Goal: Task Accomplishment & Management: Manage account settings

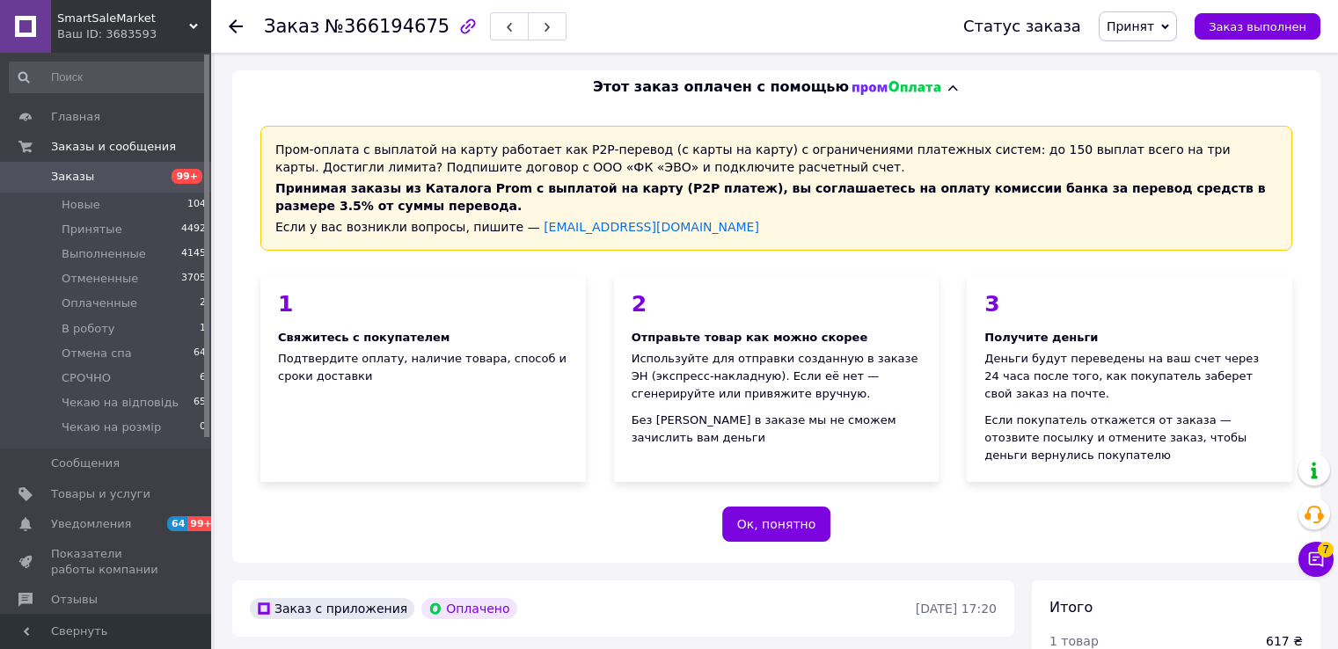
scroll to position [440, 0]
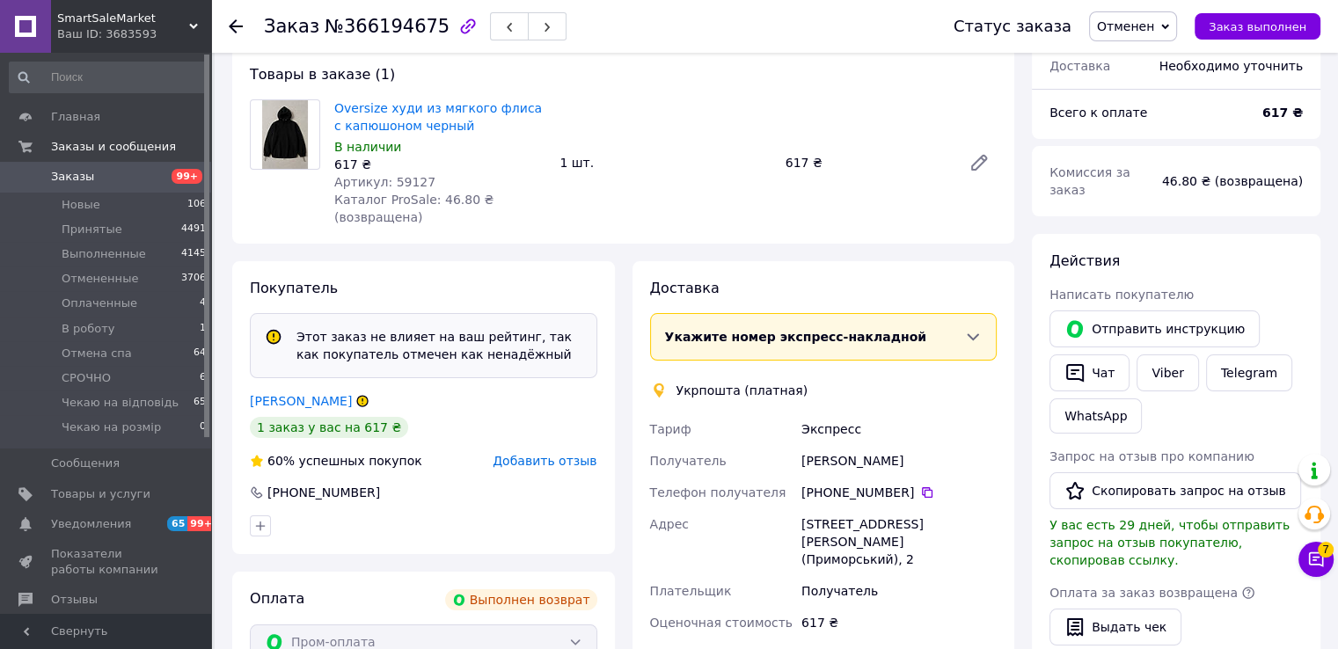
scroll to position [138, 0]
click at [1086, 355] on button "Чат" at bounding box center [1089, 373] width 80 height 37
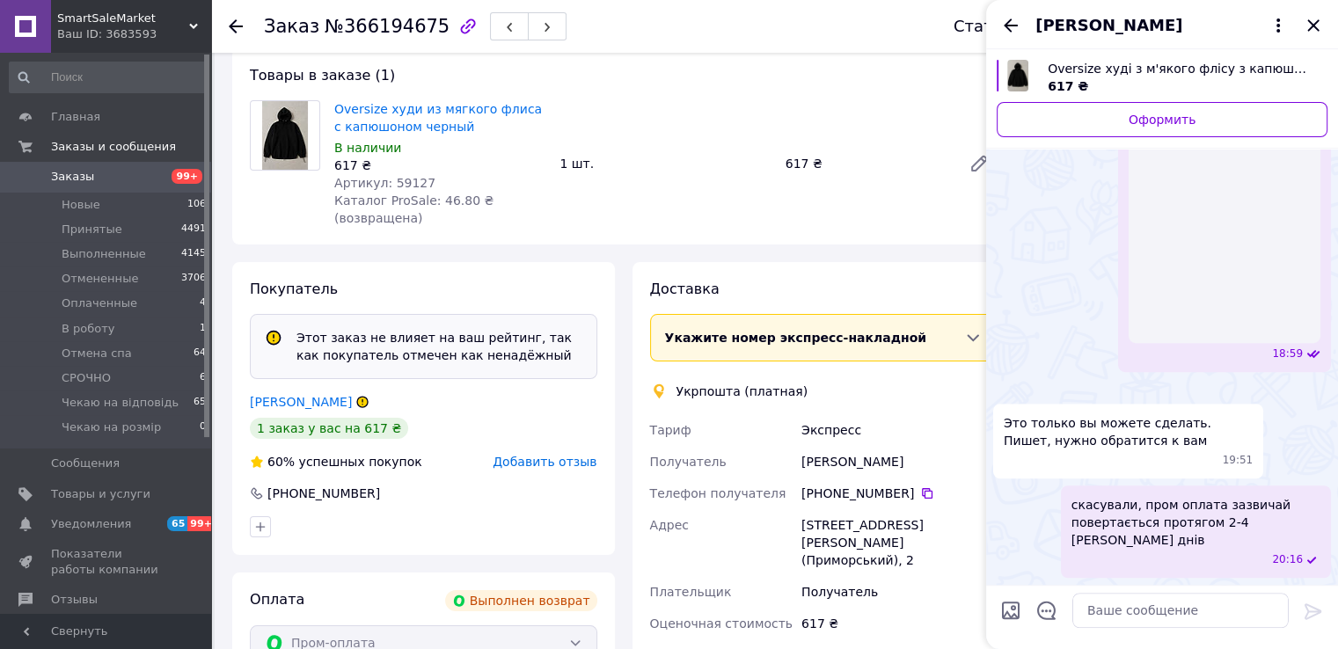
scroll to position [1334, 0]
click at [1312, 28] on icon "Закрыть" at bounding box center [1313, 25] width 21 height 21
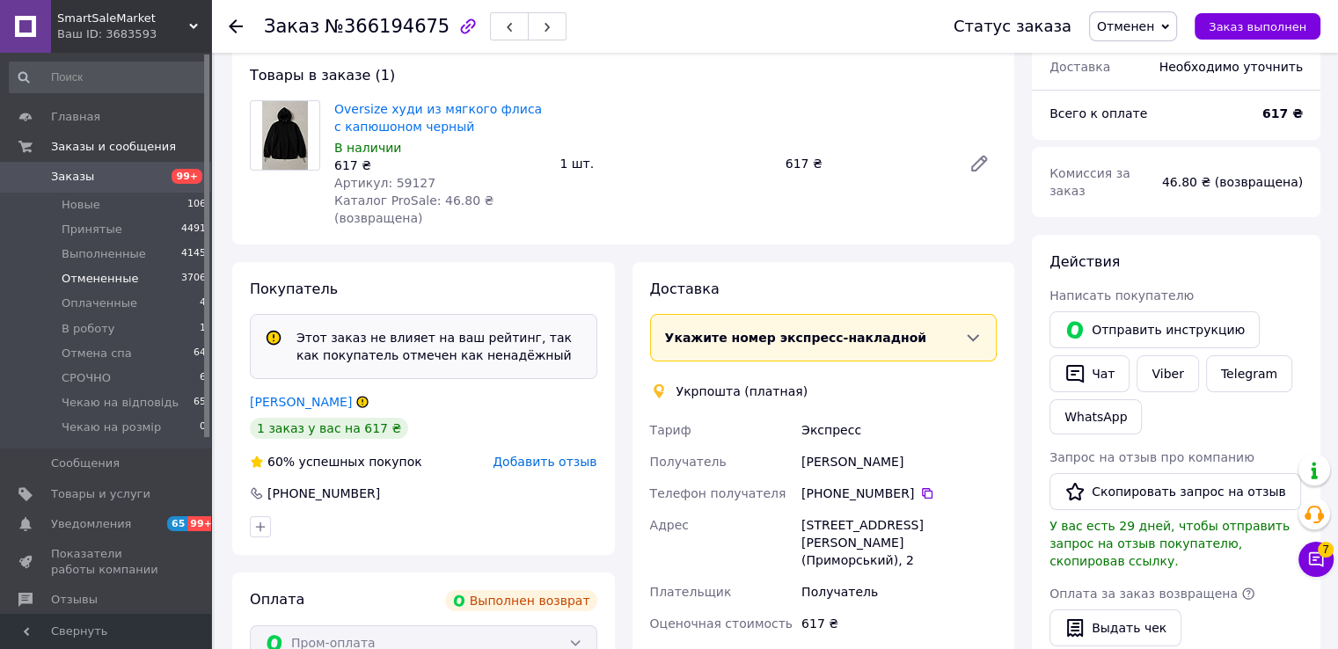
click at [101, 287] on li "Отмененные 3706" at bounding box center [108, 279] width 216 height 25
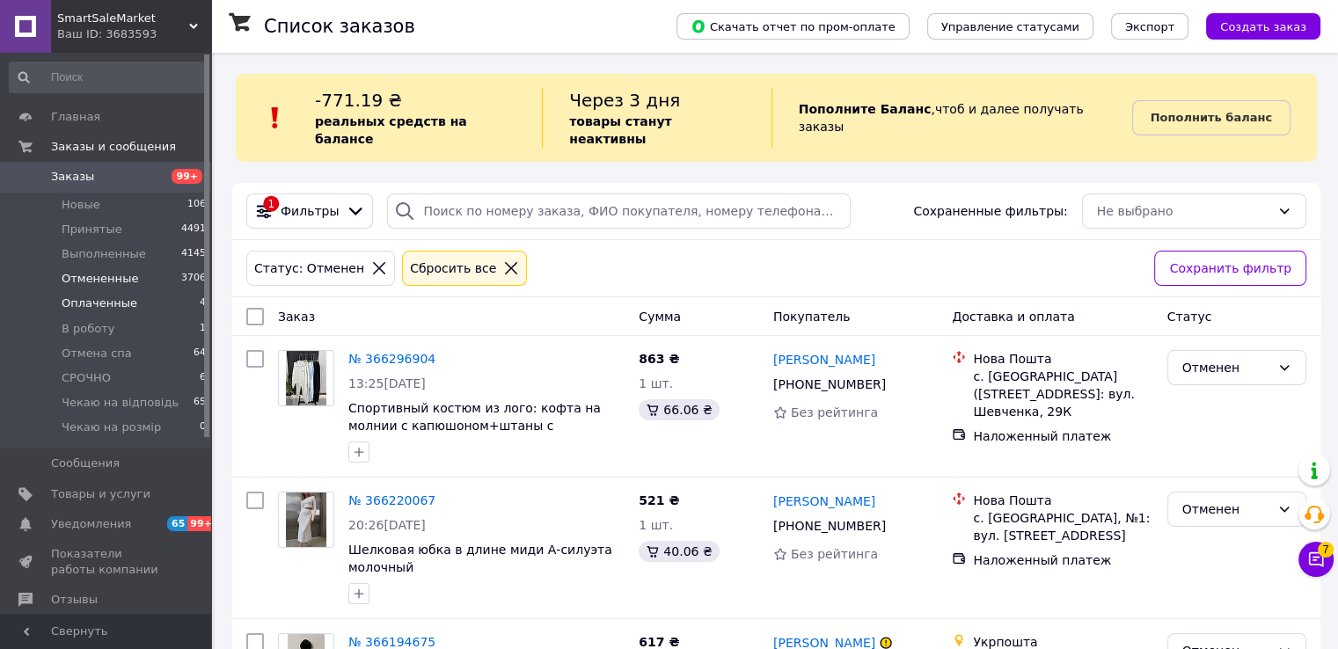
click at [106, 304] on span "Оплаченные" at bounding box center [100, 304] width 76 height 16
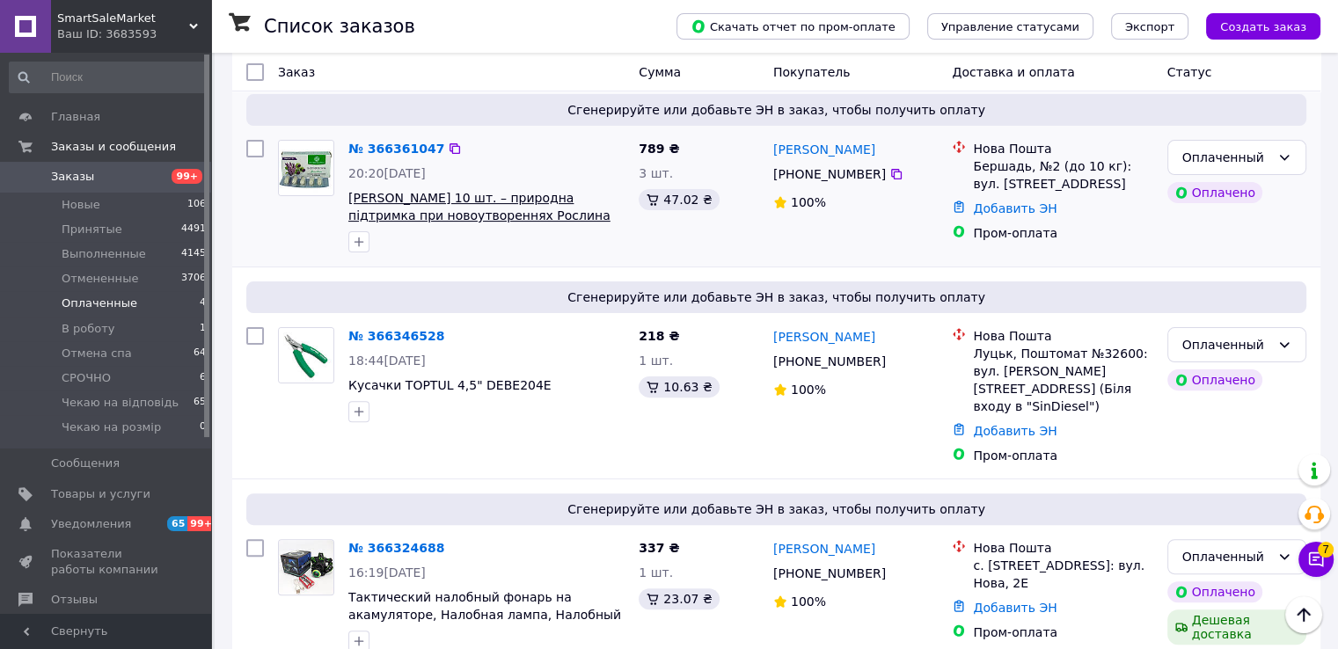
scroll to position [274, 0]
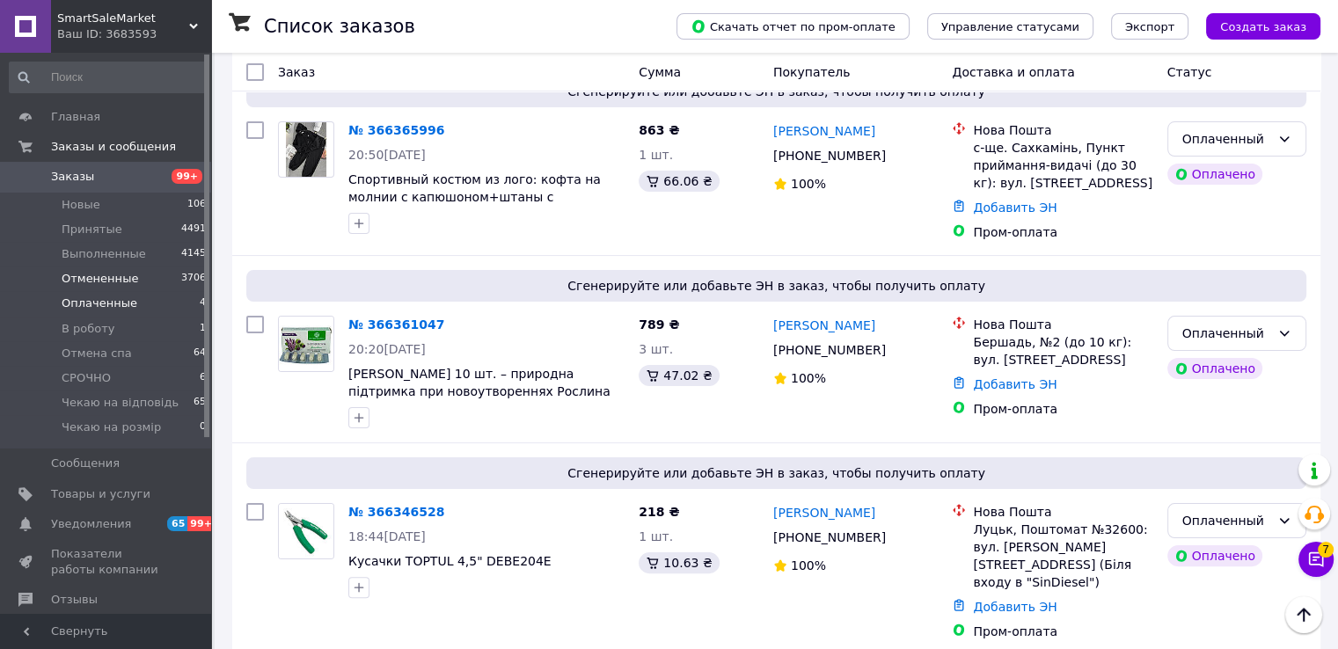
click at [120, 286] on span "Отмененные" at bounding box center [100, 279] width 77 height 16
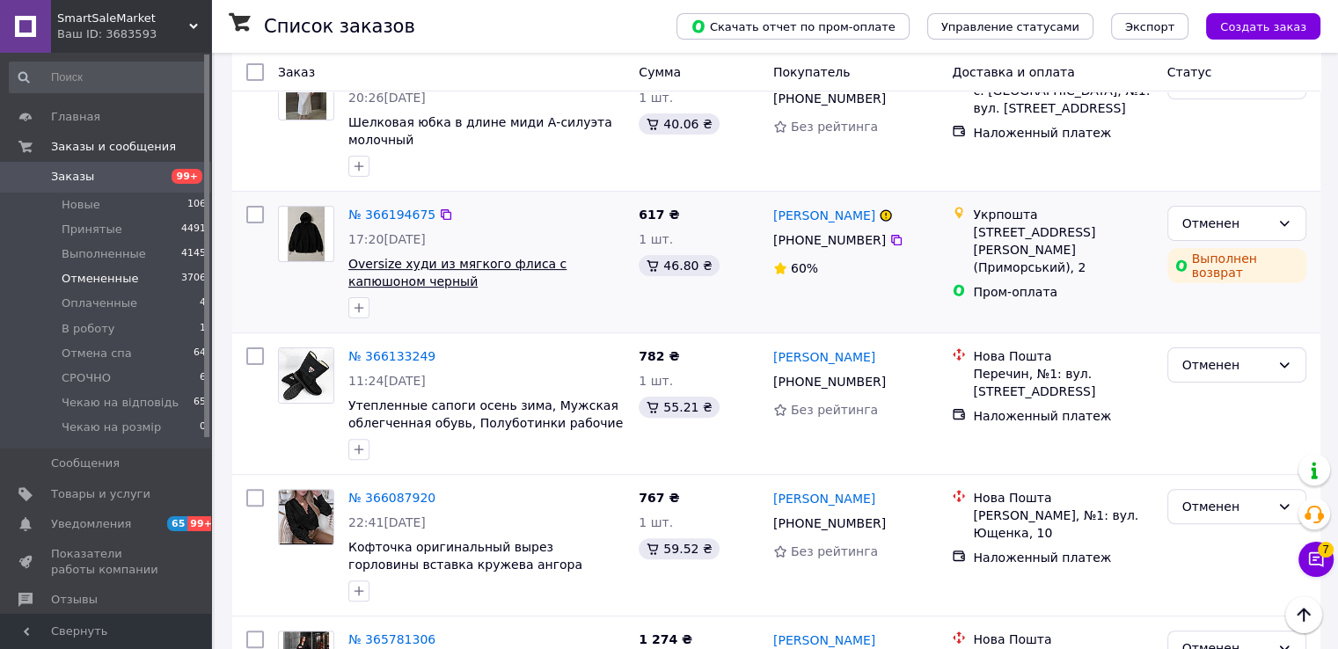
scroll to position [440, 0]
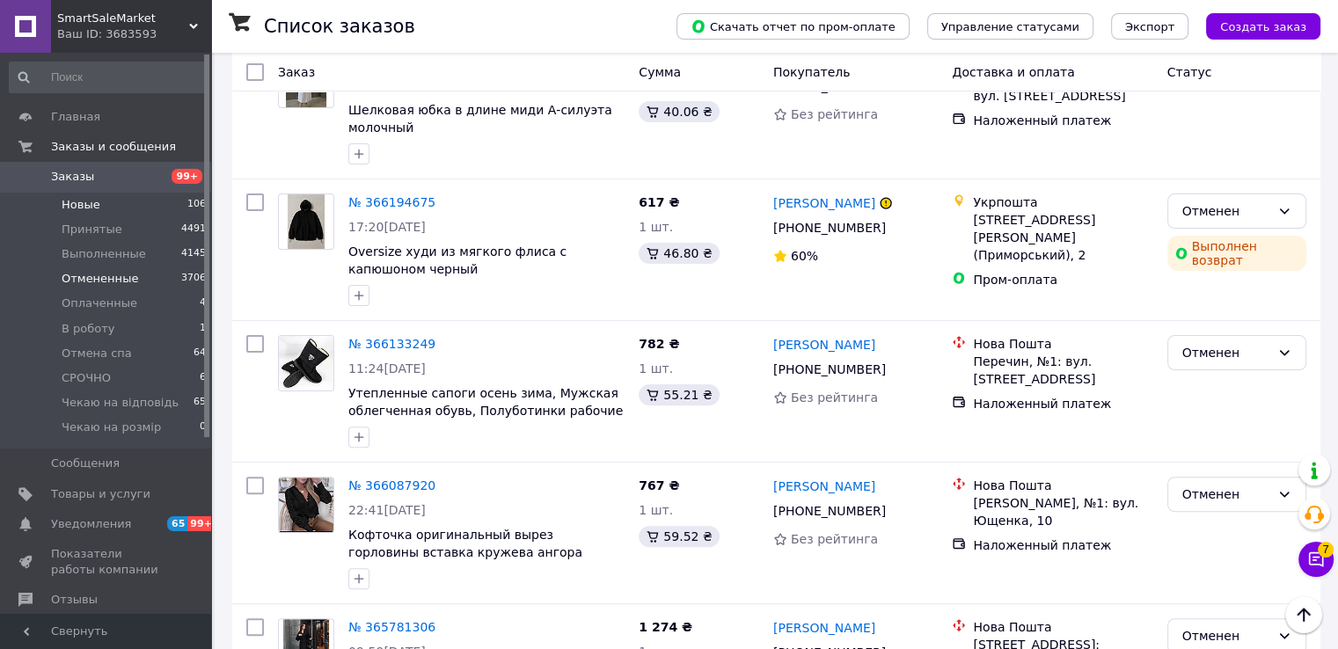
click at [114, 212] on li "Новые 106" at bounding box center [108, 205] width 216 height 25
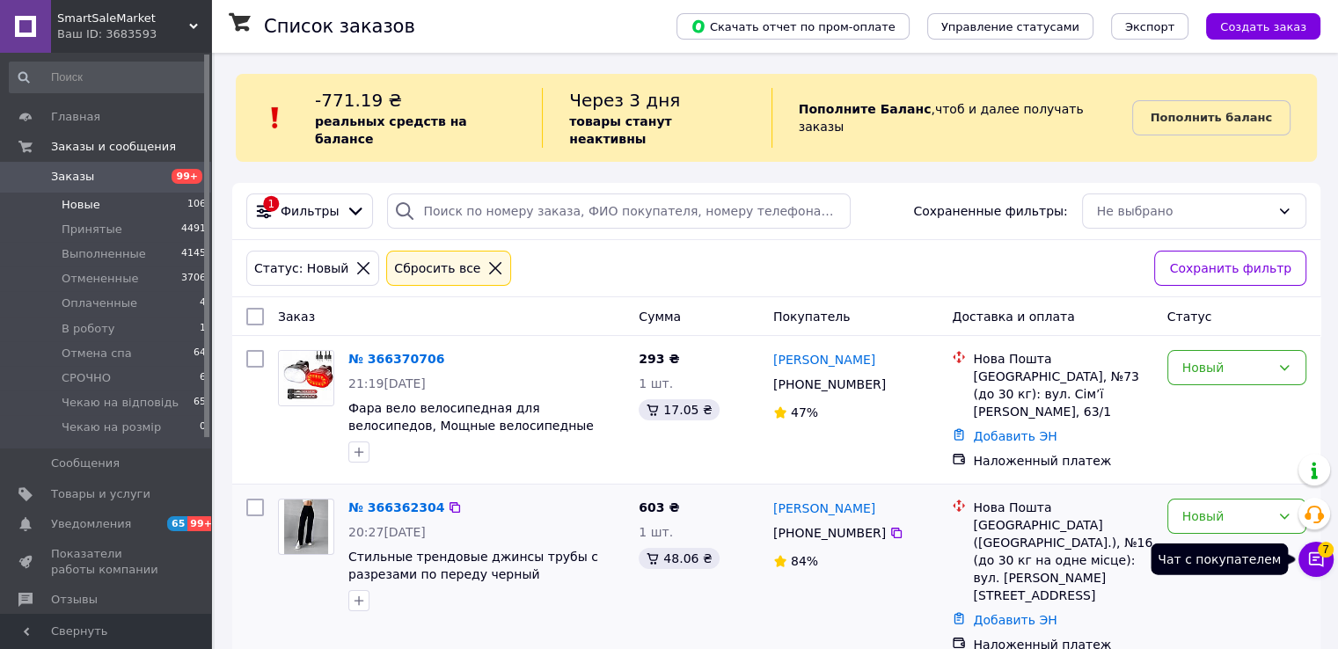
drag, startPoint x: 1324, startPoint y: 557, endPoint x: 1296, endPoint y: 554, distance: 28.3
click at [1323, 557] on button "Чат с покупателем 7" at bounding box center [1315, 559] width 35 height 35
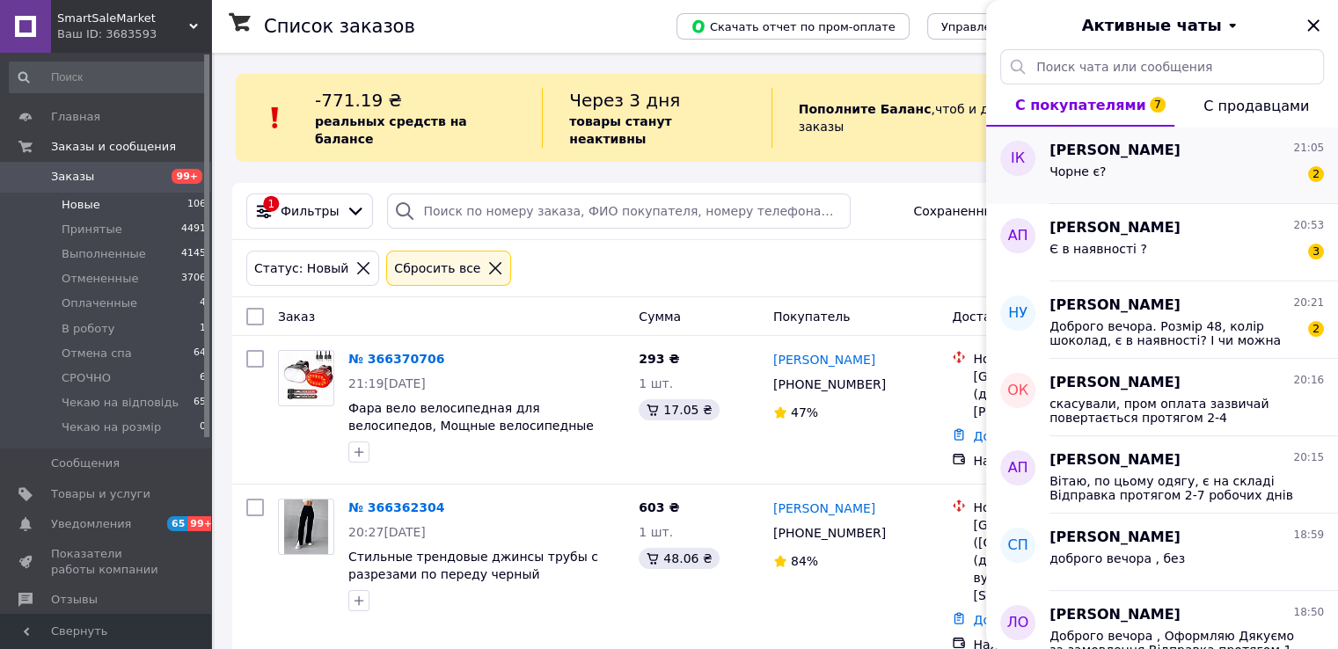
click at [1098, 170] on span "Чорне є?" at bounding box center [1077, 171] width 56 height 14
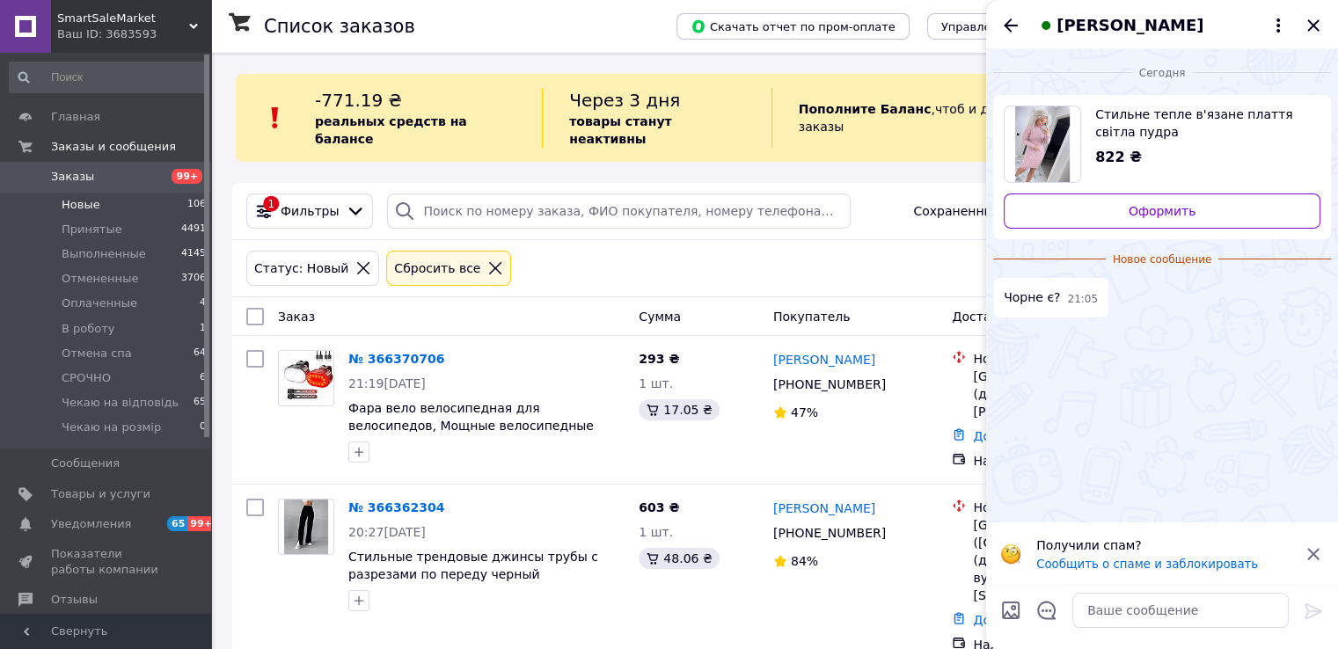
click at [1036, 128] on img "Посмотреть товар" at bounding box center [1042, 144] width 55 height 76
click at [130, 501] on span "Товары и услуги" at bounding box center [100, 494] width 99 height 16
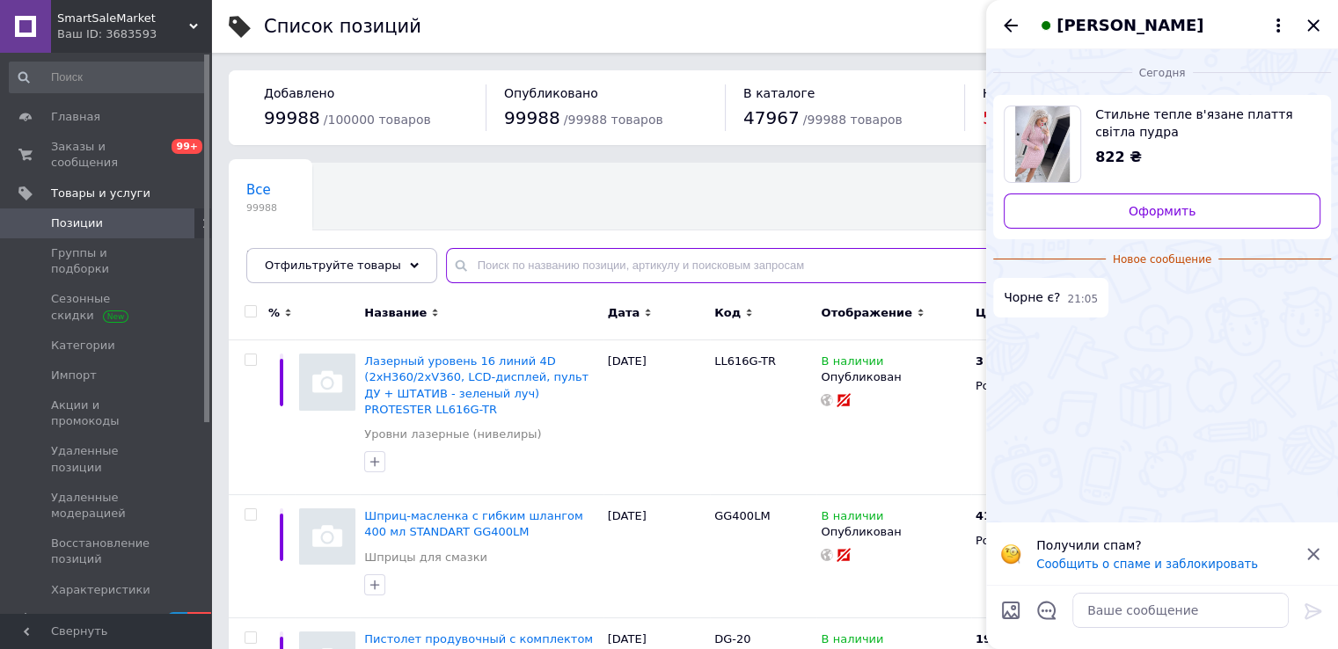
click at [500, 259] on input "text" at bounding box center [874, 265] width 857 height 35
paste input "33841"
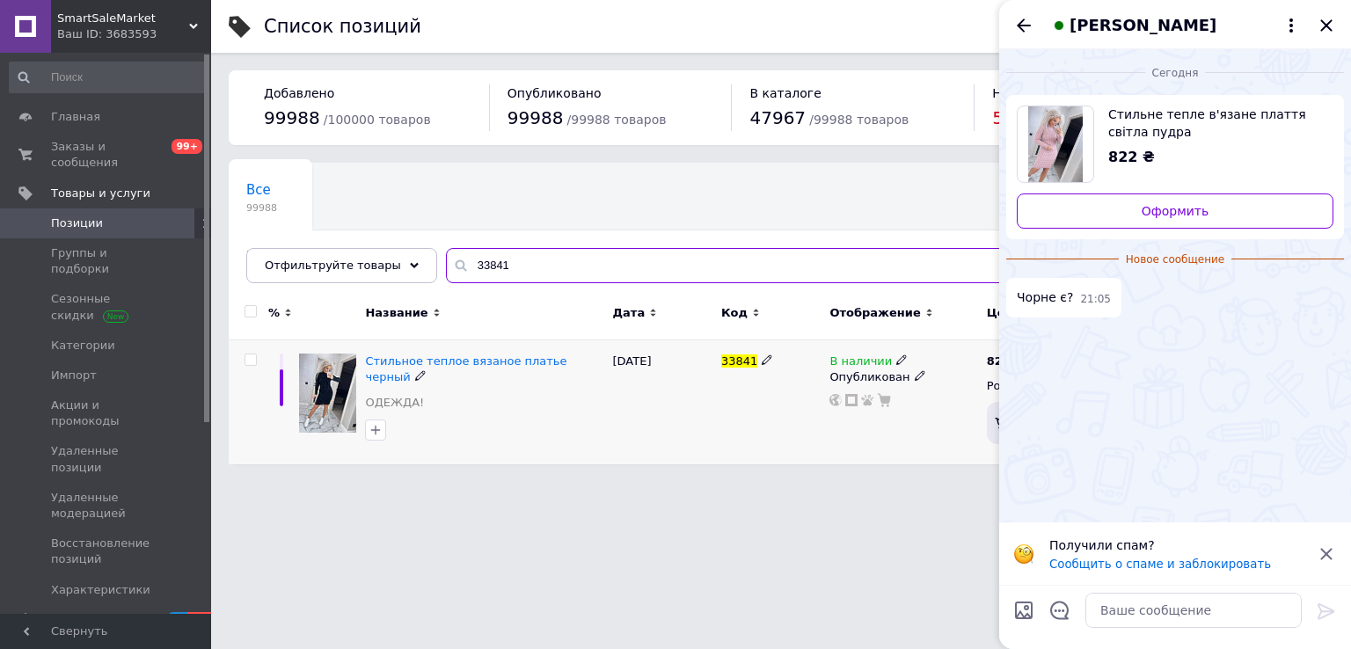
type input "33841"
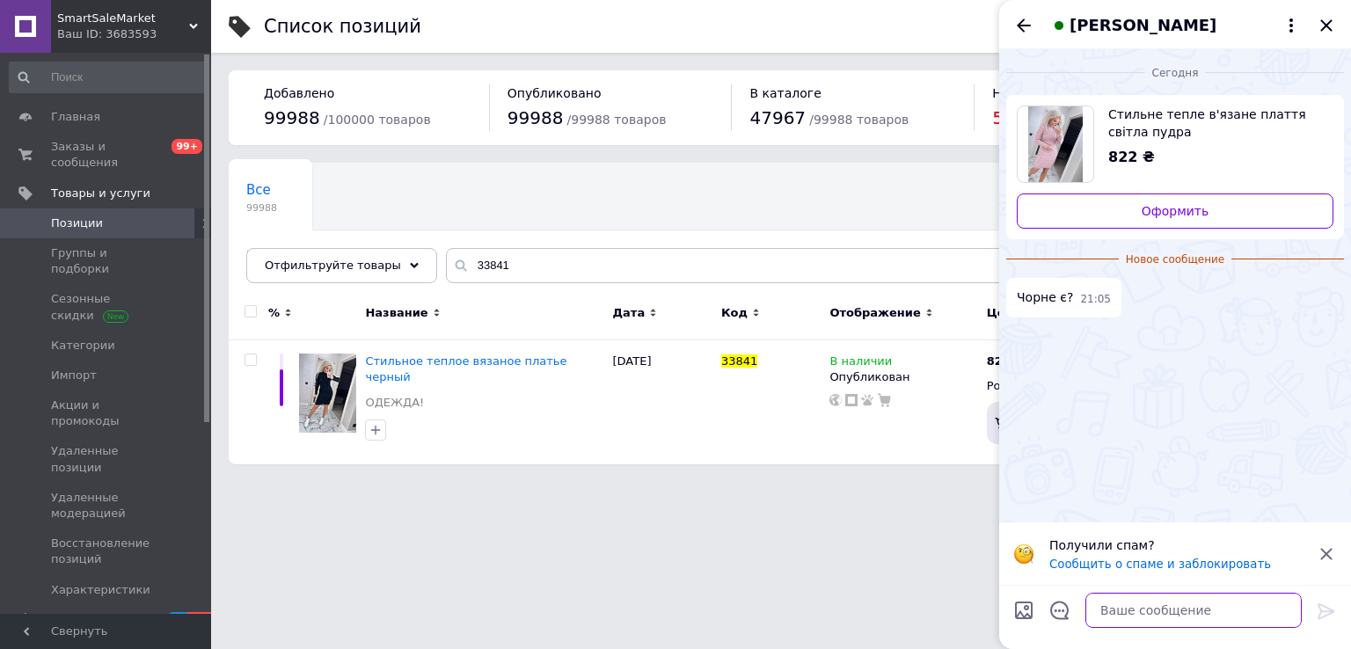
click at [1133, 616] on textarea at bounding box center [1193, 610] width 216 height 35
paste textarea "https://cs3683593.prom.ua/p2345838679-stilnoe-teploe-vyazanoe.html"
type textarea "https://cs3683593.prom.ua/p2345838679-stilnoe-teploe-vyazanoe.html"
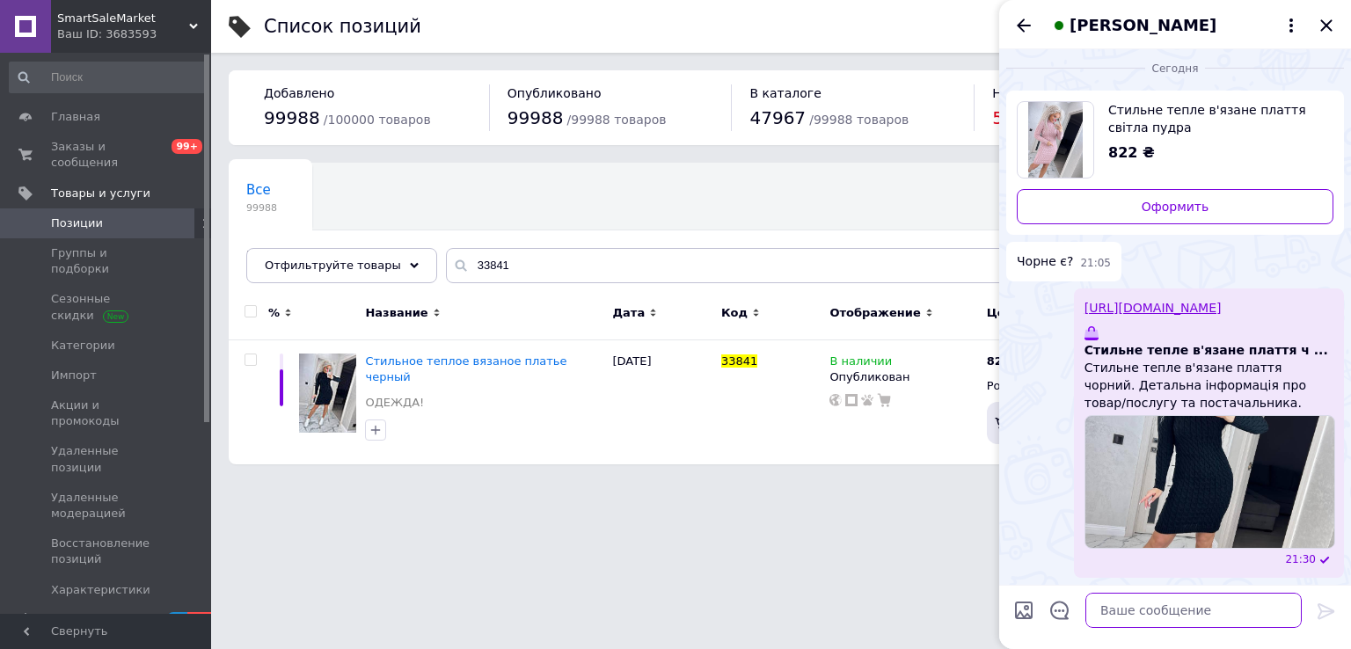
scroll to position [4, 0]
click at [1122, 623] on textarea at bounding box center [1193, 610] width 216 height 35
type textarea "розмір єдиний"
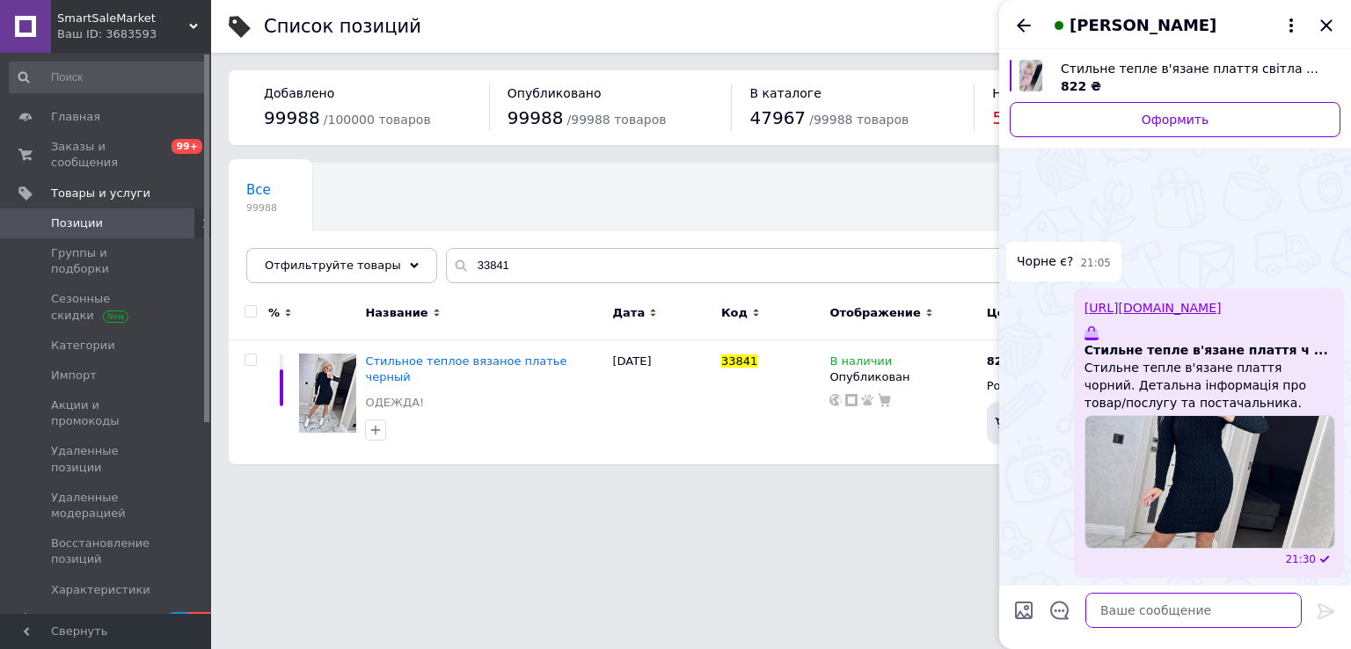
scroll to position [51, 0]
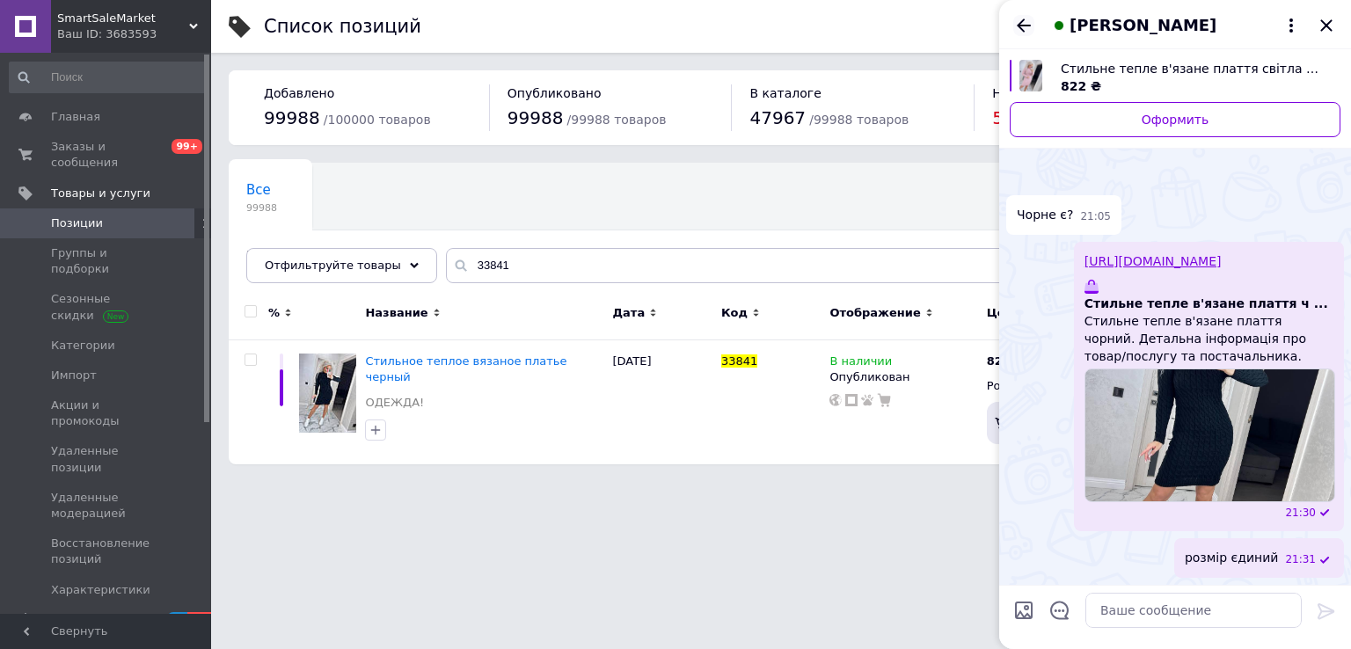
click at [1033, 23] on icon "Назад" at bounding box center [1023, 25] width 21 height 21
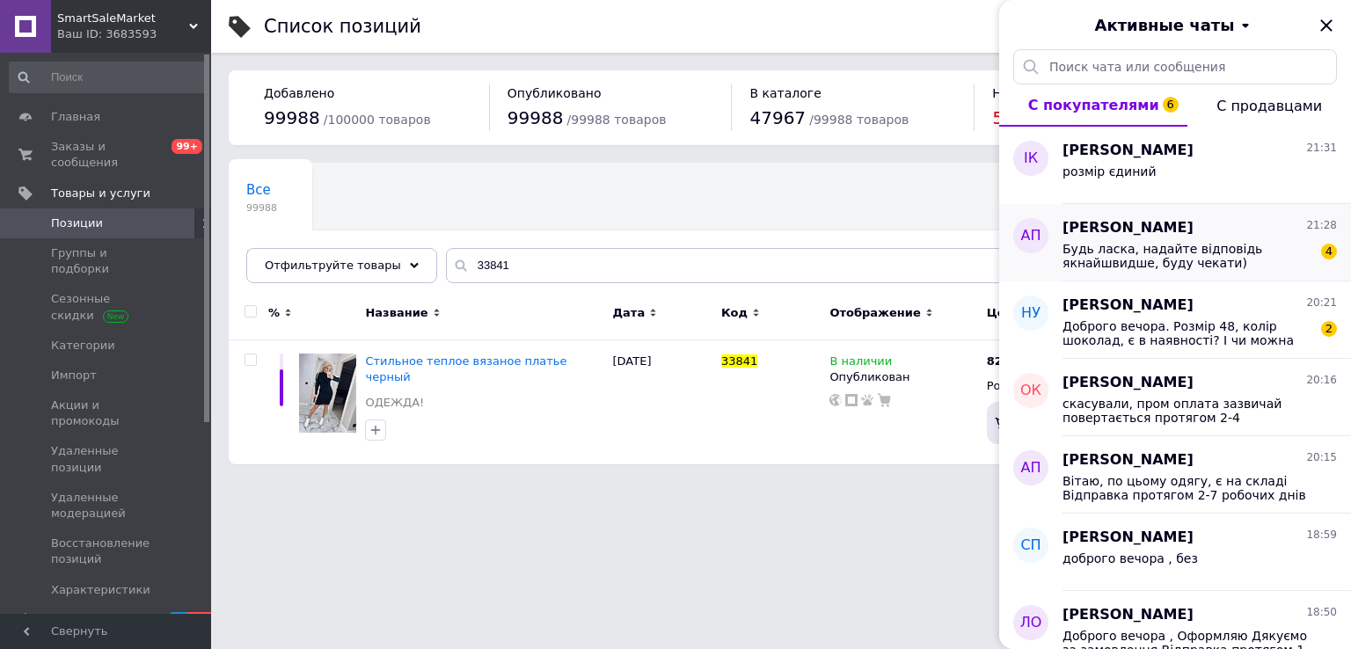
click at [1214, 257] on span "Будь ласка, надайте відповідь якнайшвидше, буду чекати)" at bounding box center [1188, 256] width 250 height 28
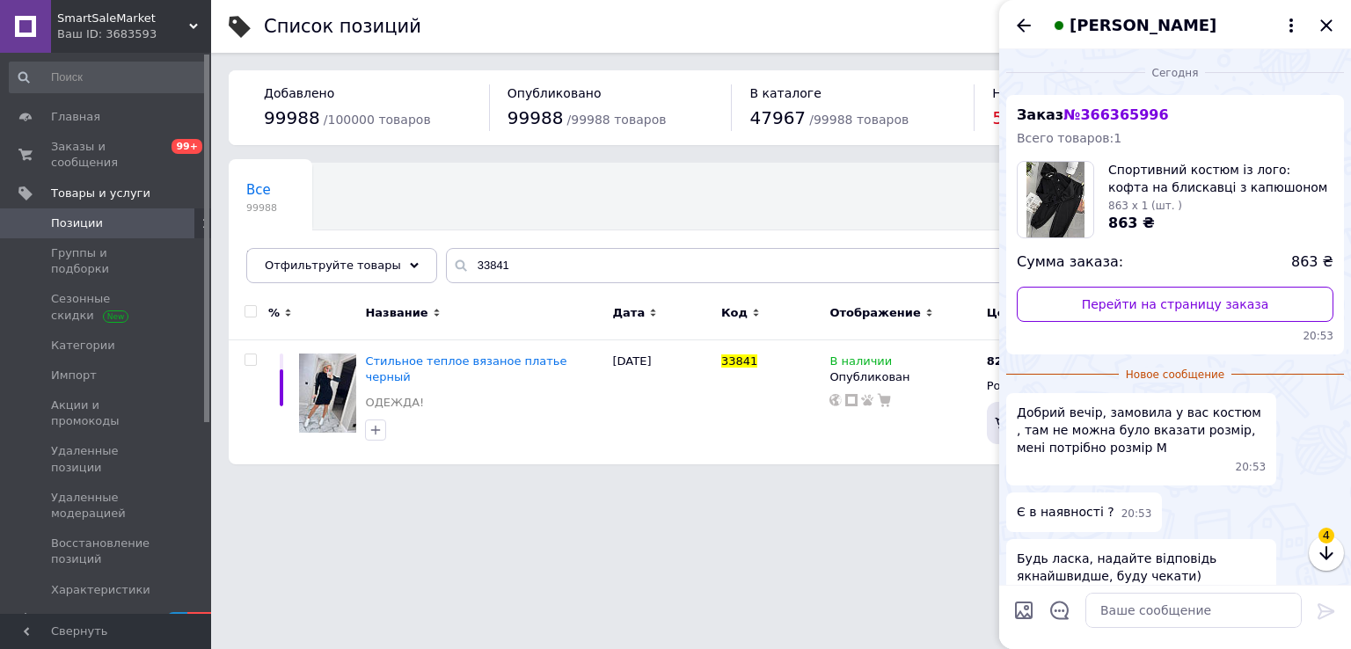
scroll to position [101, 0]
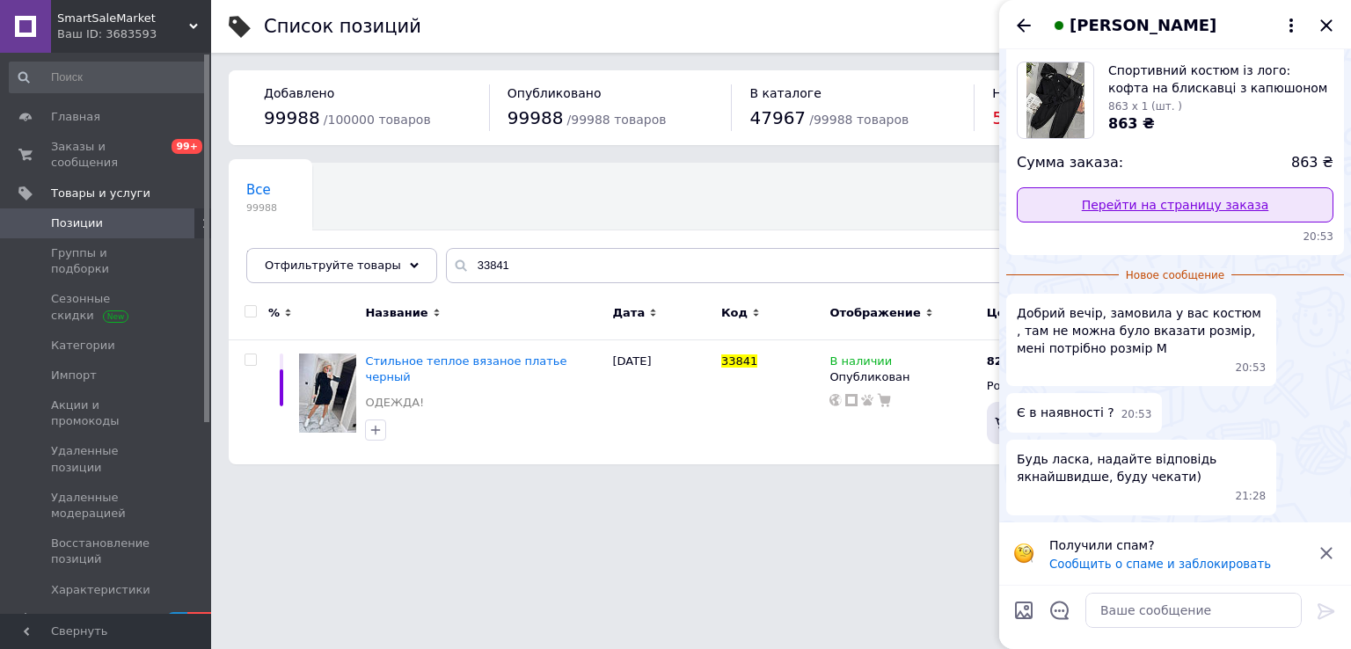
click at [1058, 209] on link "Перейти на страницу заказа" at bounding box center [1175, 204] width 317 height 35
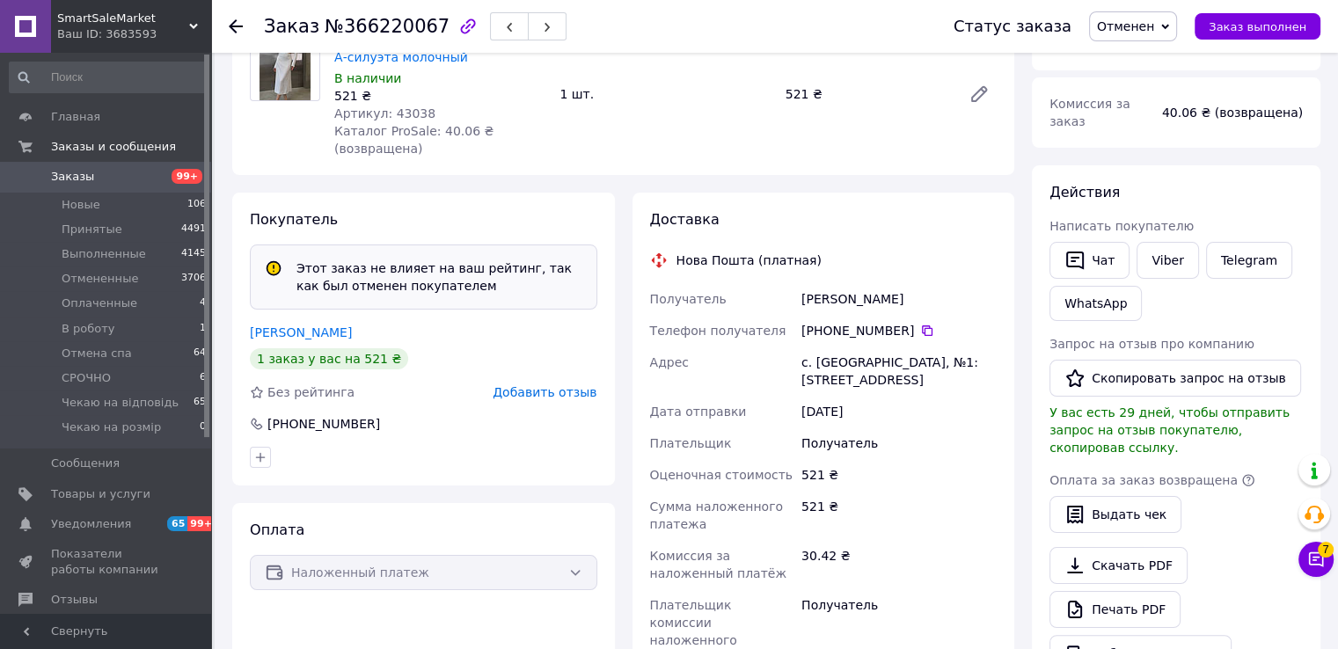
scroll to position [14, 0]
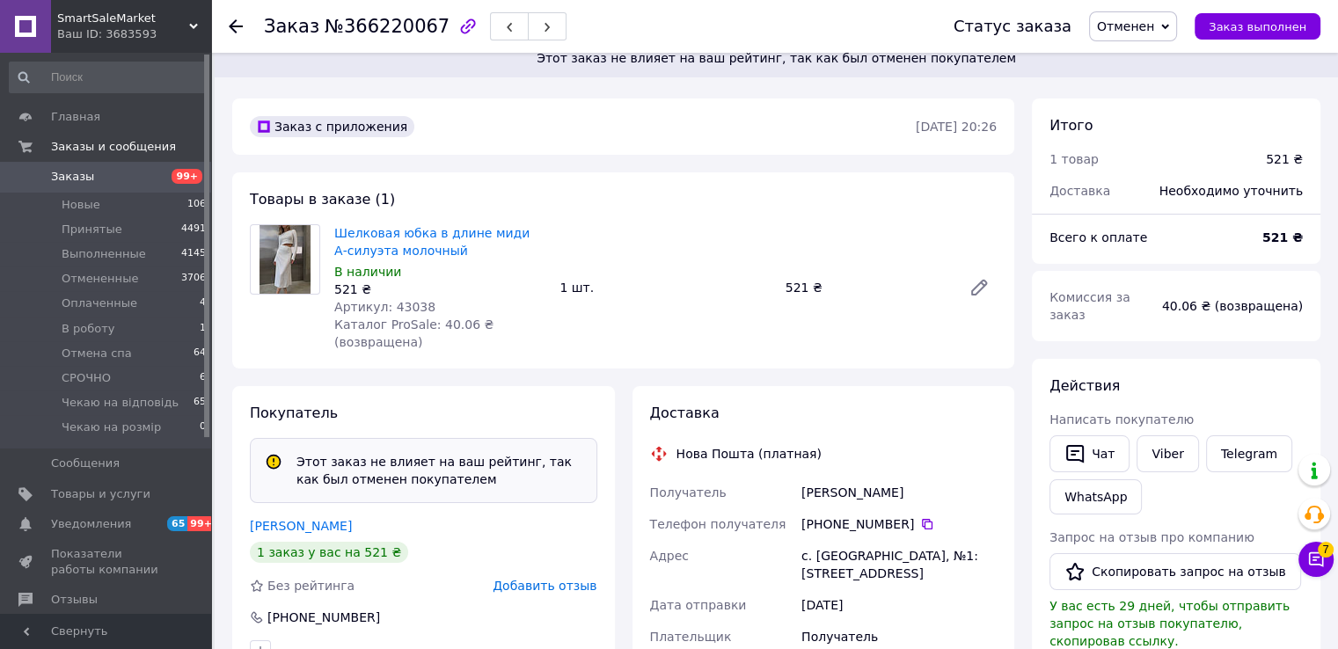
drag, startPoint x: 912, startPoint y: 519, endPoint x: 901, endPoint y: 550, distance: 32.8
click at [920, 517] on icon at bounding box center [927, 524] width 14 height 14
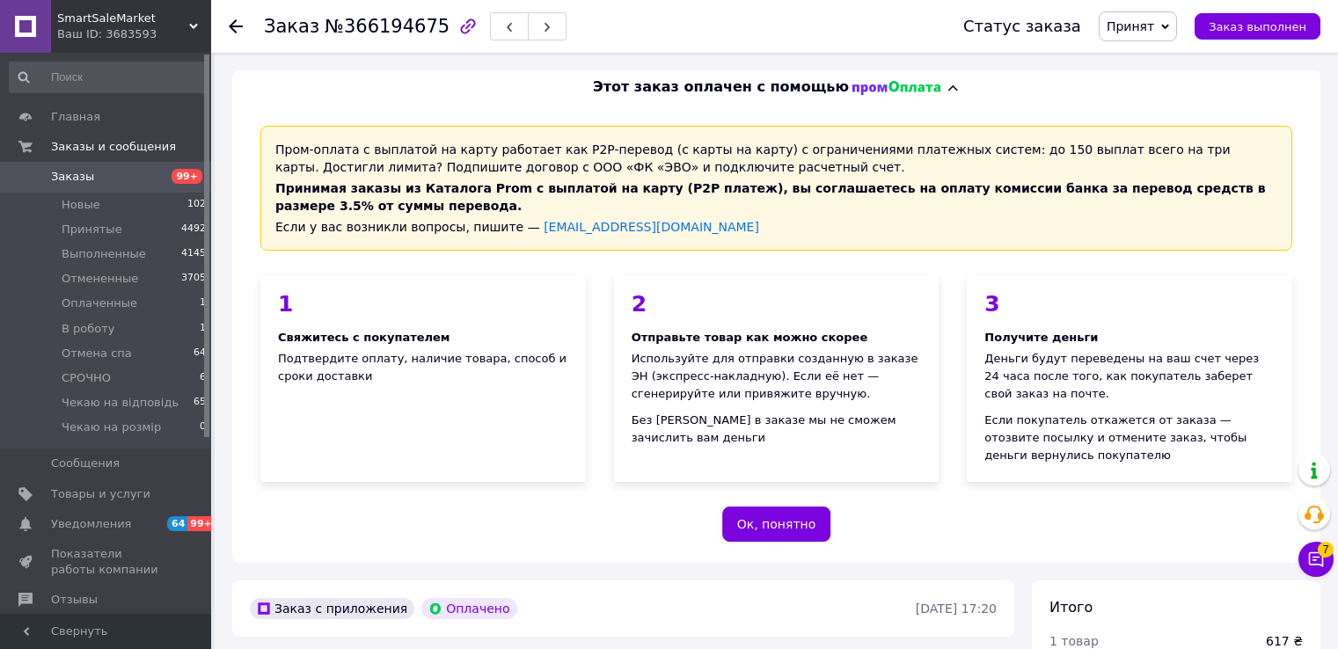
scroll to position [440, 0]
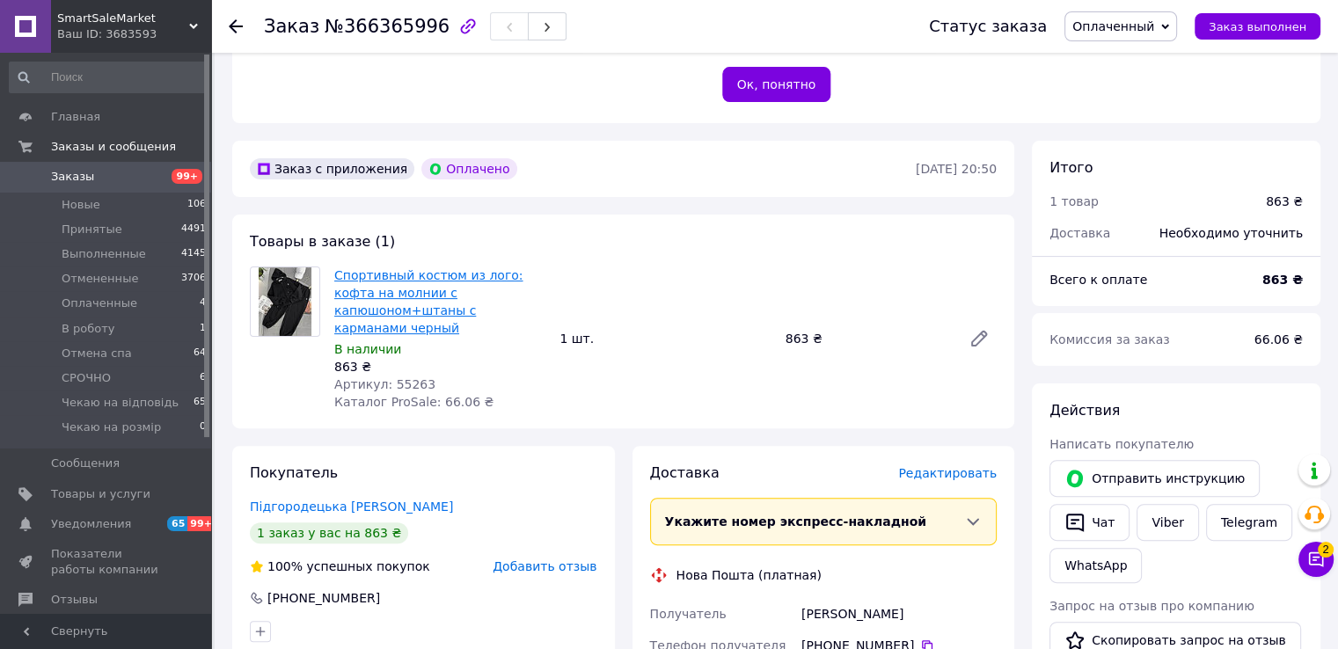
click at [387, 309] on link "Спортивный костюм из лого: кофта на молнии с капюшоном+штаны с карманами черный" at bounding box center [428, 301] width 188 height 67
drag, startPoint x: 1126, startPoint y: 22, endPoint x: 1138, endPoint y: 60, distance: 39.8
click at [1129, 34] on span "Оплаченный" at bounding box center [1120, 26] width 113 height 30
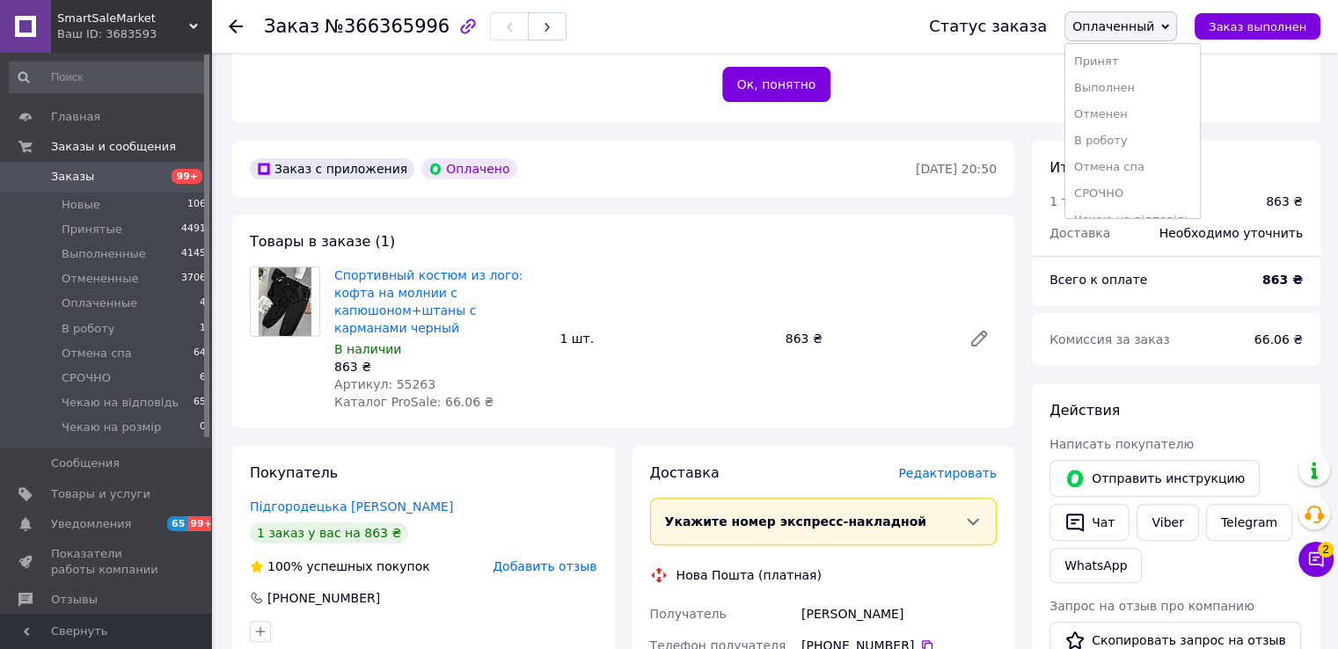
click at [1139, 59] on li "Принят" at bounding box center [1132, 61] width 135 height 26
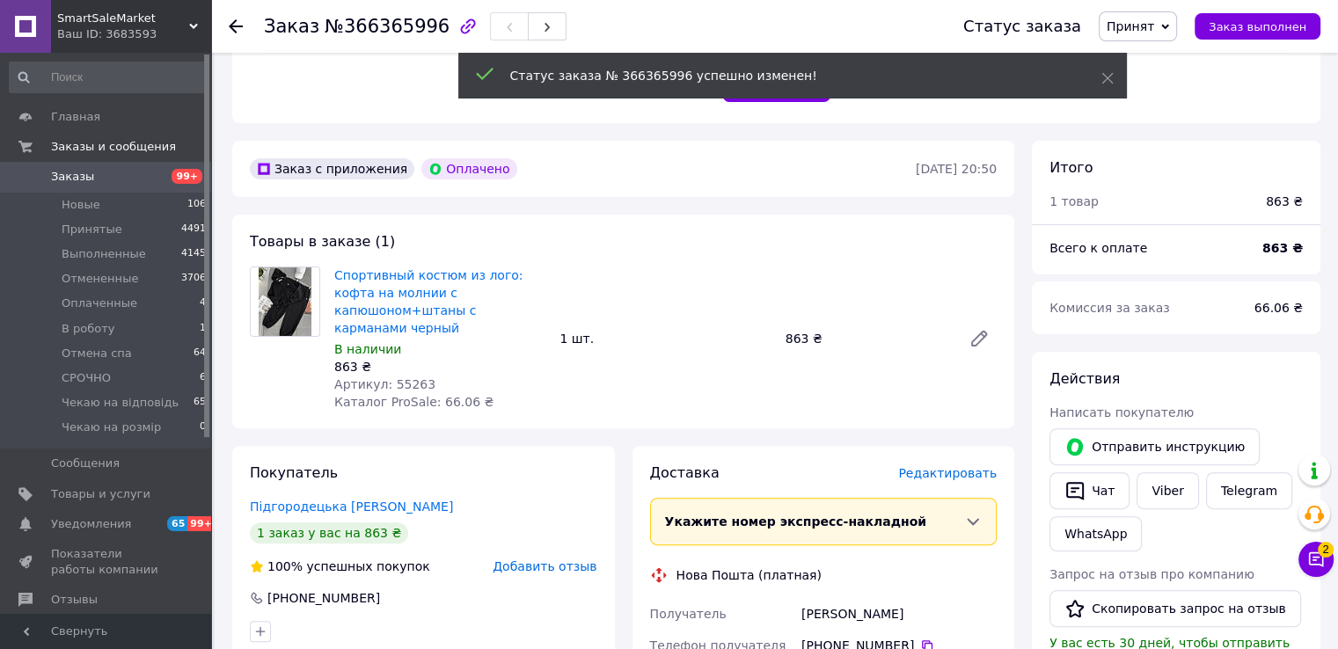
click at [1154, 31] on span "Принят" at bounding box center [1130, 26] width 47 height 14
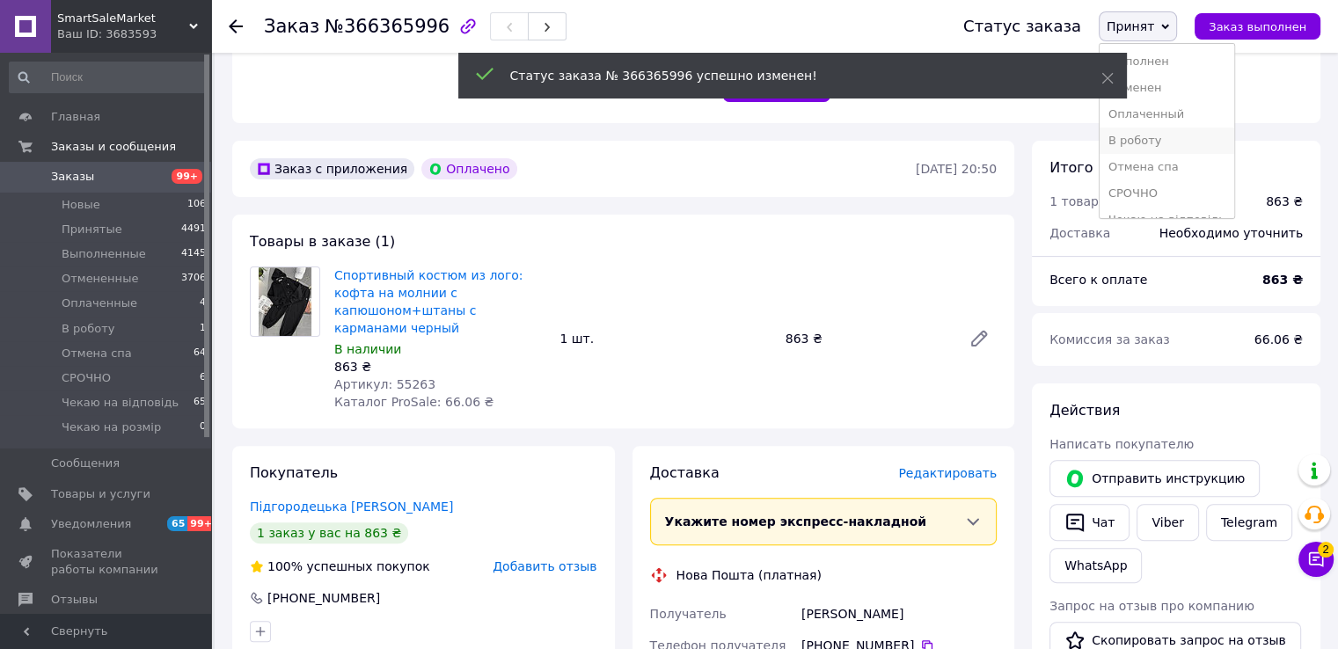
click at [1167, 138] on li "В роботу" at bounding box center [1167, 141] width 135 height 26
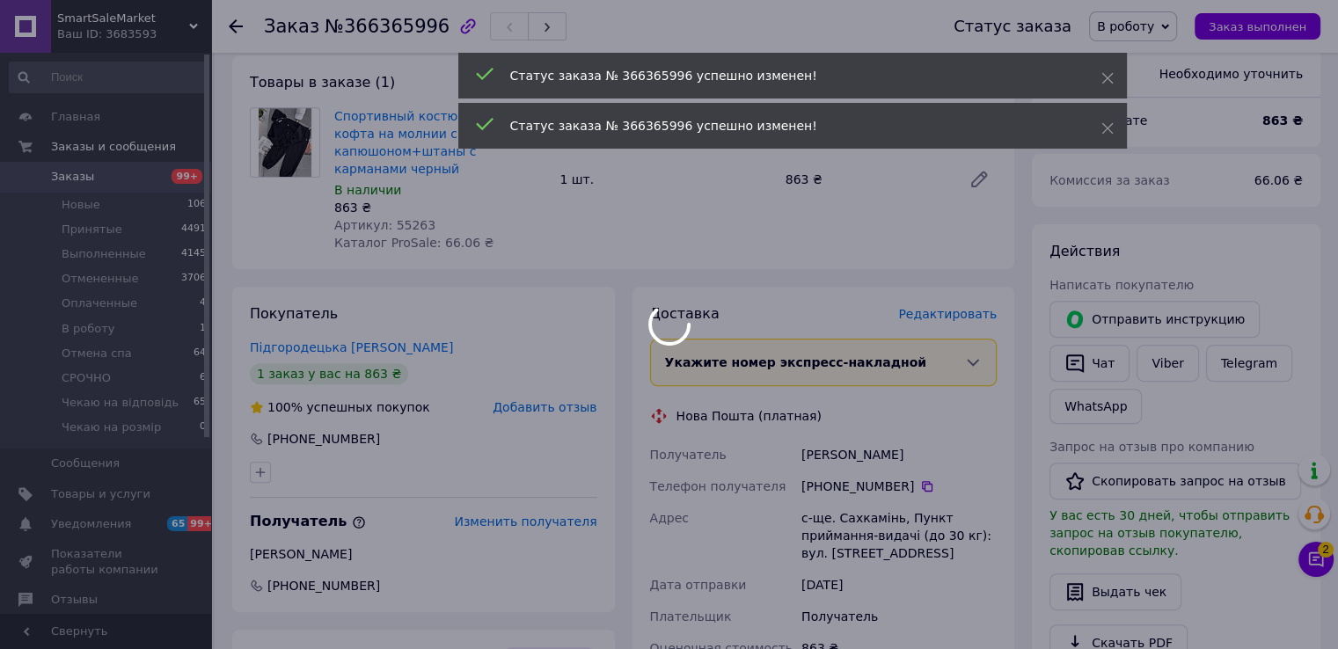
scroll to position [704, 0]
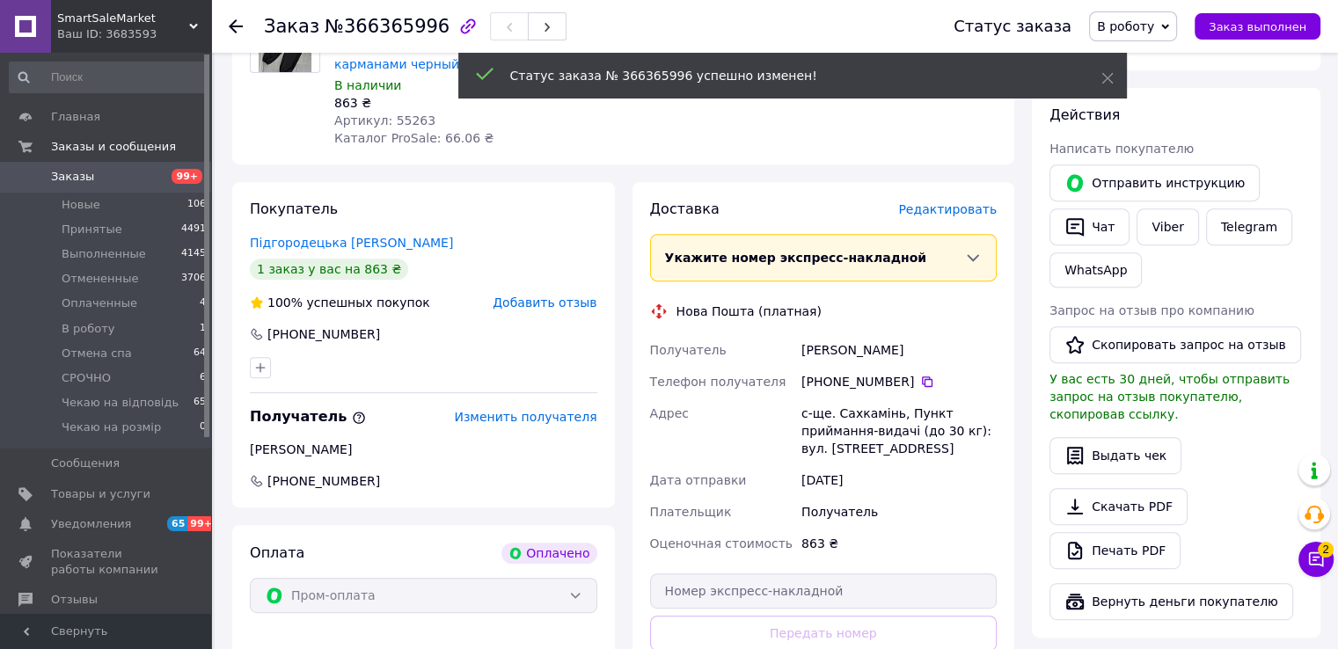
drag, startPoint x: 1097, startPoint y: 217, endPoint x: 1105, endPoint y: 223, distance: 9.5
click at [1098, 201] on button "Отправить инструкцию" at bounding box center [1154, 182] width 210 height 37
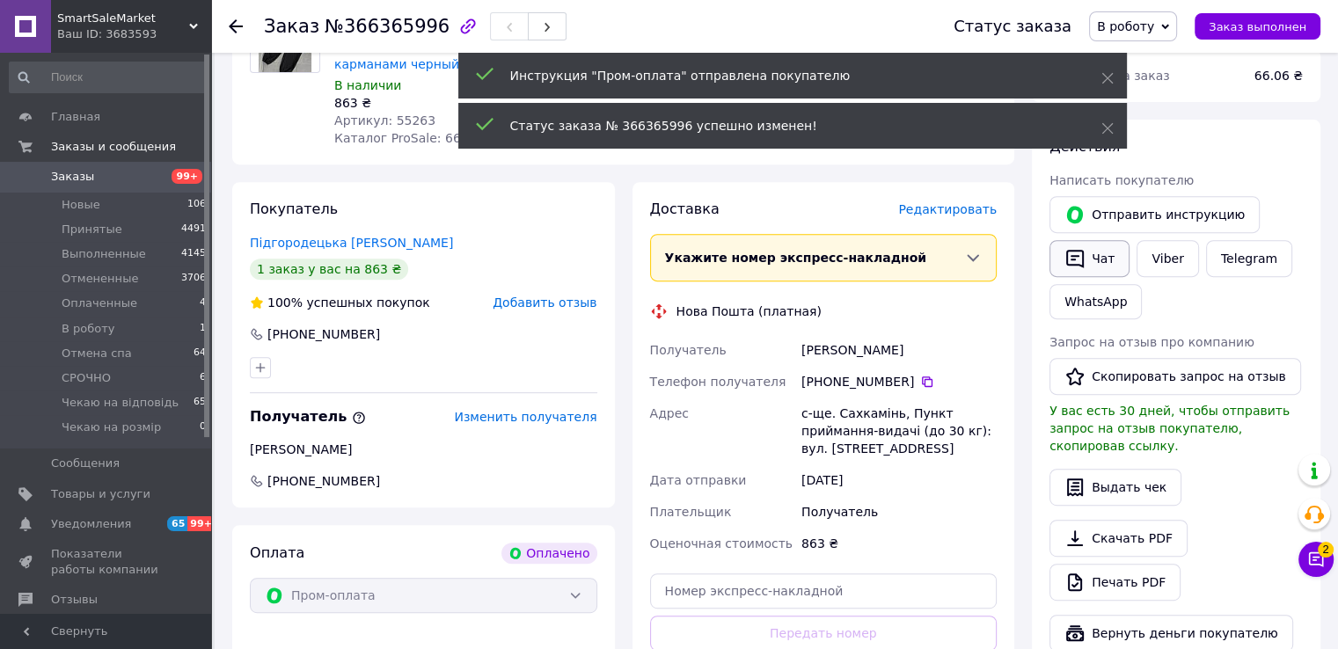
drag, startPoint x: 1078, startPoint y: 249, endPoint x: 1100, endPoint y: 259, distance: 23.2
click at [1084, 254] on icon "button" at bounding box center [1074, 258] width 21 height 21
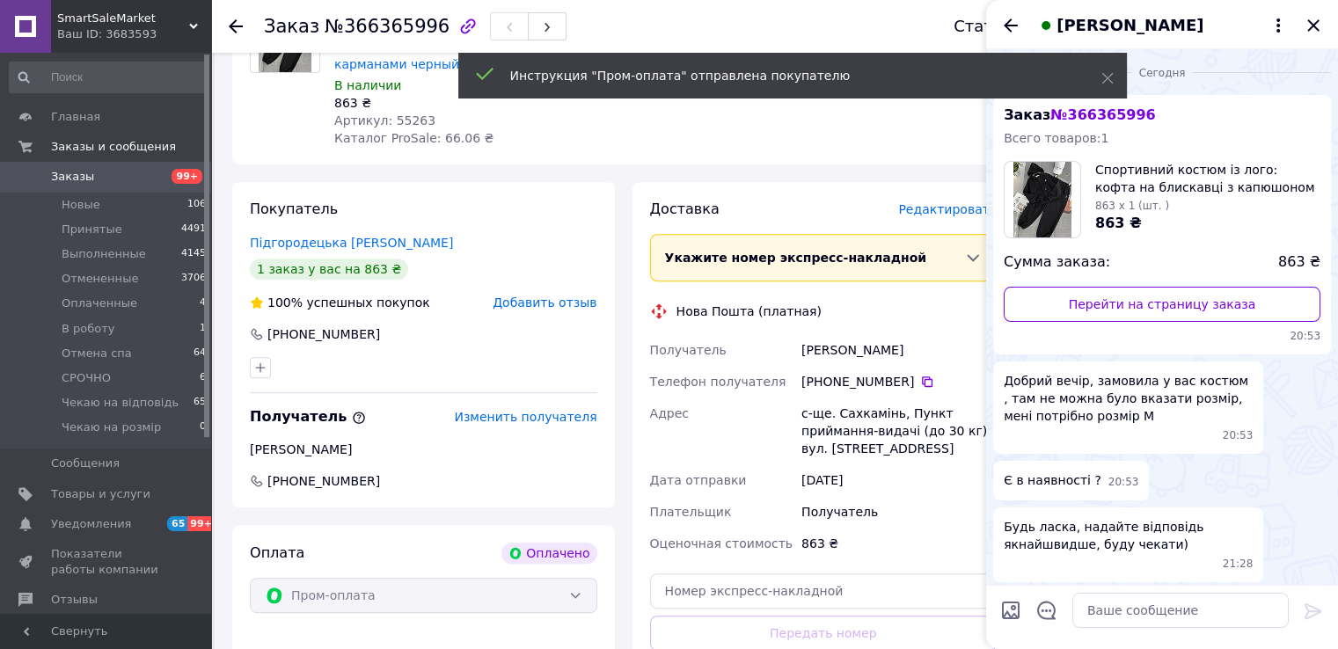
scroll to position [69, 0]
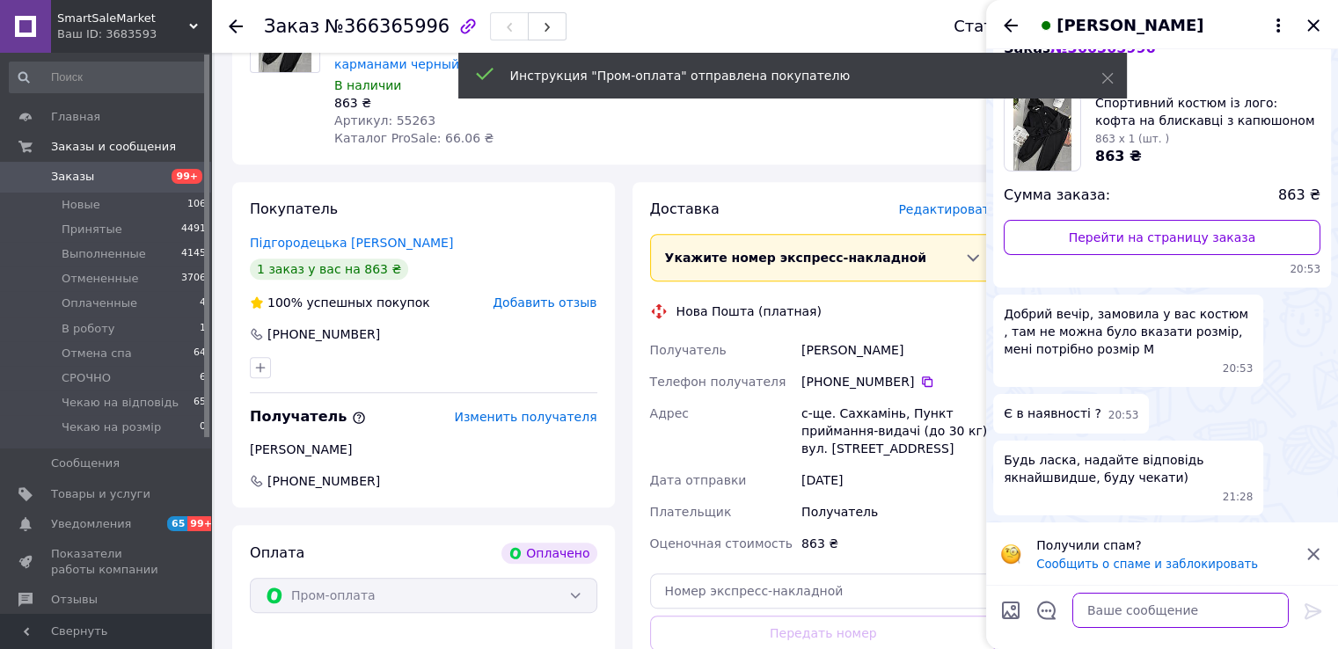
click at [1153, 610] on textarea at bounding box center [1180, 610] width 216 height 35
drag, startPoint x: 1049, startPoint y: 606, endPoint x: 1053, endPoint y: 335, distance: 270.9
click at [1048, 592] on div at bounding box center [1046, 613] width 37 height 43
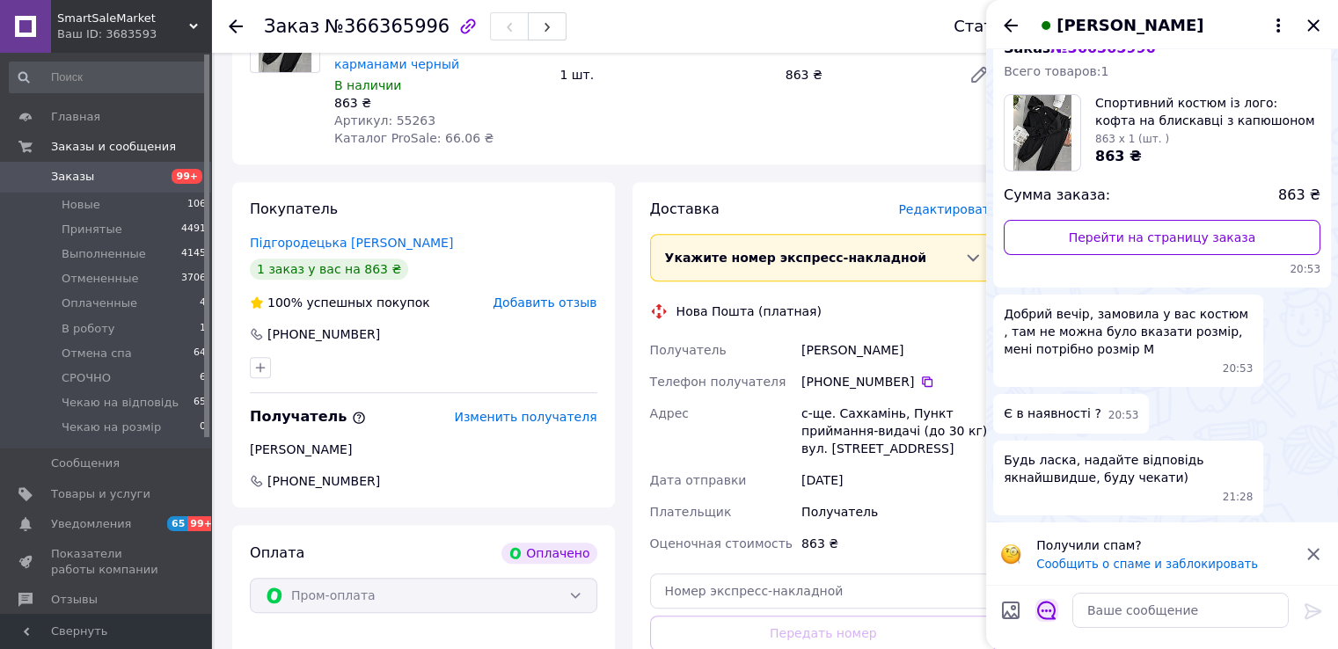
click at [1036, 606] on button "Открыть шаблоны ответов" at bounding box center [1046, 610] width 23 height 23
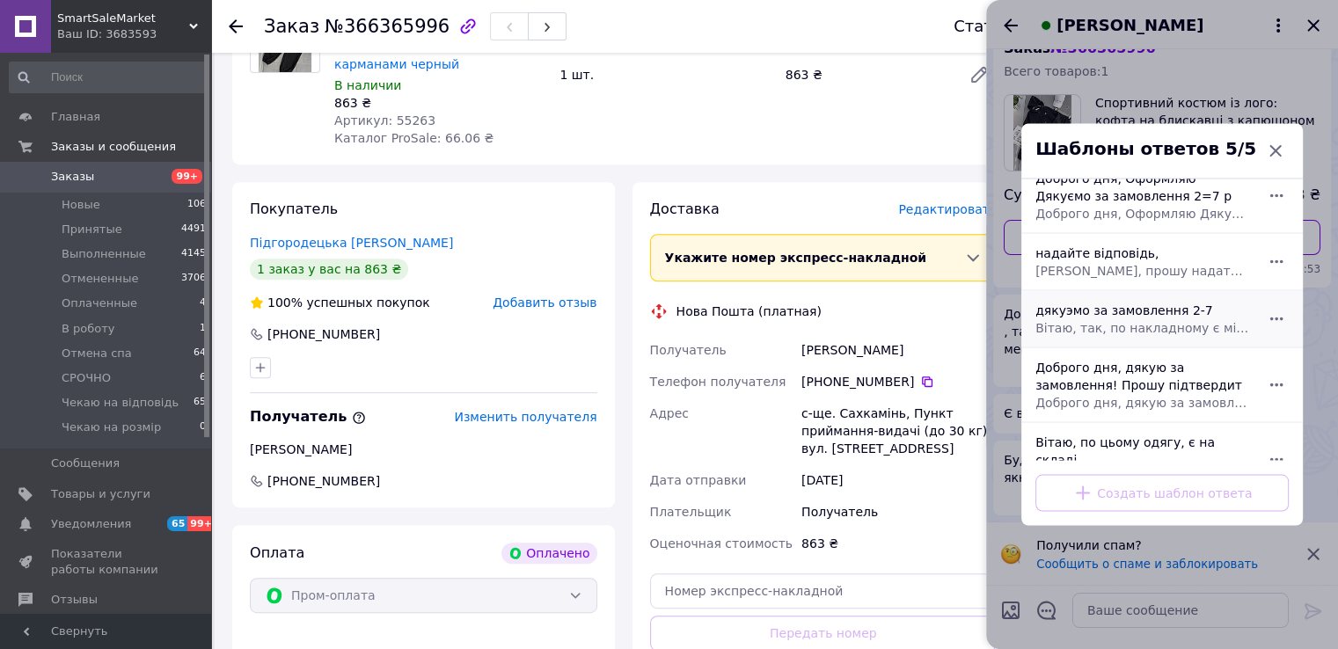
scroll to position [38, 0]
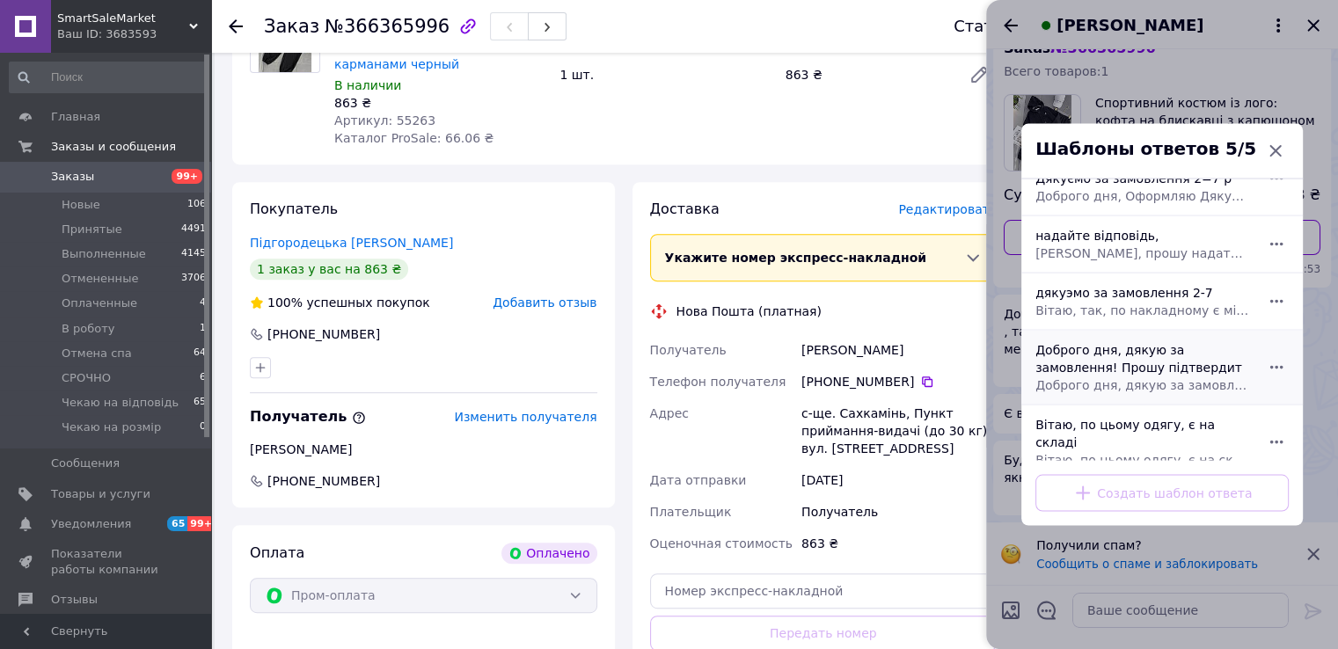
click at [1123, 362] on div "Доброго дня, дякую за замовлення! Прошу підтвердит Доброго дня, дякую за замовл…" at bounding box center [1142, 367] width 229 height 67
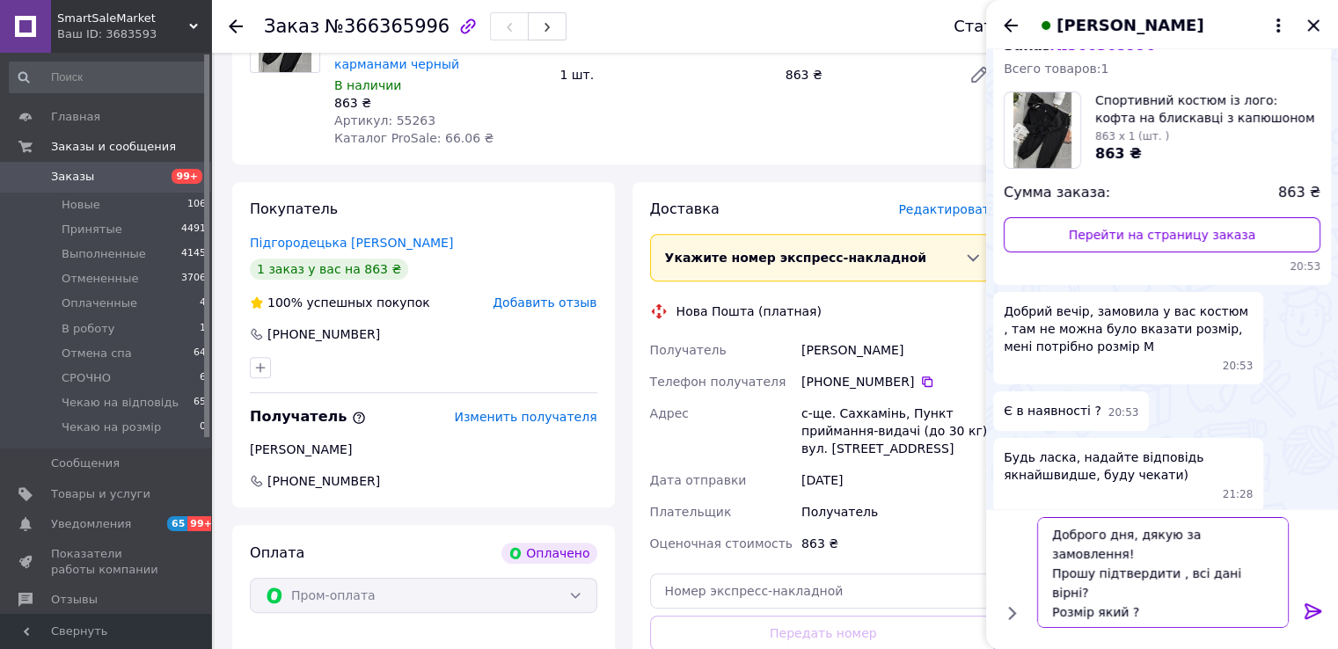
click at [1119, 539] on textarea "Доброго дня, дякую за замовлення! Прошу підтвердити , всі дані вірні? Розмір як…" at bounding box center [1163, 572] width 252 height 111
click at [1114, 539] on textarea "Доброго дня, дякую за замовлення! Прошу підтвердити , всі дані вірні? Розмір як…" at bounding box center [1163, 572] width 252 height 111
type textarea "Доброго вечора , дякую за замовлення! Прошу підтвердити , всі дані вірні? Розмі…"
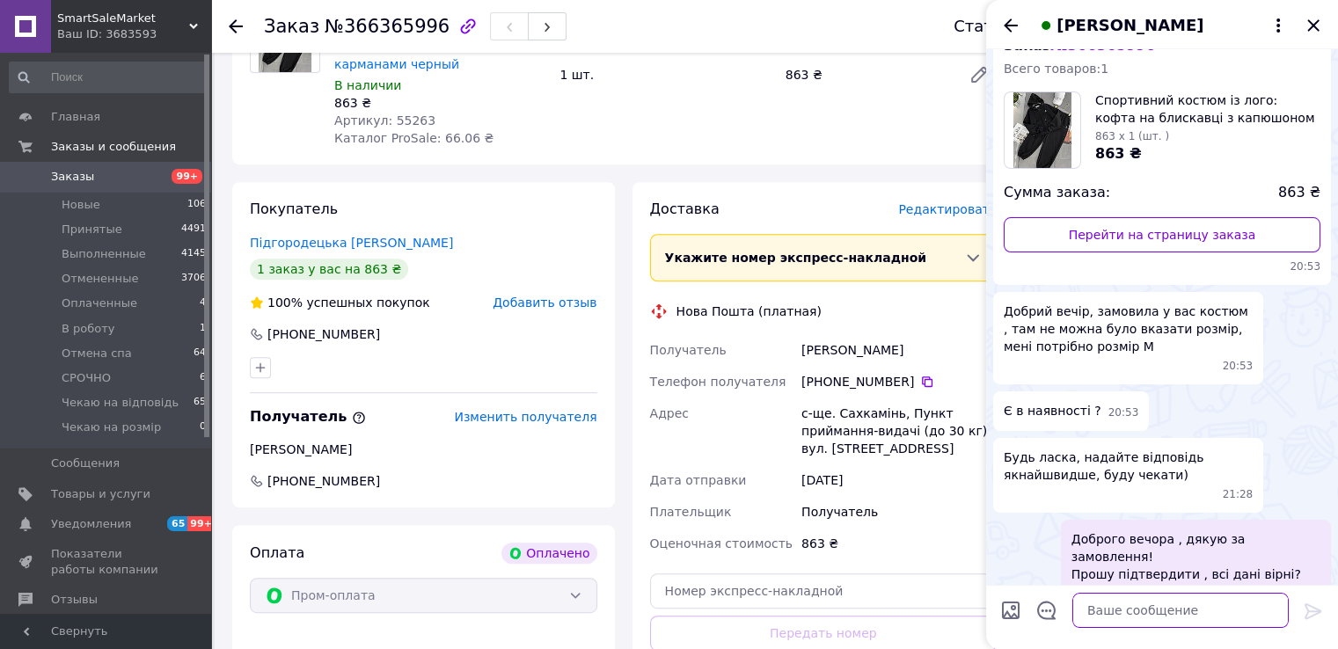
scroll to position [157, 0]
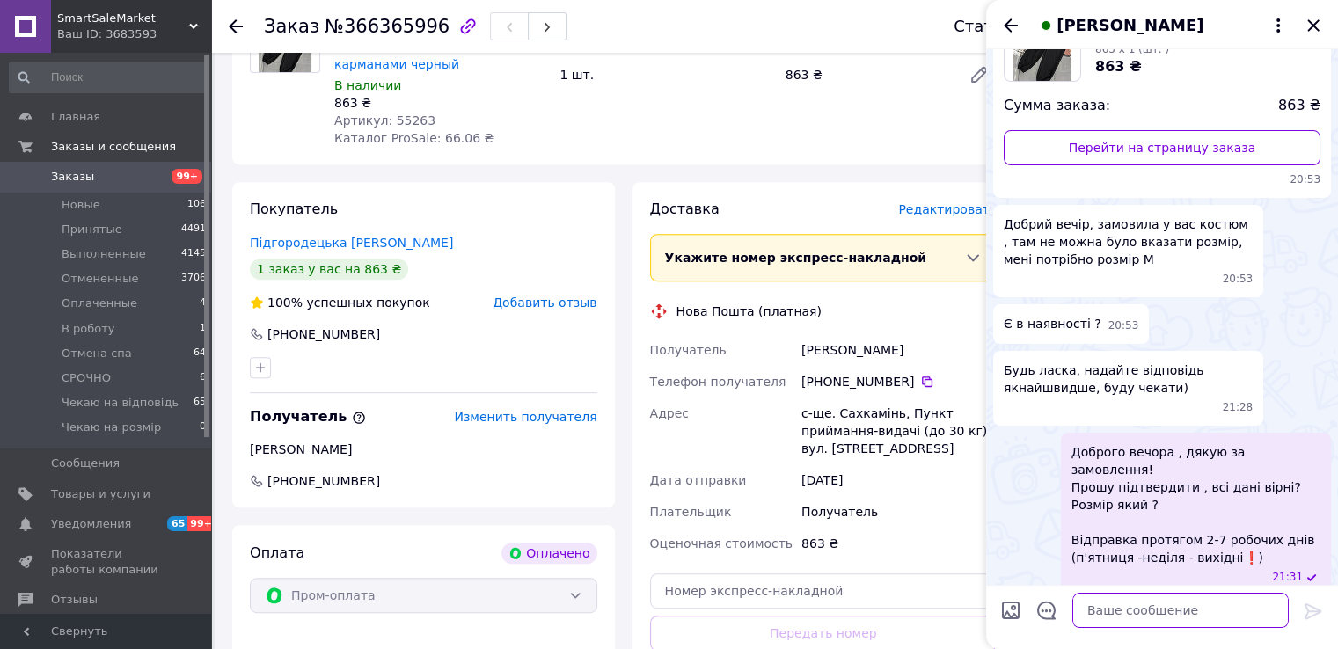
paste textarea "▪️Розмір: 40-44, 46-48"
type textarea "▪️Розмір: 40-44, 46-48"
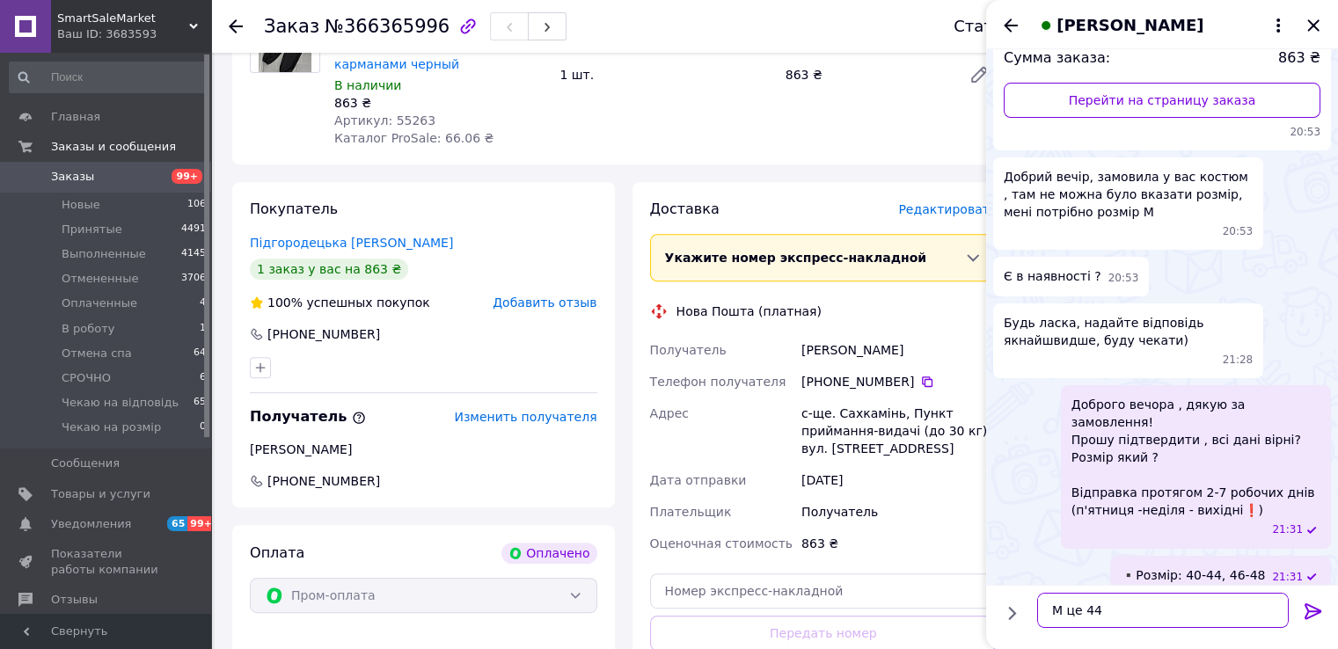
type textarea "М це 44"
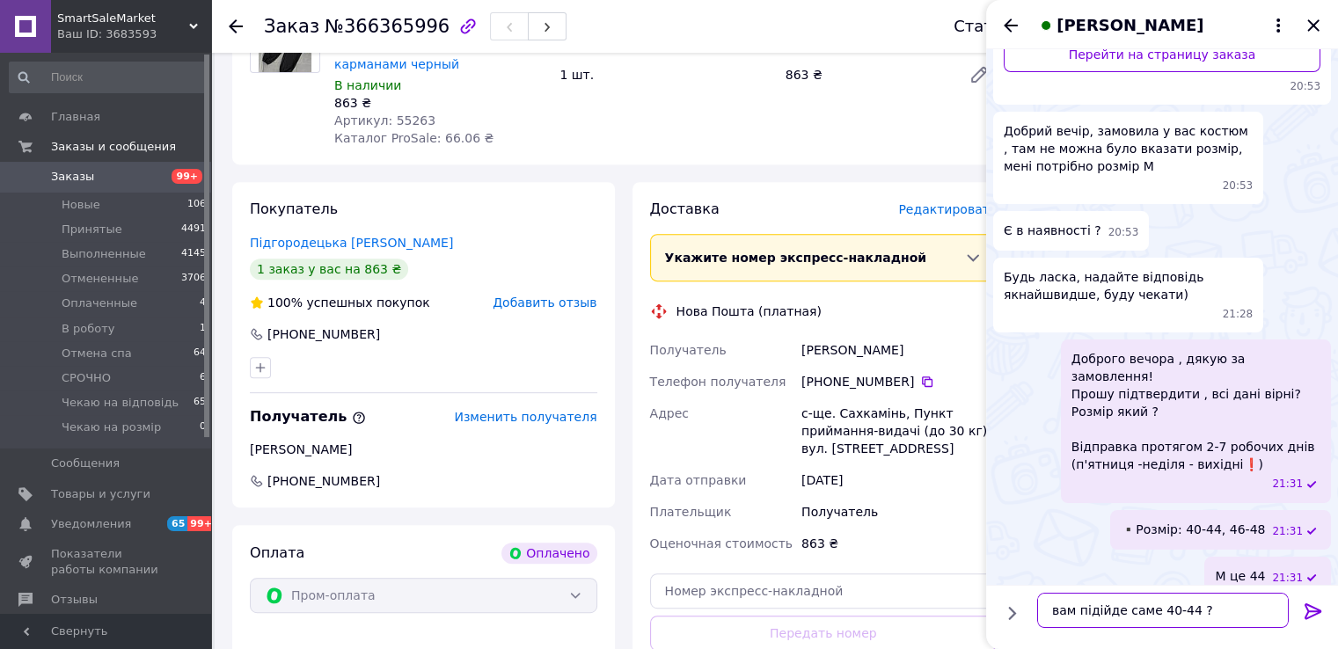
type textarea "вам підійде саме 40-44 ?"
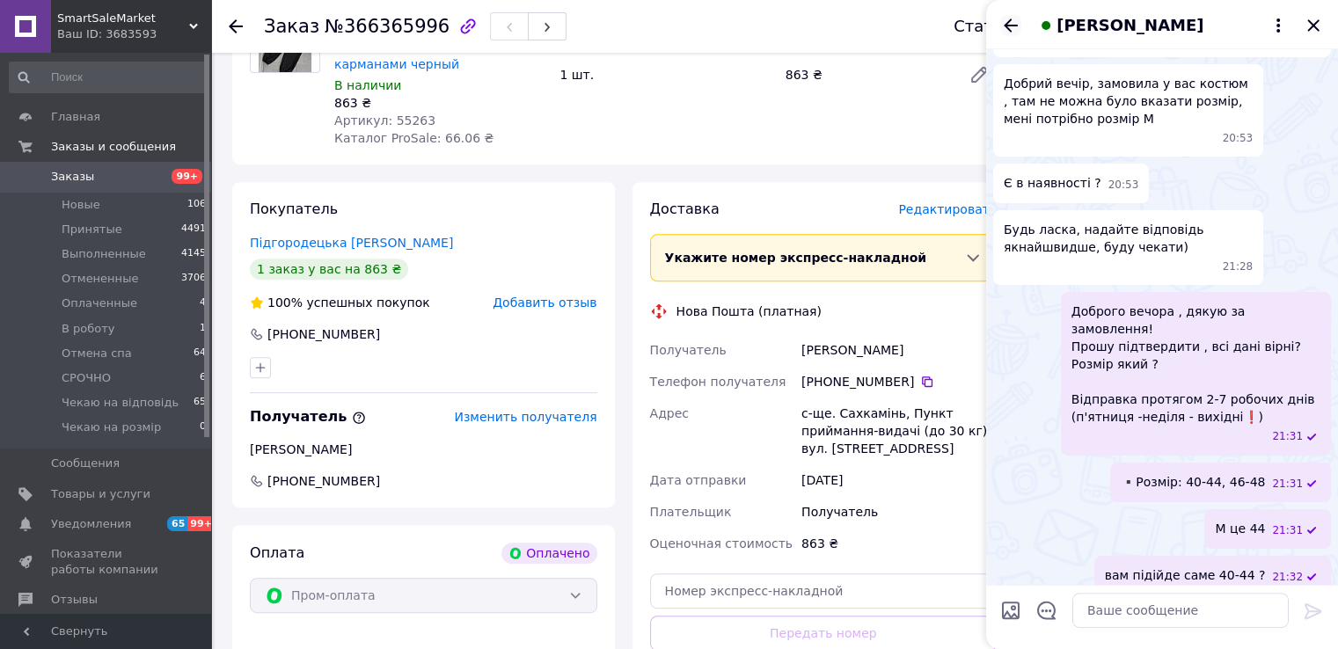
click at [1006, 28] on icon "Назад" at bounding box center [1011, 24] width 14 height 13
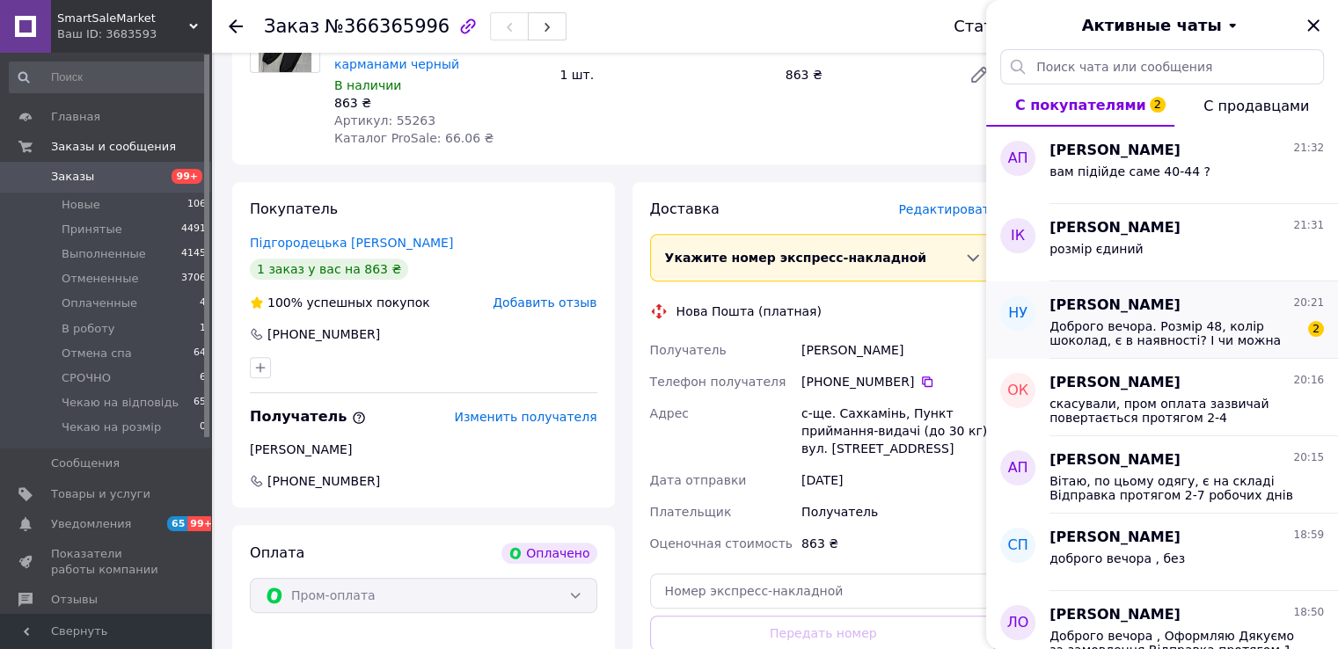
click at [1259, 318] on div "Доброго вечора. Розмір 48, колір шоколад, є в наявності? І чи можна придбати з …" at bounding box center [1186, 332] width 274 height 32
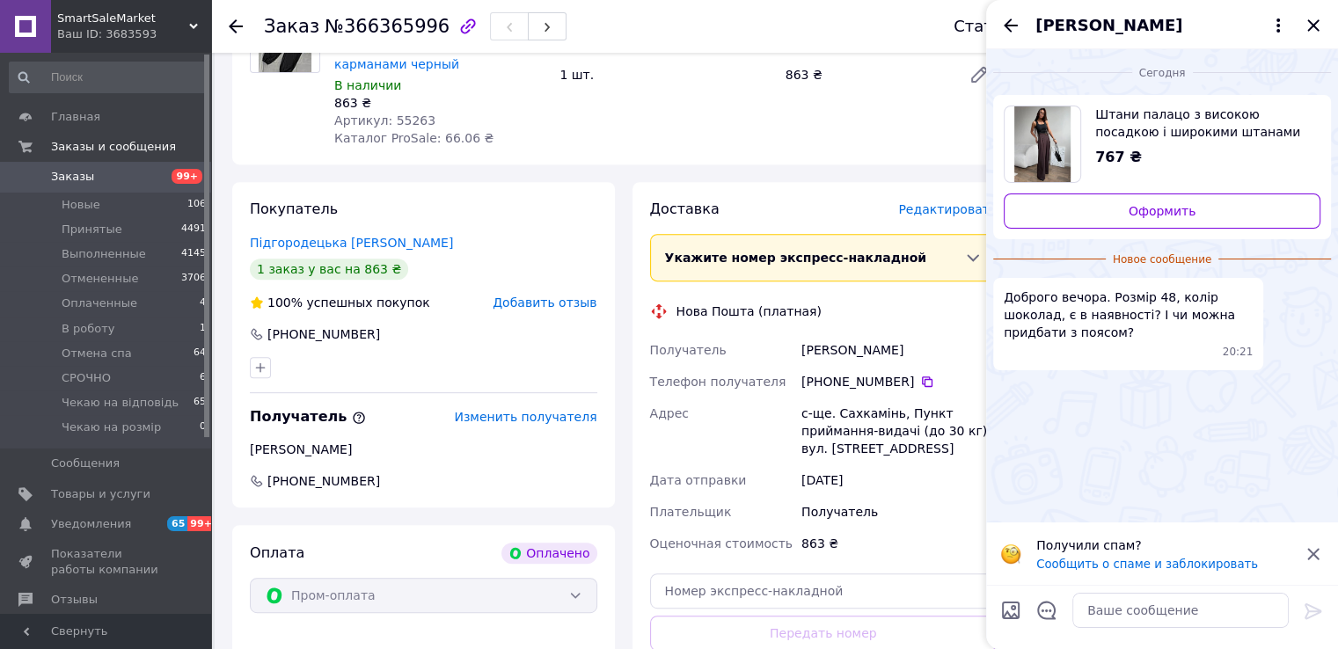
click at [1045, 128] on img "Посмотреть товар" at bounding box center [1042, 144] width 57 height 76
drag, startPoint x: 1041, startPoint y: 614, endPoint x: 1044, endPoint y: 569, distance: 44.9
click at [1042, 614] on icon "Открыть шаблоны ответов" at bounding box center [1046, 610] width 19 height 19
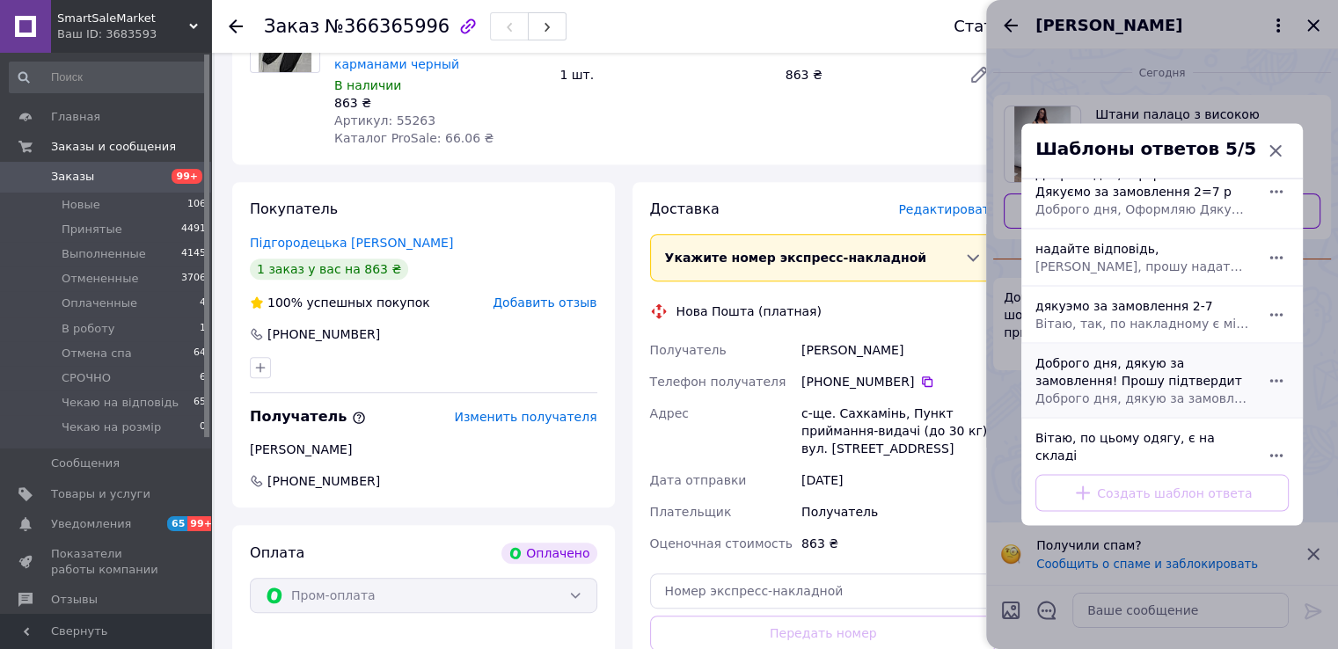
scroll to position [38, 0]
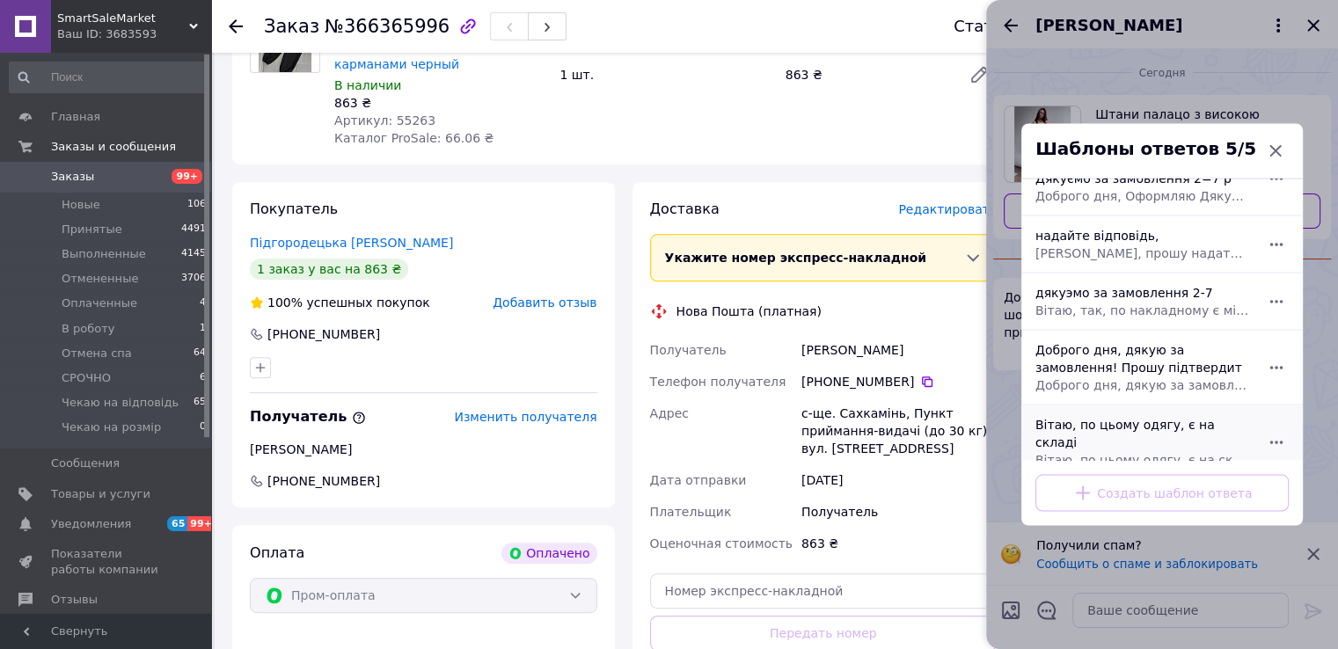
click at [1094, 416] on div "Вітаю, по цьому одягу, є на складі Вітаю, по цьому одягу, є на складі Відправка…" at bounding box center [1142, 442] width 229 height 67
type textarea "Вітаю, по цьому одягу, є на складі Відправка протягом 2-7 робочих днів (п'ятниц…"
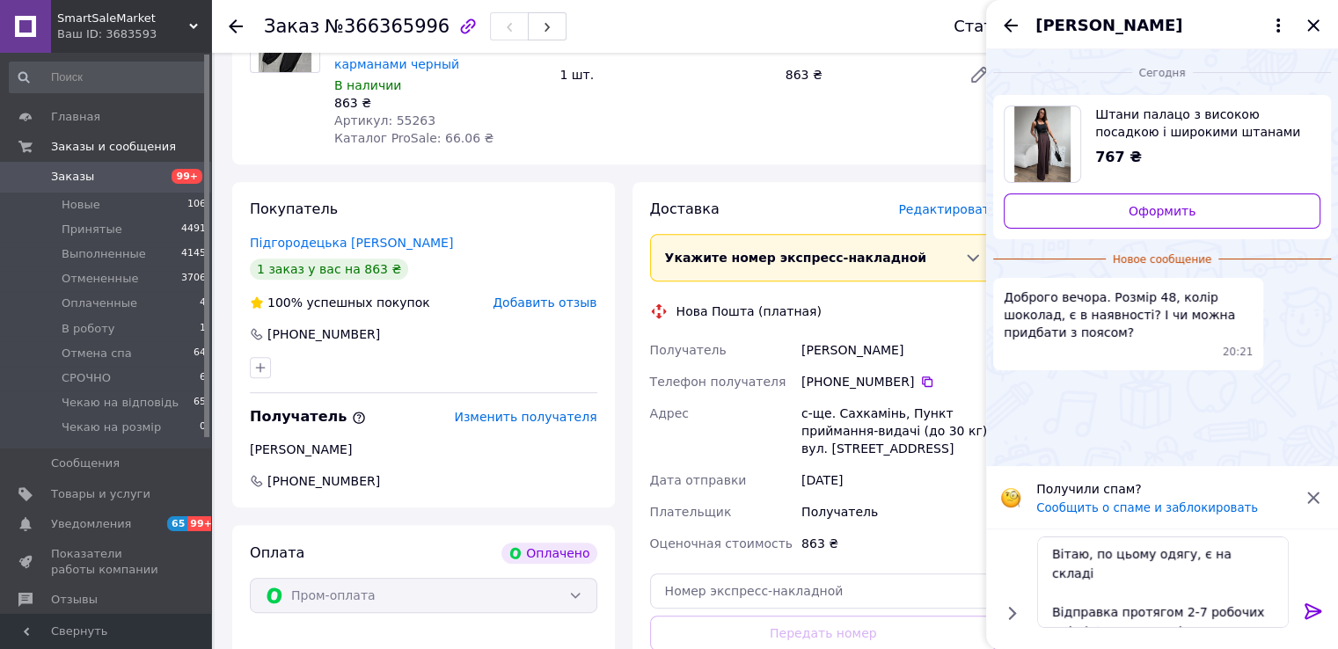
drag, startPoint x: 1318, startPoint y: 605, endPoint x: 1303, endPoint y: 609, distance: 15.4
click at [1317, 606] on icon at bounding box center [1313, 611] width 21 height 21
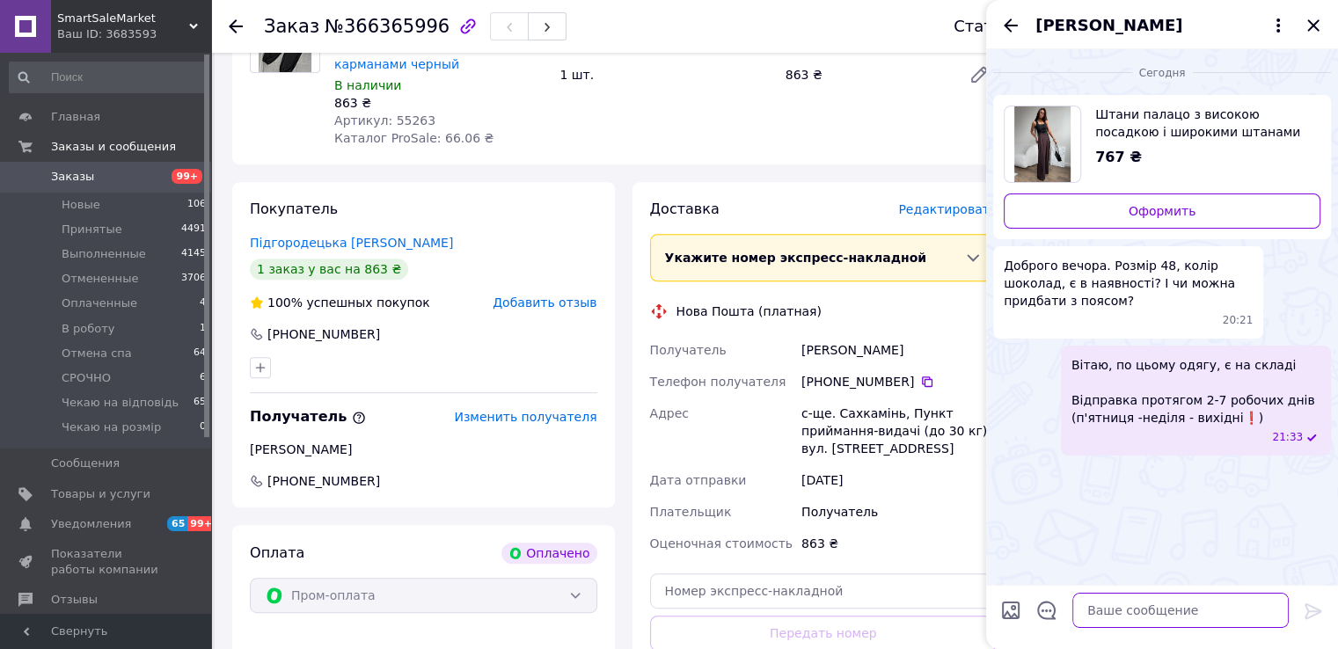
click at [1160, 620] on textarea at bounding box center [1180, 610] width 216 height 35
type textarea "без пояса"
click at [1018, 33] on icon "Назад" at bounding box center [1010, 25] width 21 height 21
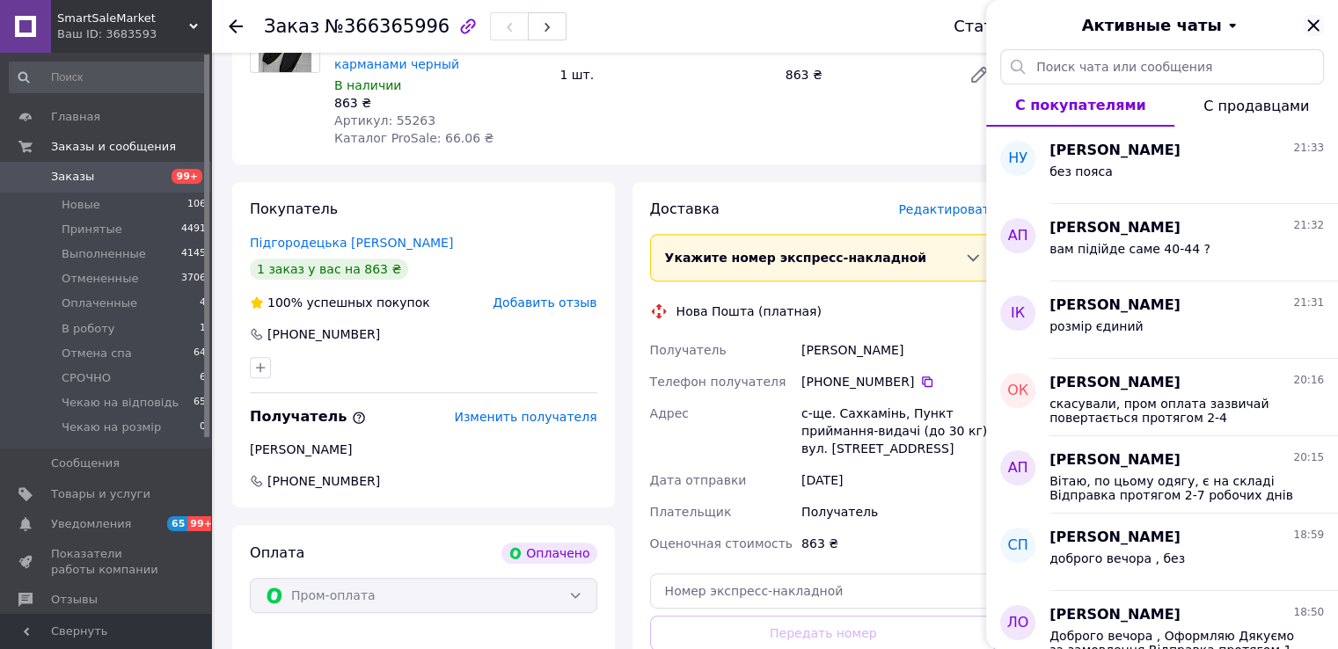
click at [1303, 26] on icon "Закрыть" at bounding box center [1313, 25] width 21 height 21
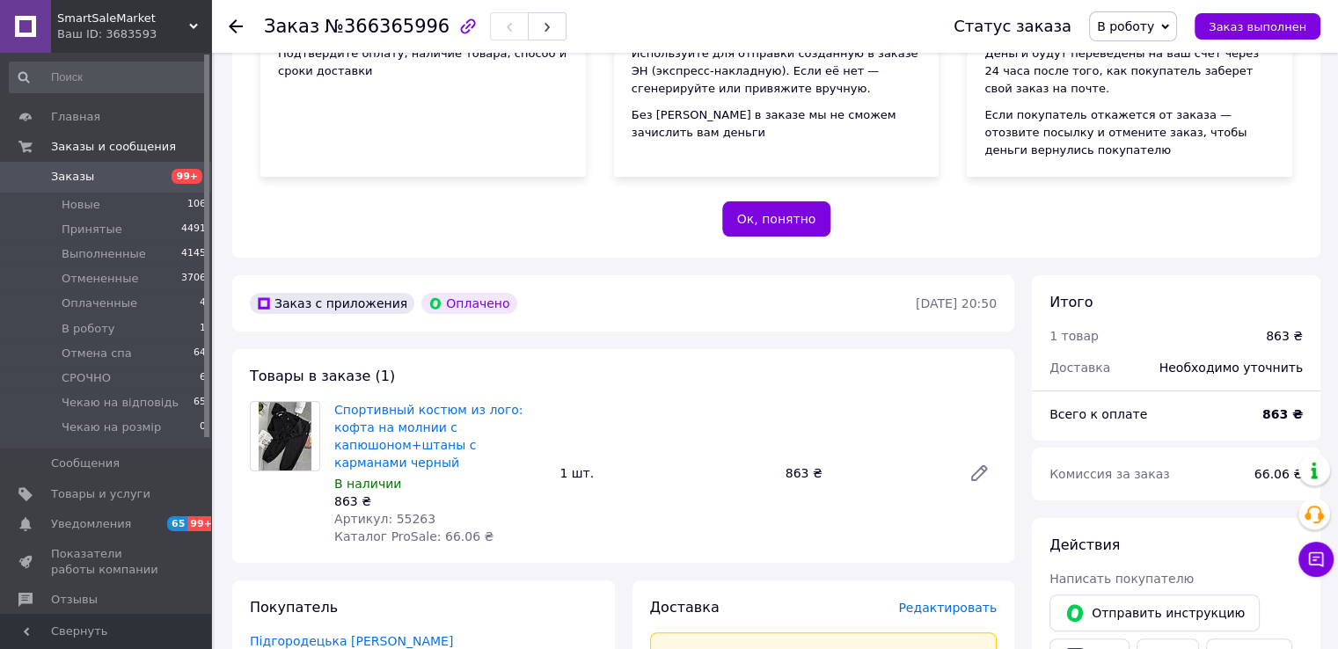
scroll to position [264, 0]
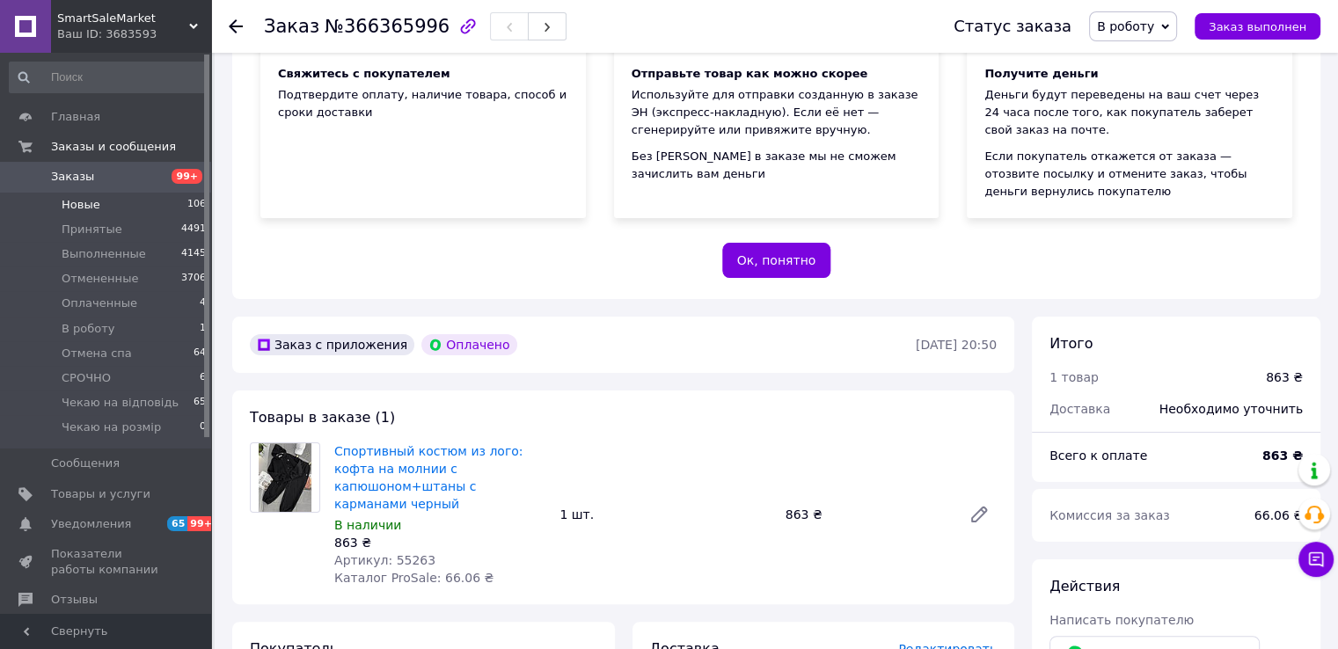
click at [175, 199] on li "Новые 106" at bounding box center [108, 205] width 216 height 25
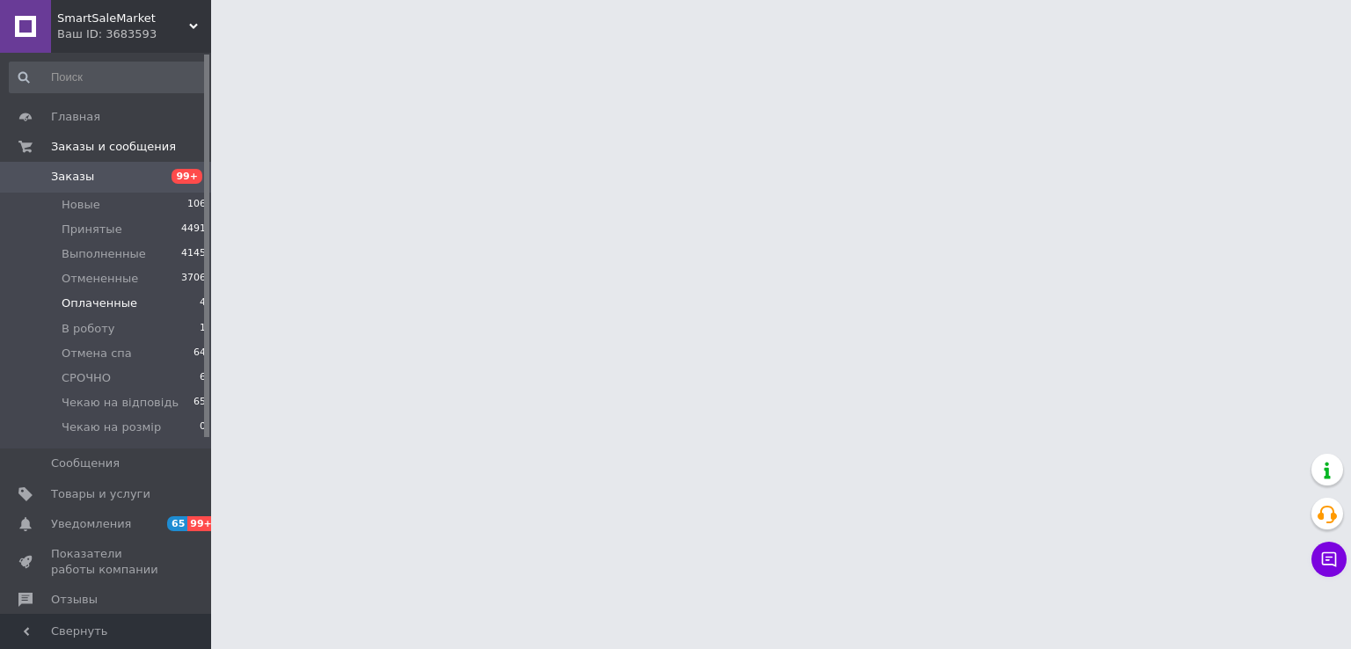
click at [148, 314] on li "Оплаченные 4" at bounding box center [108, 303] width 216 height 25
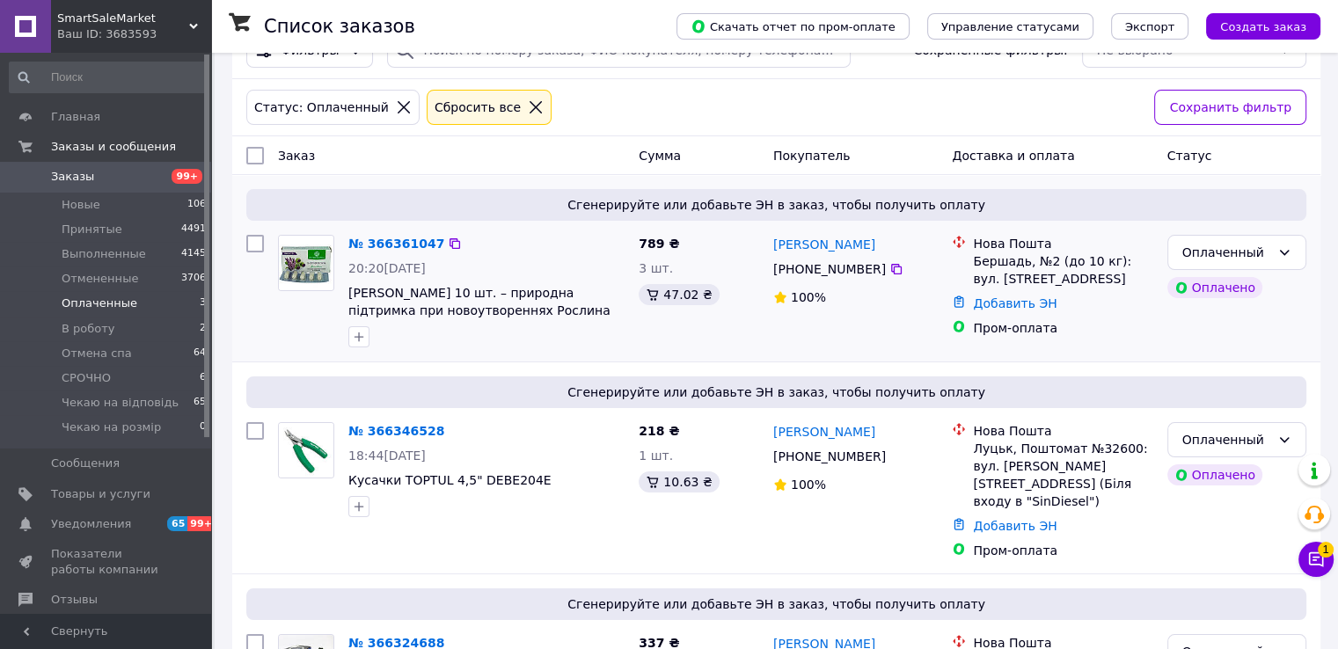
scroll to position [256, 0]
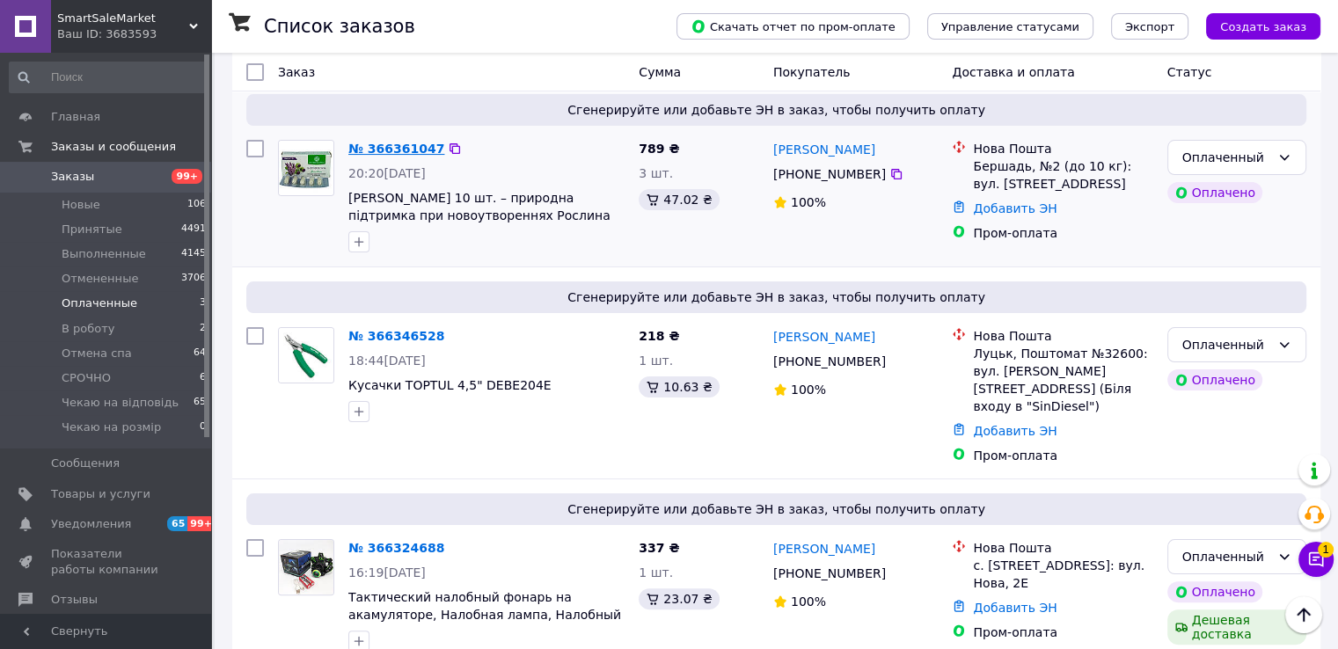
click at [408, 142] on link "№ 366361047" at bounding box center [396, 149] width 96 height 14
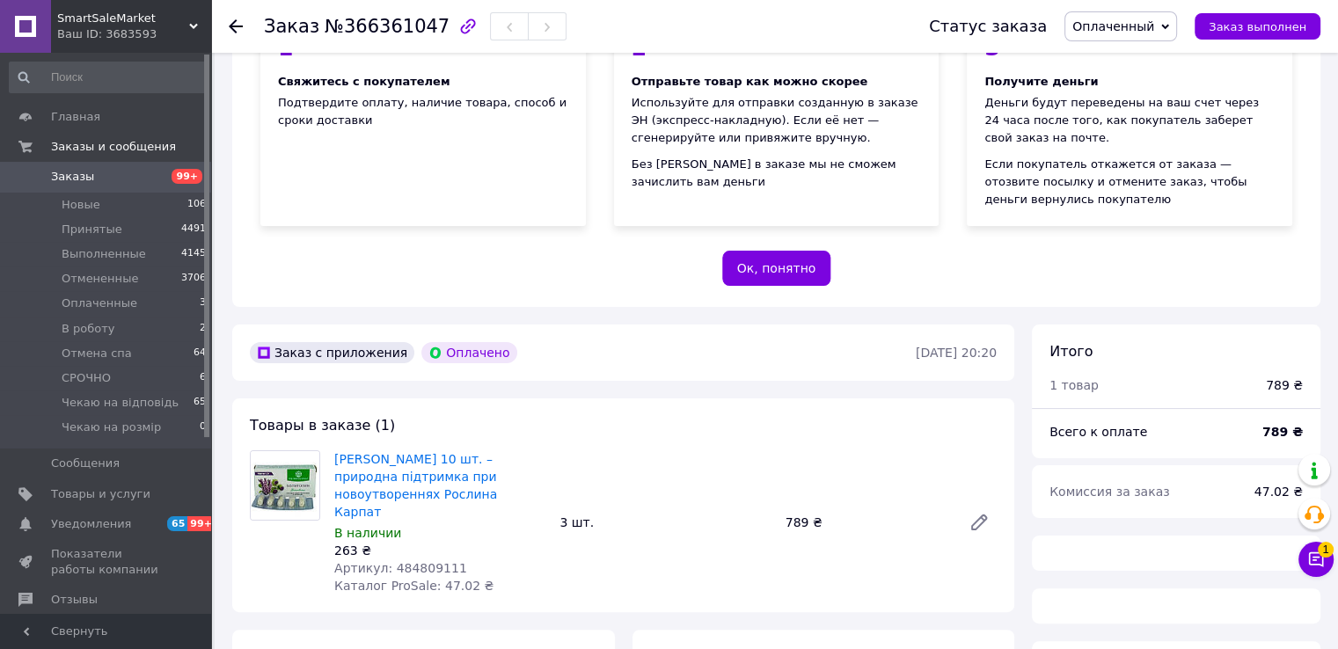
scroll to position [520, 0]
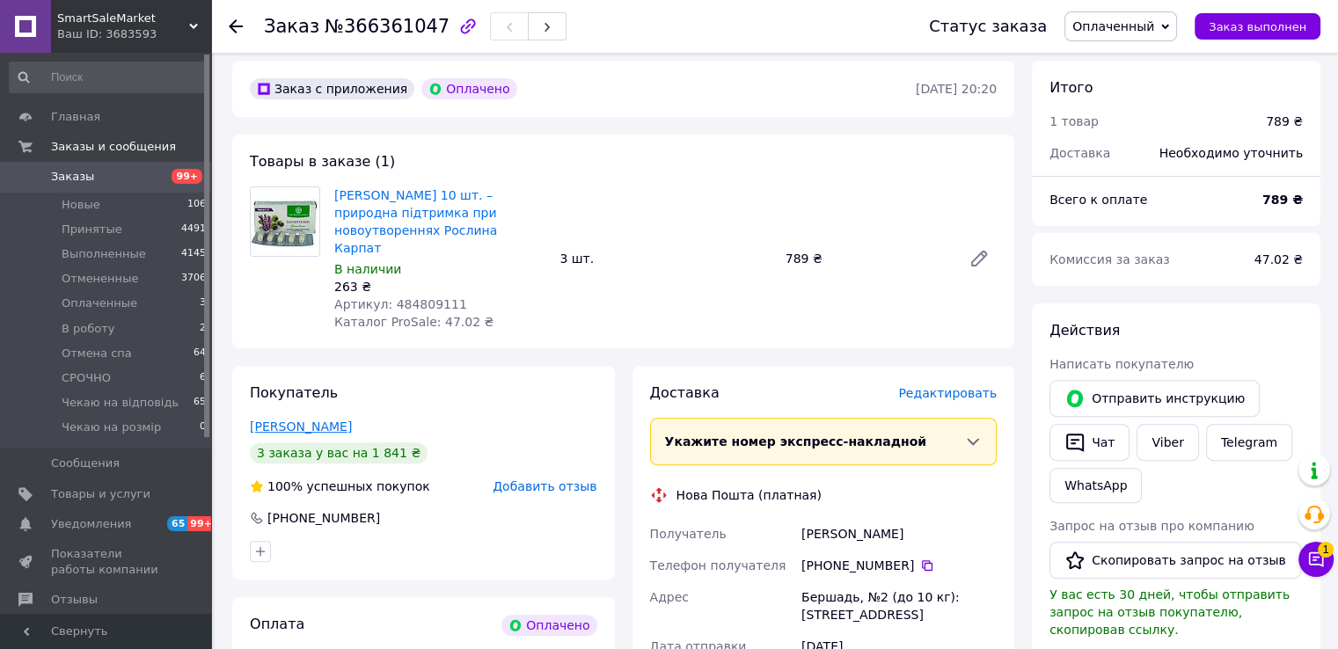
click at [306, 420] on link "Майєр Ірина" at bounding box center [301, 427] width 102 height 14
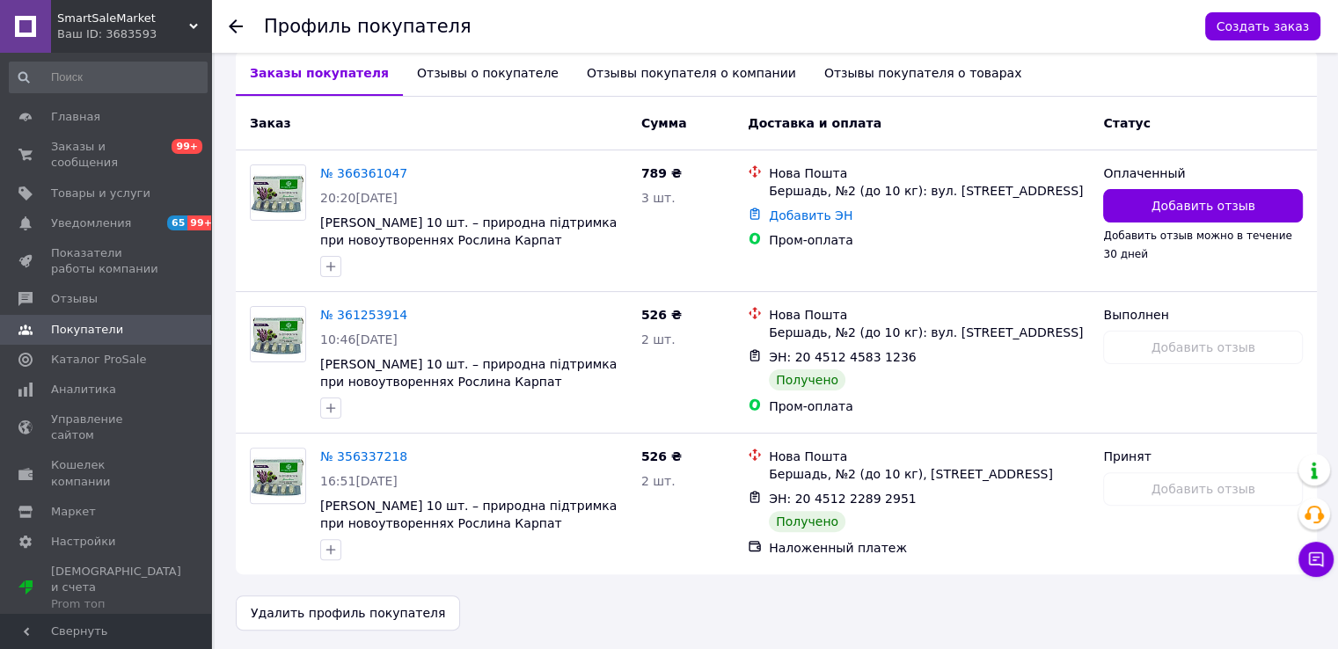
scroll to position [404, 0]
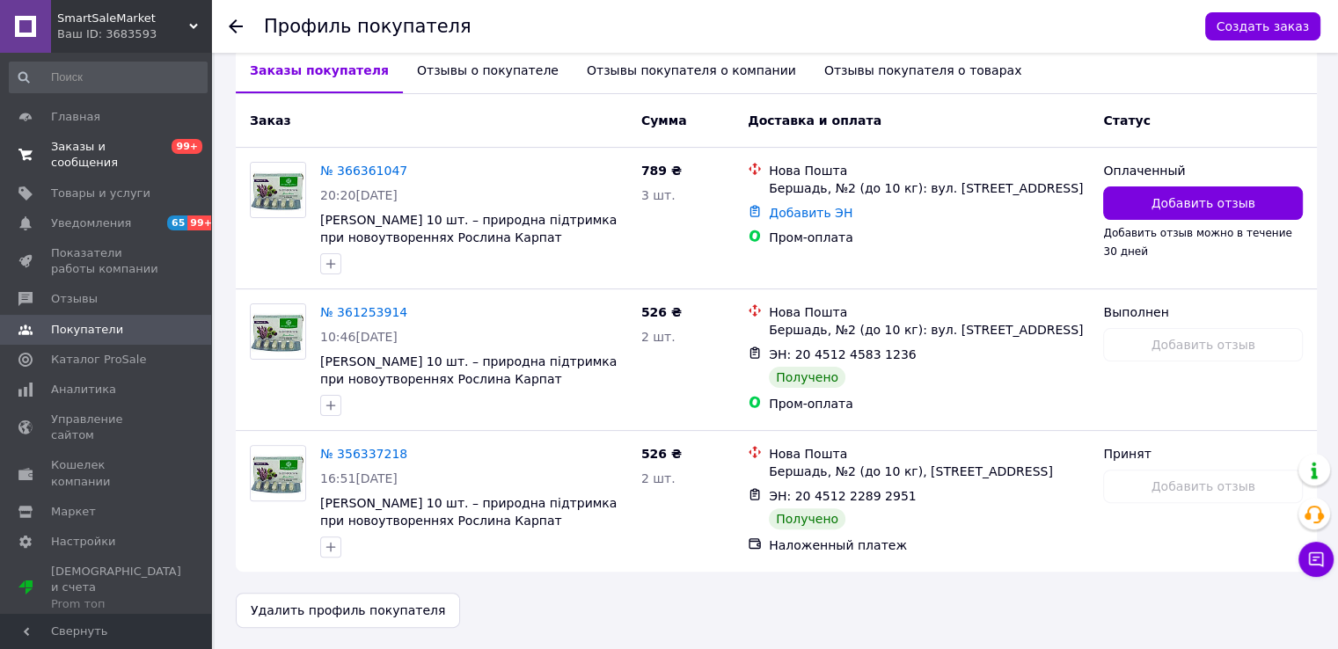
click at [130, 156] on link "Заказы и сообщения 0 99+" at bounding box center [108, 155] width 216 height 46
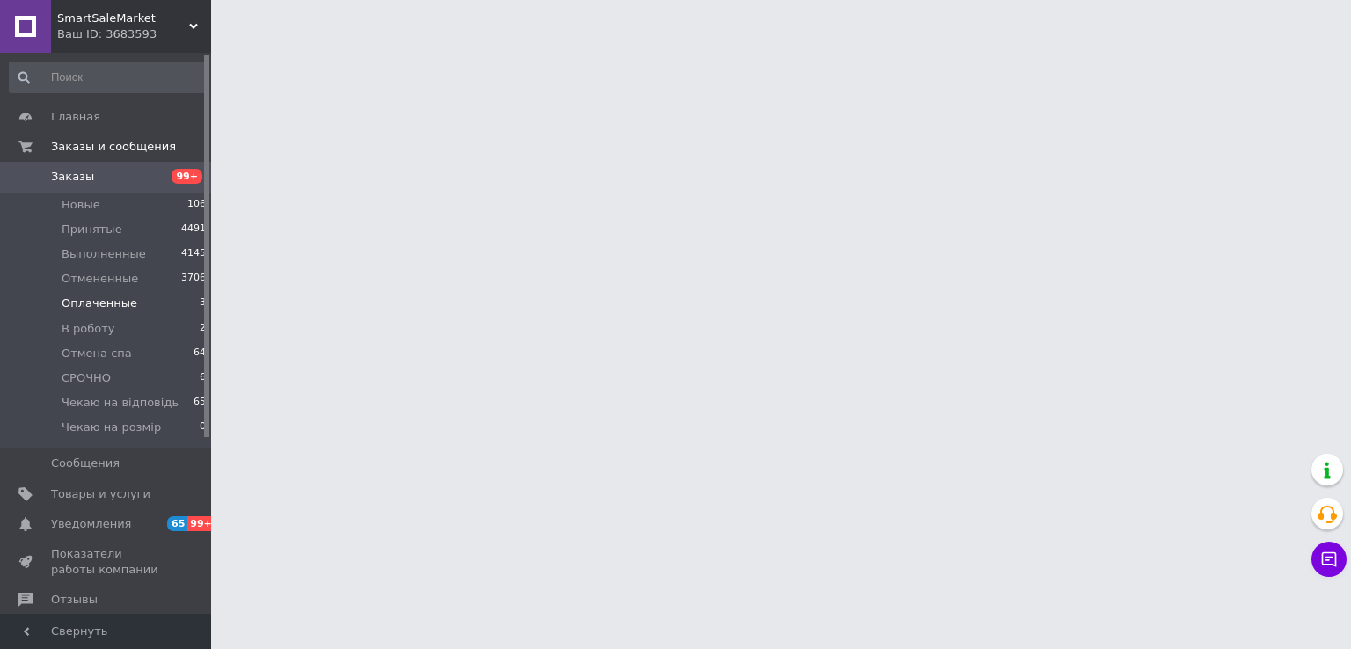
click at [124, 312] on li "Оплаченные 3" at bounding box center [108, 303] width 216 height 25
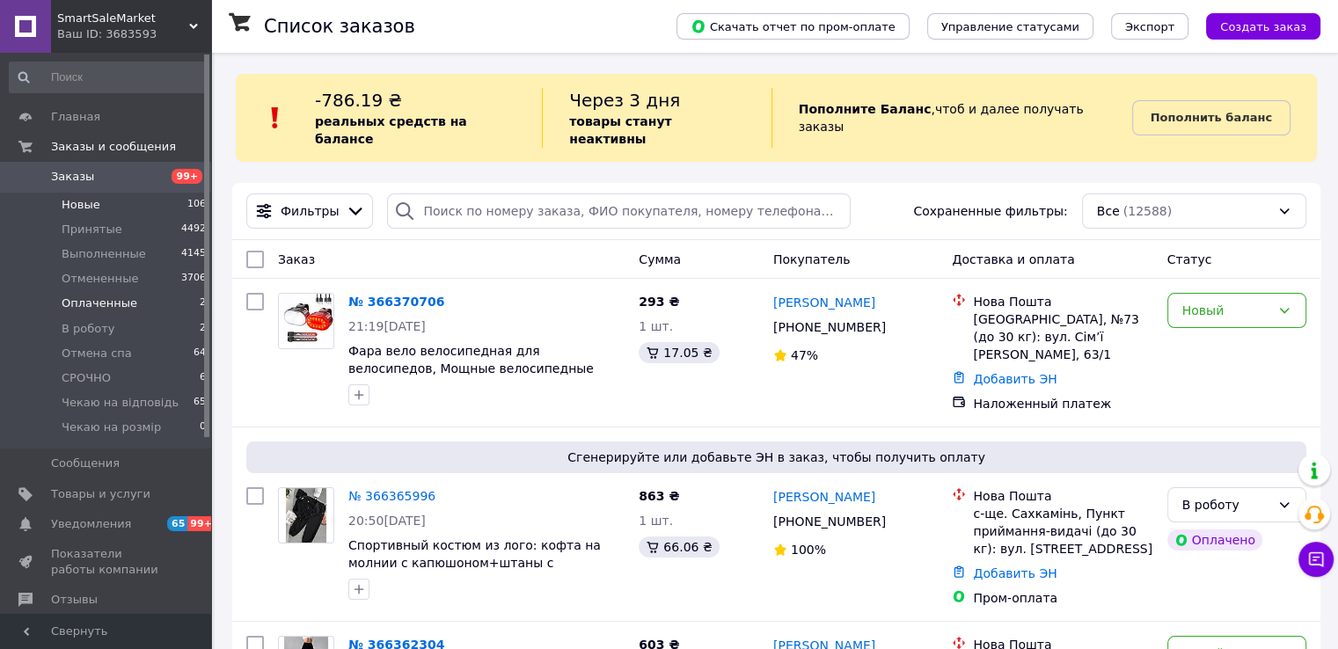
click at [141, 208] on li "Новые 106" at bounding box center [108, 205] width 216 height 25
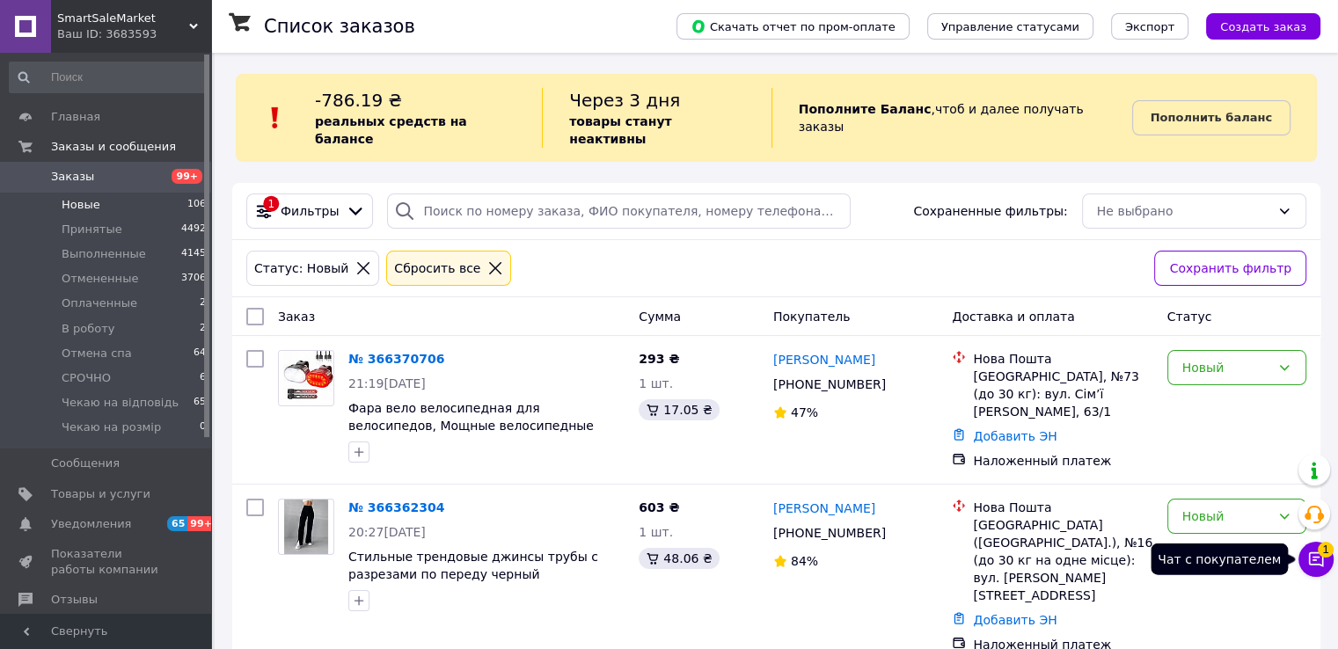
click at [1326, 552] on span "1" at bounding box center [1326, 550] width 16 height 16
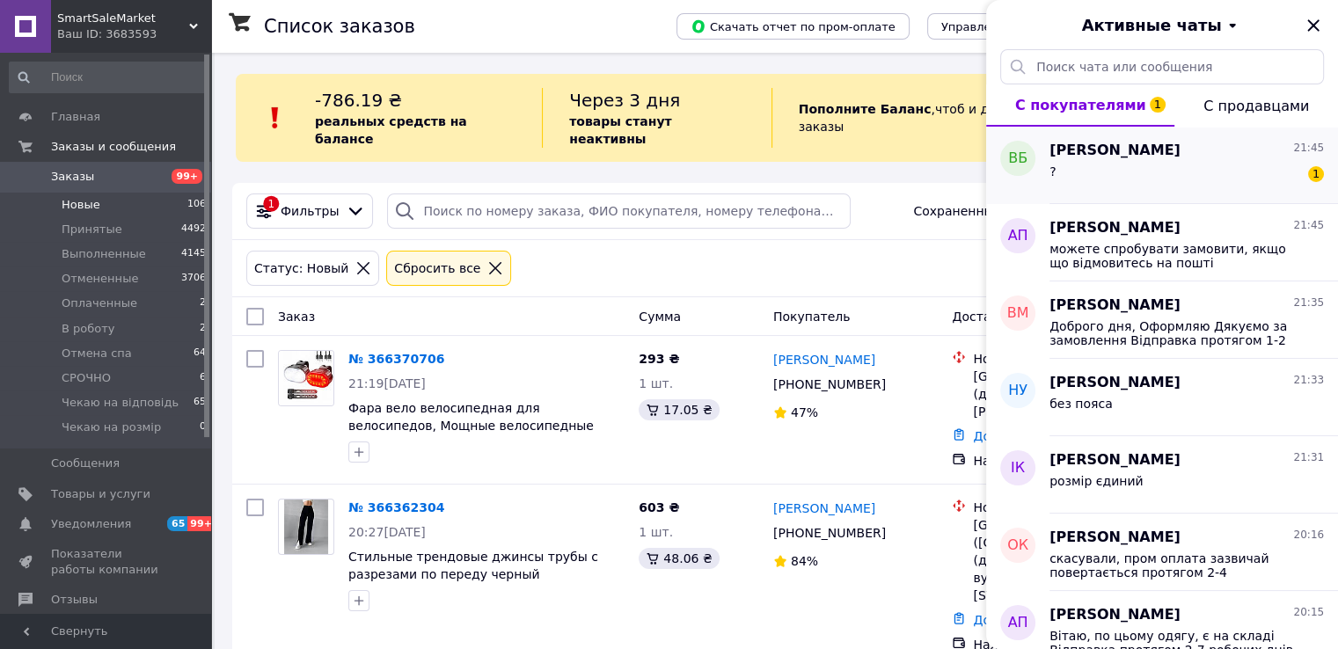
click at [1182, 166] on div "? 1" at bounding box center [1186, 175] width 274 height 28
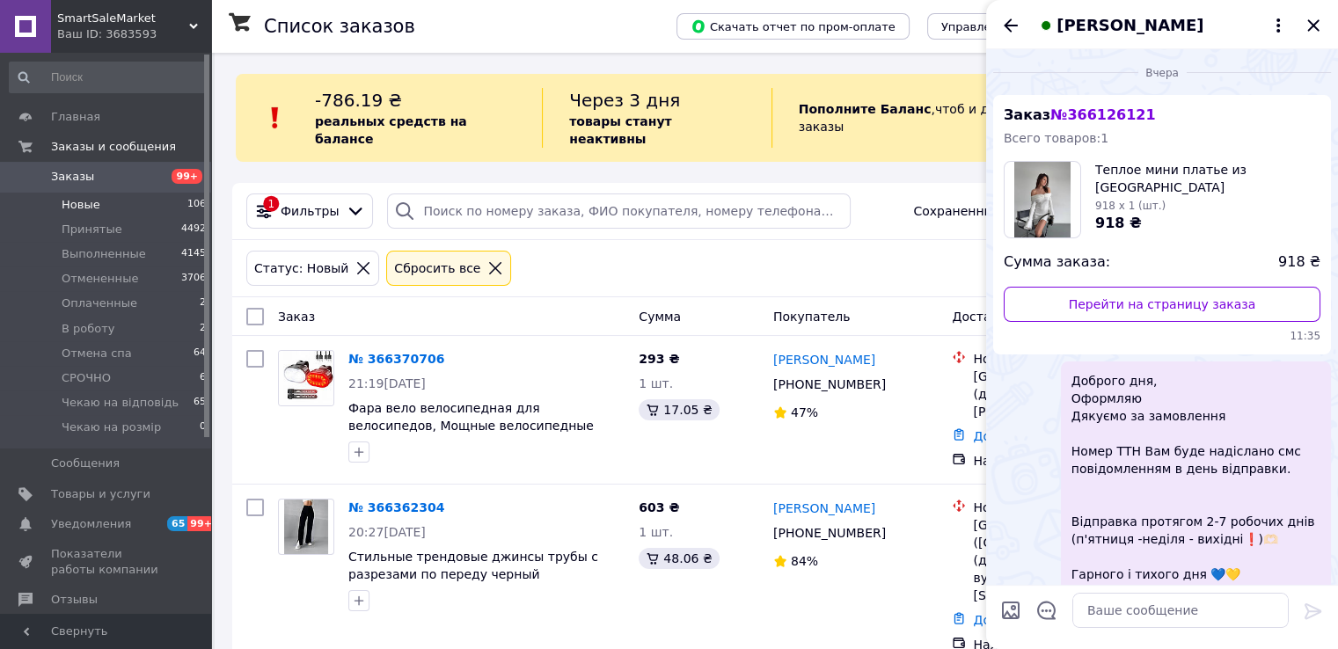
scroll to position [528, 0]
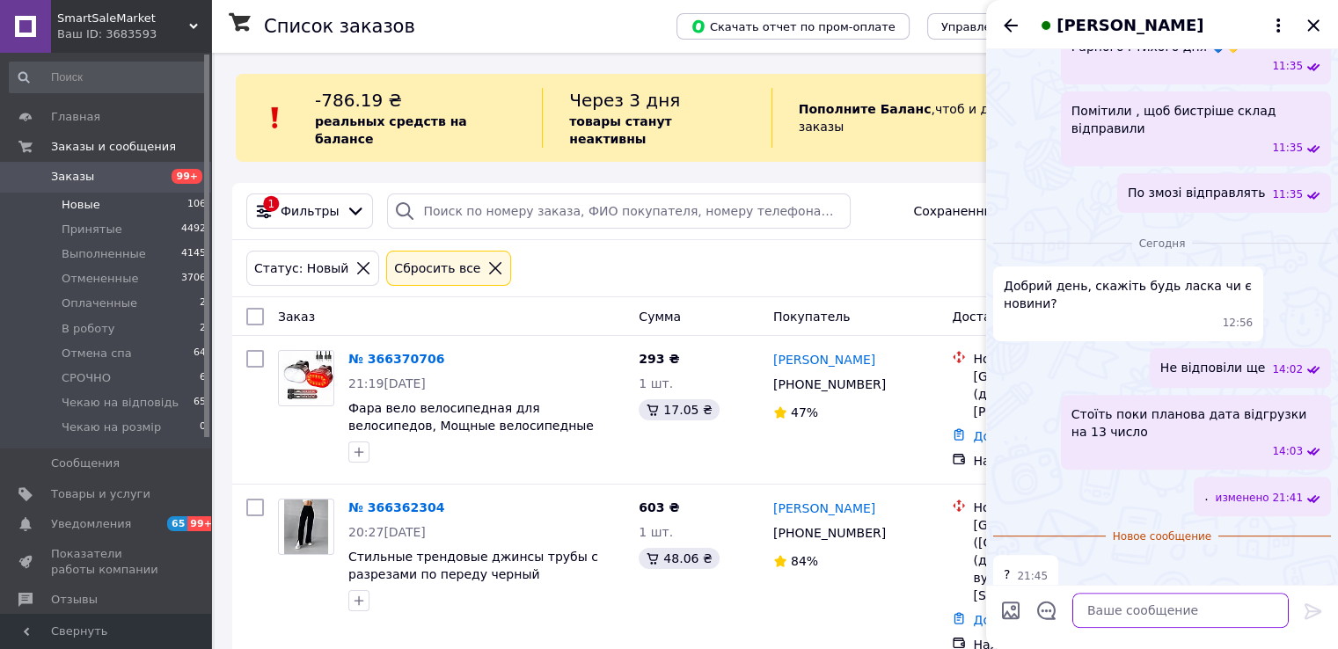
click at [1129, 616] on textarea at bounding box center [1180, 610] width 216 height 35
type textarea "це не вам писала ,випадково"
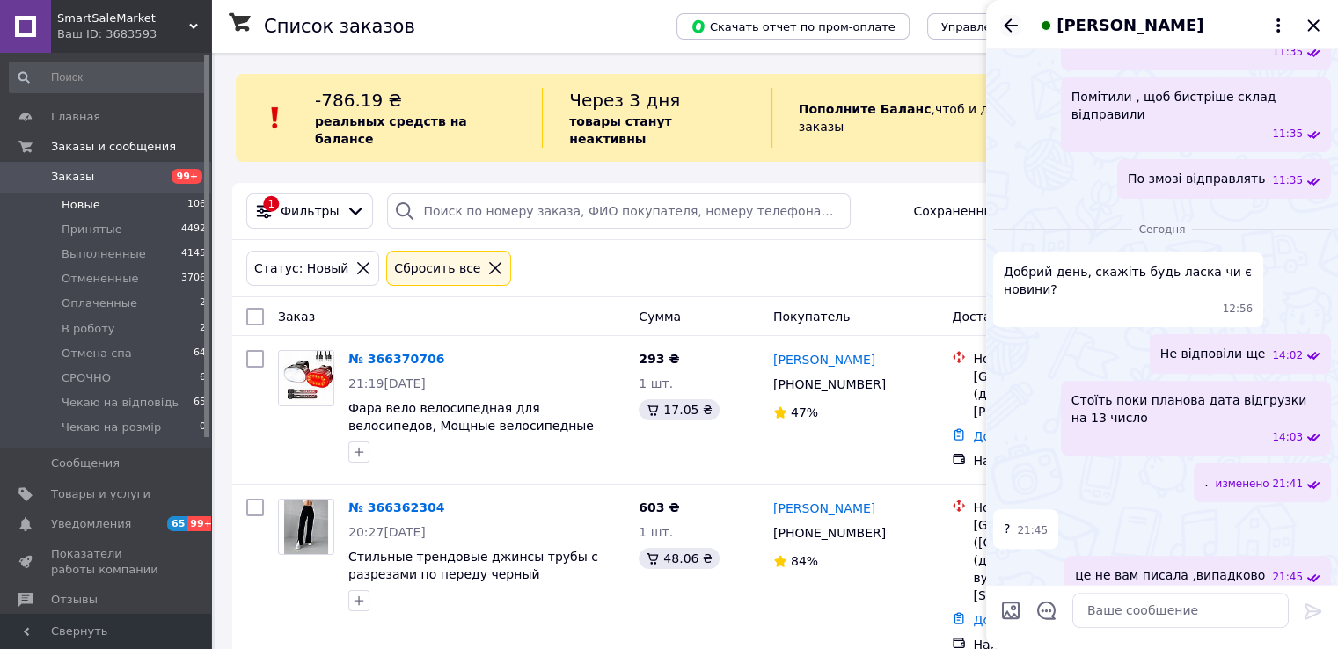
click at [1007, 23] on icon "Назад" at bounding box center [1011, 24] width 14 height 13
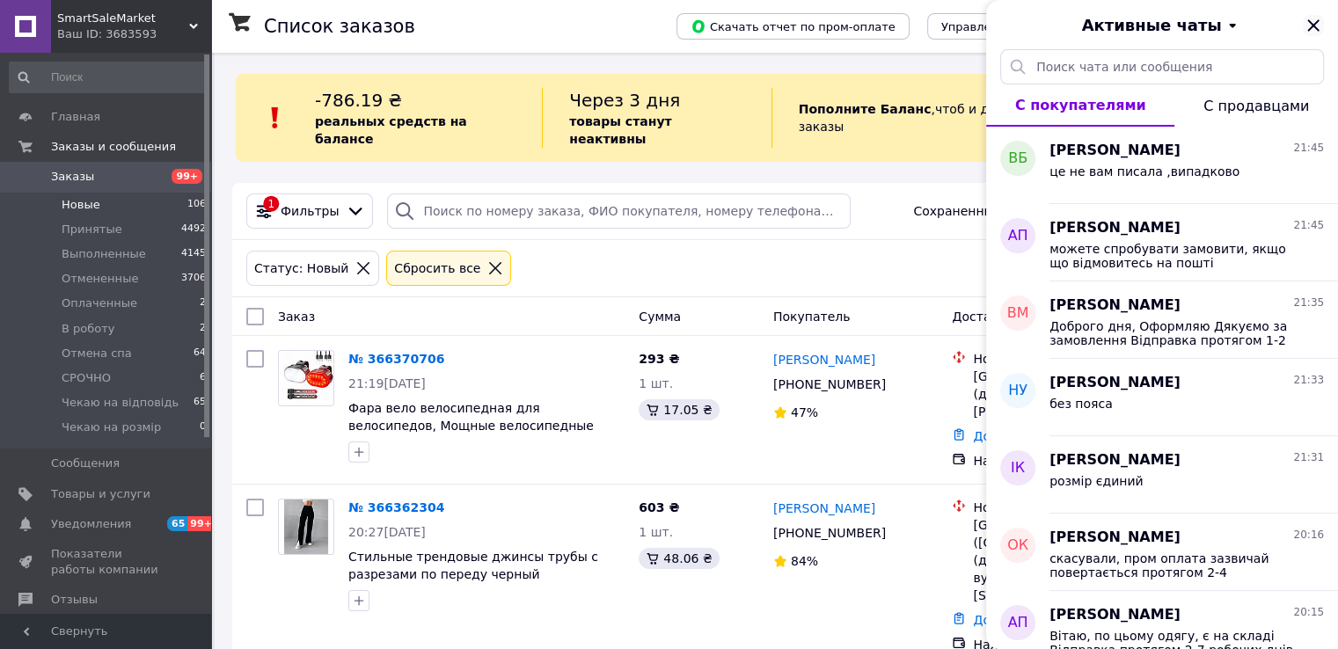
click at [1305, 24] on icon "Закрыть" at bounding box center [1313, 25] width 21 height 21
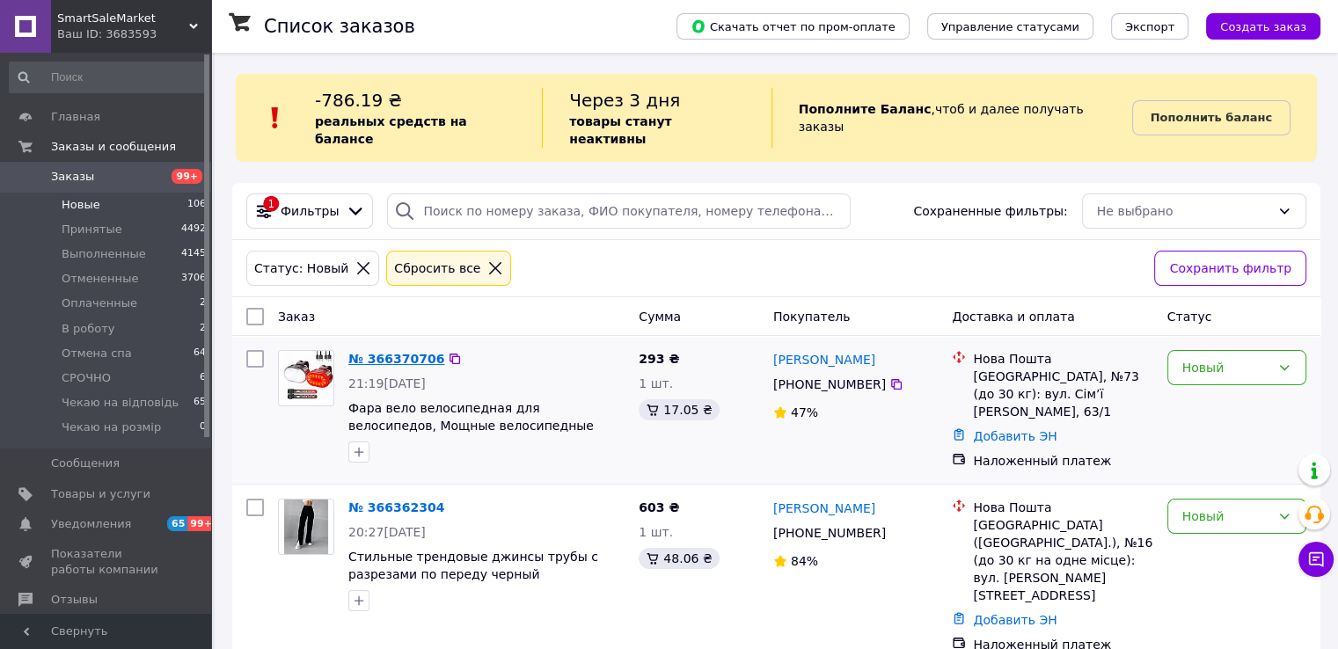
click at [404, 352] on link "№ 366370706" at bounding box center [396, 359] width 96 height 14
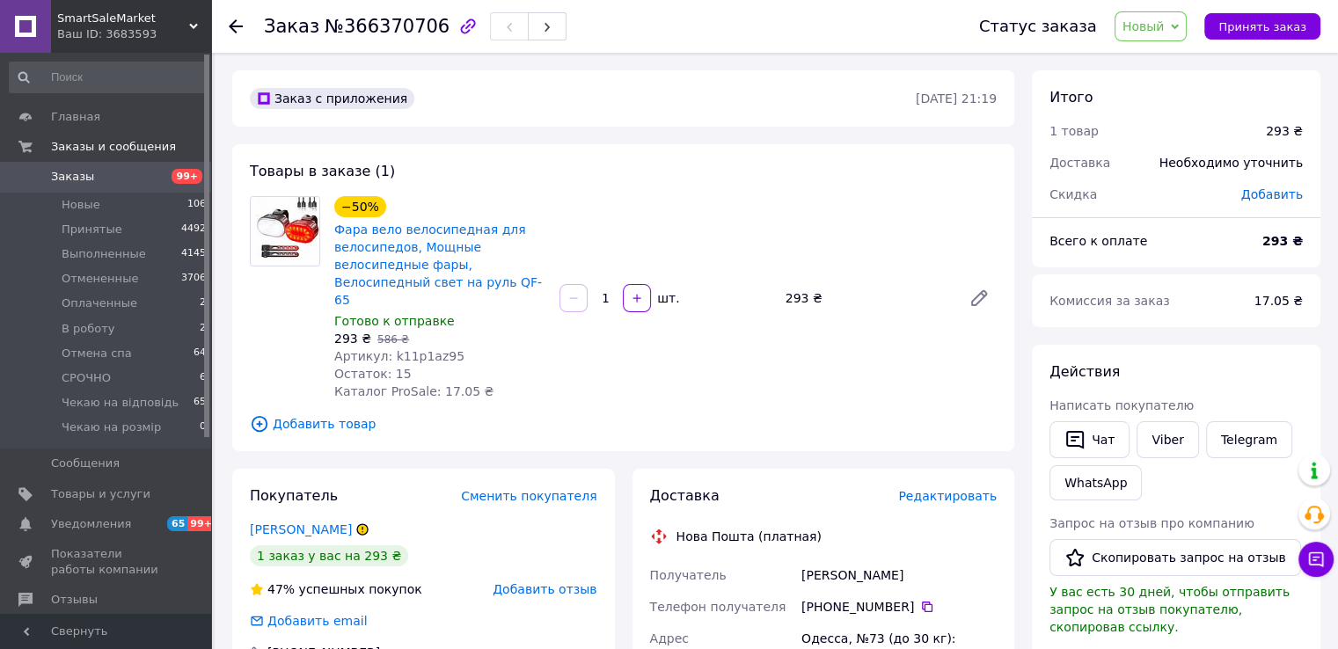
click at [414, 349] on span "Артикул: k11p1az95" at bounding box center [399, 356] width 130 height 14
click at [413, 349] on span "Артикул: k11p1az95" at bounding box center [399, 356] width 130 height 14
copy span "k11p1az95"
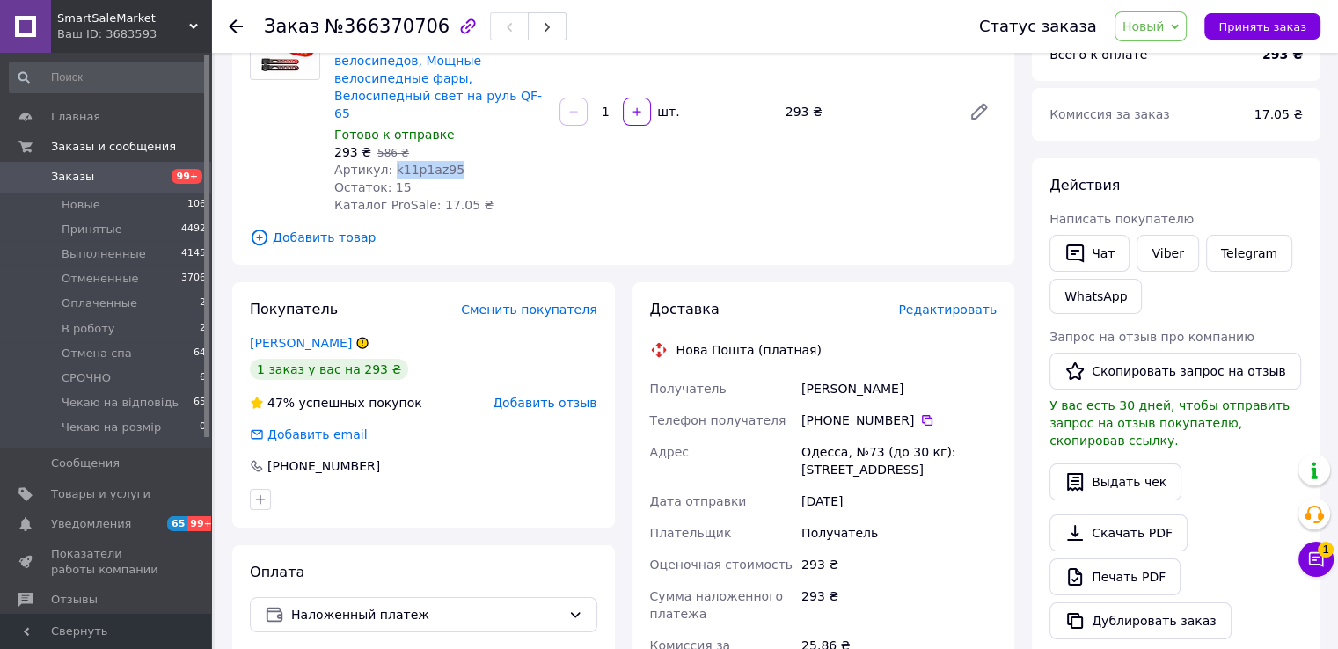
scroll to position [88, 0]
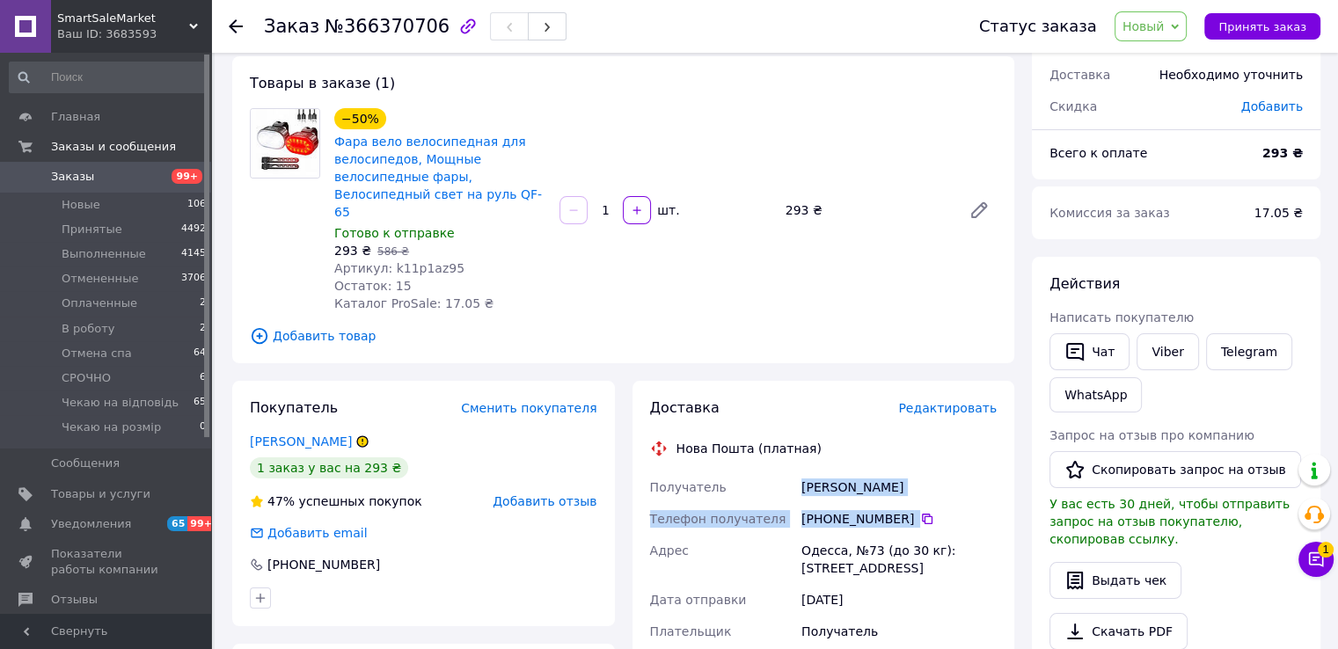
drag, startPoint x: 766, startPoint y: 465, endPoint x: 998, endPoint y: 486, distance: 233.2
copy div "Получатель Заруцкий Анатолий Телефон получателя +380 95 735 24 50"
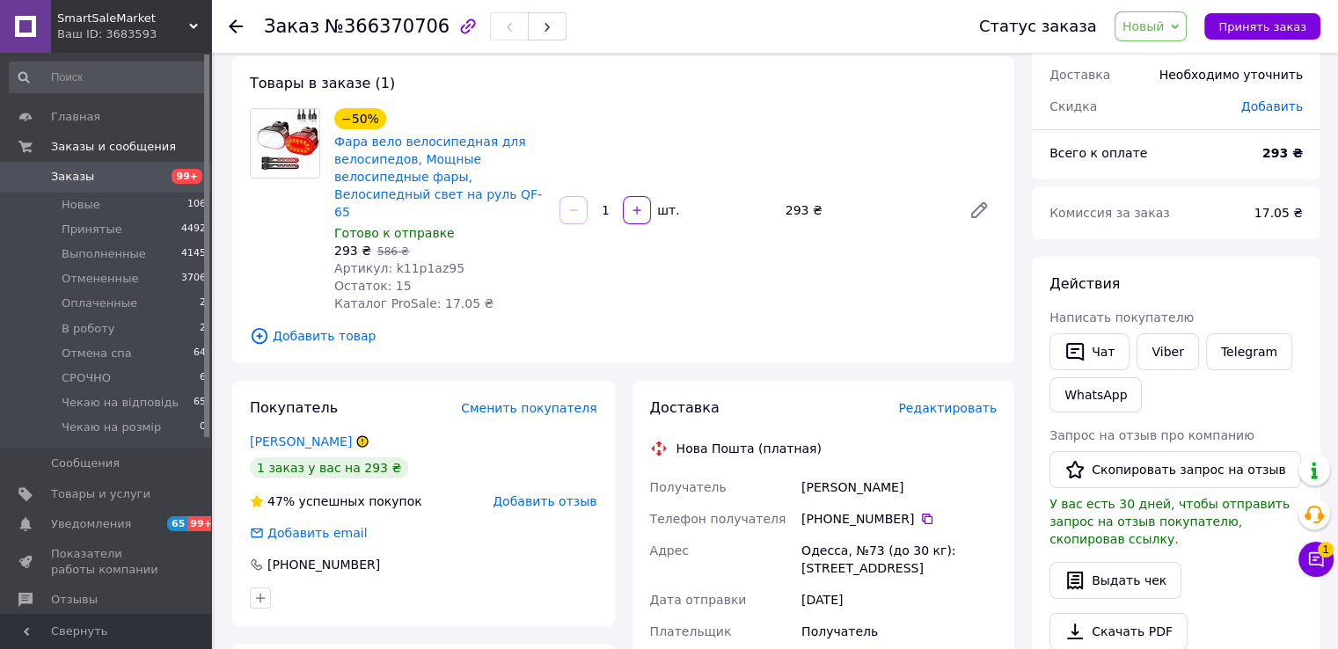
click at [870, 537] on div "Одесса, №73 (до 30 кг): ул. Семьи Глодан, 63/1" at bounding box center [899, 559] width 202 height 49
drag, startPoint x: 929, startPoint y: 465, endPoint x: 943, endPoint y: 465, distance: 14.1
copy div "Получатель Заруцкий Анатолий"
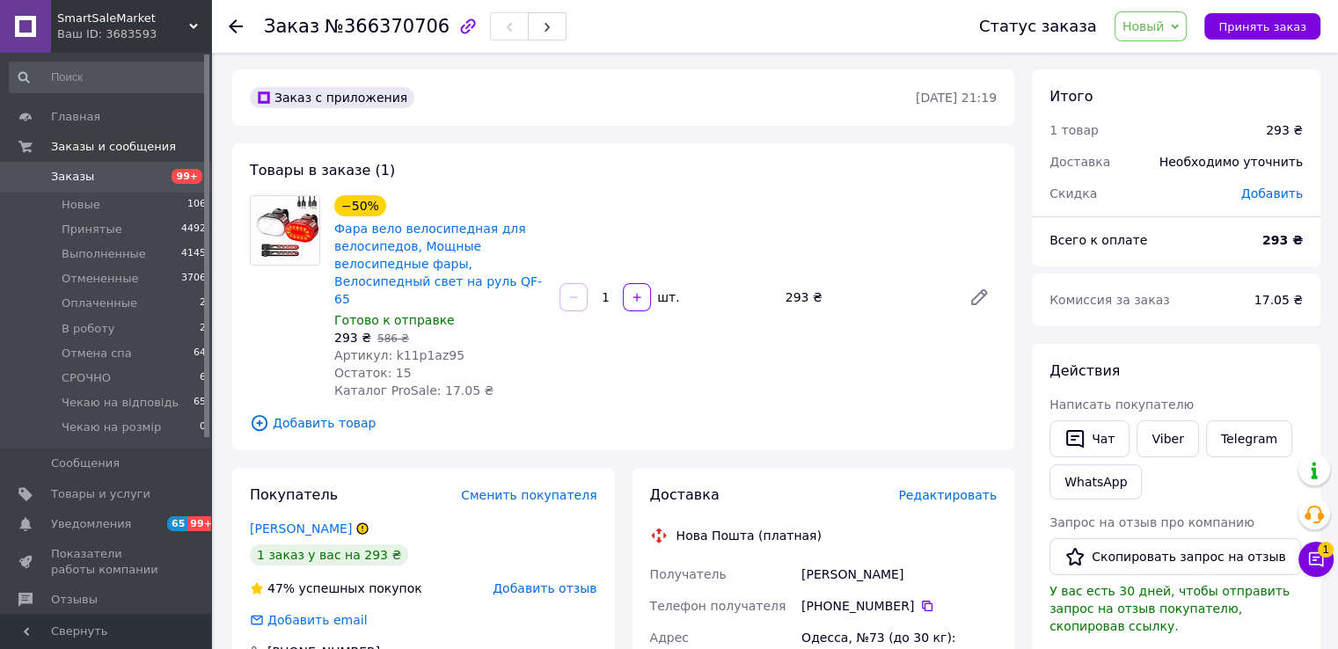
scroll to position [0, 0]
drag, startPoint x: 1245, startPoint y: 27, endPoint x: 1136, endPoint y: 28, distance: 109.1
click at [1245, 26] on span "Принять заказ" at bounding box center [1262, 26] width 88 height 13
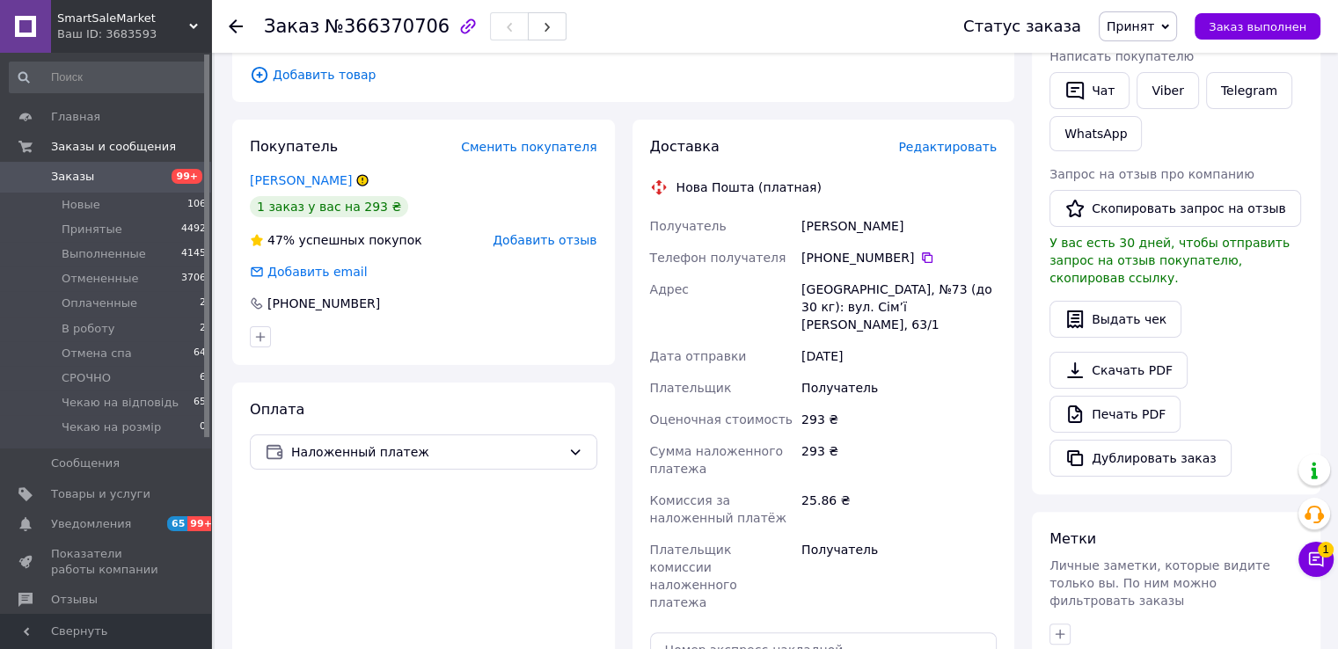
scroll to position [352, 0]
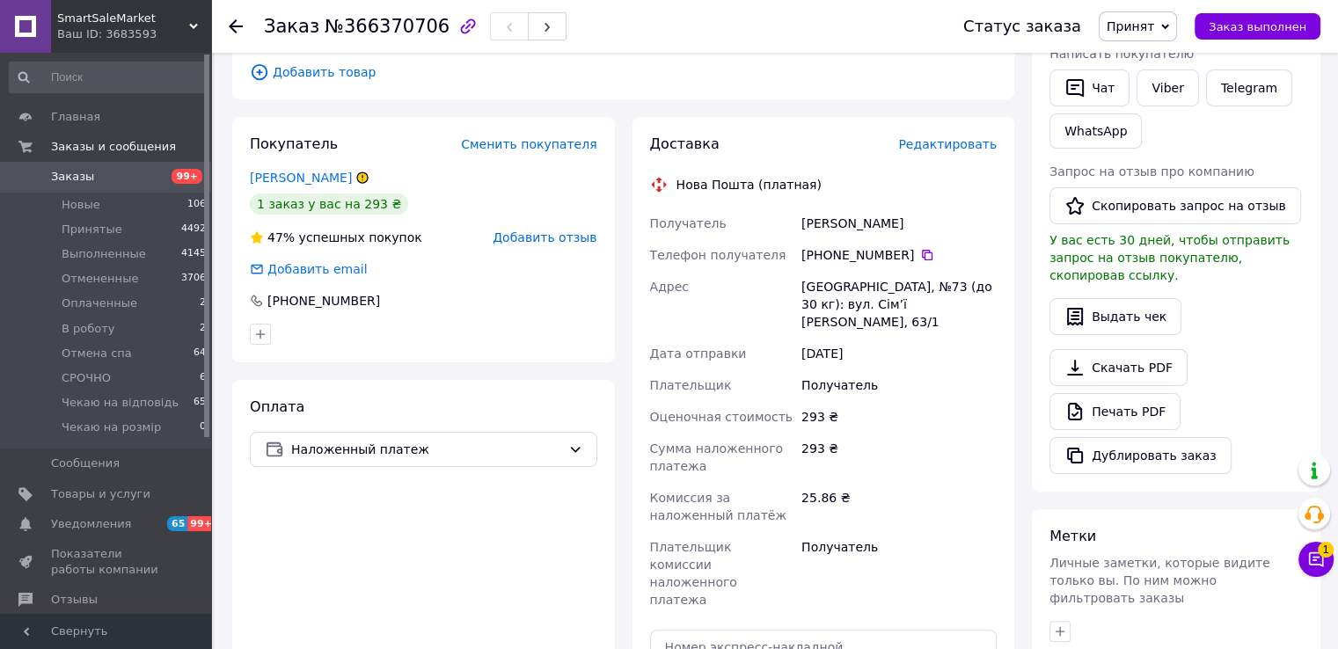
click at [922, 246] on div "[PHONE_NUMBER]" at bounding box center [898, 255] width 195 height 18
drag, startPoint x: 899, startPoint y: 237, endPoint x: 917, endPoint y: 234, distance: 18.7
click at [902, 246] on div "[PHONE_NUMBER]" at bounding box center [898, 255] width 195 height 18
click at [920, 248] on icon at bounding box center [927, 255] width 14 height 14
click at [803, 271] on div "[GEOGRAPHIC_DATA], №73 (до 30 кг): вул. Сім’ї [PERSON_NAME], 63/1" at bounding box center [899, 304] width 202 height 67
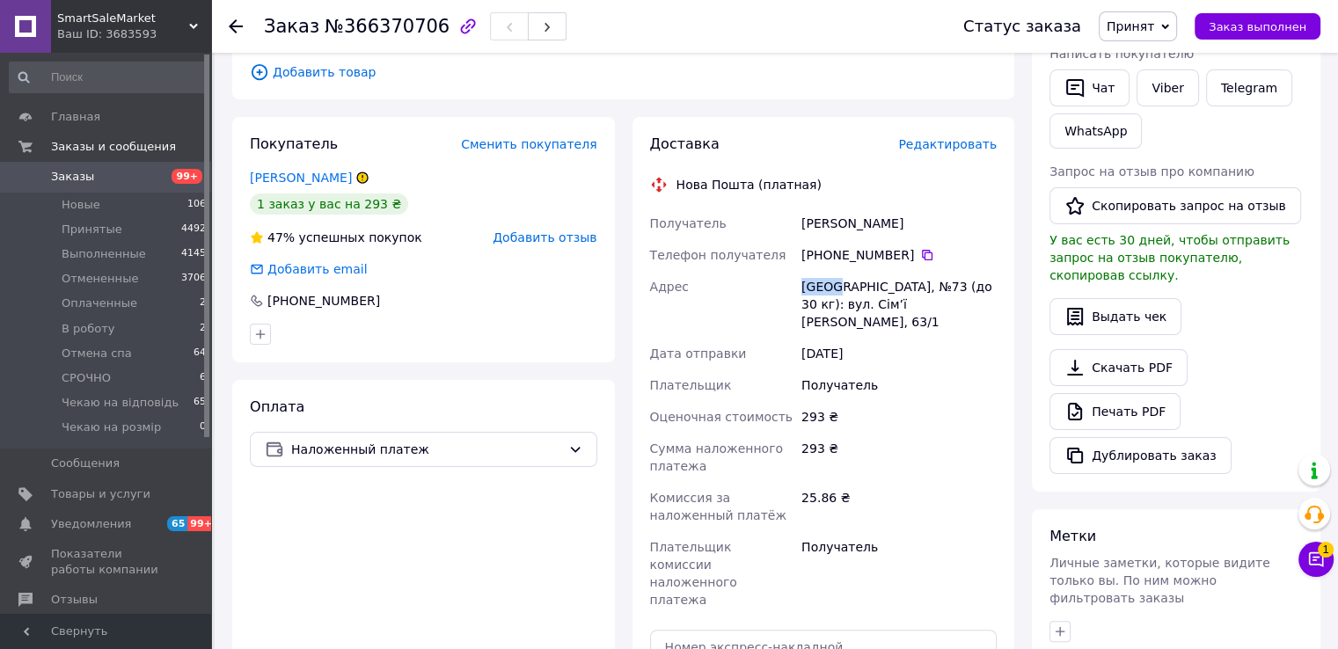
click at [803, 271] on div "[GEOGRAPHIC_DATA], №73 (до 30 кг): вул. Сім’ї [PERSON_NAME], 63/1" at bounding box center [899, 304] width 202 height 67
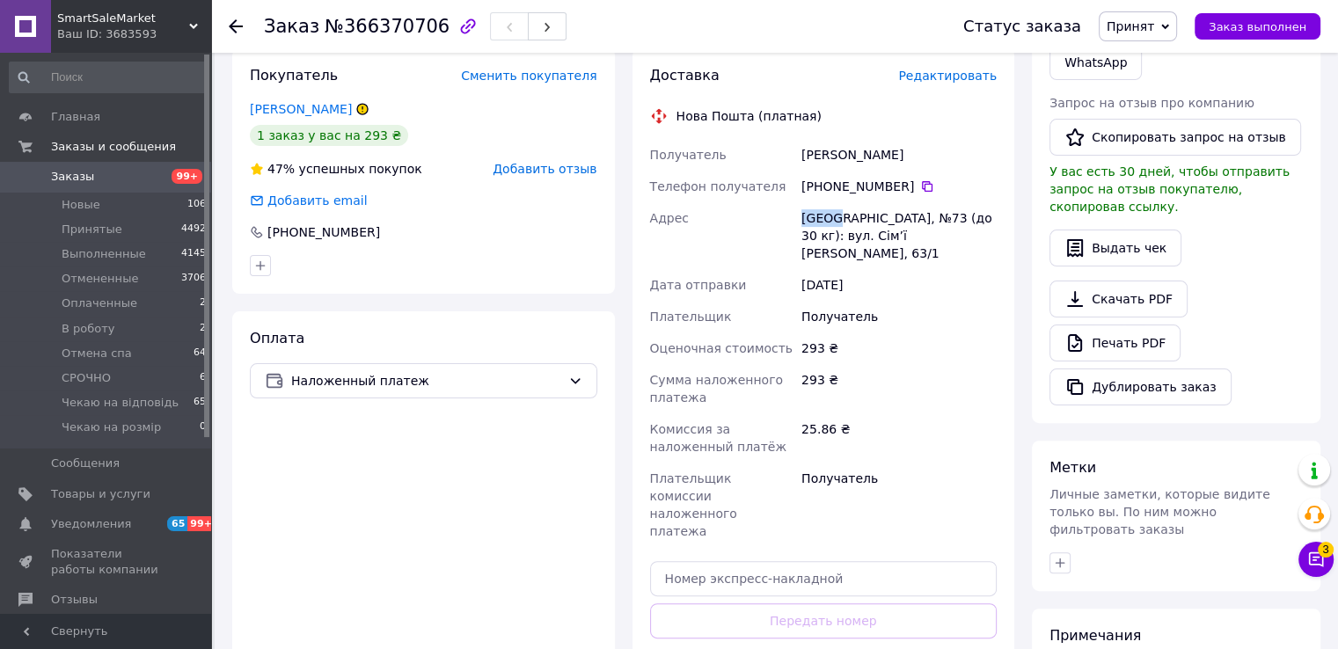
scroll to position [440, 0]
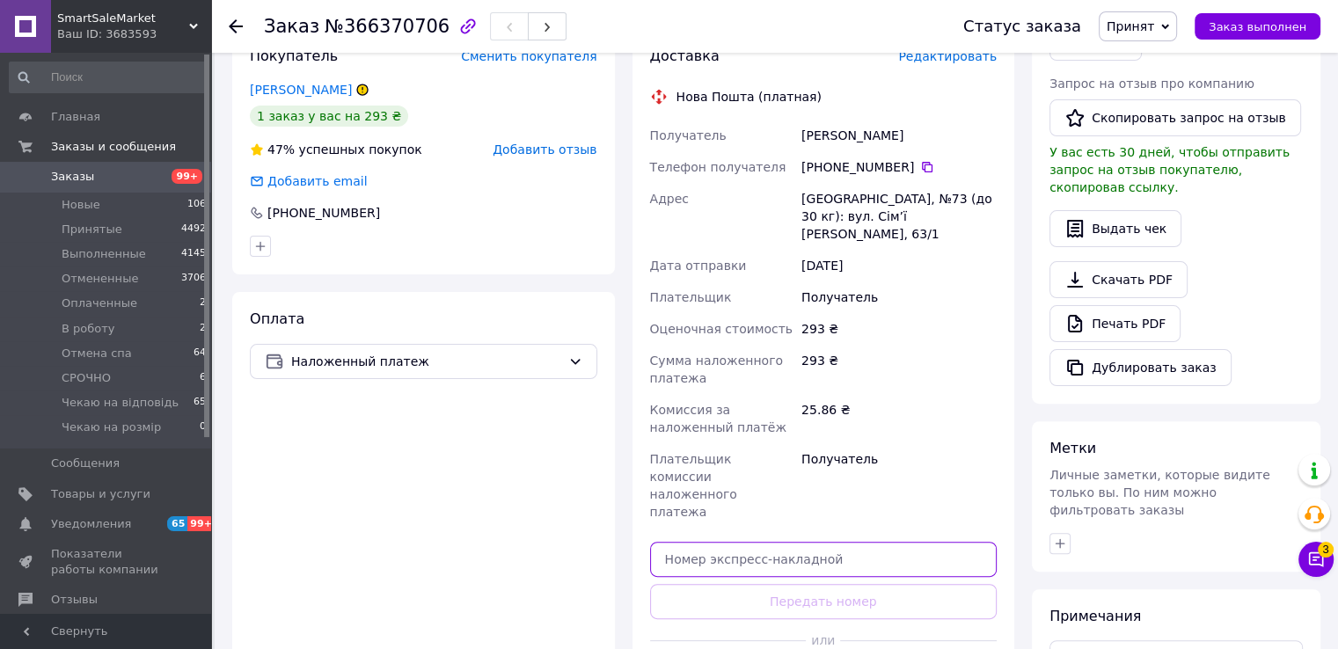
click at [731, 542] on input "text" at bounding box center [823, 559] width 347 height 35
paste input "20451269280873"
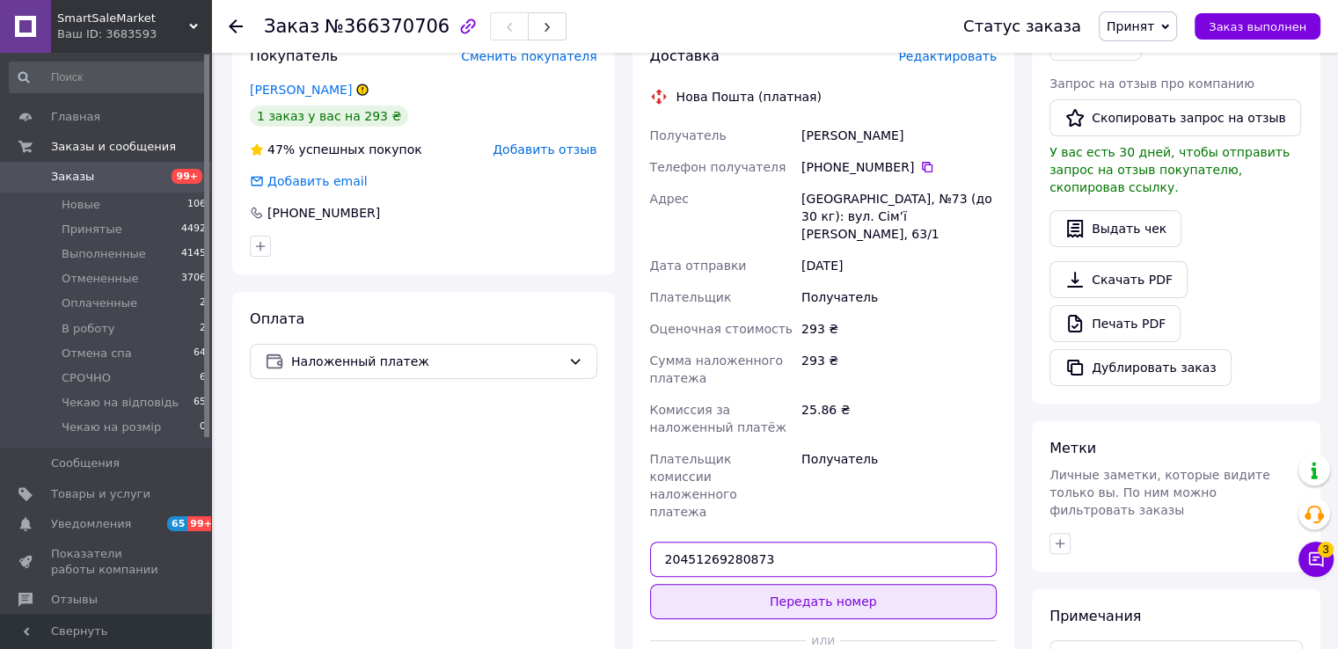
type input "20451269280873"
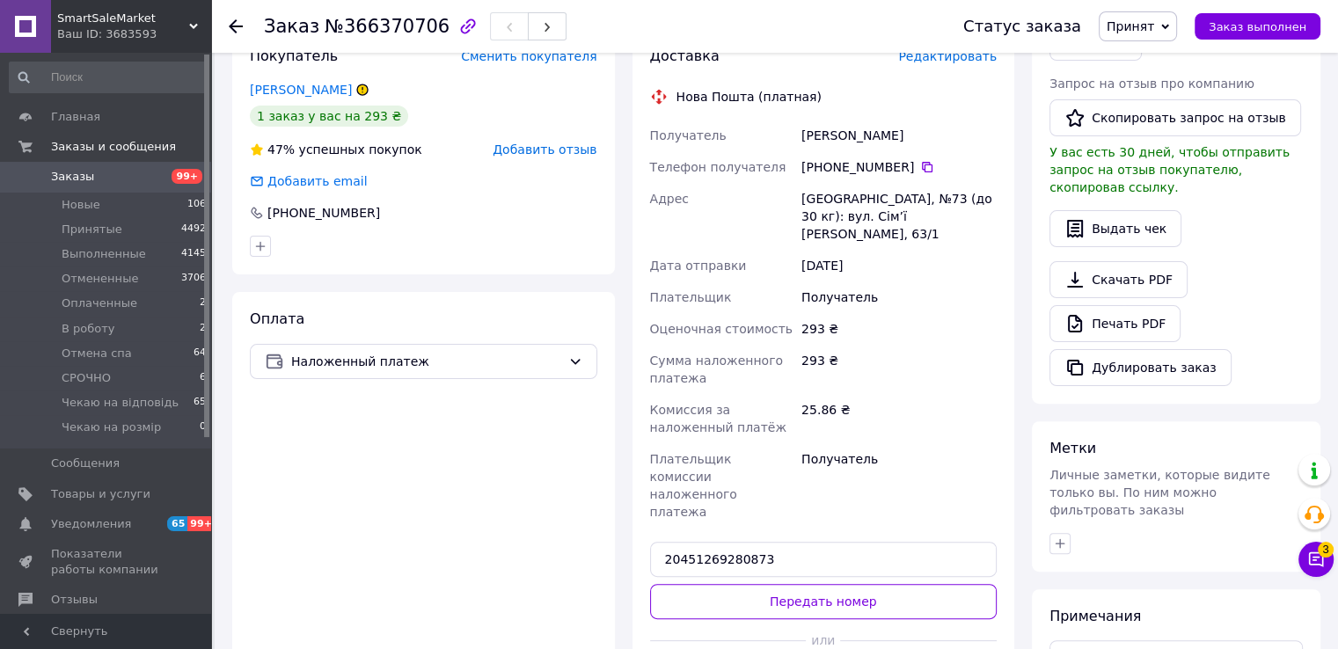
drag, startPoint x: 771, startPoint y: 532, endPoint x: 755, endPoint y: 516, distance: 23.0
click at [771, 584] on button "Передать номер" at bounding box center [823, 601] width 347 height 35
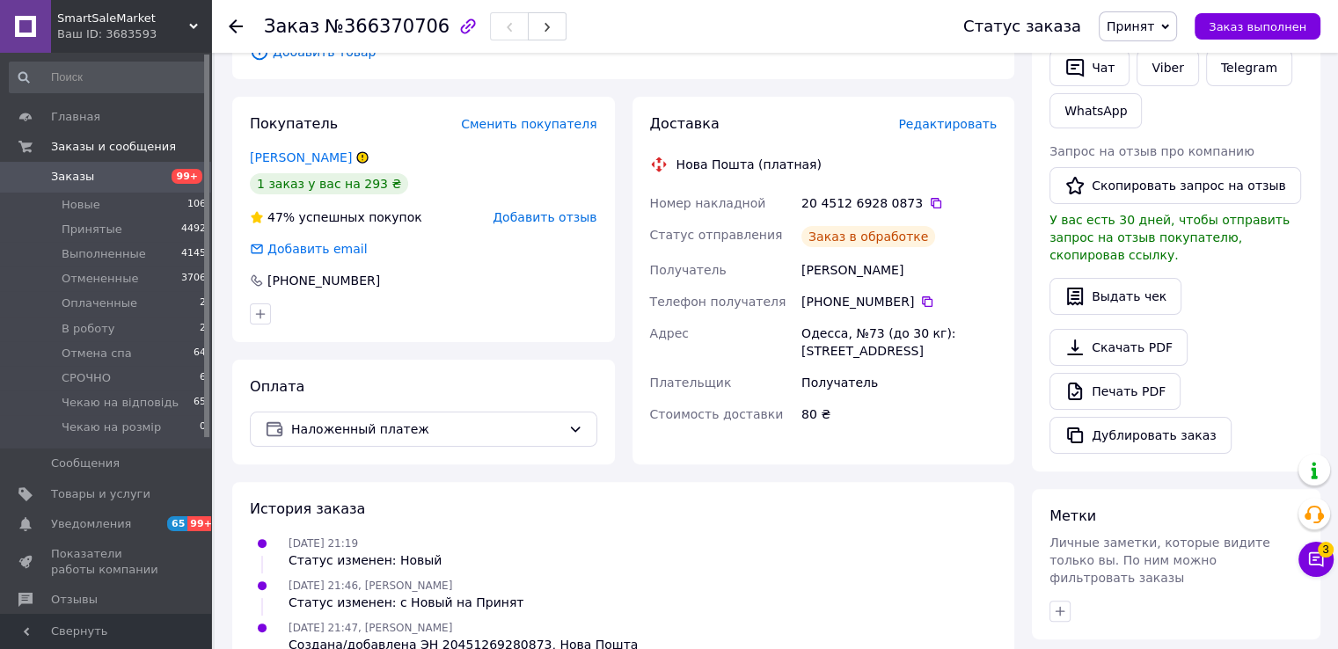
scroll to position [264, 0]
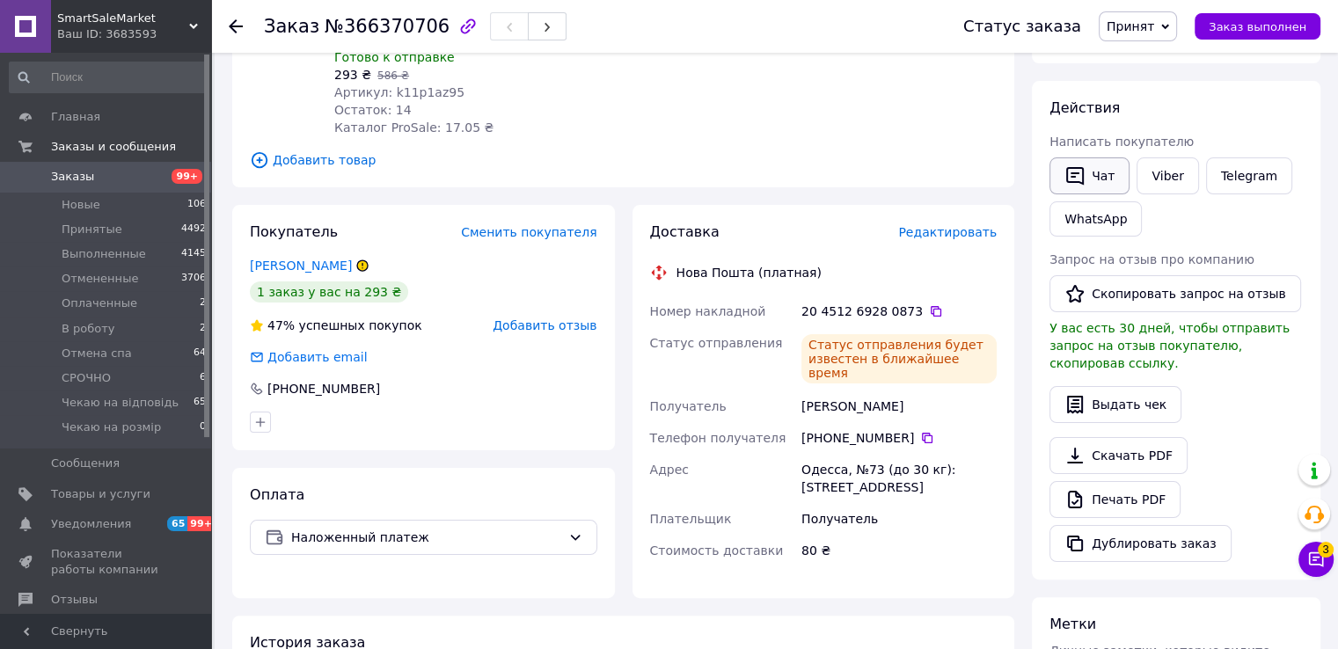
click at [1098, 184] on button "Чат" at bounding box center [1089, 175] width 80 height 37
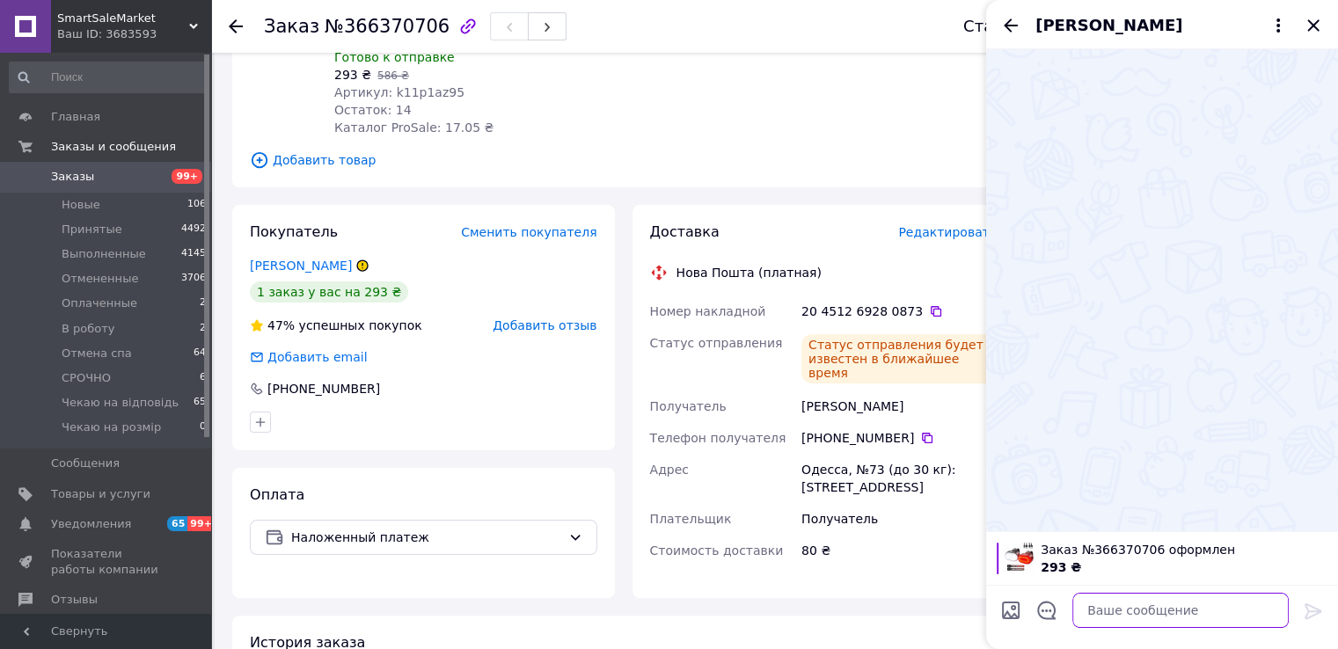
click at [1102, 614] on textarea at bounding box center [1180, 610] width 216 height 35
paste textarea "Доброго дня, Оформляю Дякуємо за замовлення Відправка протягом 1-4 робочих днів"
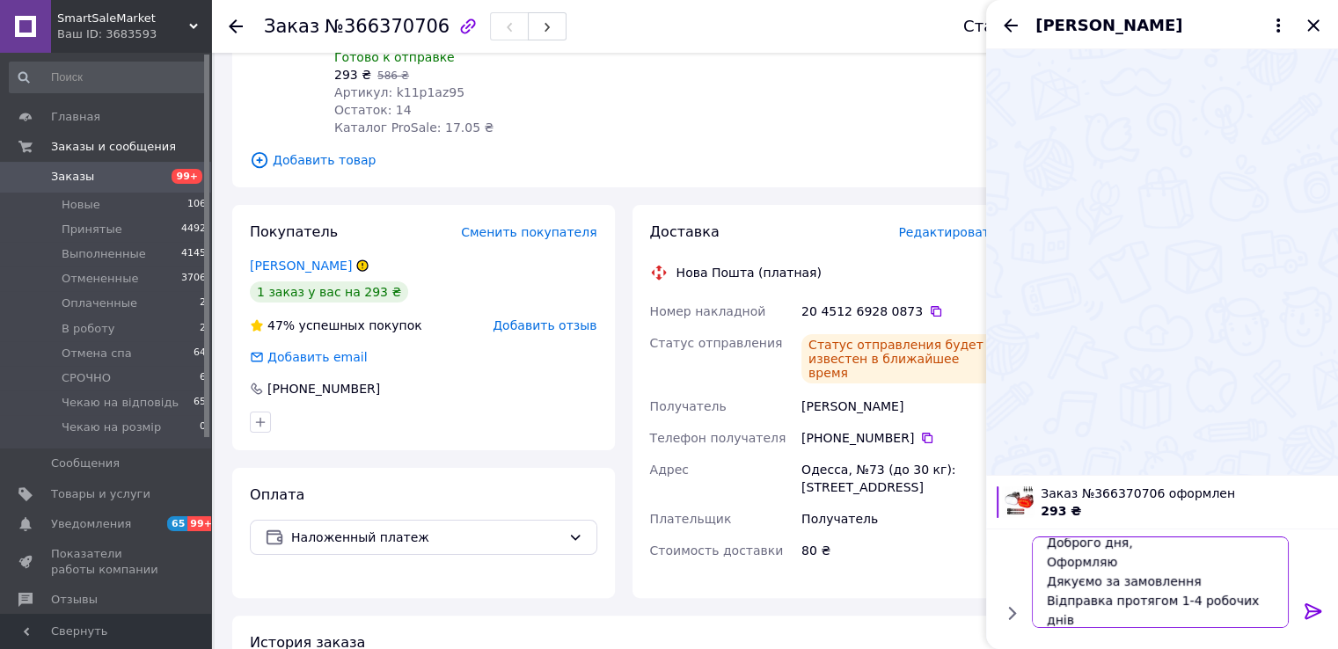
scroll to position [1, 0]
drag, startPoint x: 1183, startPoint y: 608, endPoint x: 1205, endPoint y: 618, distance: 24.4
click at [1183, 610] on textarea "Доброго дня, Оформляю Дякуємо за замовлення Відправка протягом 1-4 робочих днів" at bounding box center [1163, 582] width 252 height 91
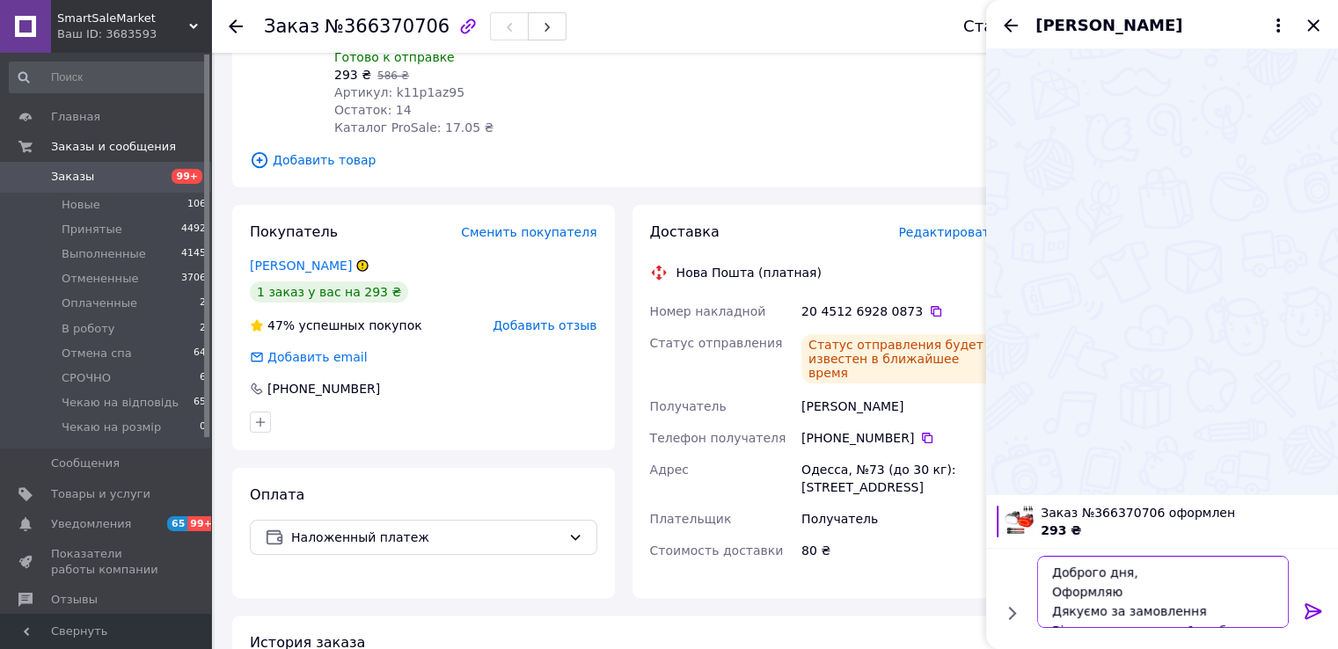
scroll to position [11, 0]
type textarea "Доброго дня, Оформляю Дякуємо за замовлення Відправка протягом 1-3 робочих днів"
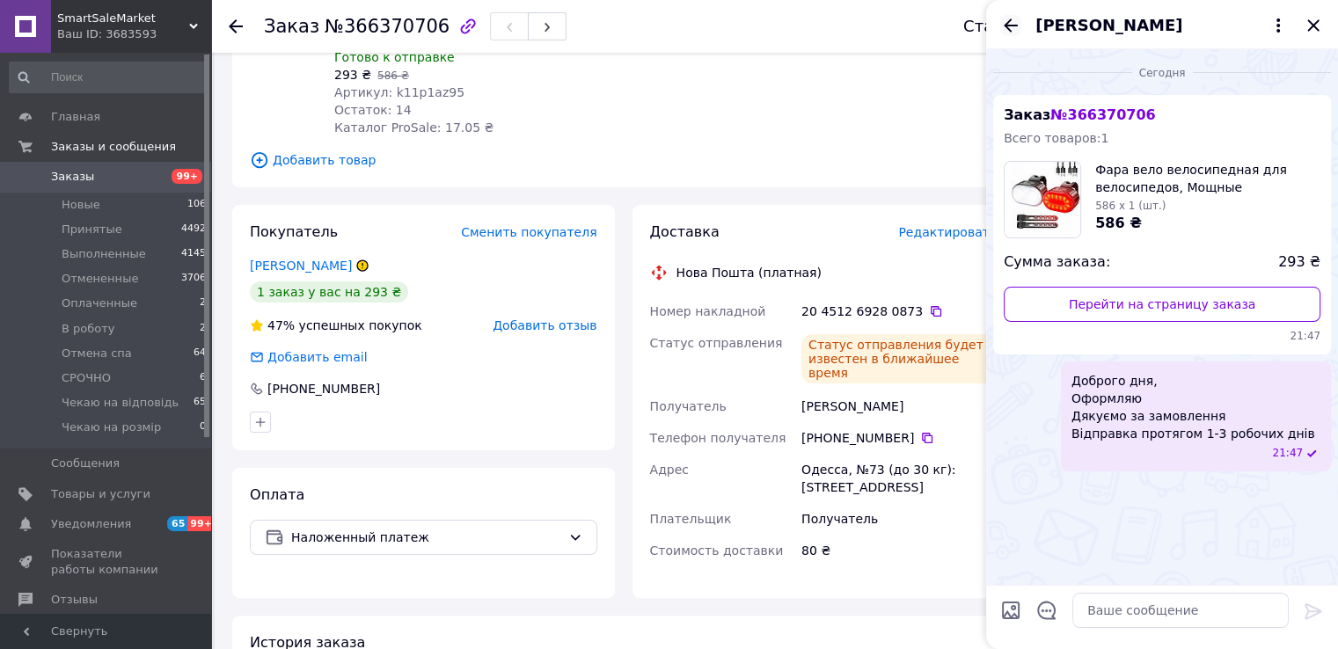
click at [1013, 18] on icon "Назад" at bounding box center [1010, 25] width 21 height 21
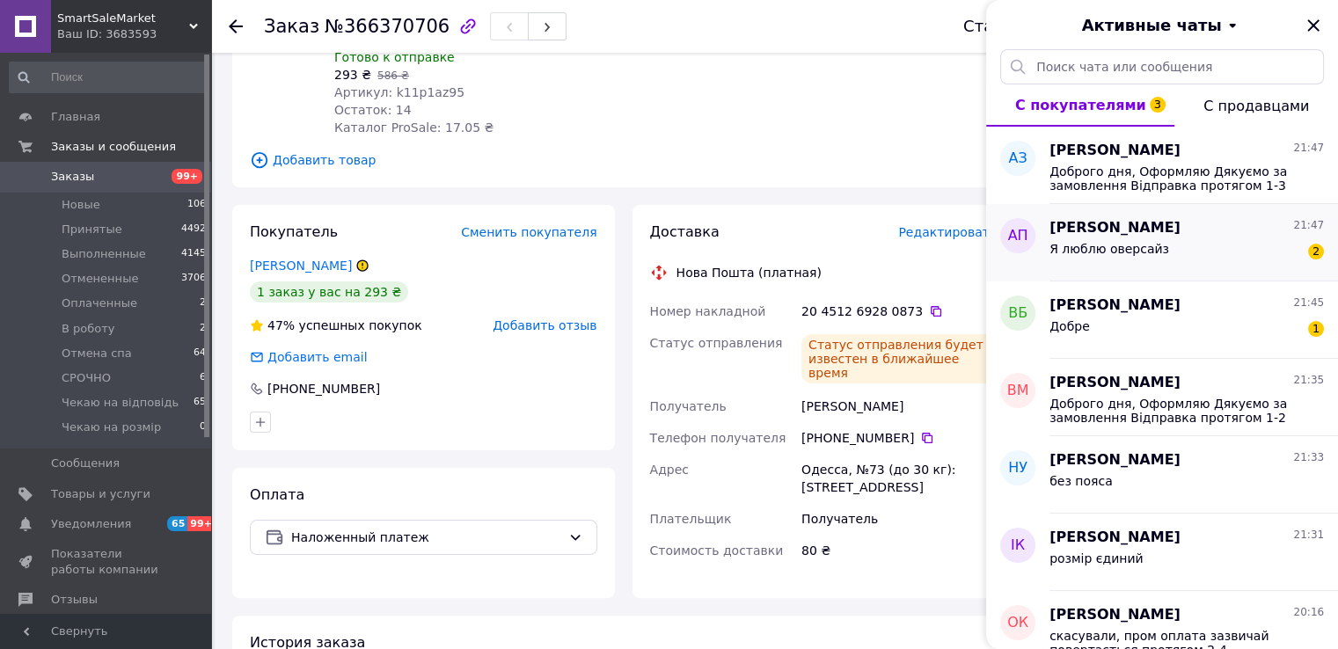
click at [1133, 259] on div "Я люблю оверсайз" at bounding box center [1109, 254] width 120 height 25
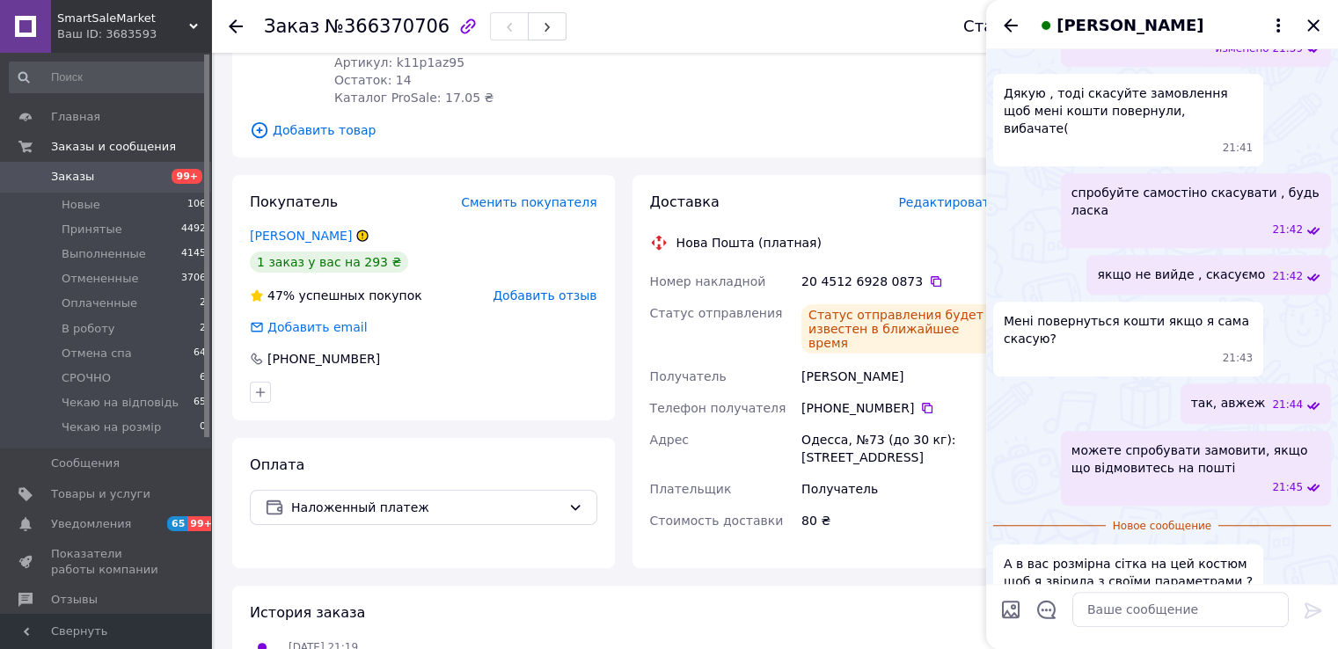
scroll to position [440, 0]
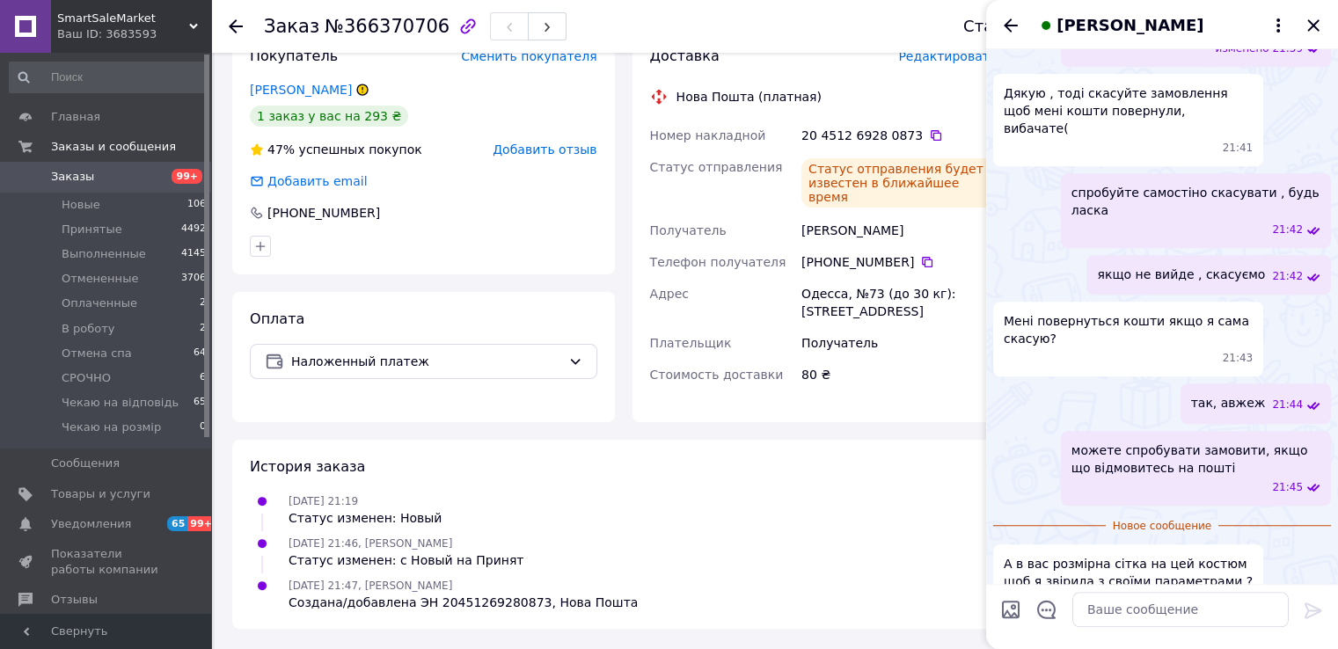
click at [1005, 22] on icon "Назад" at bounding box center [1010, 25] width 21 height 21
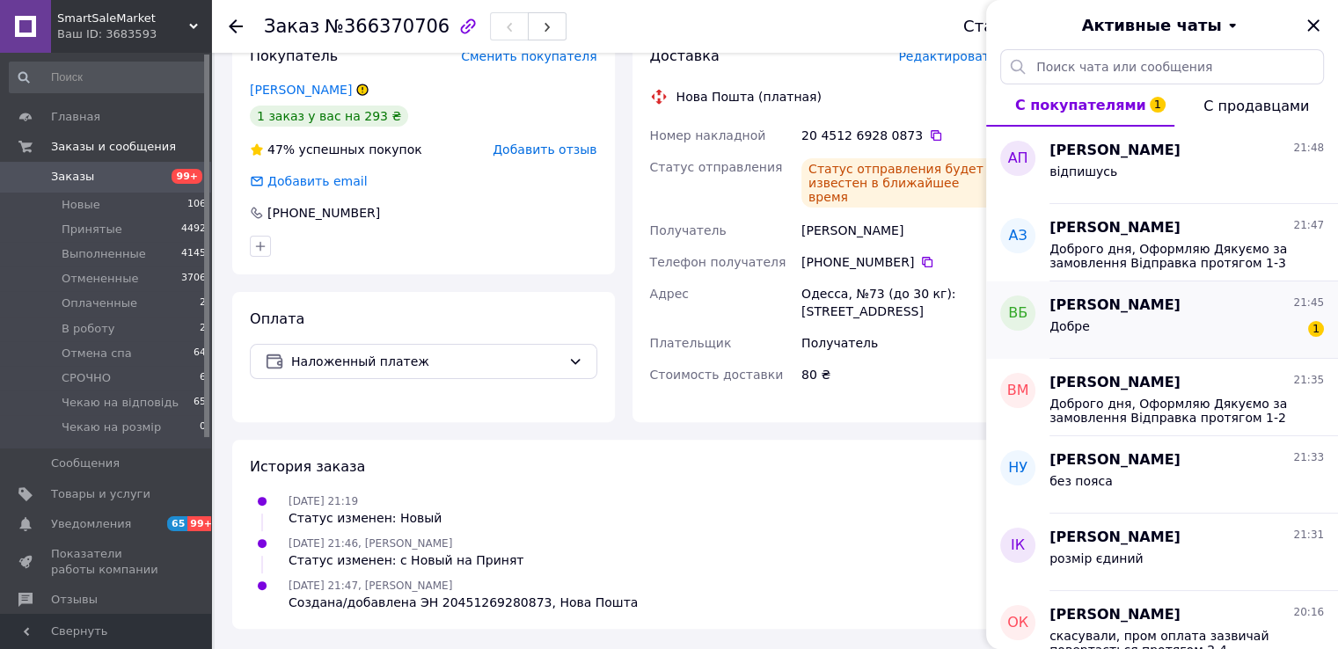
click at [1137, 327] on div "Добре 1" at bounding box center [1186, 330] width 274 height 28
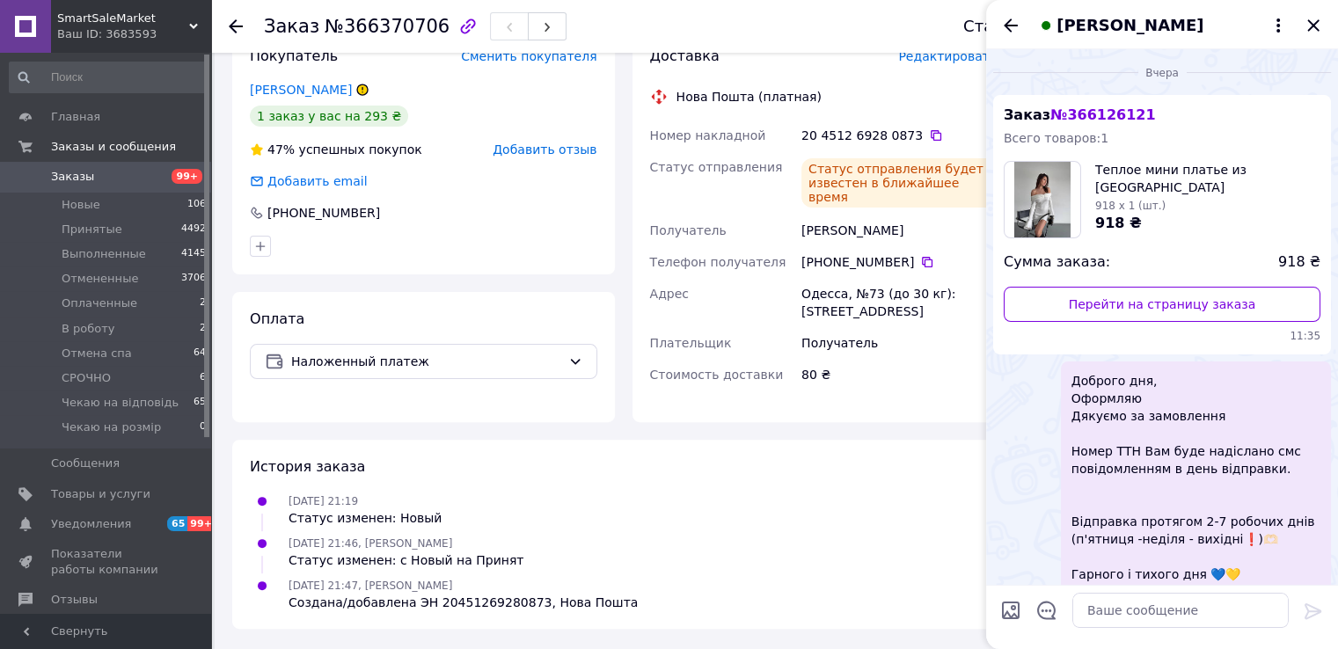
scroll to position [621, 0]
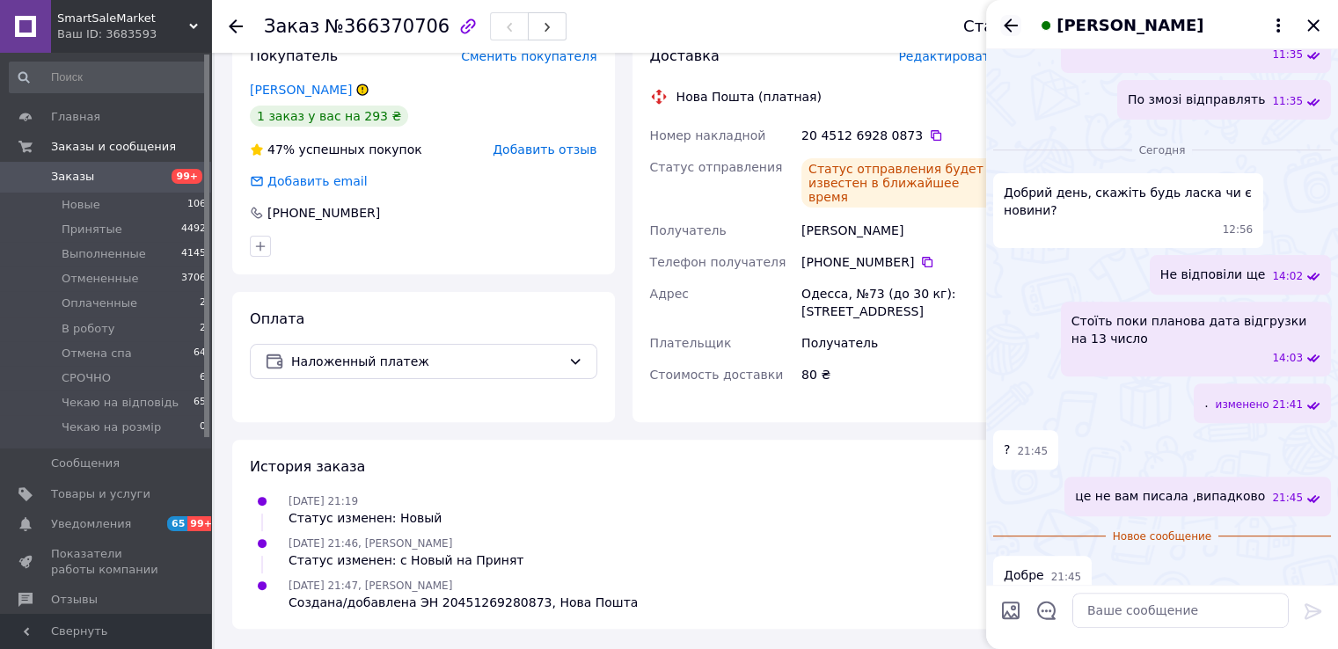
click at [1006, 26] on icon "Назад" at bounding box center [1011, 24] width 14 height 13
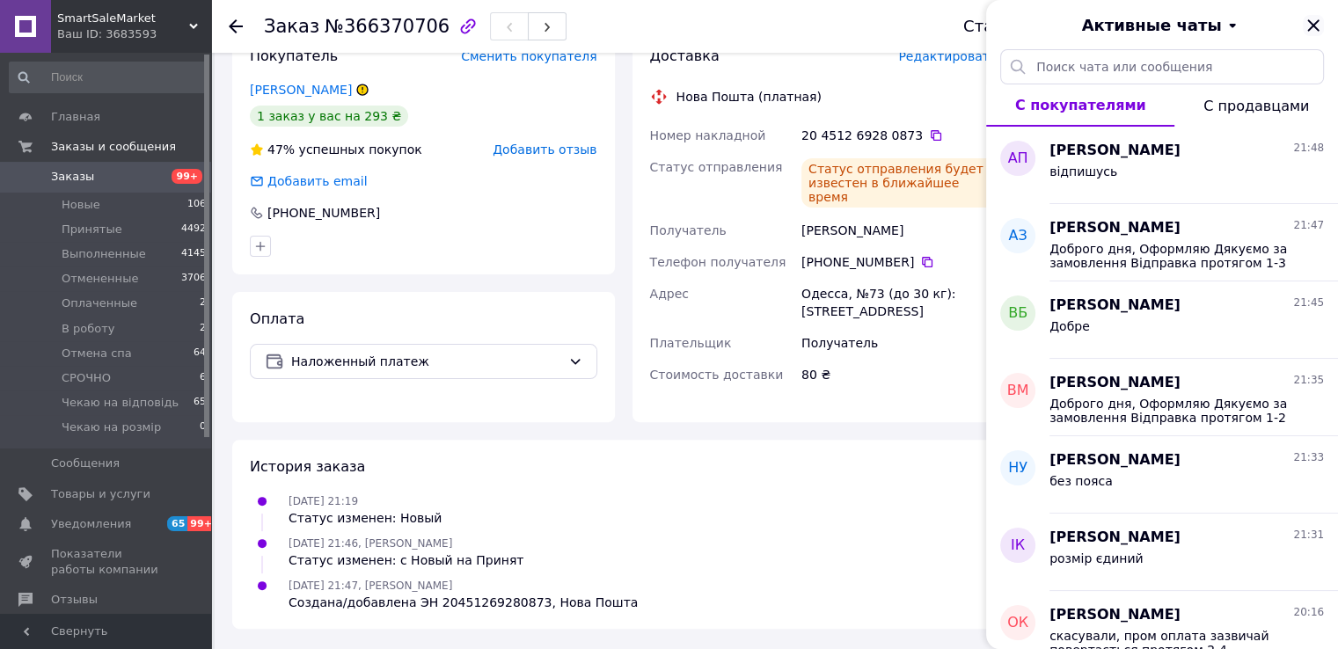
click at [1309, 26] on icon "Закрыть" at bounding box center [1313, 25] width 21 height 21
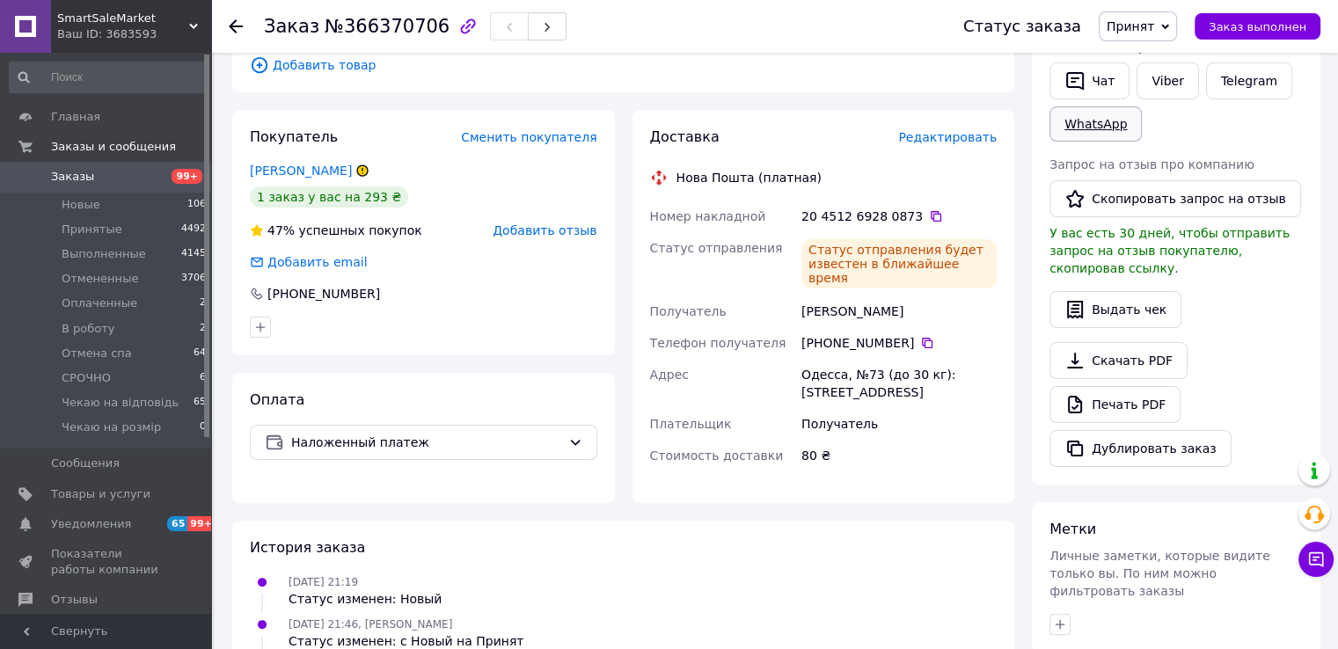
scroll to position [264, 0]
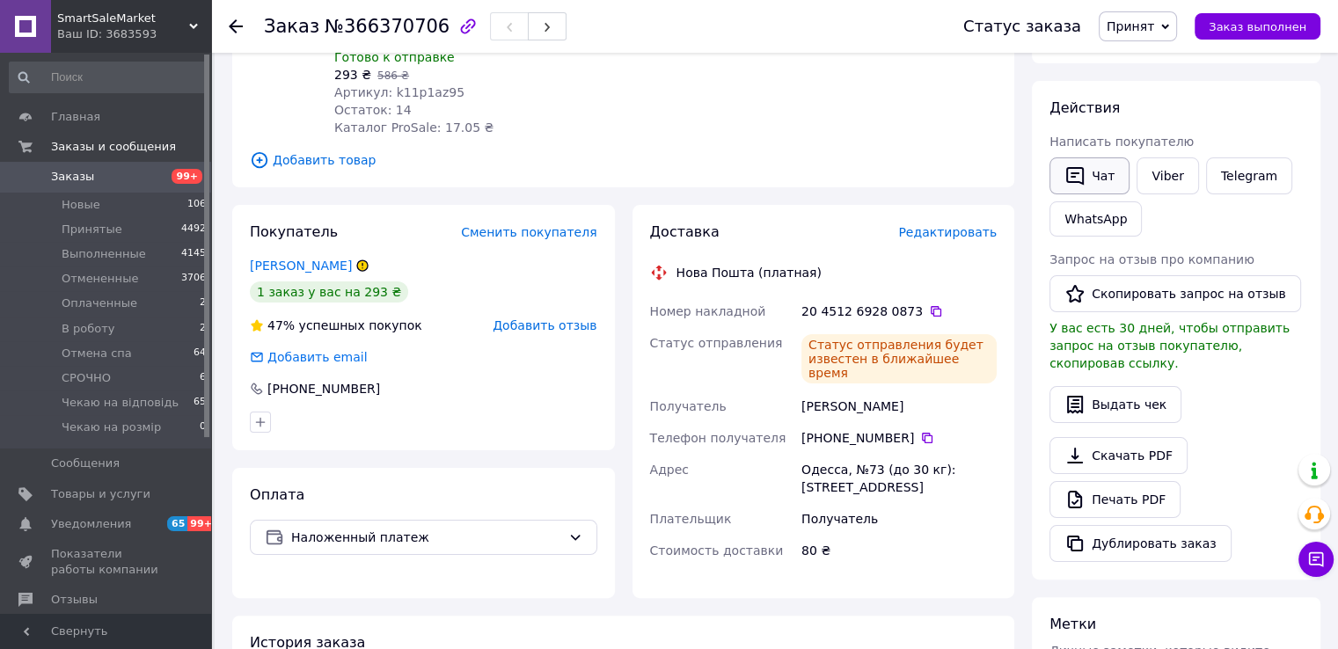
click at [1093, 179] on button "Чат" at bounding box center [1089, 175] width 80 height 37
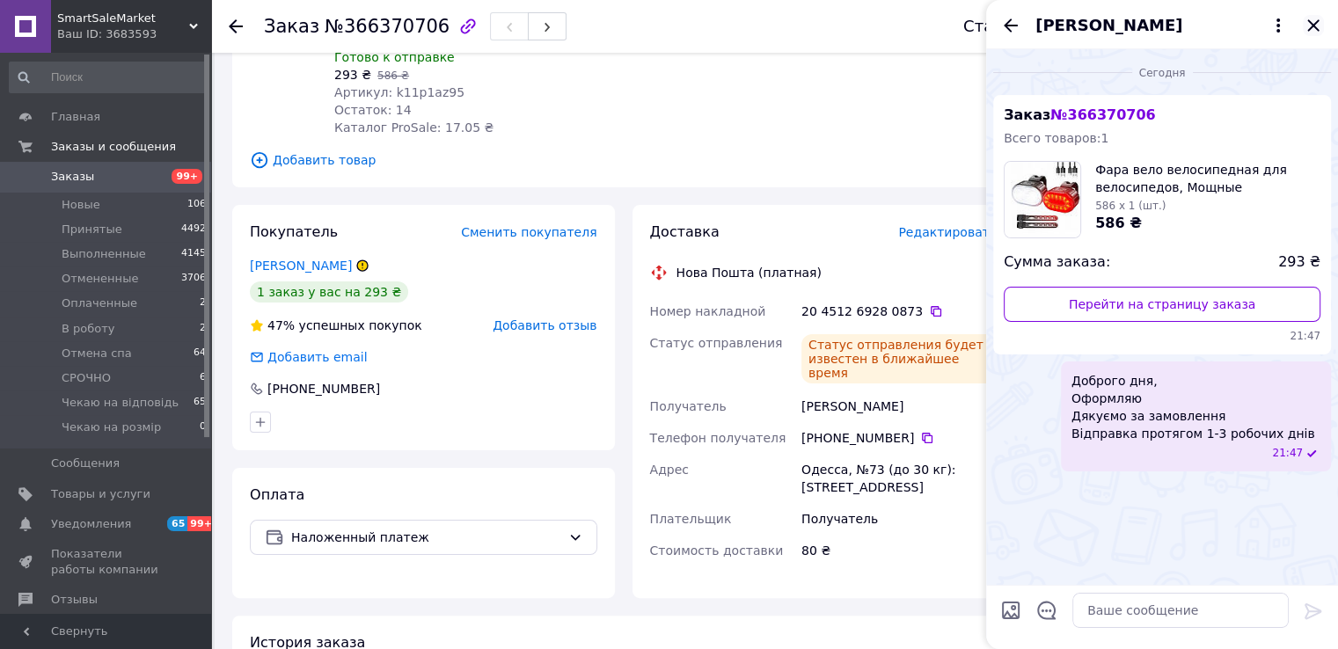
click at [1304, 27] on icon "Закрыть" at bounding box center [1313, 25] width 21 height 21
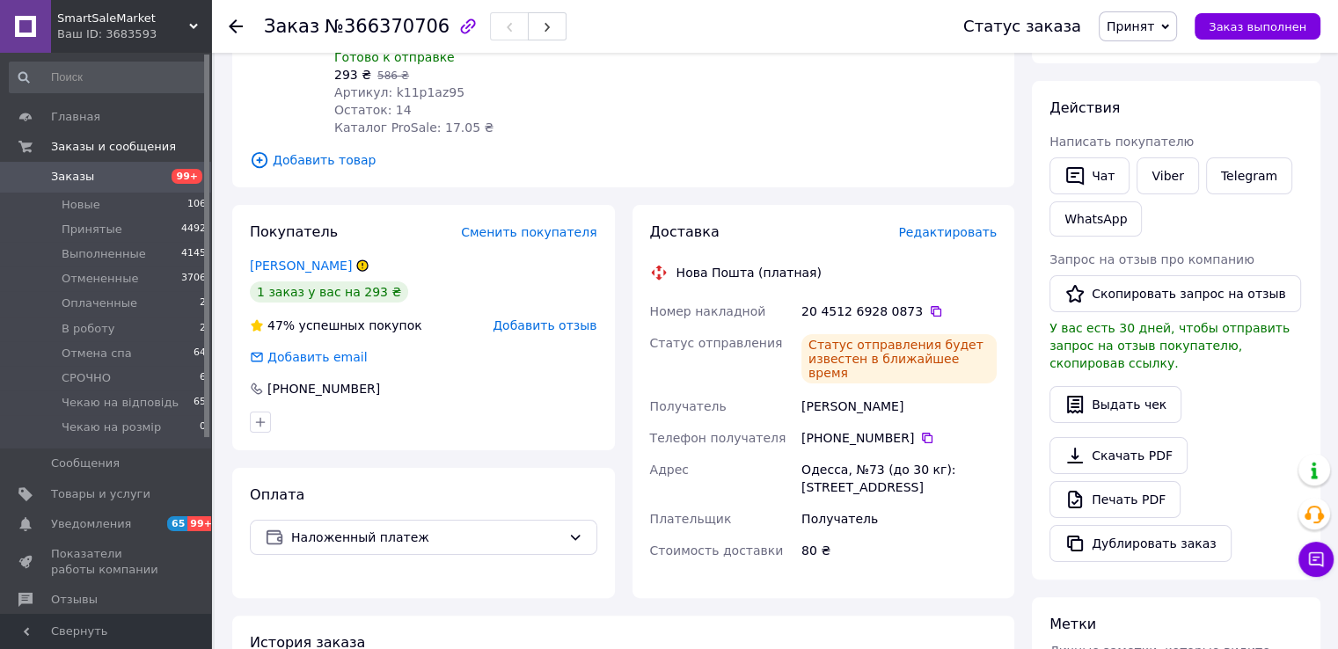
drag, startPoint x: 761, startPoint y: 369, endPoint x: 934, endPoint y: 369, distance: 173.3
click at [934, 369] on div "Номер накладной 20 4512 6928 0873   Статус отправления Статус отправления будет…" at bounding box center [824, 431] width 354 height 271
copy div "Получатель Заруцкий Анатолий"
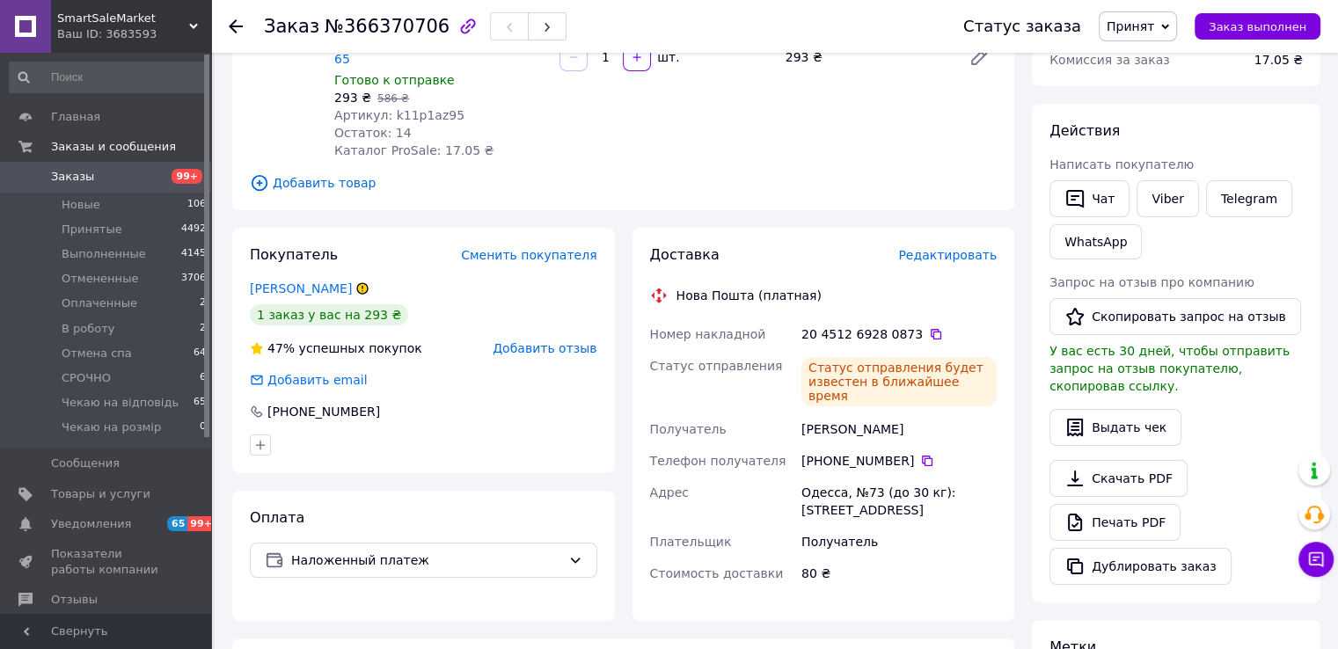
scroll to position [88, 0]
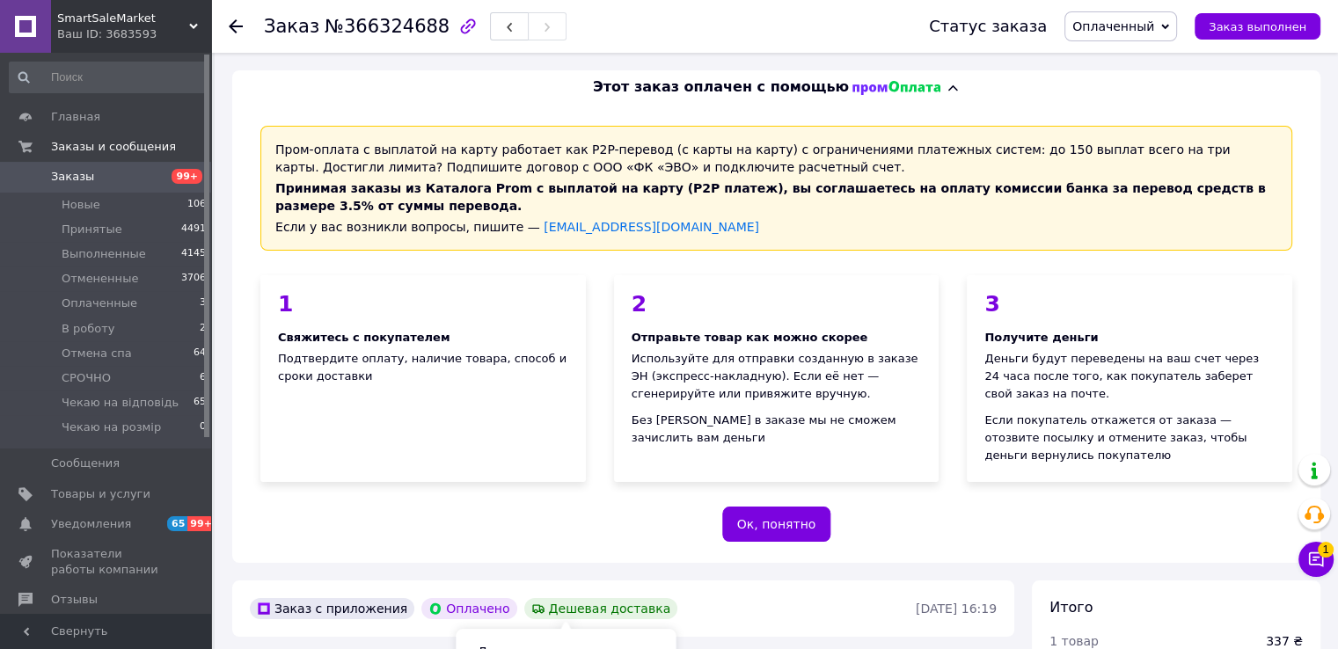
scroll to position [528, 0]
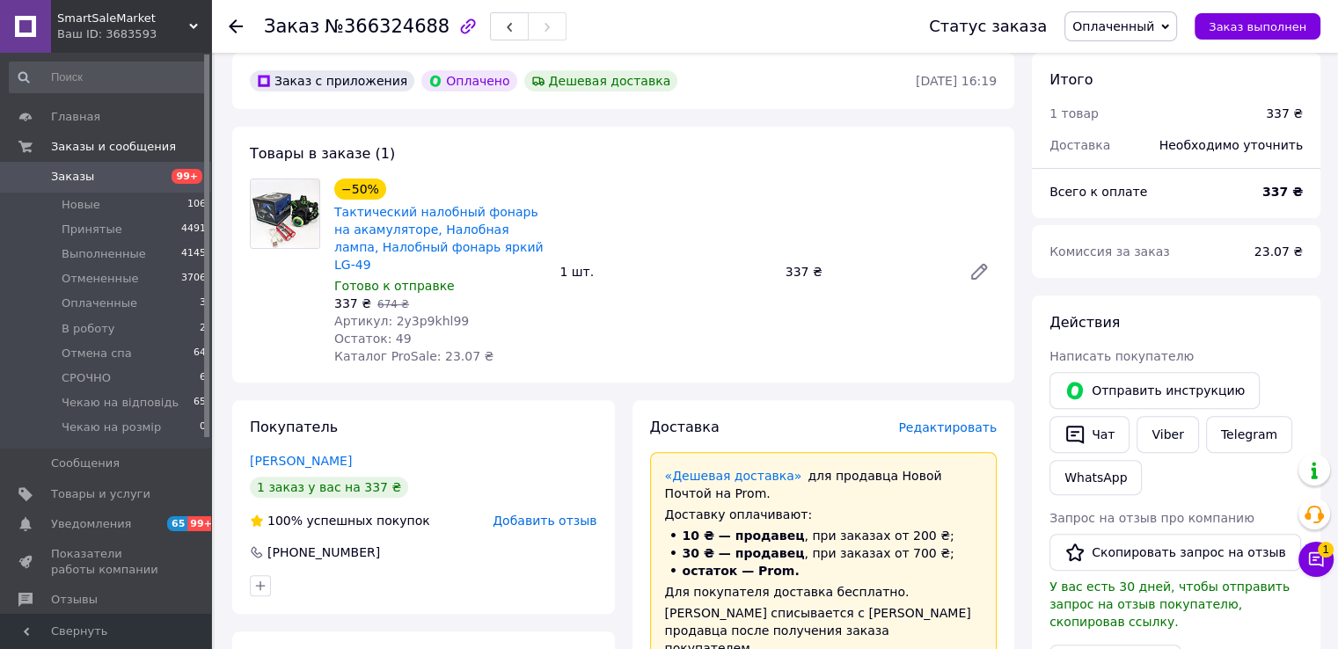
click at [419, 314] on span "Артикул: 2y3p9khl99" at bounding box center [401, 321] width 135 height 14
copy span "2y3p9khl99"
click at [1084, 28] on div "Статус заказа Оплаченный Принят Выполнен Отменен В роботу Отмена спа СРОЧНО Чек…" at bounding box center [1115, 26] width 409 height 30
drag, startPoint x: 1107, startPoint y: 30, endPoint x: 1118, endPoint y: 58, distance: 30.1
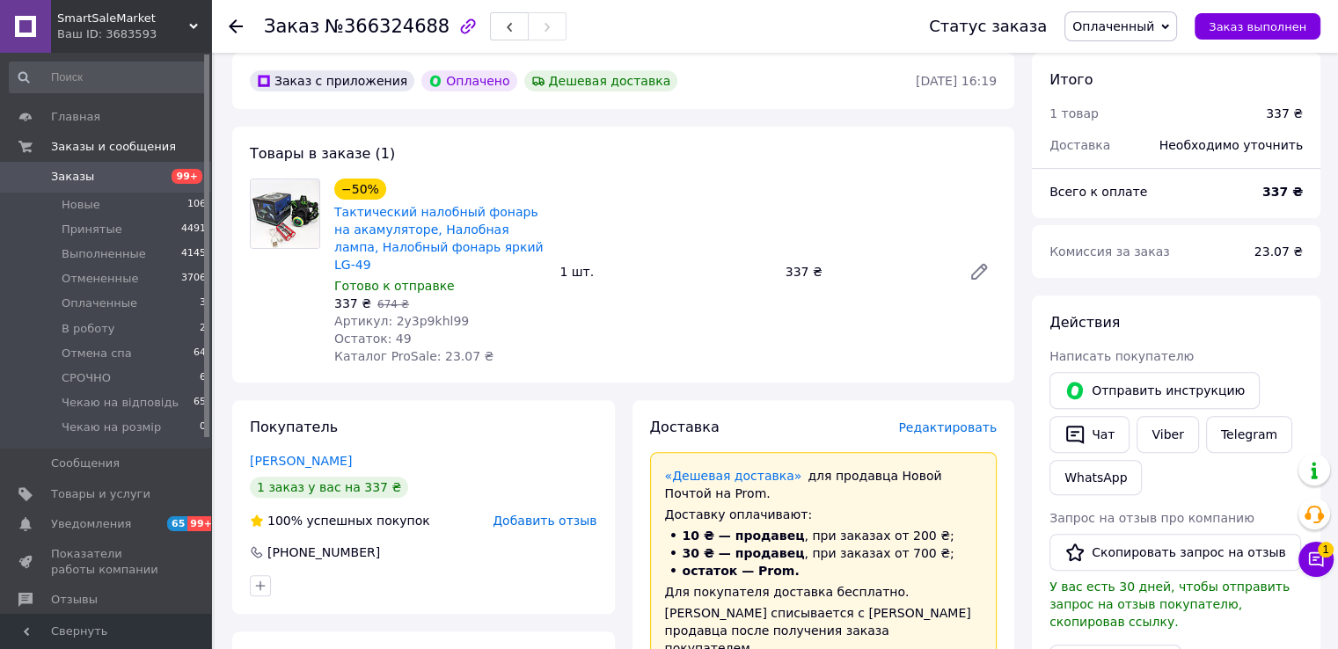
click at [1108, 30] on span "Оплаченный" at bounding box center [1113, 26] width 82 height 14
click at [1118, 64] on li "Принят" at bounding box center [1132, 61] width 135 height 26
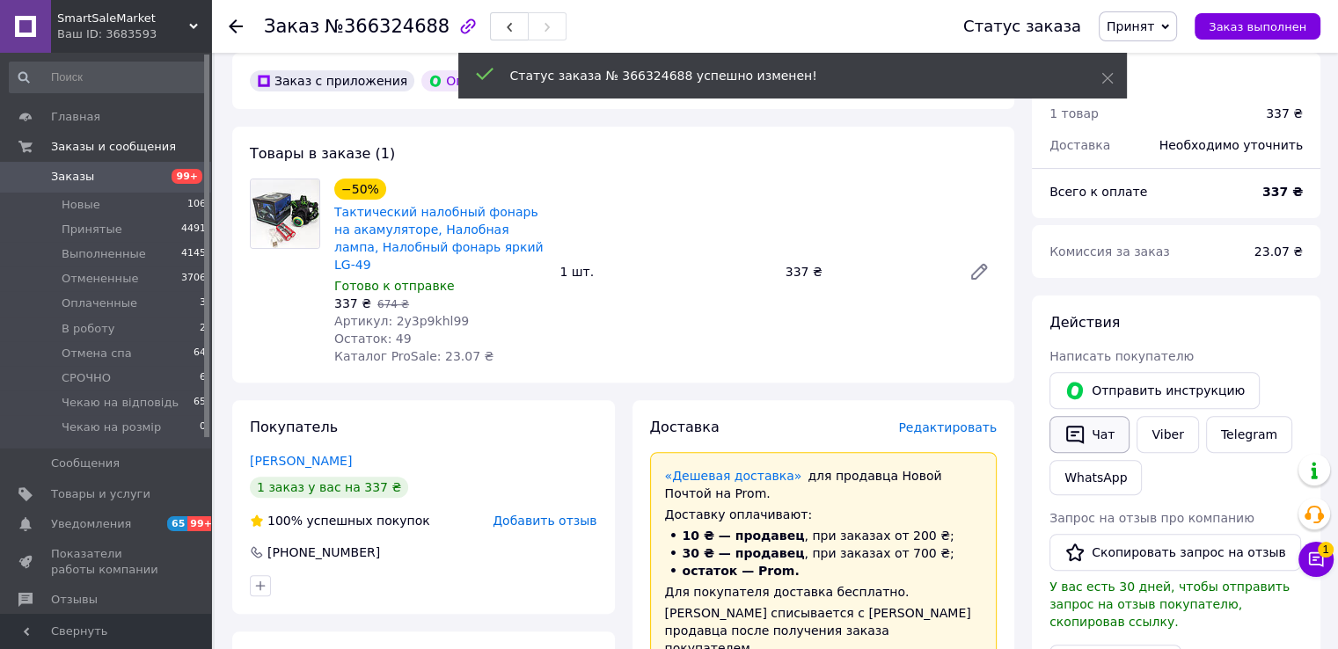
click at [1097, 435] on button "Чат" at bounding box center [1089, 434] width 80 height 37
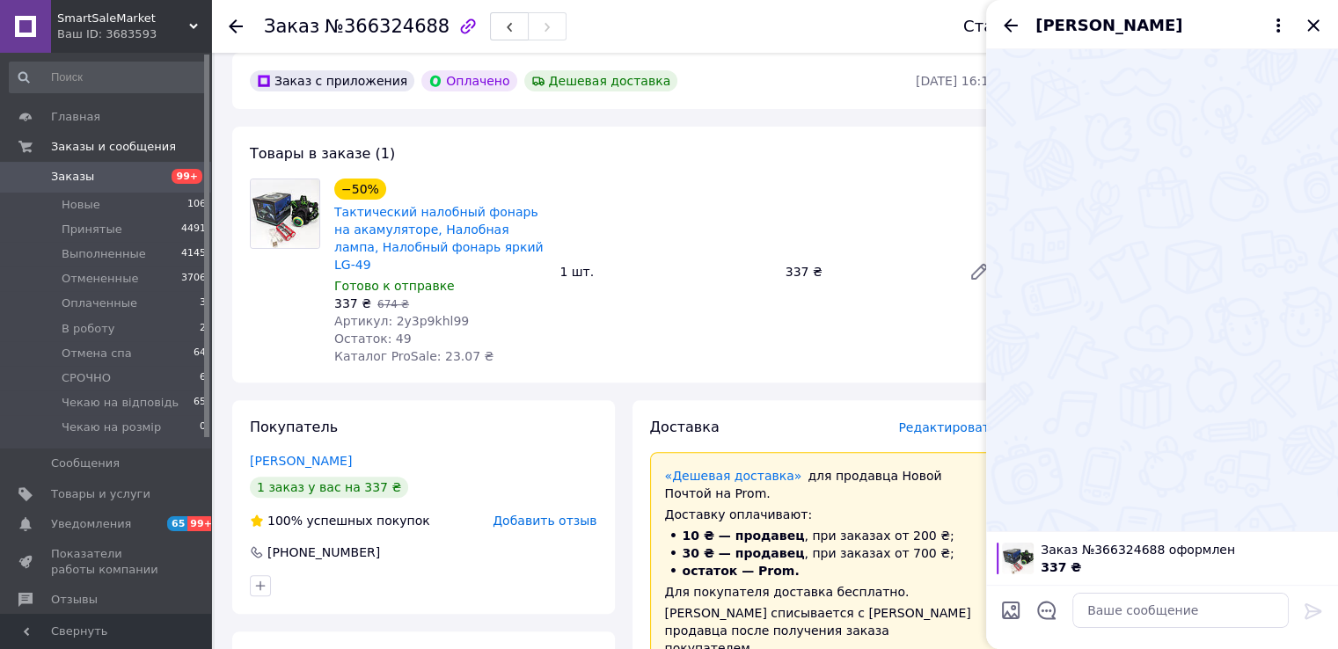
click at [1098, 627] on div at bounding box center [1180, 610] width 230 height 49
click at [1104, 614] on textarea at bounding box center [1180, 610] width 216 height 35
paste textarea "Доброго дня, Оформляю Дякуємо за замовлення Відправка протягом 1-4 робочих днів…"
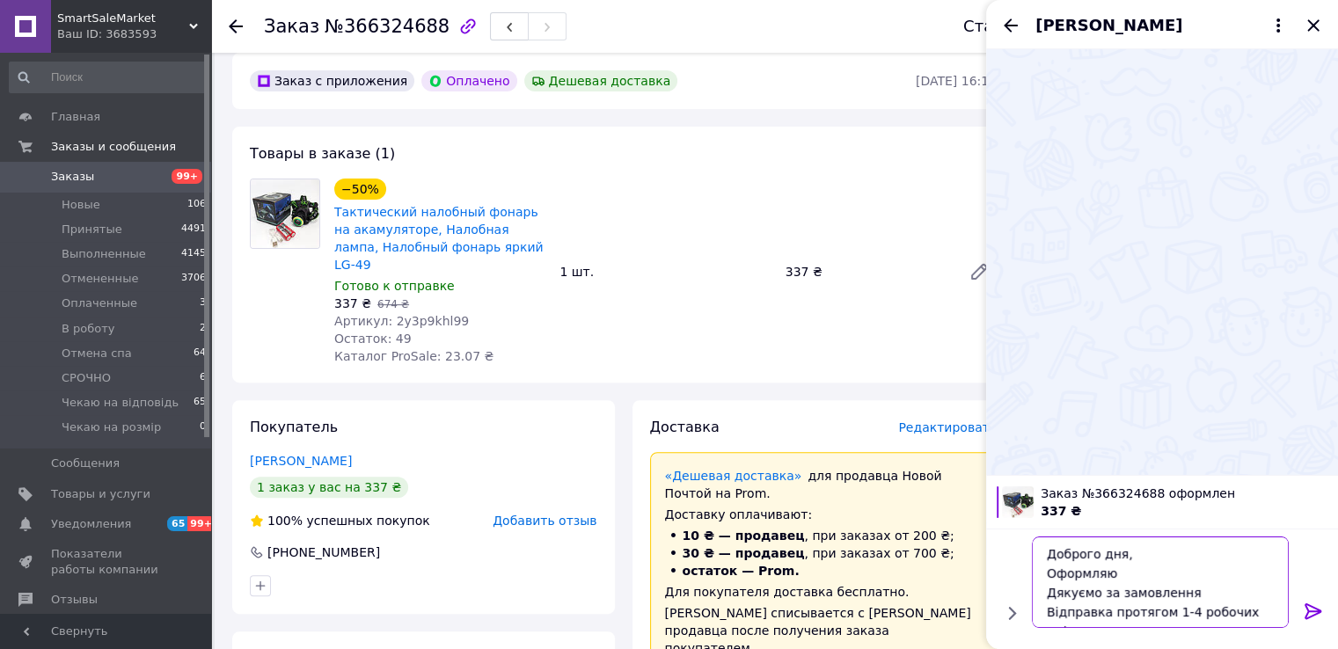
scroll to position [40, 0]
drag, startPoint x: 1182, startPoint y: 572, endPoint x: 1198, endPoint y: 578, distance: 17.0
click at [1185, 572] on textarea "Доброго дня, Оформляю Дякуємо за замовлення Відправка протягом 1-4 робочих днів…" at bounding box center [1163, 582] width 252 height 91
type textarea "Доброго дня, Оформляю Дякуємо за замовлення Відправка протягом 1-2 робочих днів…"
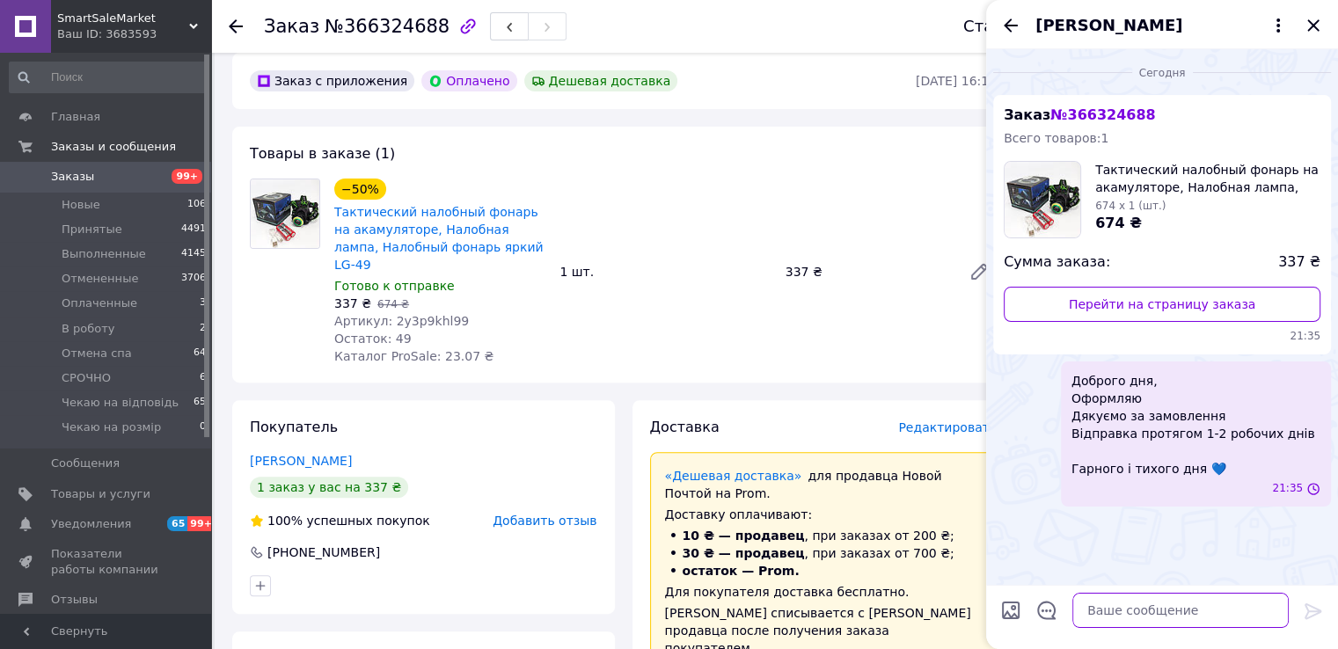
scroll to position [0, 0]
click at [1310, 26] on icon "Закрыть" at bounding box center [1313, 25] width 21 height 21
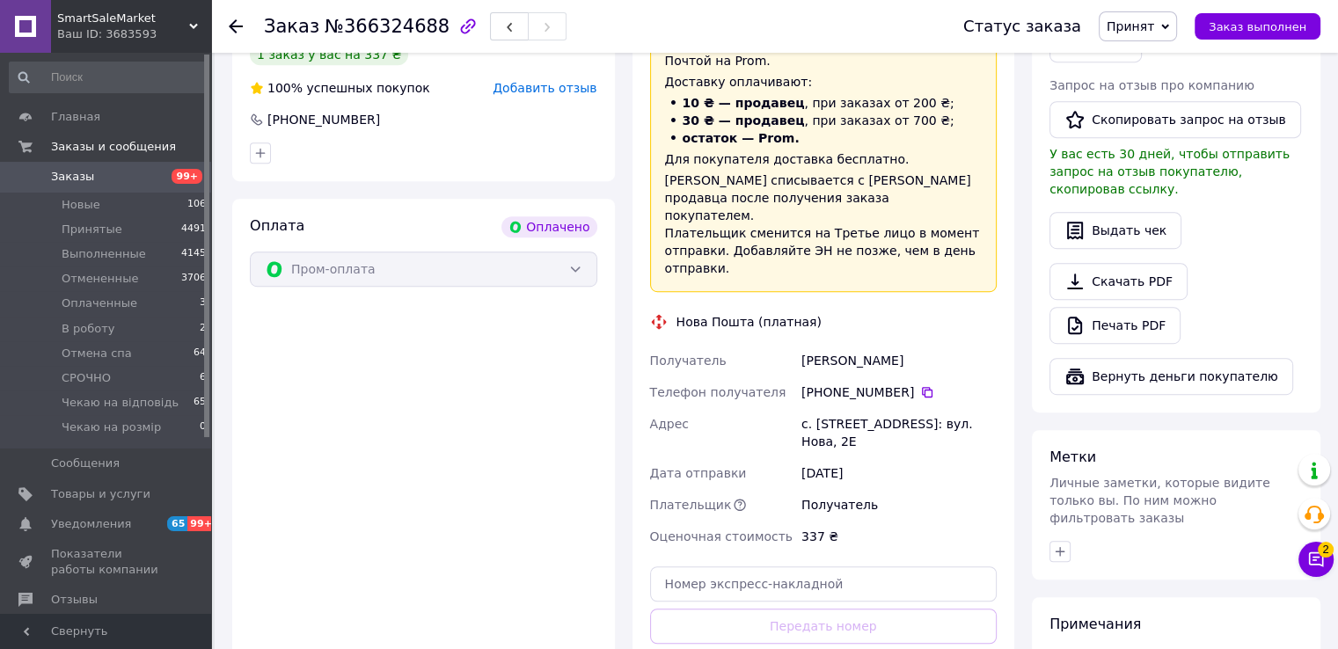
scroll to position [968, 0]
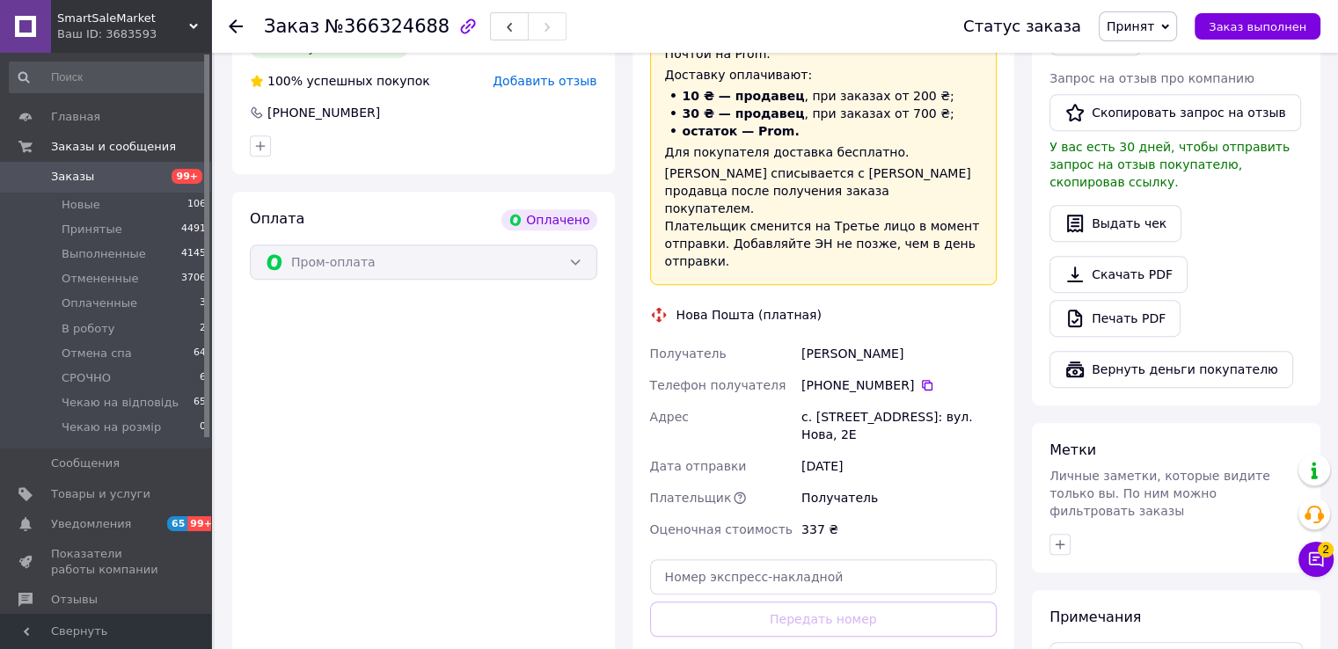
drag, startPoint x: 784, startPoint y: 307, endPoint x: 917, endPoint y: 307, distance: 132.8
click at [917, 338] on div "Получатель Музира Валерій Телефон получателя +380 95 717 84 62   Адрес с. Стайк…" at bounding box center [824, 442] width 354 height 208
copy div "Получатель Музира Валерій"
click at [920, 378] on icon at bounding box center [927, 385] width 14 height 14
click at [690, 559] on input "text" at bounding box center [823, 576] width 347 height 35
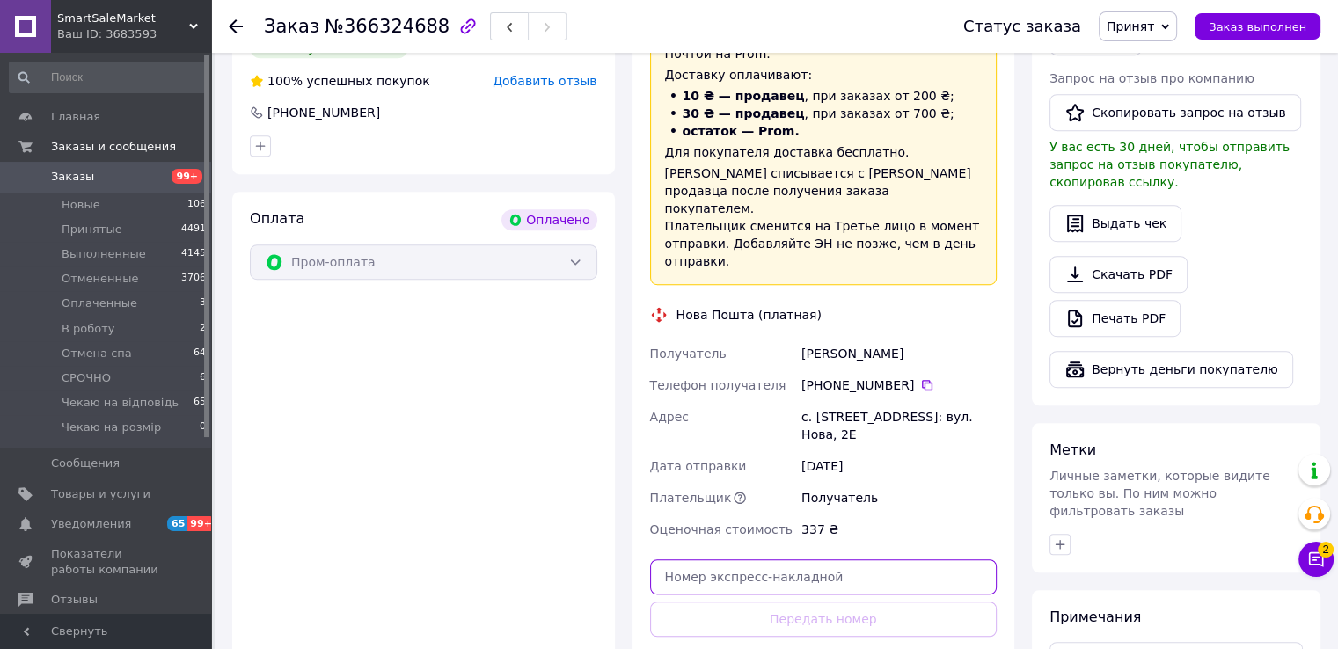
paste input "20451269277811"
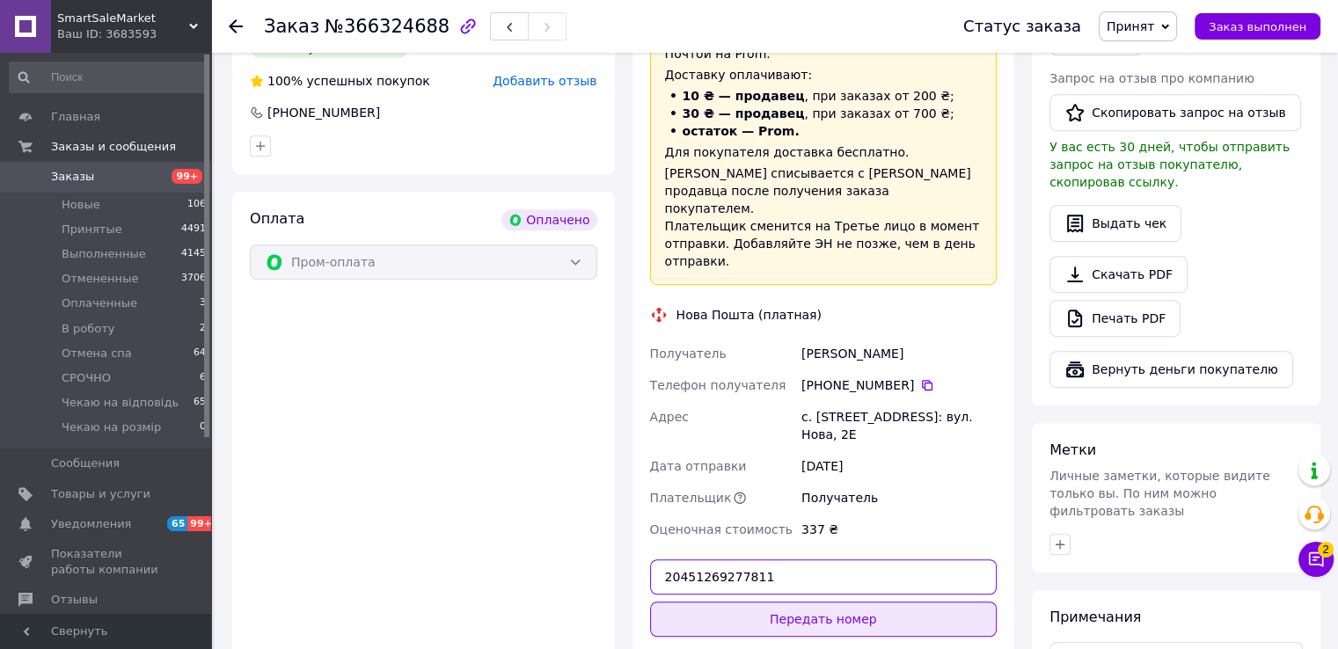
type input "20451269277811"
drag, startPoint x: 754, startPoint y: 581, endPoint x: 302, endPoint y: 471, distance: 465.5
click at [753, 602] on button "Передать номер" at bounding box center [823, 619] width 347 height 35
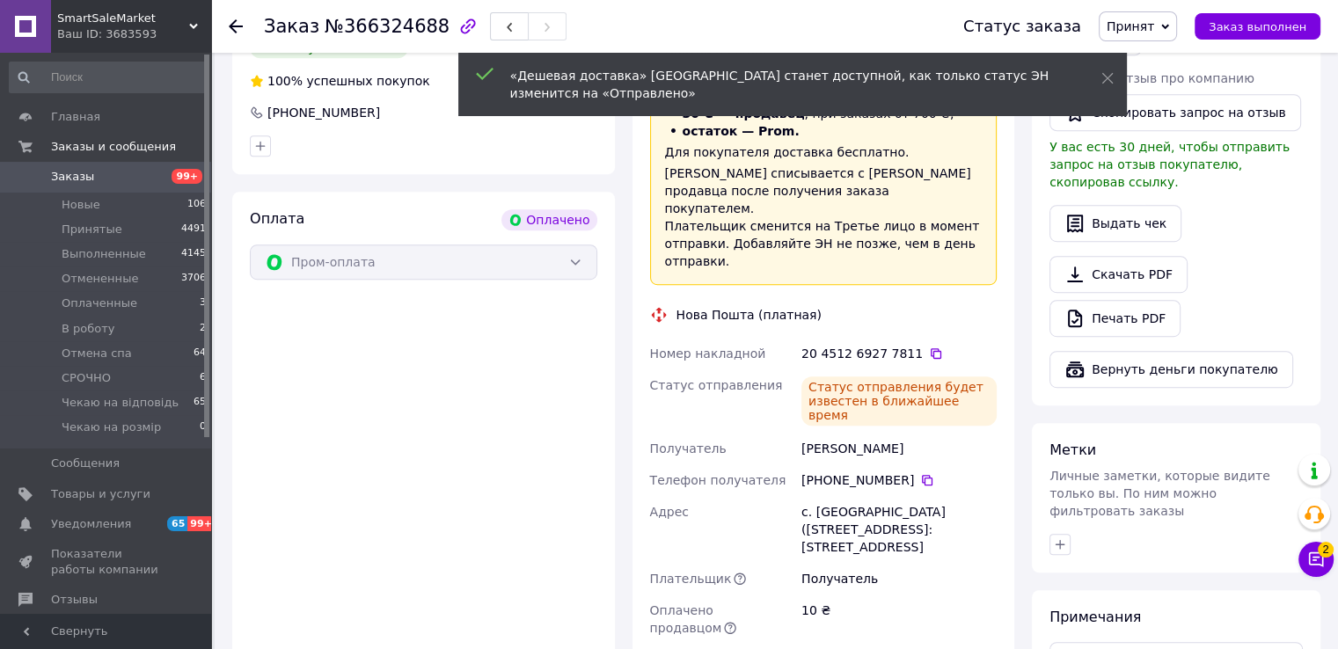
drag, startPoint x: 795, startPoint y: 381, endPoint x: 932, endPoint y: 390, distance: 137.5
click at [932, 390] on div "Номер накладной 20 4512 6927 7811   Статус отправления Статус отправления будет…" at bounding box center [824, 522] width 354 height 369
drag, startPoint x: 862, startPoint y: 455, endPoint x: 822, endPoint y: 427, distance: 48.1
click at [862, 496] on div "с. [GEOGRAPHIC_DATA] ([STREET_ADDRESS]: ул. Новая, 2Е" at bounding box center [899, 529] width 202 height 67
drag, startPoint x: 778, startPoint y: 385, endPoint x: 937, endPoint y: 403, distance: 159.3
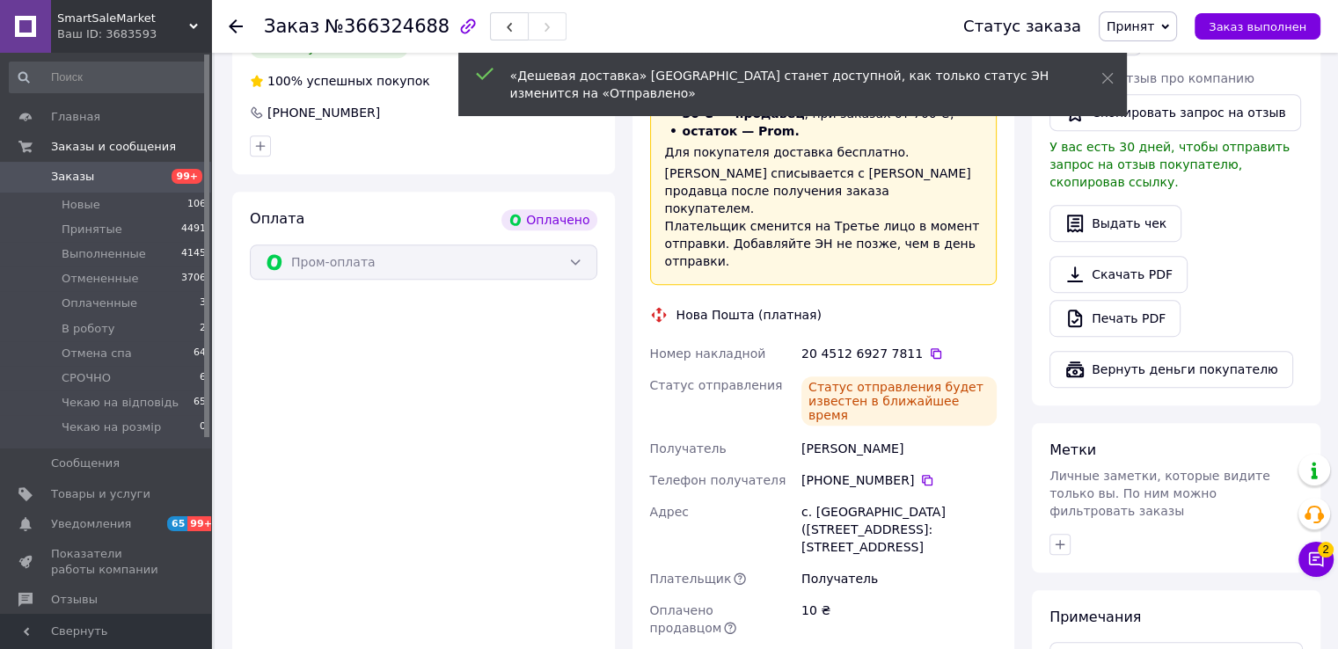
click at [937, 403] on div "Номер накладной 20 4512 6927 7811   Статус отправления Статус отправления будет…" at bounding box center [824, 522] width 354 height 369
copy div "Получатель Музира Валерій"
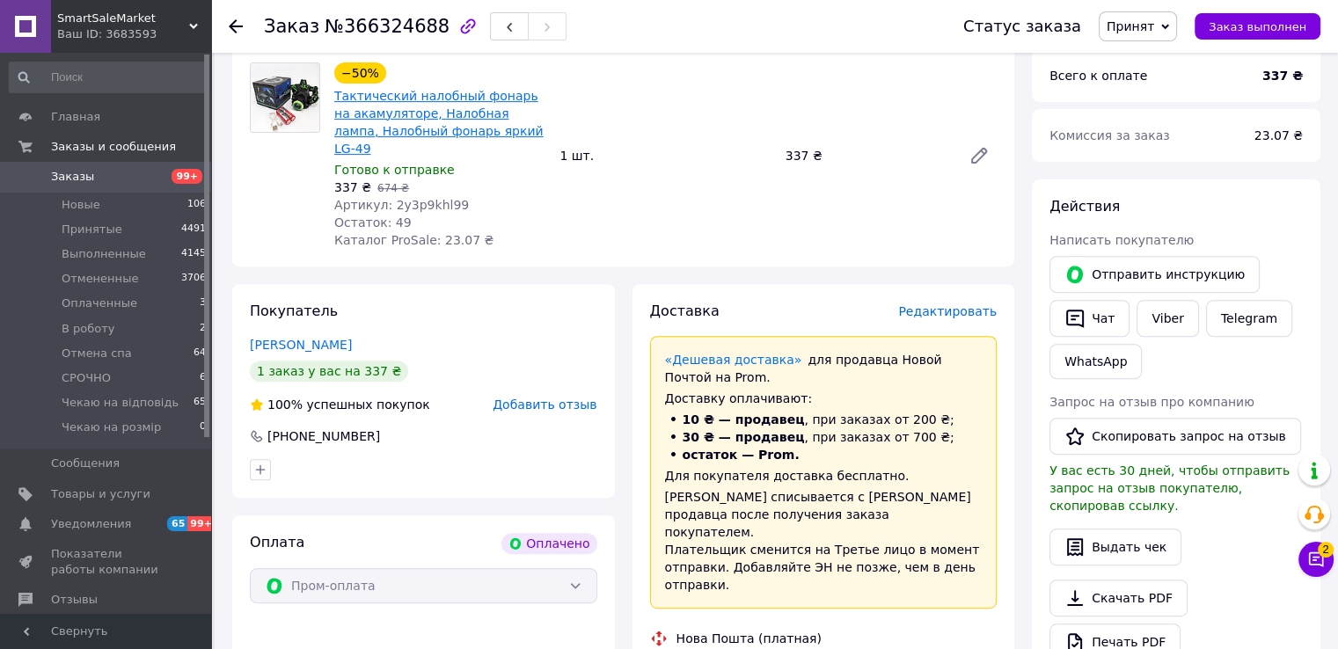
scroll to position [616, 0]
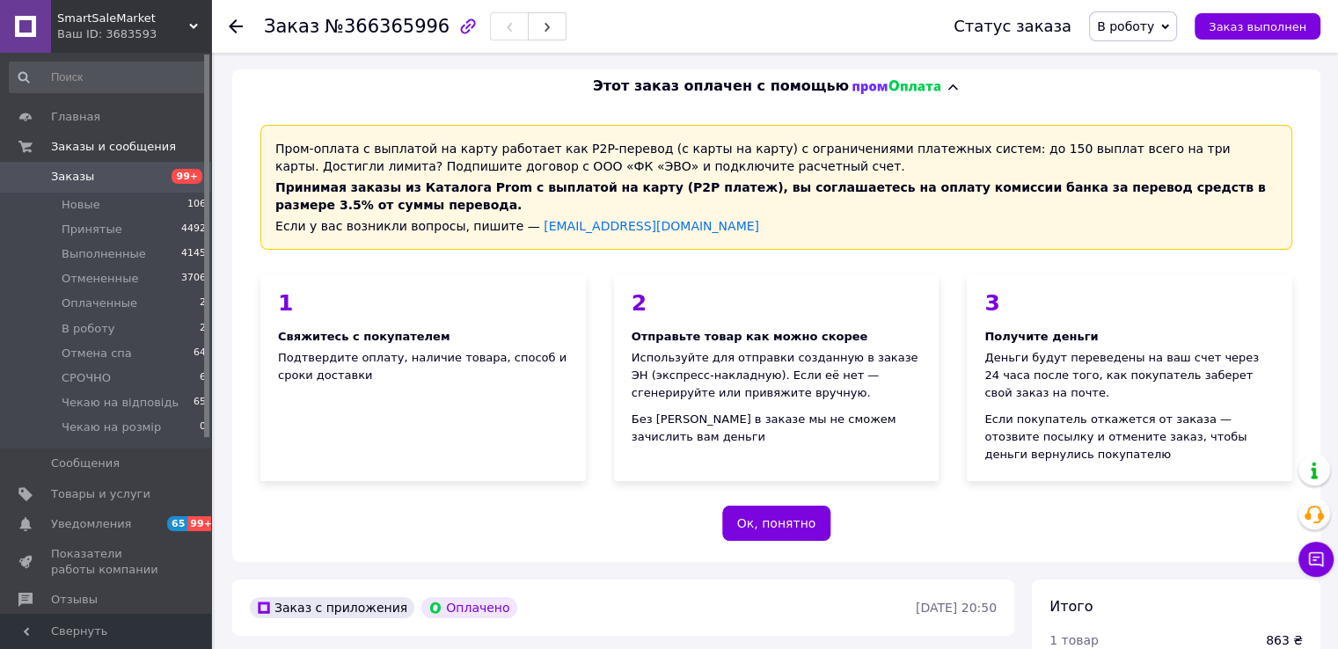
scroll to position [440, 0]
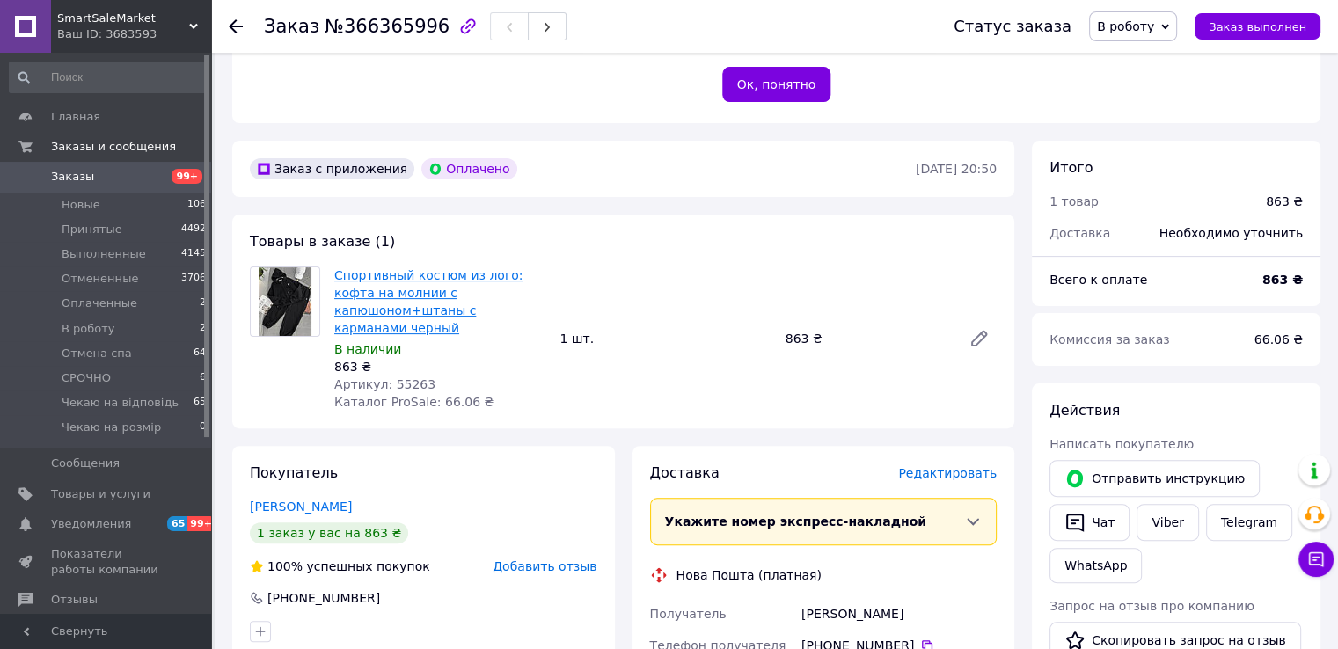
click at [411, 275] on link "Спортивный костюм из лого: кофта на молнии с капюшоном+штаны с карманами черный" at bounding box center [428, 301] width 188 height 67
drag, startPoint x: 1082, startPoint y: 514, endPoint x: 846, endPoint y: 465, distance: 240.7
click at [1082, 515] on icon "button" at bounding box center [1075, 523] width 18 height 18
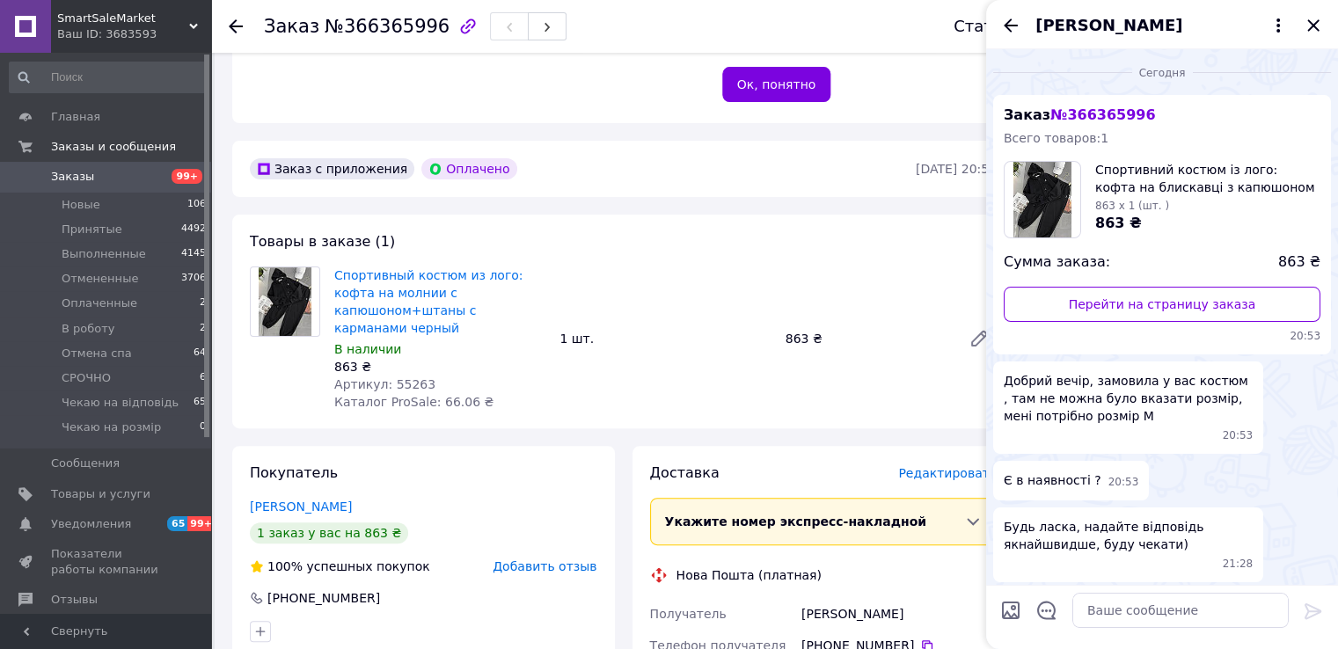
scroll to position [391, 0]
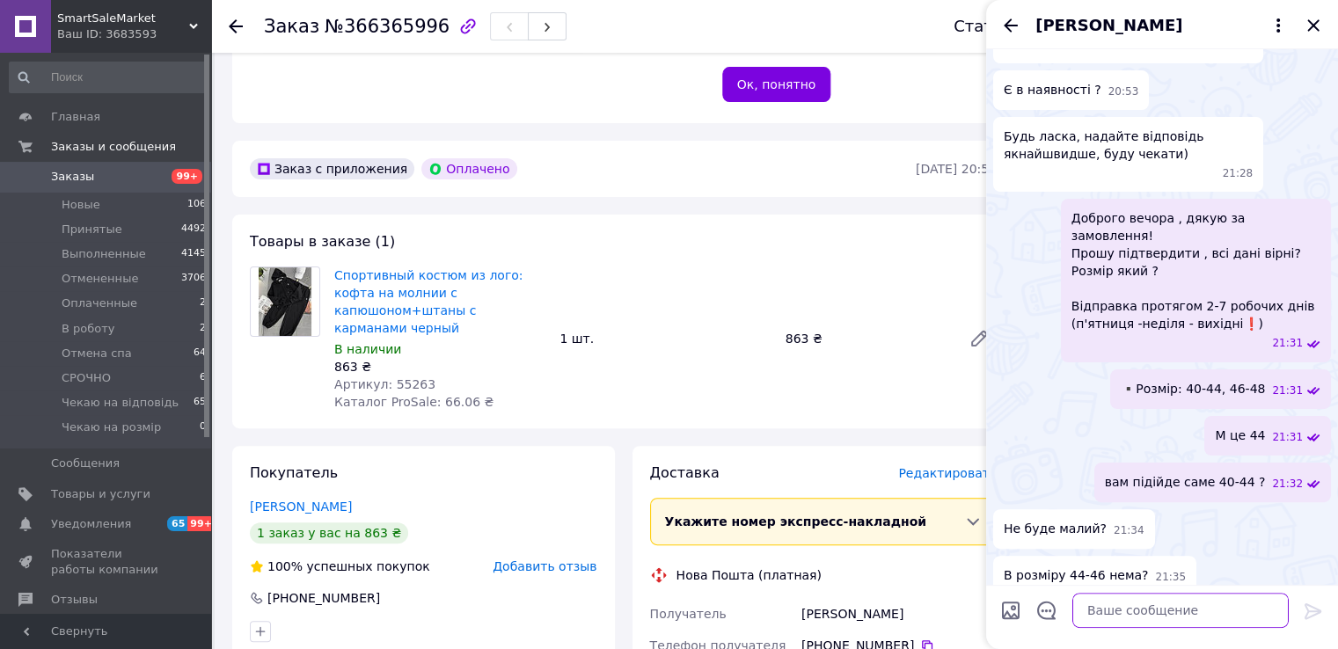
click at [1122, 625] on textarea at bounding box center [1180, 610] width 216 height 35
type textarea "44-46 не відшивають ("
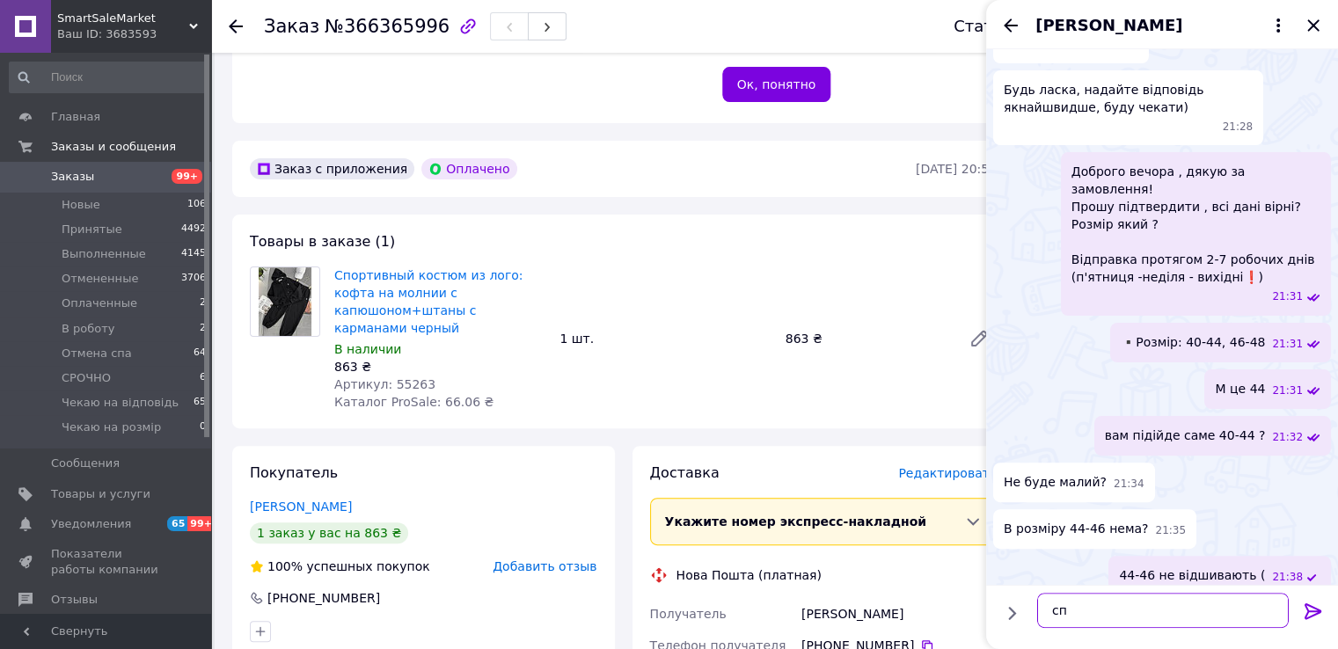
type textarea "с"
type textarea "якщо ви любите більш оверсайз, то це 46"
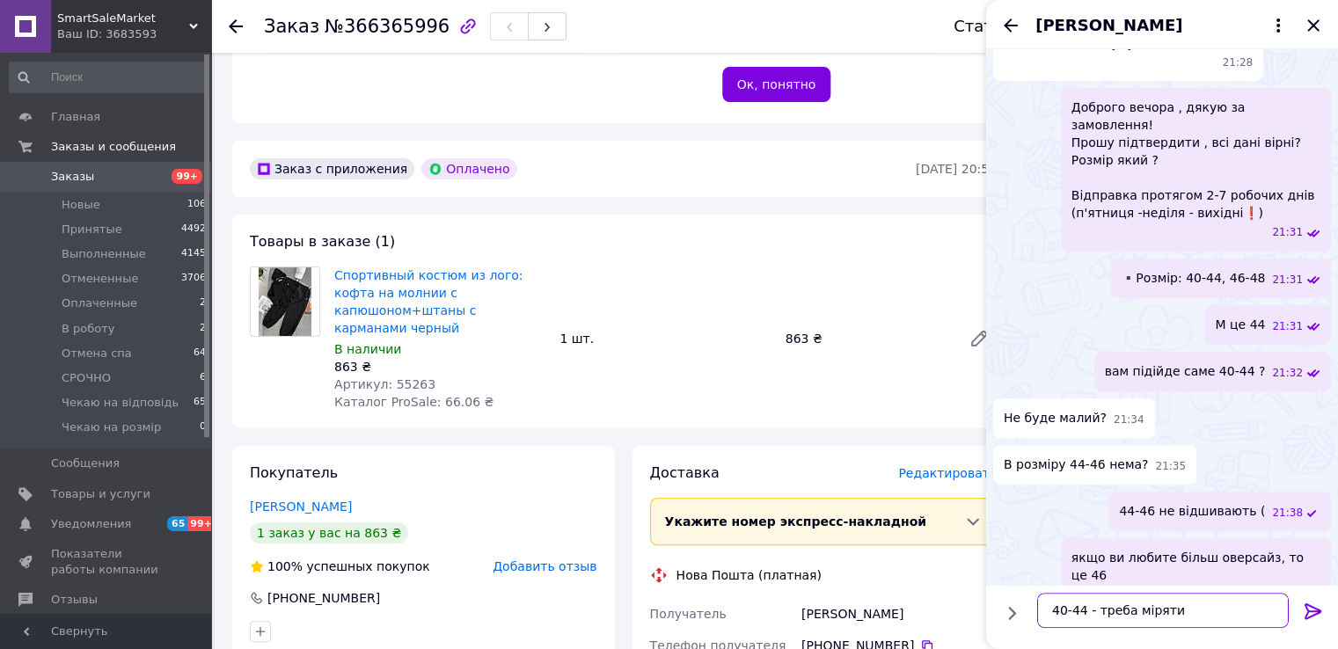
type textarea "40-44 - треба міряти"
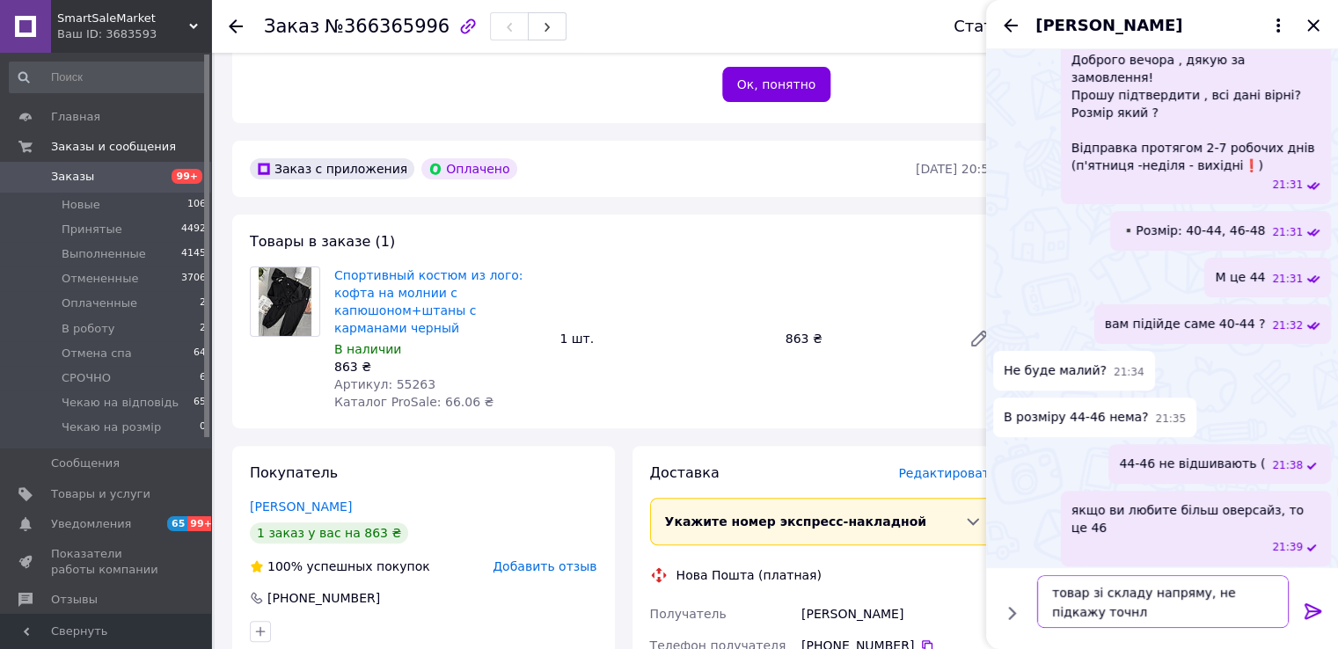
type textarea "товар зі складу напряму, не підкажу точнл"
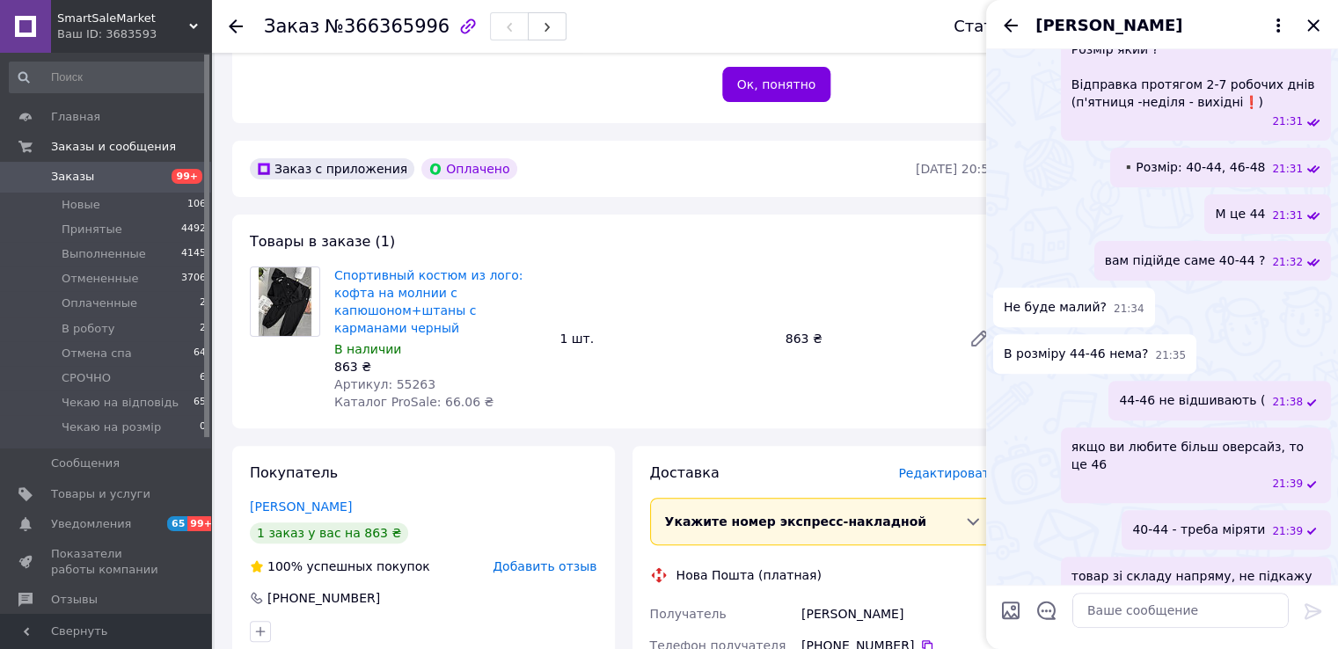
click at [1219, 567] on span "товар зі складу напряму, не підкажу точнл" at bounding box center [1195, 584] width 249 height 35
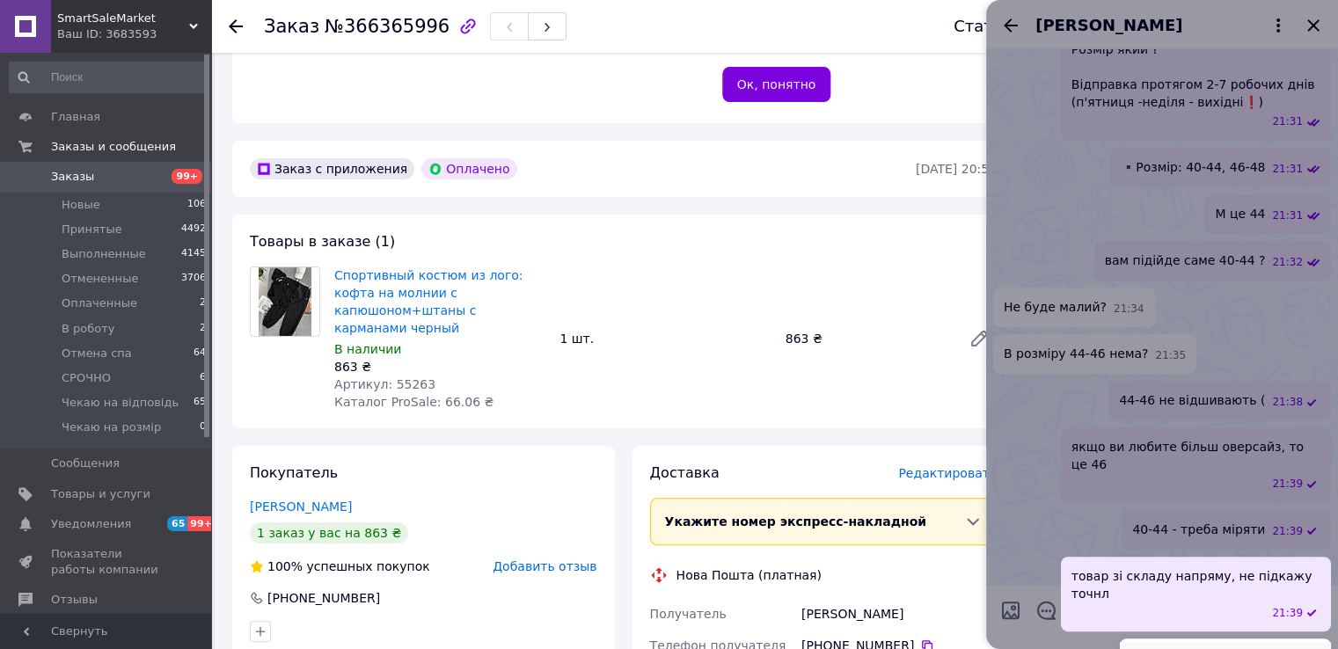
click at [1281, 642] on button "Редактировать" at bounding box center [1225, 659] width 211 height 35
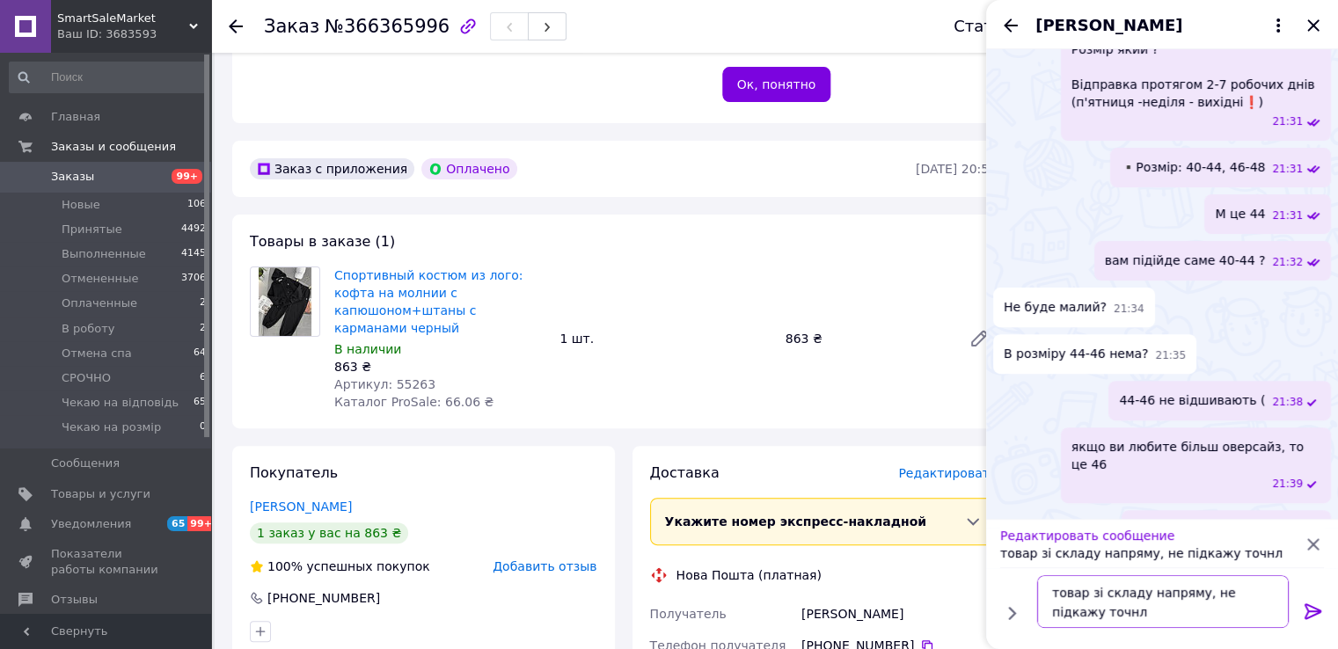
click at [1235, 613] on textarea "товар зі складу напряму, не підкажу точнл" at bounding box center [1163, 601] width 252 height 53
type textarea "товар зі складу напряму, не підкажу точно"
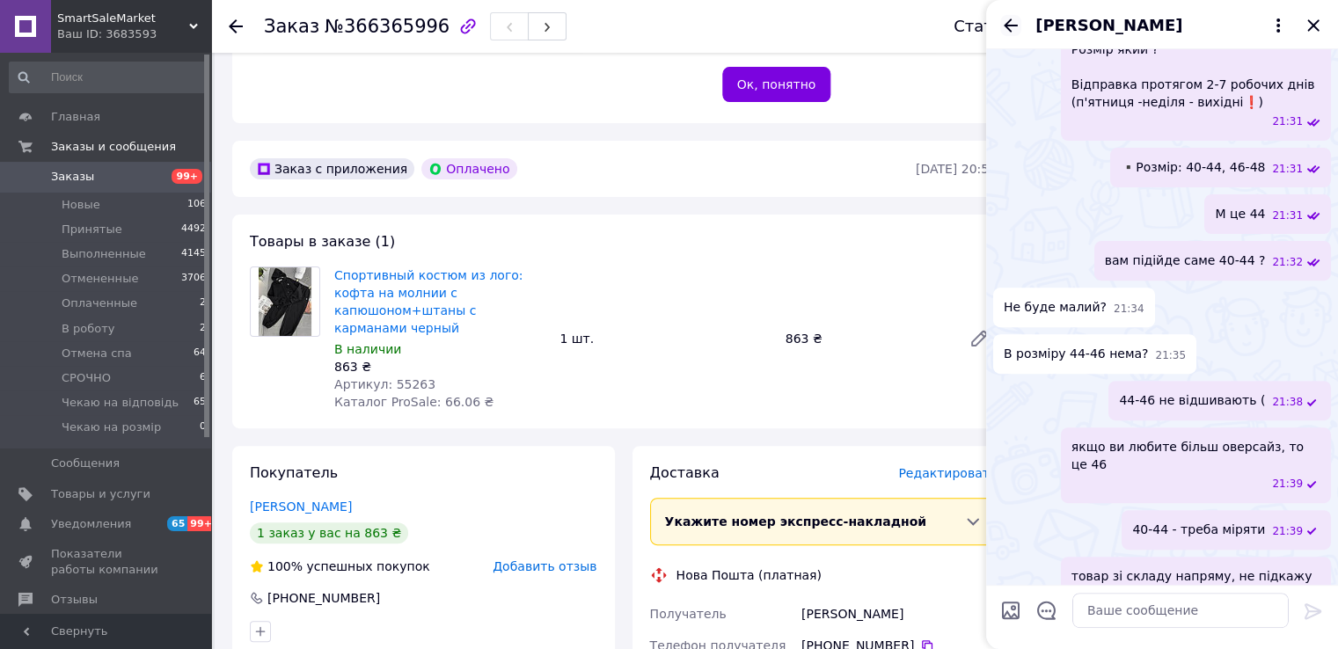
click at [1009, 27] on icon "Назад" at bounding box center [1010, 25] width 21 height 21
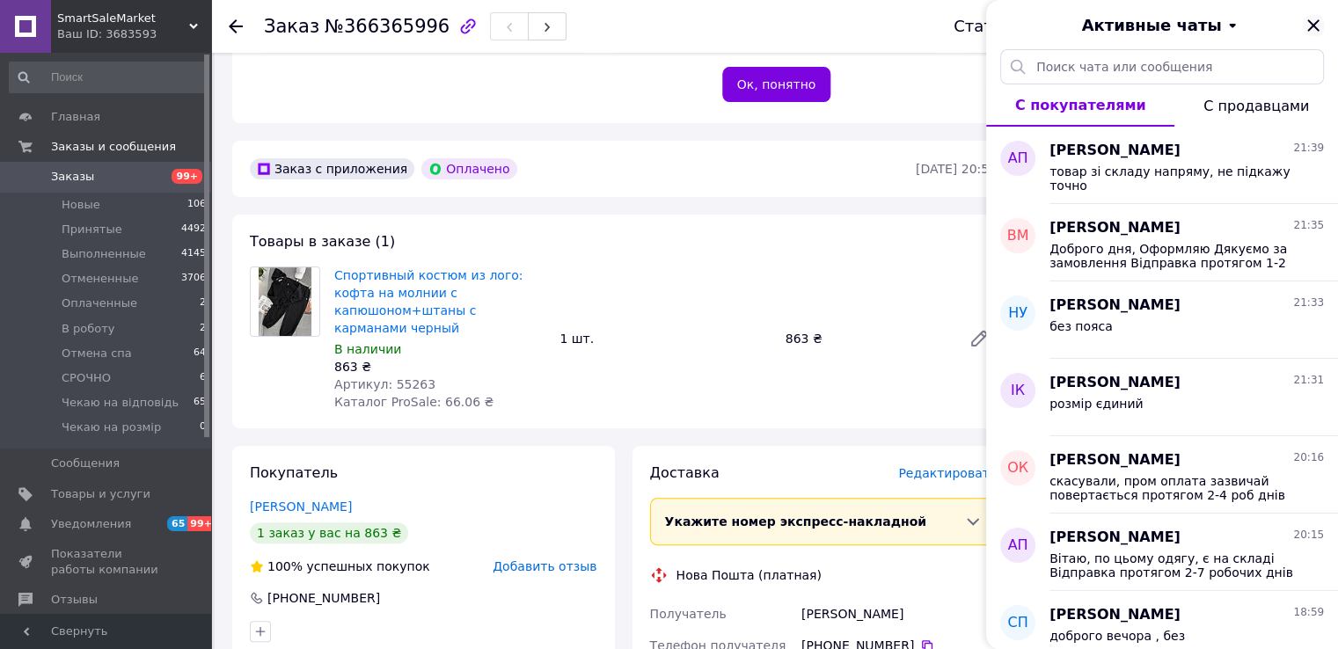
click at [1319, 21] on div "Активные чаты" at bounding box center [1162, 24] width 352 height 49
click at [130, 225] on li "Принятые 4492" at bounding box center [108, 229] width 216 height 25
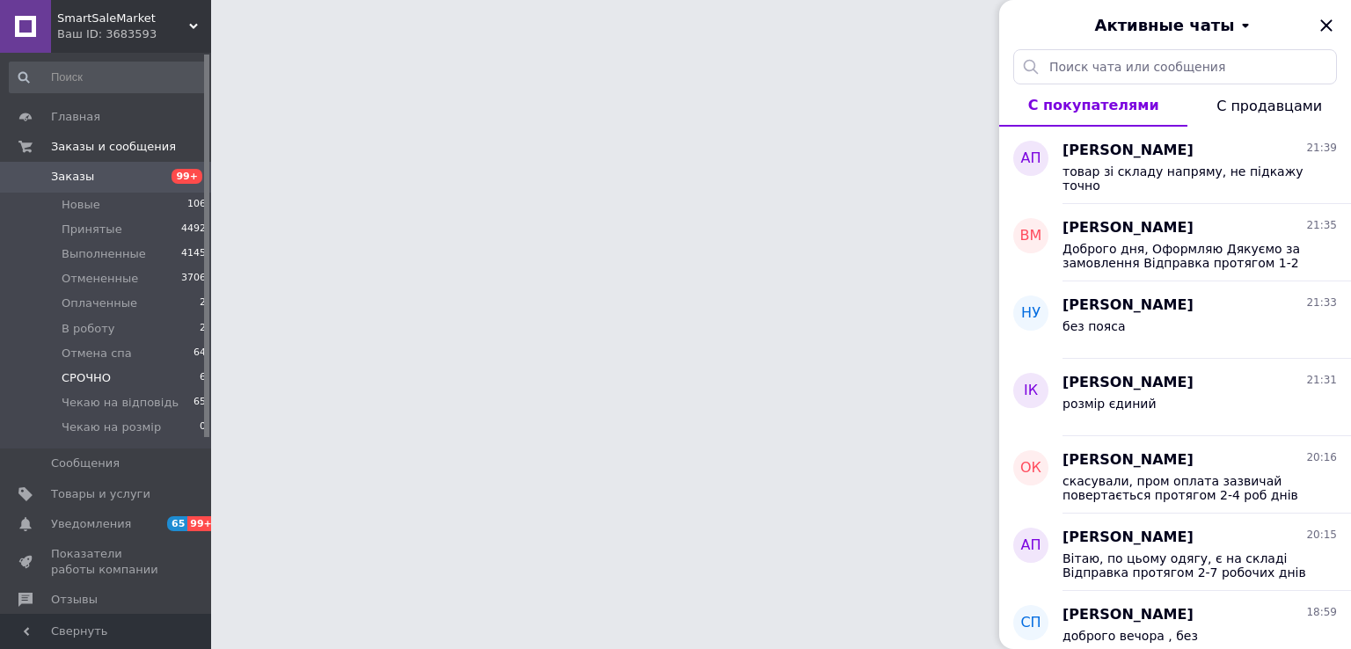
click at [116, 383] on li "СРОЧНО 6" at bounding box center [108, 378] width 216 height 25
click at [1316, 25] on icon "Закрыть" at bounding box center [1326, 25] width 21 height 21
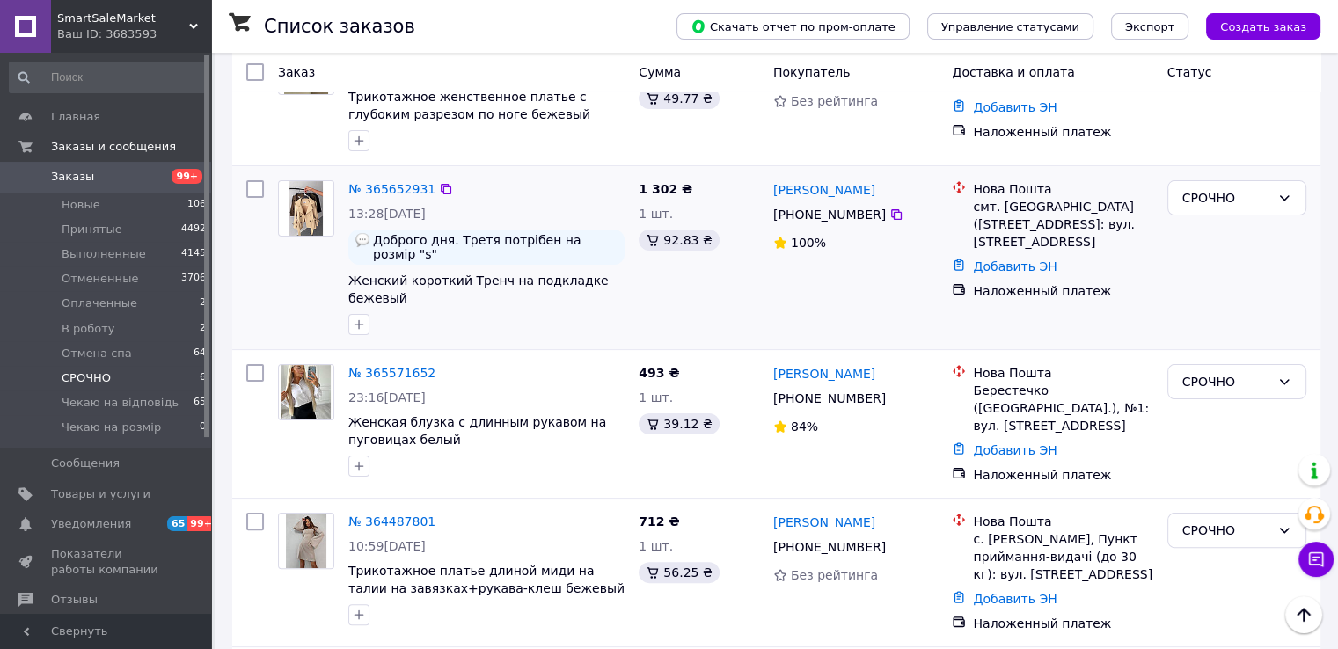
scroll to position [310, 0]
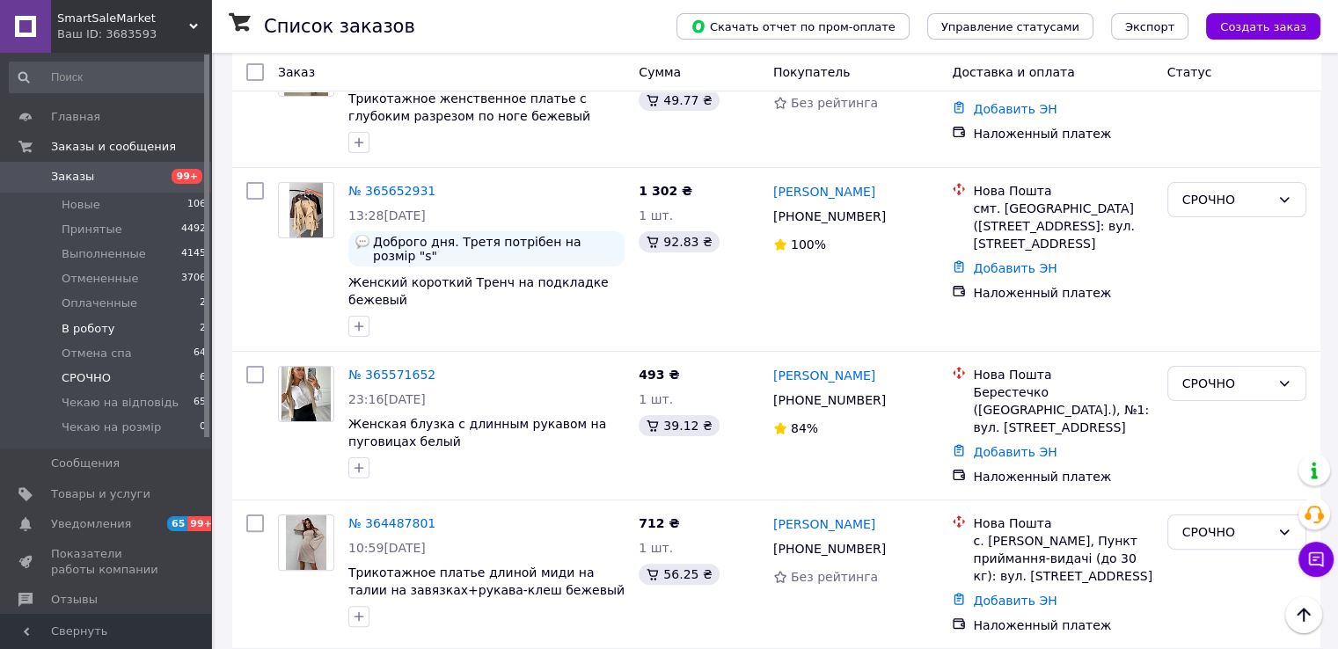
click at [103, 328] on span "В роботу" at bounding box center [89, 329] width 54 height 16
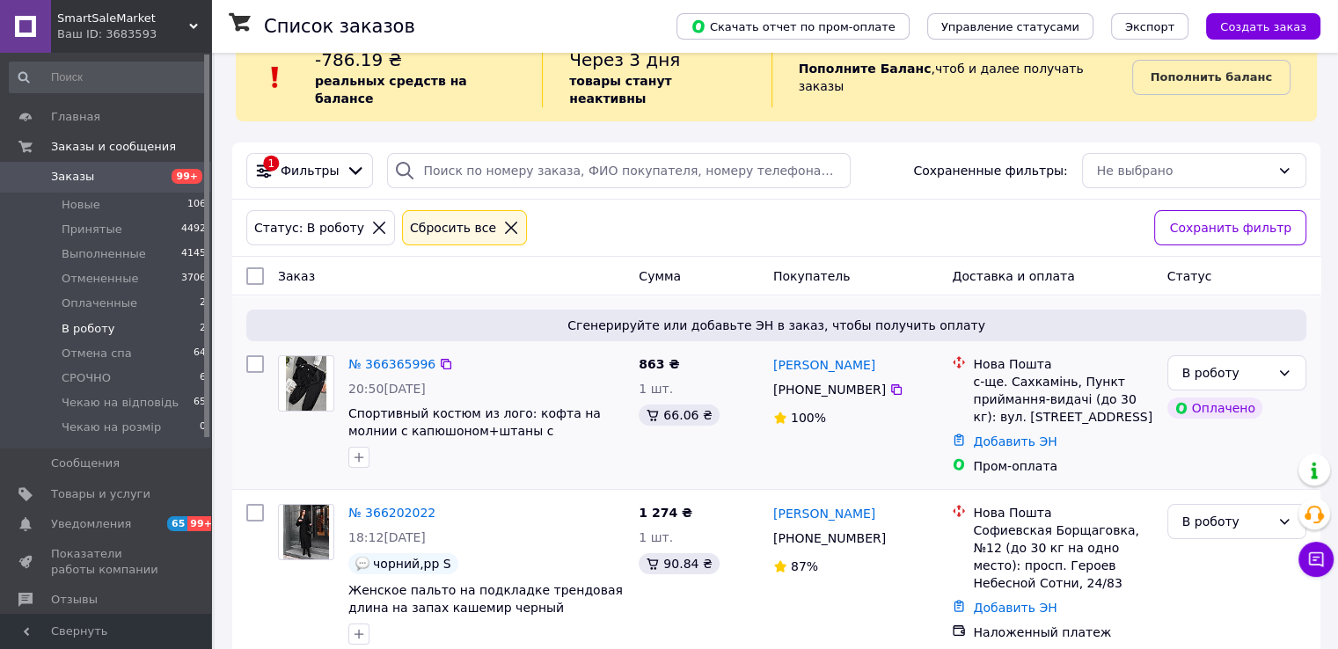
scroll to position [51, 0]
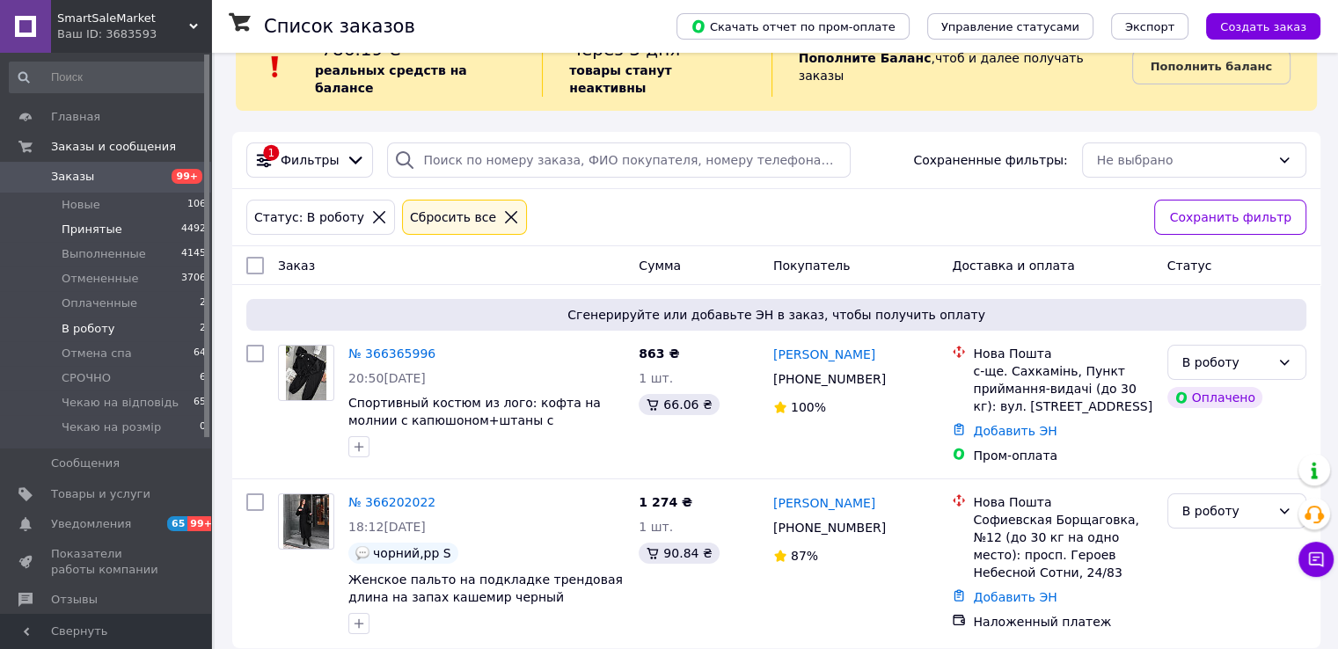
click at [141, 226] on li "Принятые 4492" at bounding box center [108, 229] width 216 height 25
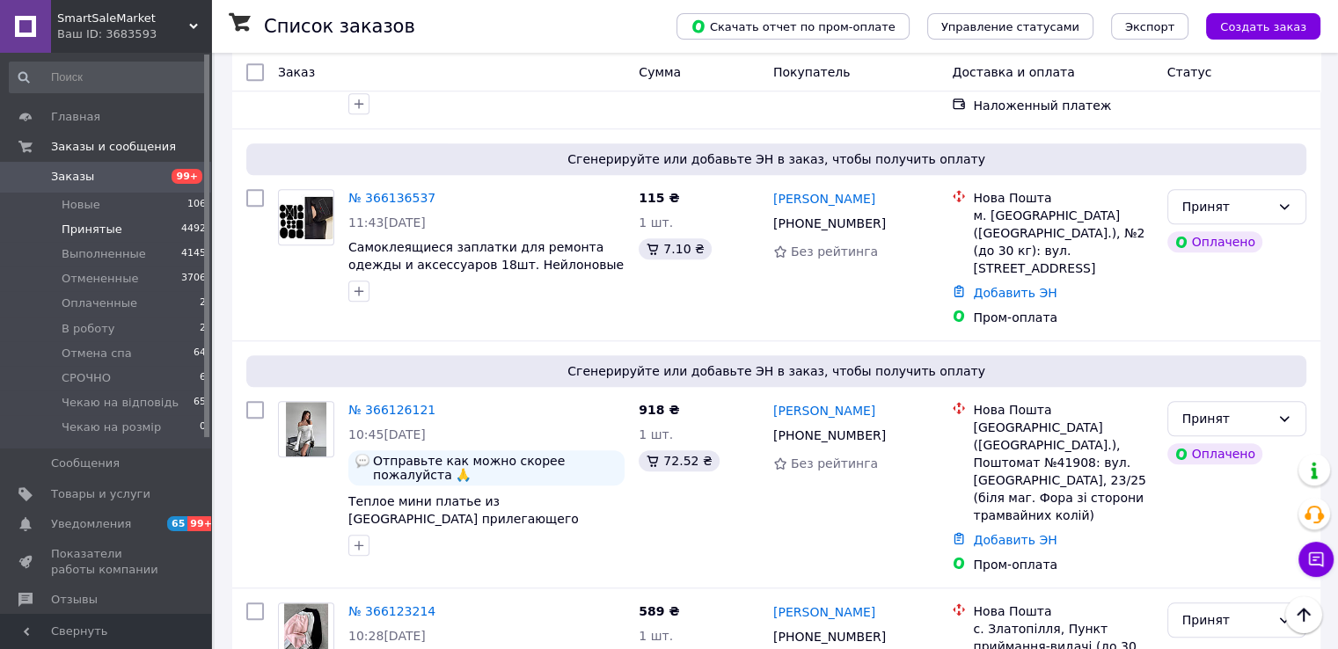
scroll to position [1407, 0]
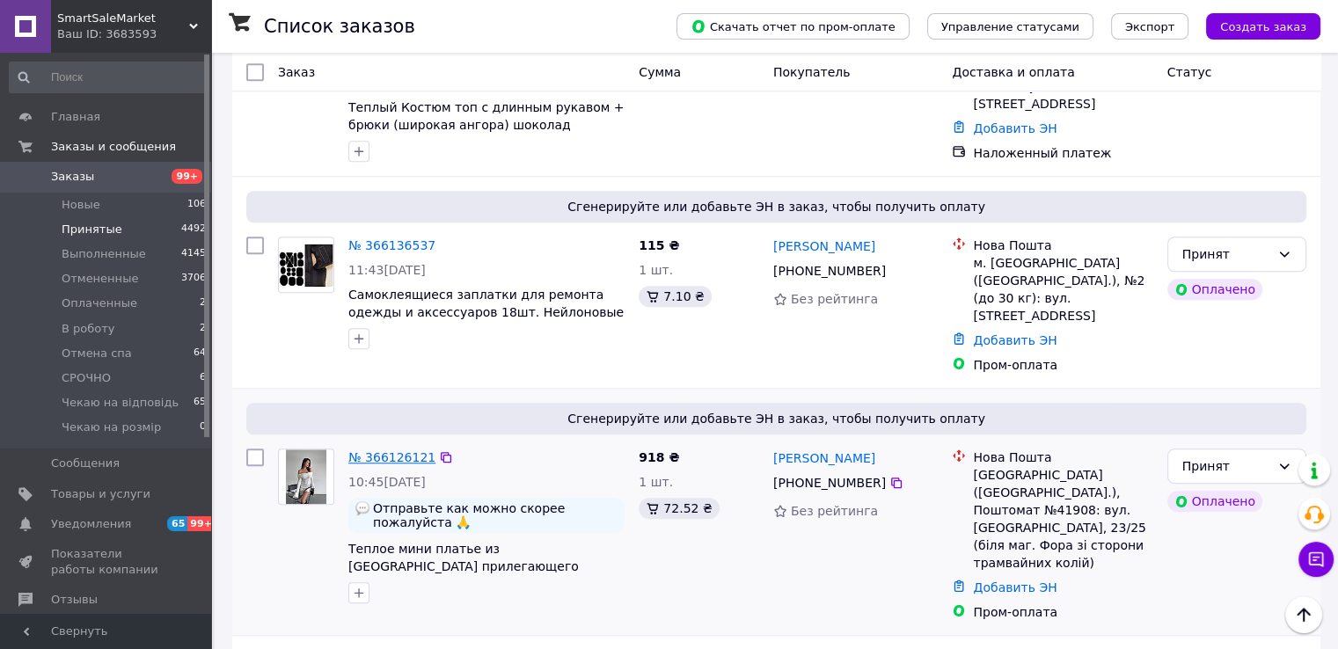
click at [405, 450] on link "№ 366126121" at bounding box center [391, 457] width 87 height 14
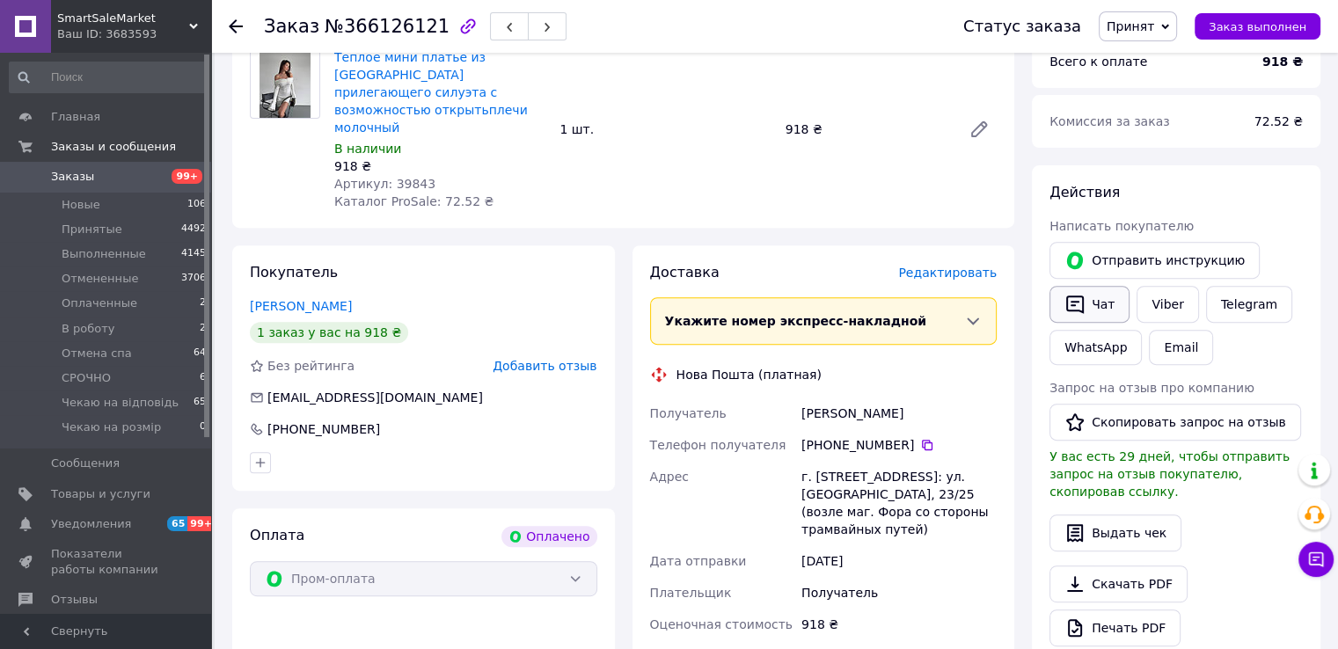
scroll to position [641, 0]
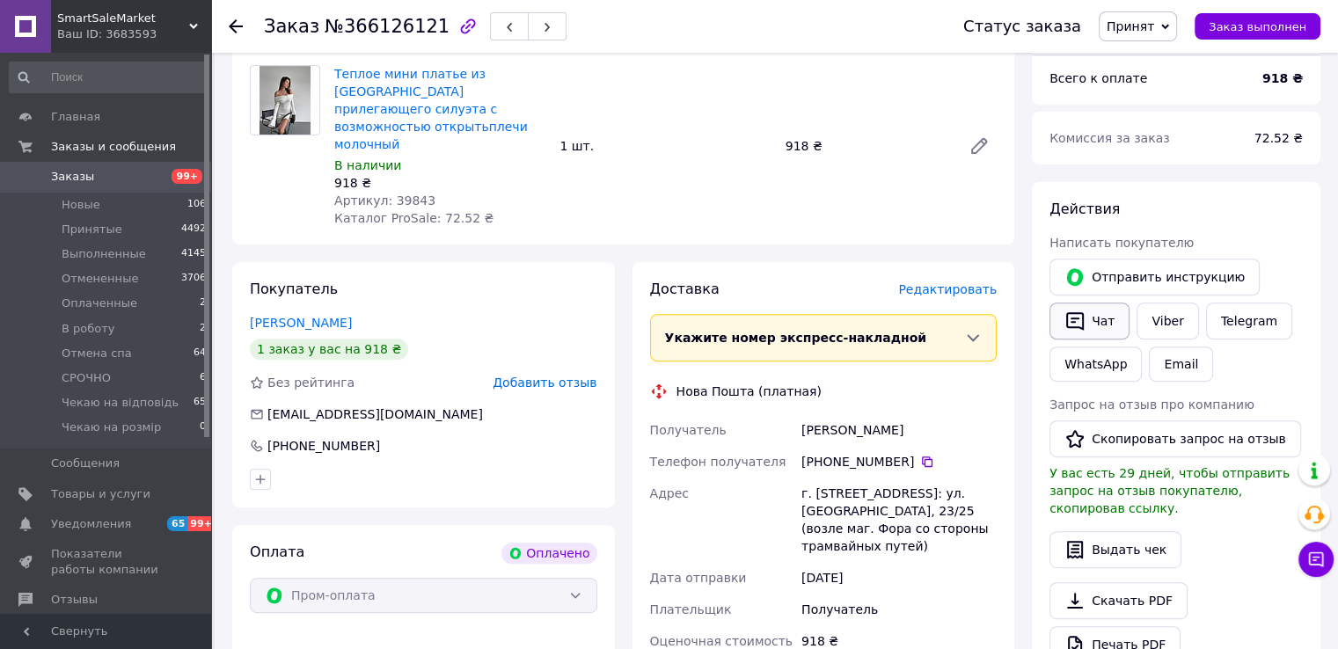
click at [1080, 312] on icon "button" at bounding box center [1074, 321] width 21 height 21
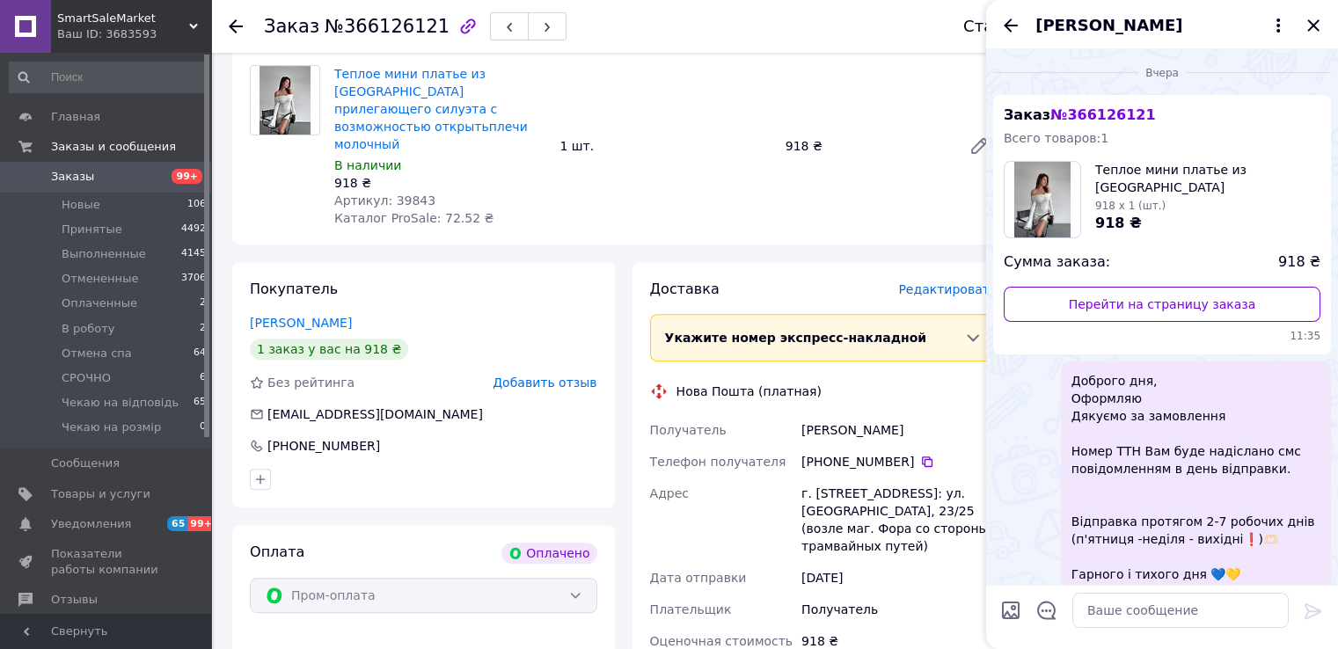
scroll to position [402, 0]
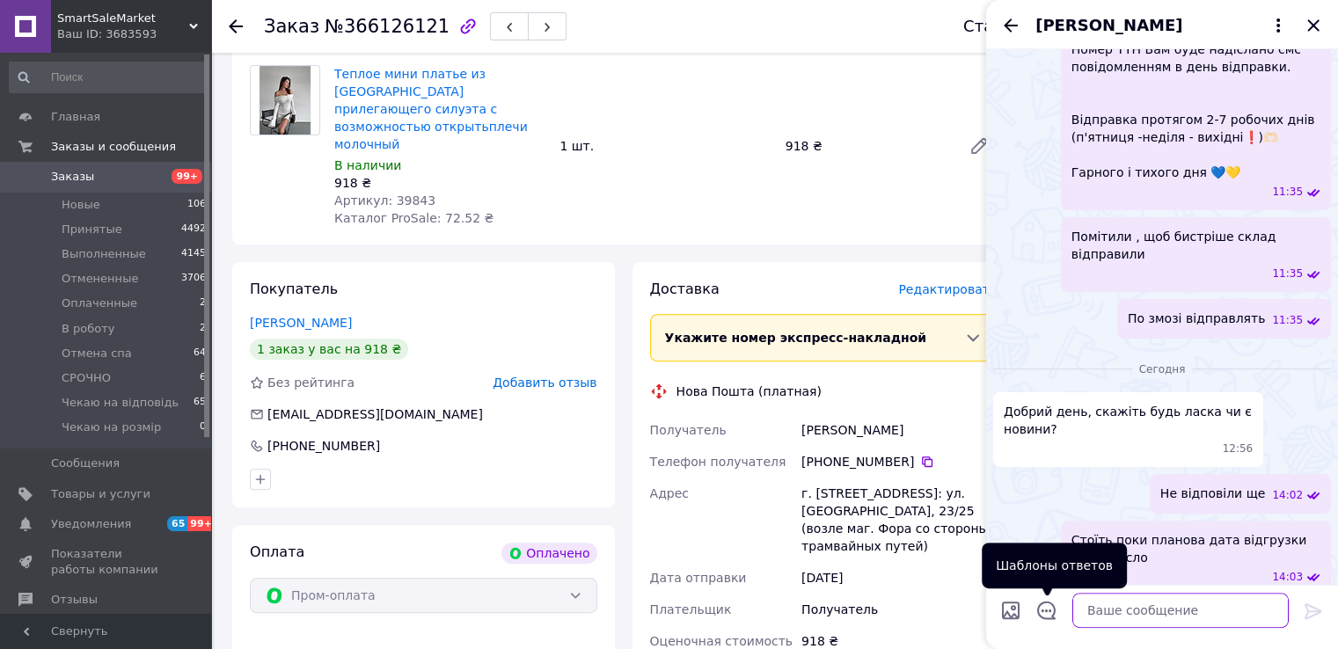
click at [1098, 604] on textarea at bounding box center [1180, 610] width 216 height 35
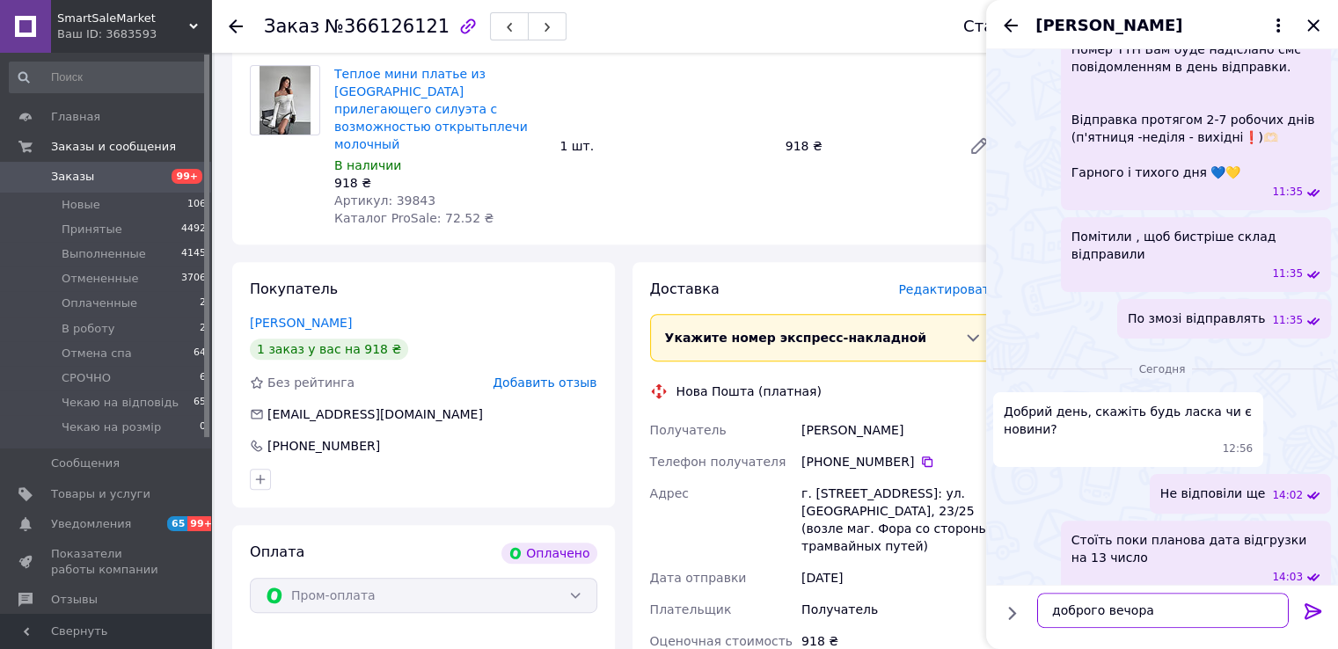
type textarea "доброго вечора,"
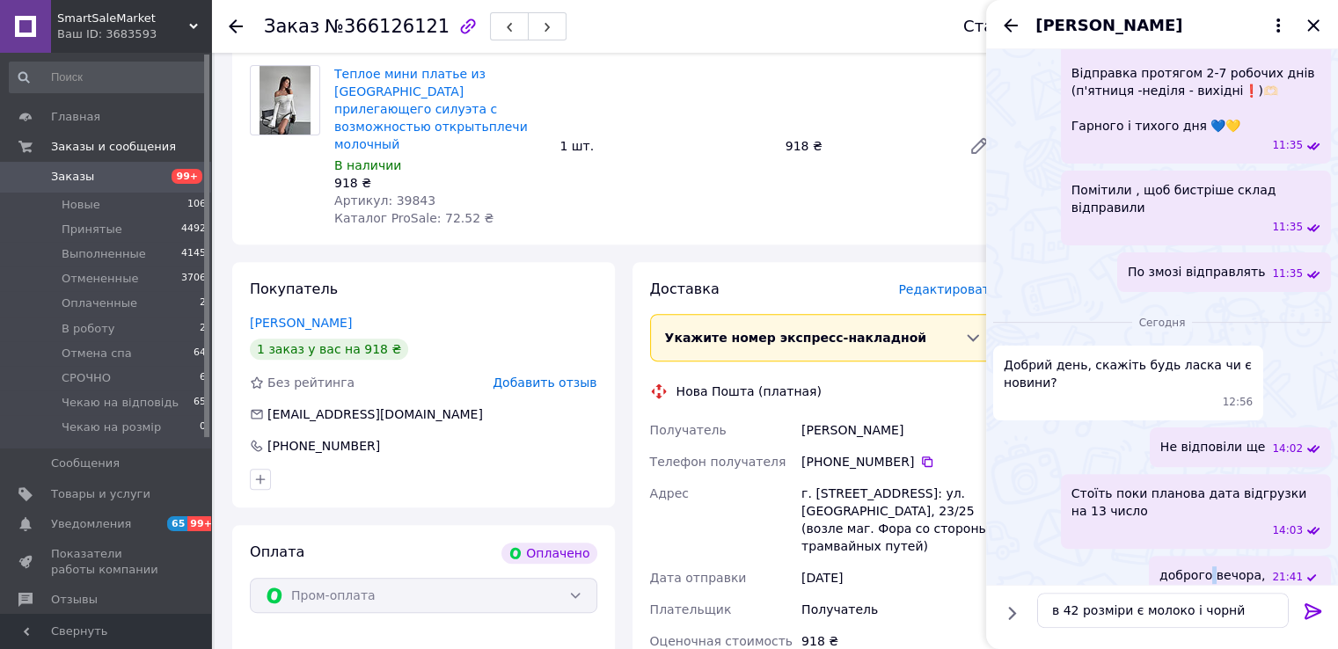
drag, startPoint x: 1248, startPoint y: 559, endPoint x: 1226, endPoint y: 564, distance: 22.4
click at [1225, 566] on span "доброго вечора," at bounding box center [1212, 575] width 106 height 18
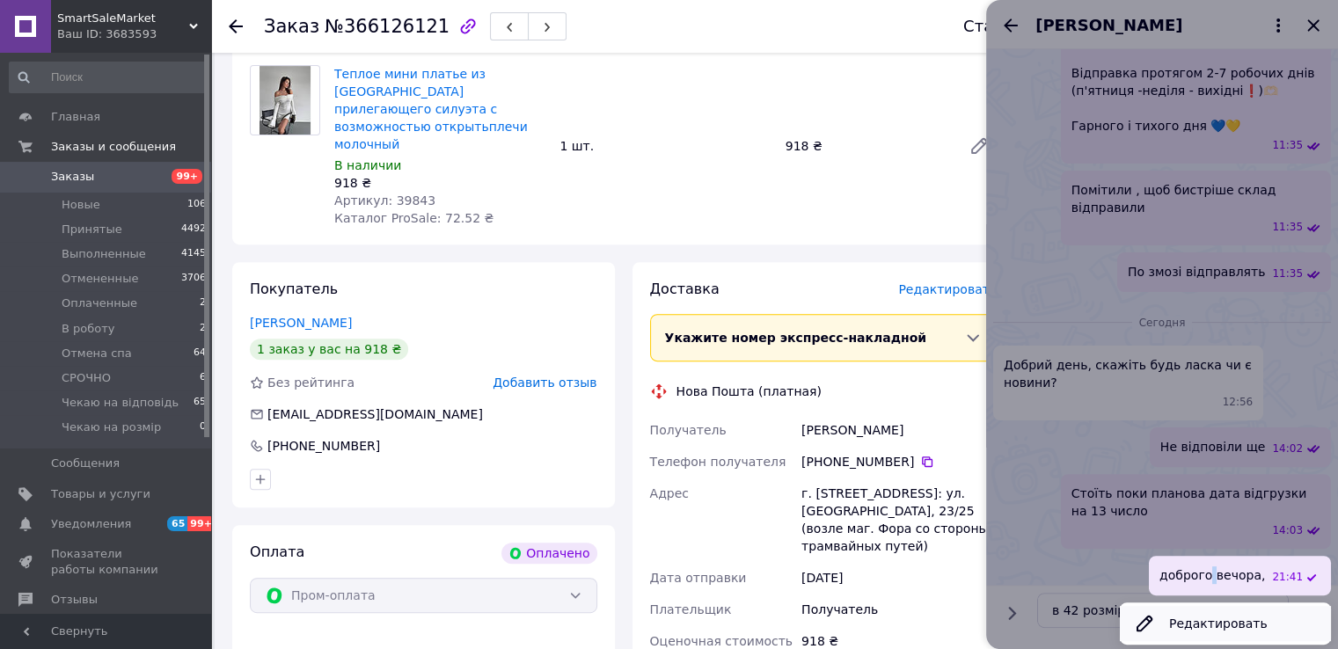
click at [1222, 613] on button "Редактировать" at bounding box center [1225, 623] width 211 height 35
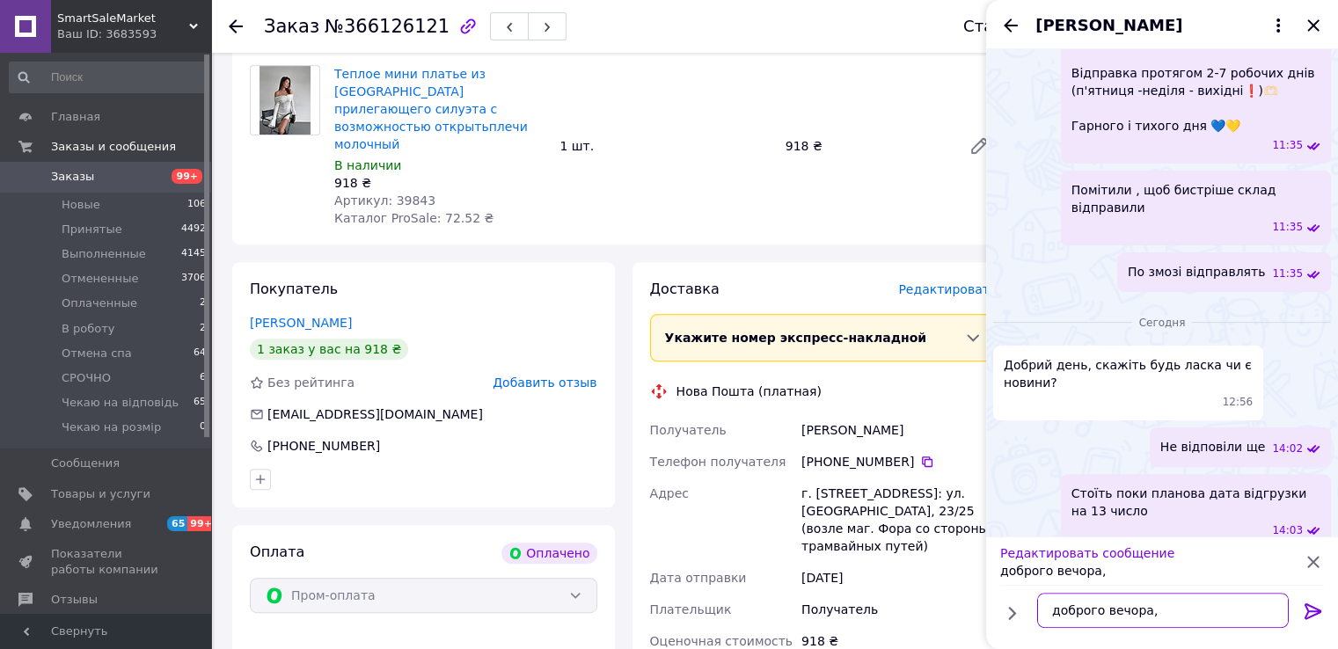
drag, startPoint x: 1210, startPoint y: 613, endPoint x: 862, endPoint y: 574, distance: 350.6
click at [862, 574] on body "SmartSaleMarket Ваш ID: 3683593 Сайт SmartSaleMarket Кабинет покупателя Провери…" at bounding box center [669, 277] width 1338 height 1837
type textarea "."
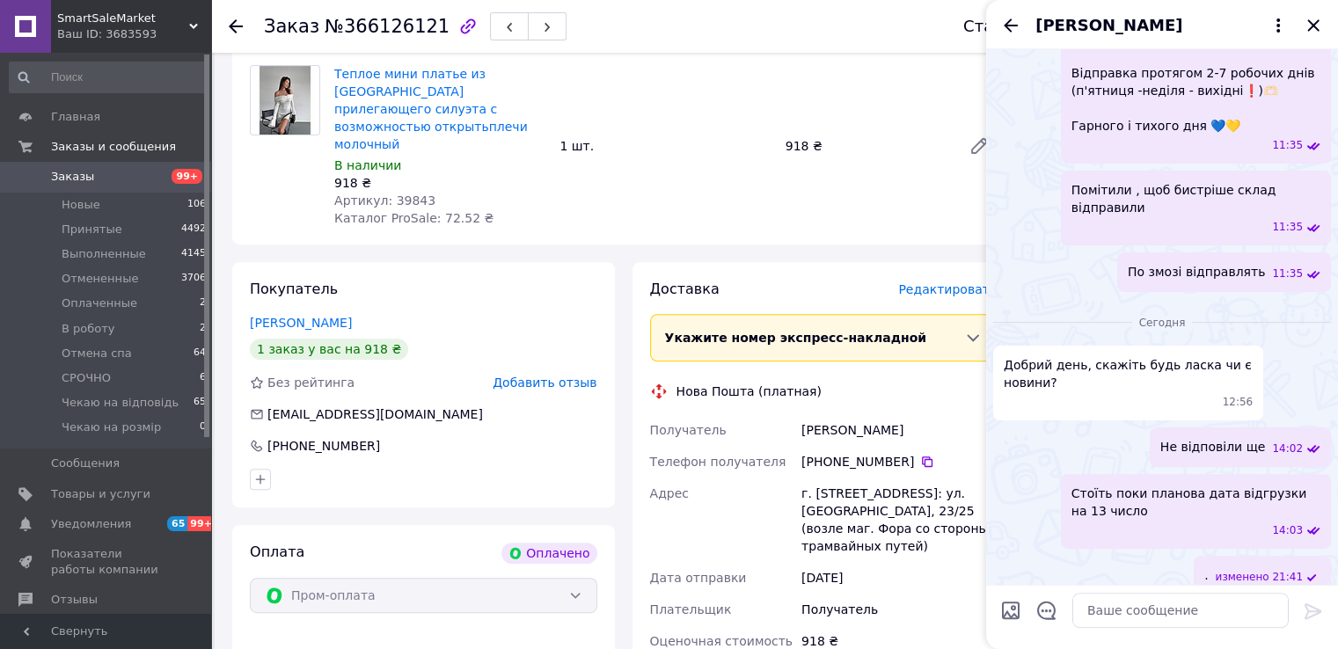
drag, startPoint x: 1012, startPoint y: 18, endPoint x: 1348, endPoint y: 14, distance: 336.0
click at [1012, 18] on icon "Назад" at bounding box center [1010, 25] width 21 height 21
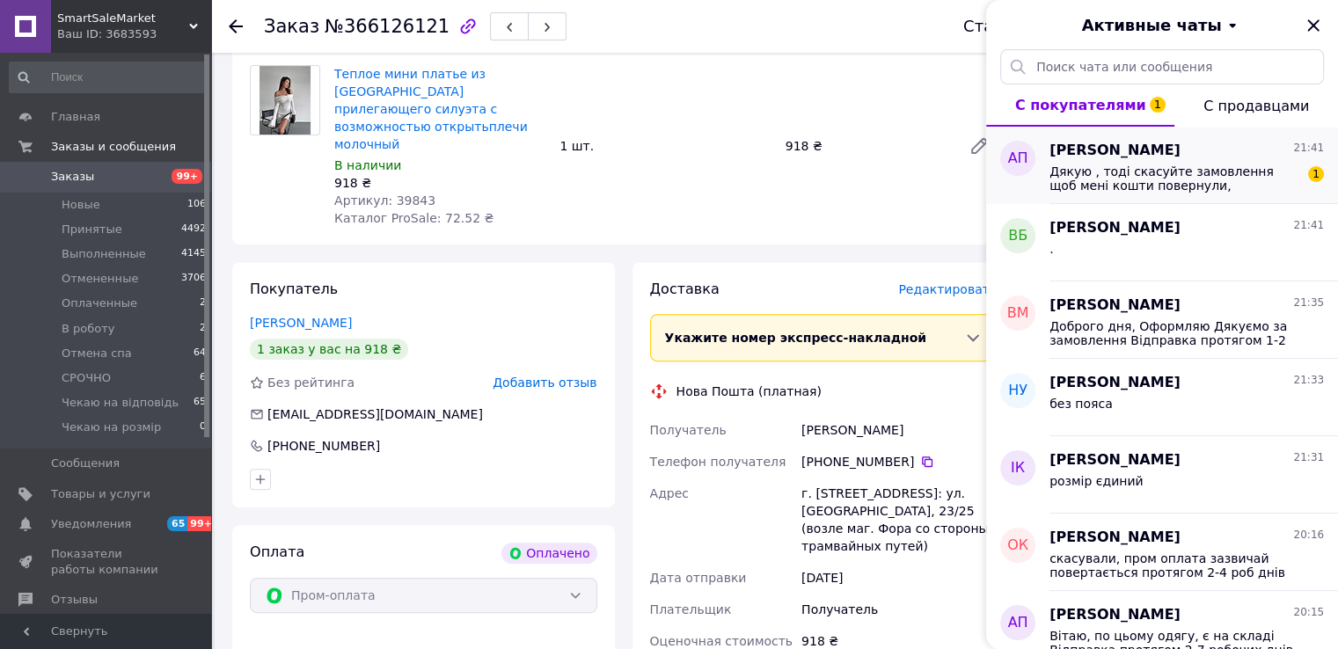
click at [1153, 184] on span "Дякую , тоді скасуйте замовлення щоб мені кошти повернули, вибачате(" at bounding box center [1174, 178] width 250 height 28
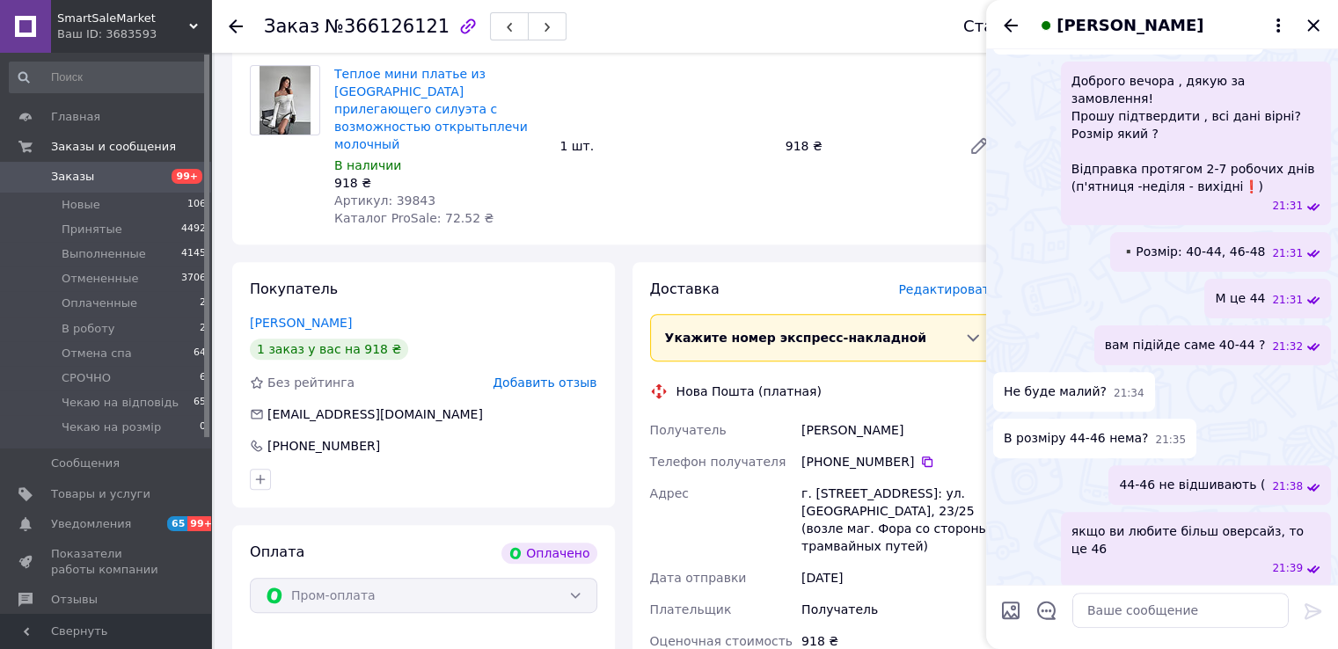
scroll to position [88, 0]
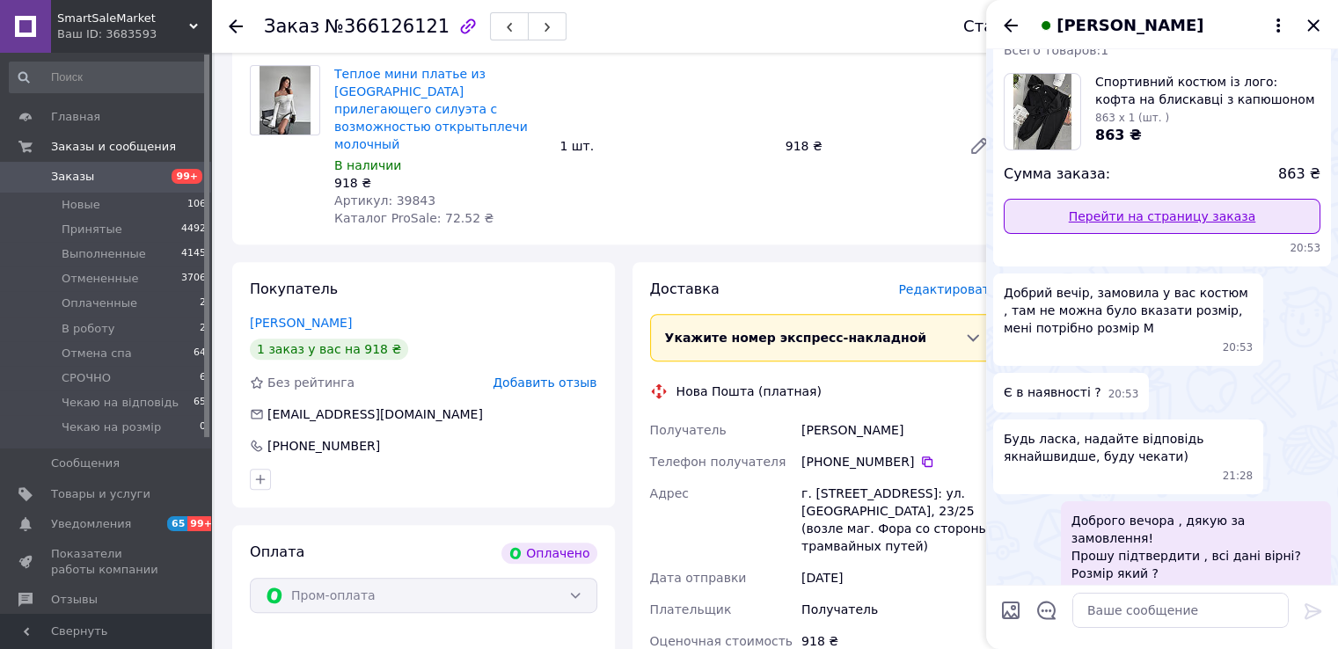
click at [1119, 211] on link "Перейти на страницу заказа" at bounding box center [1162, 216] width 317 height 35
click at [1071, 222] on link "Перейти на страницу заказа" at bounding box center [1162, 216] width 317 height 35
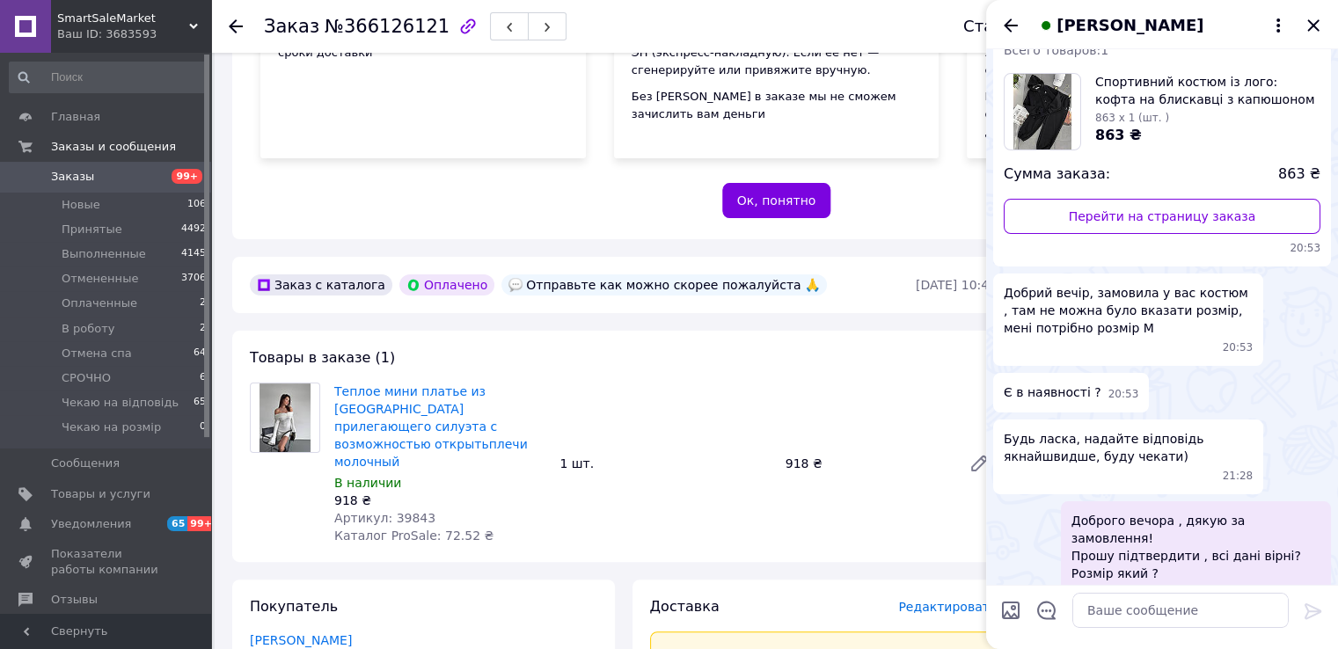
scroll to position [641, 0]
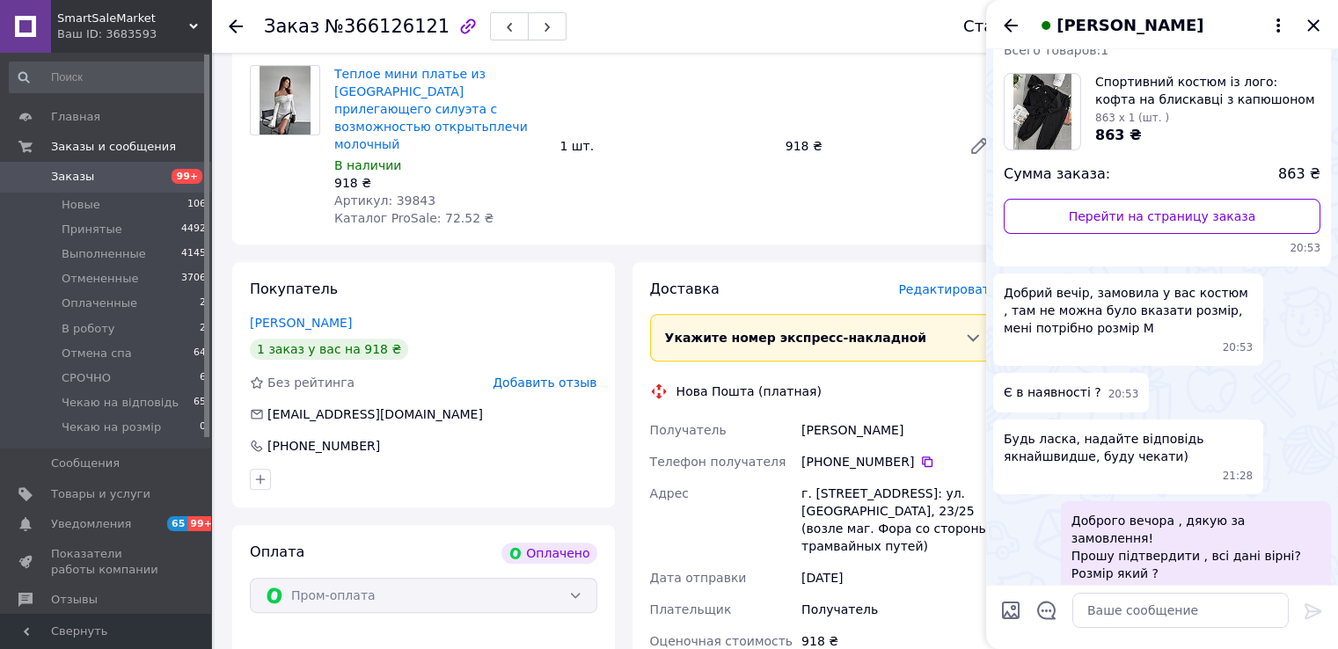
click at [1310, 20] on icon "Закрыть" at bounding box center [1313, 25] width 21 height 21
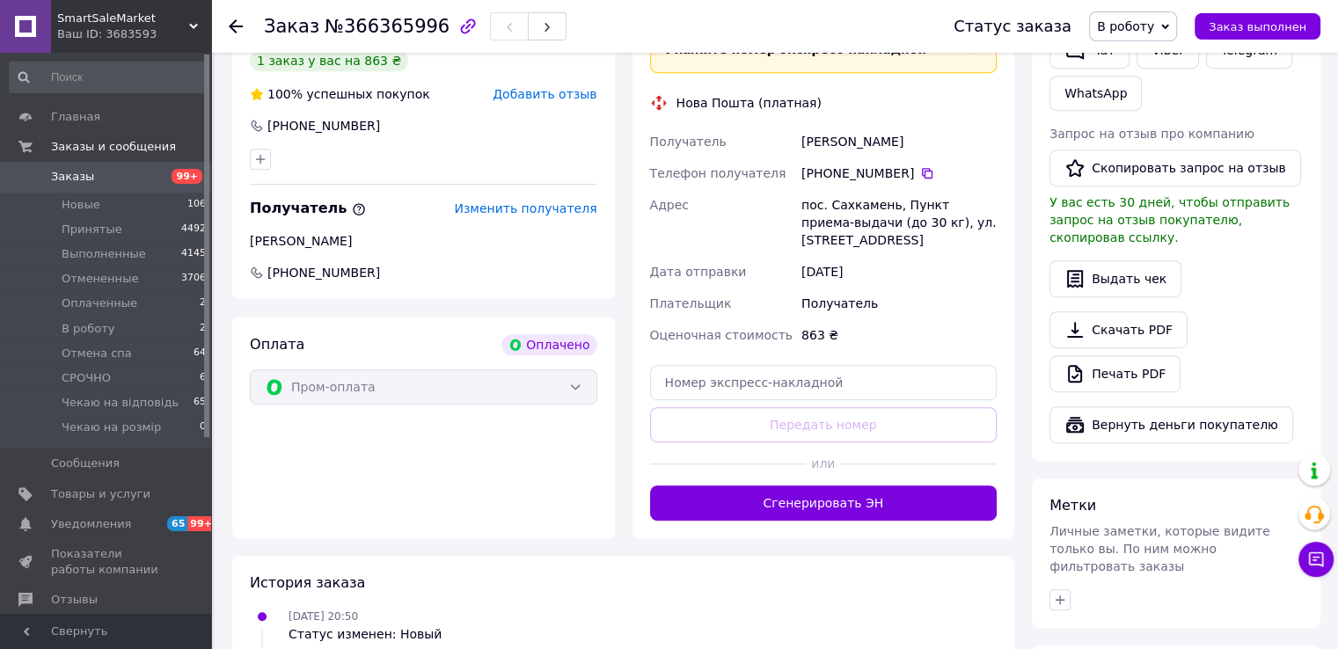
scroll to position [682, 0]
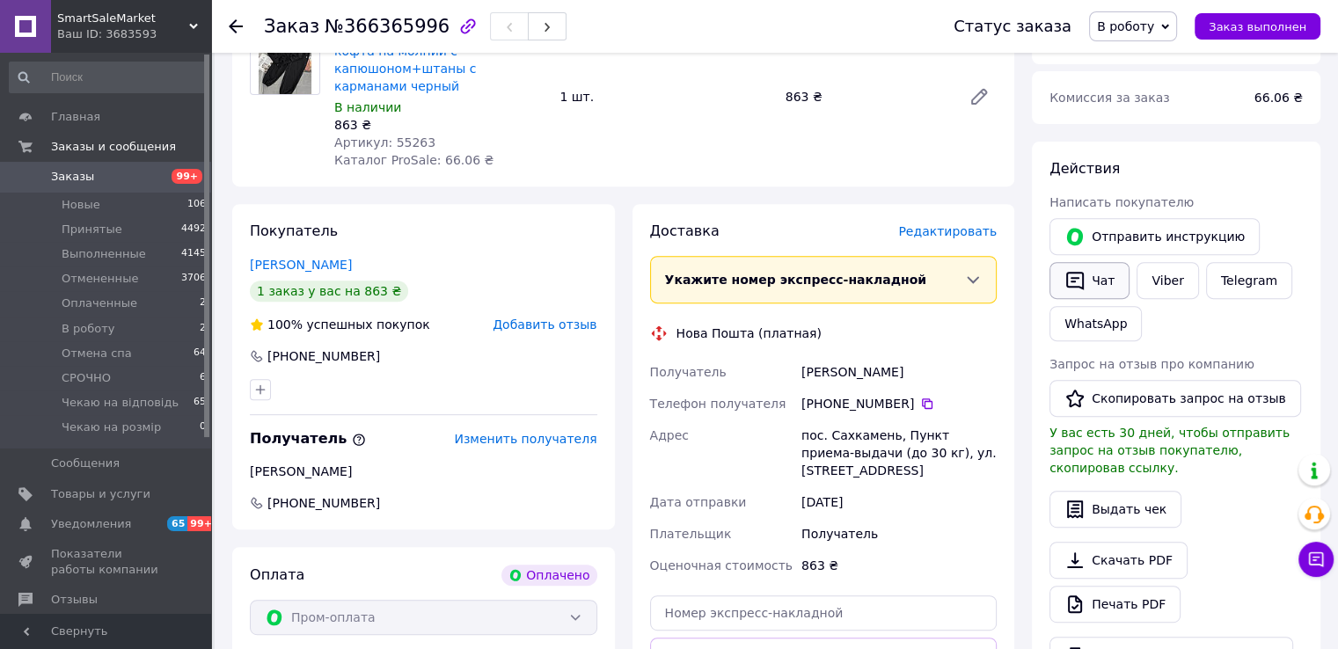
click at [1092, 277] on button "Чат" at bounding box center [1089, 280] width 80 height 37
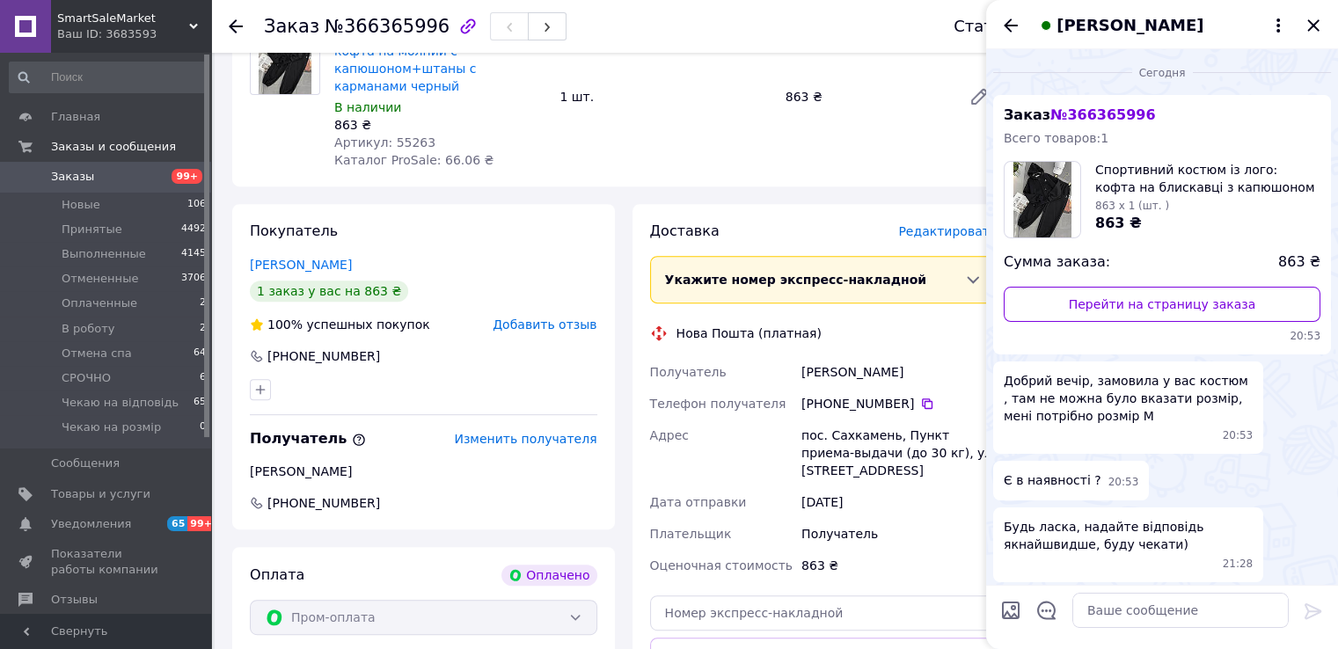
scroll to position [695, 0]
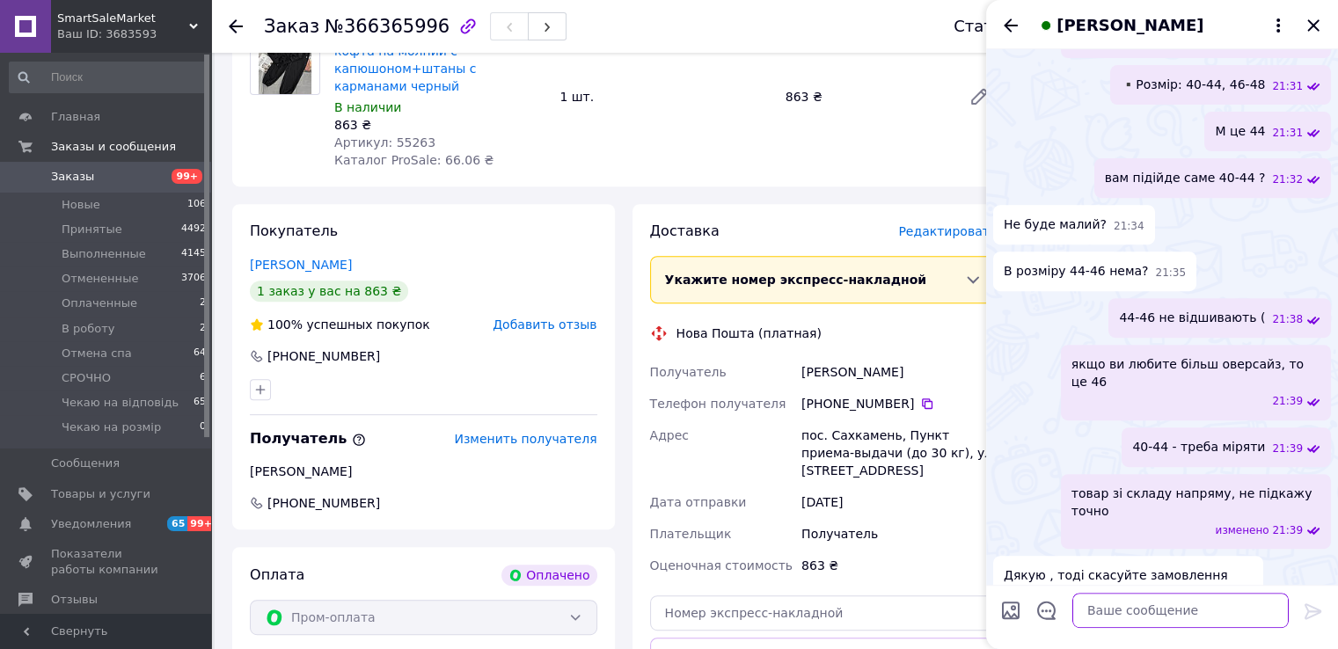
drag, startPoint x: 1129, startPoint y: 619, endPoint x: 1099, endPoint y: 596, distance: 38.4
click at [1126, 617] on textarea at bounding box center [1180, 610] width 216 height 35
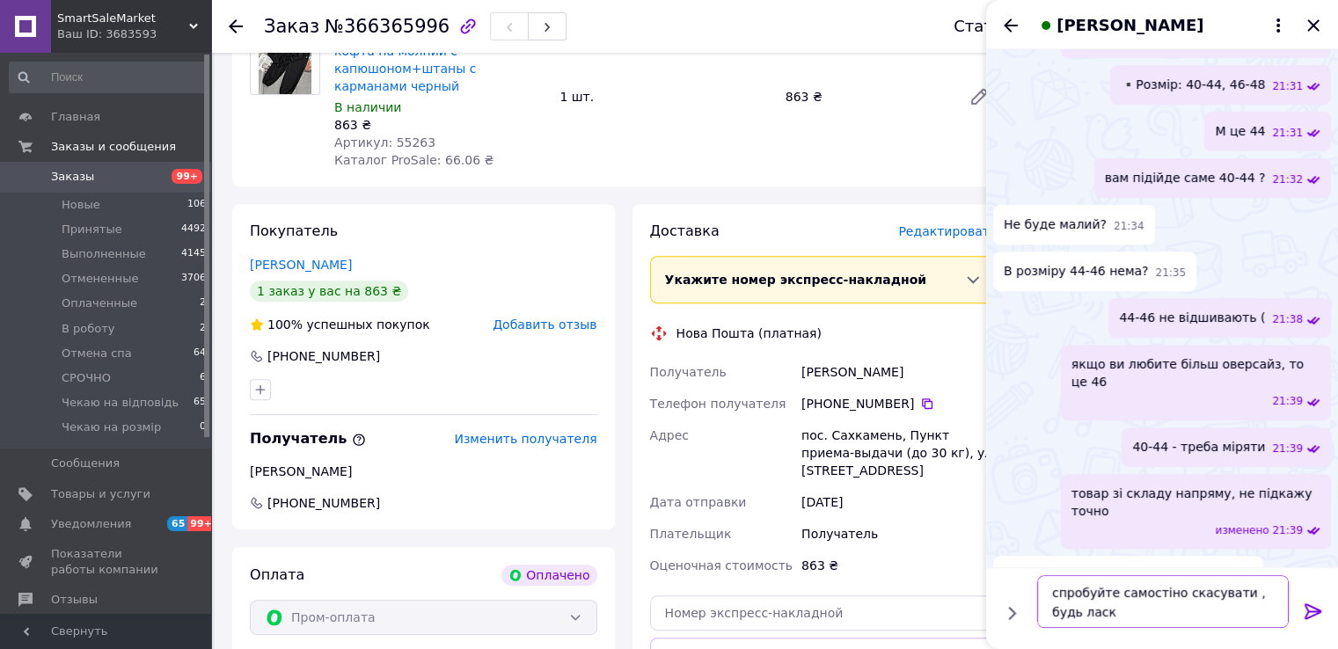
type textarea "спробуйте самостіно скасувати , будь ласка"
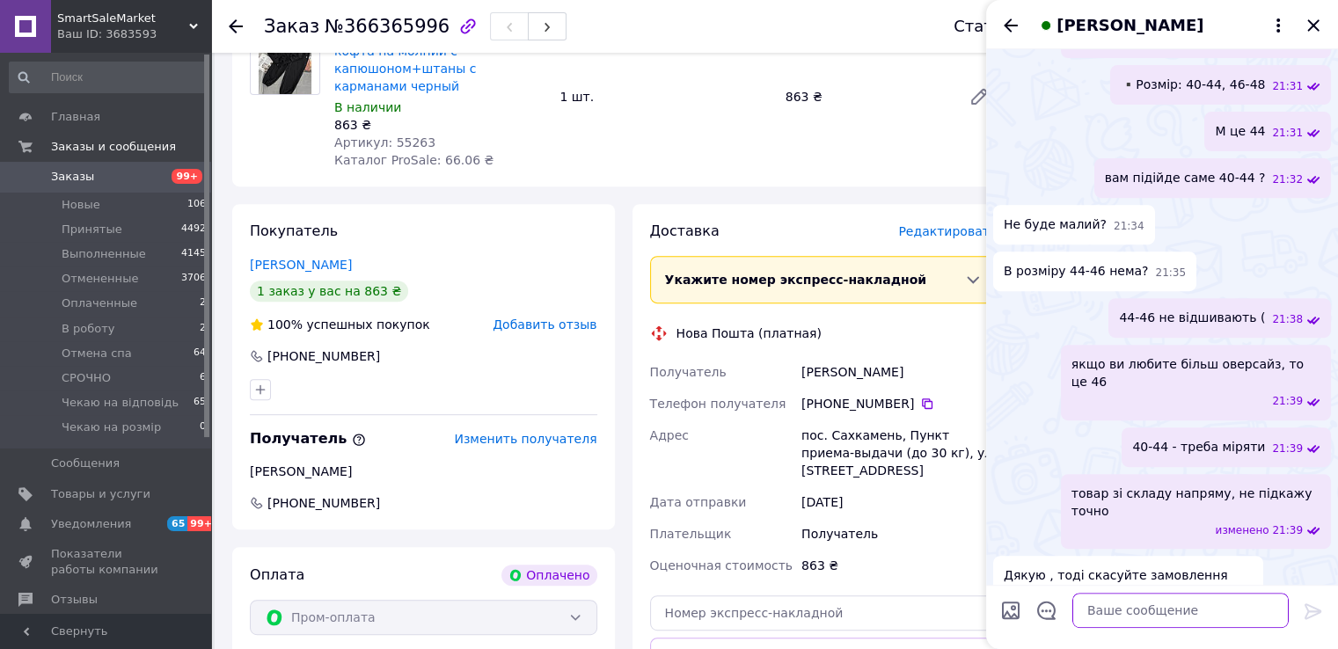
scroll to position [759, 0]
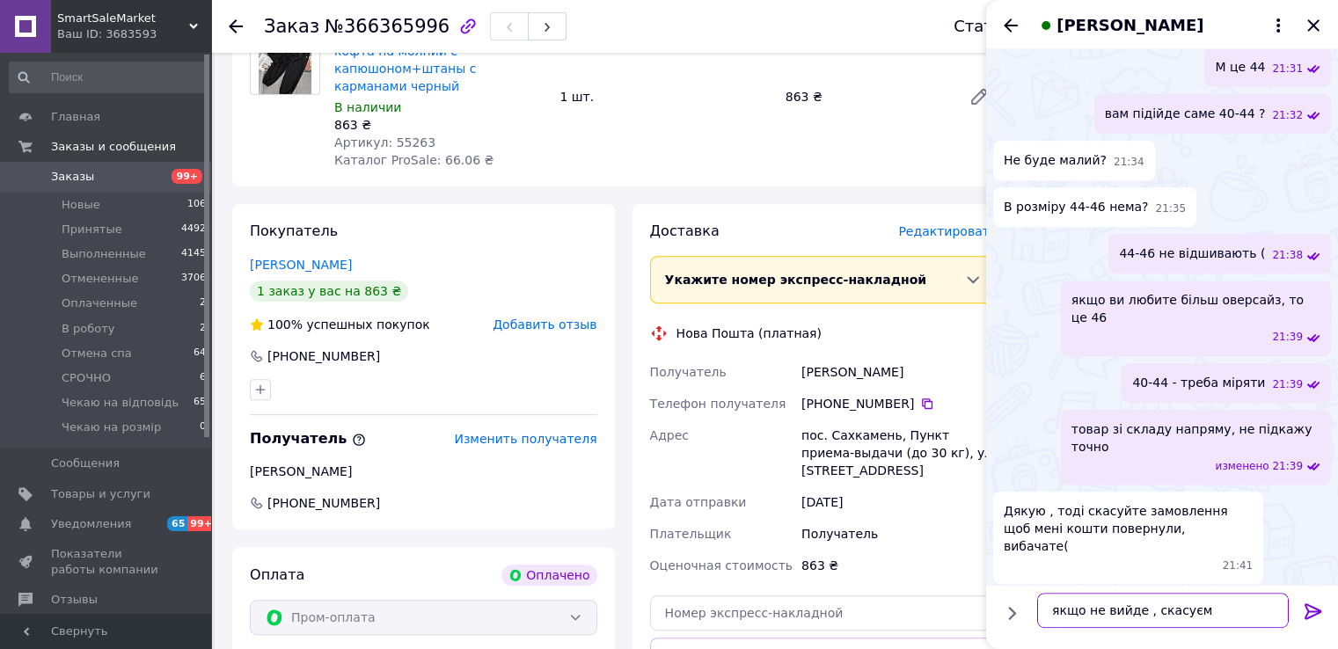
type textarea "якщо не вийде , скасуємо"
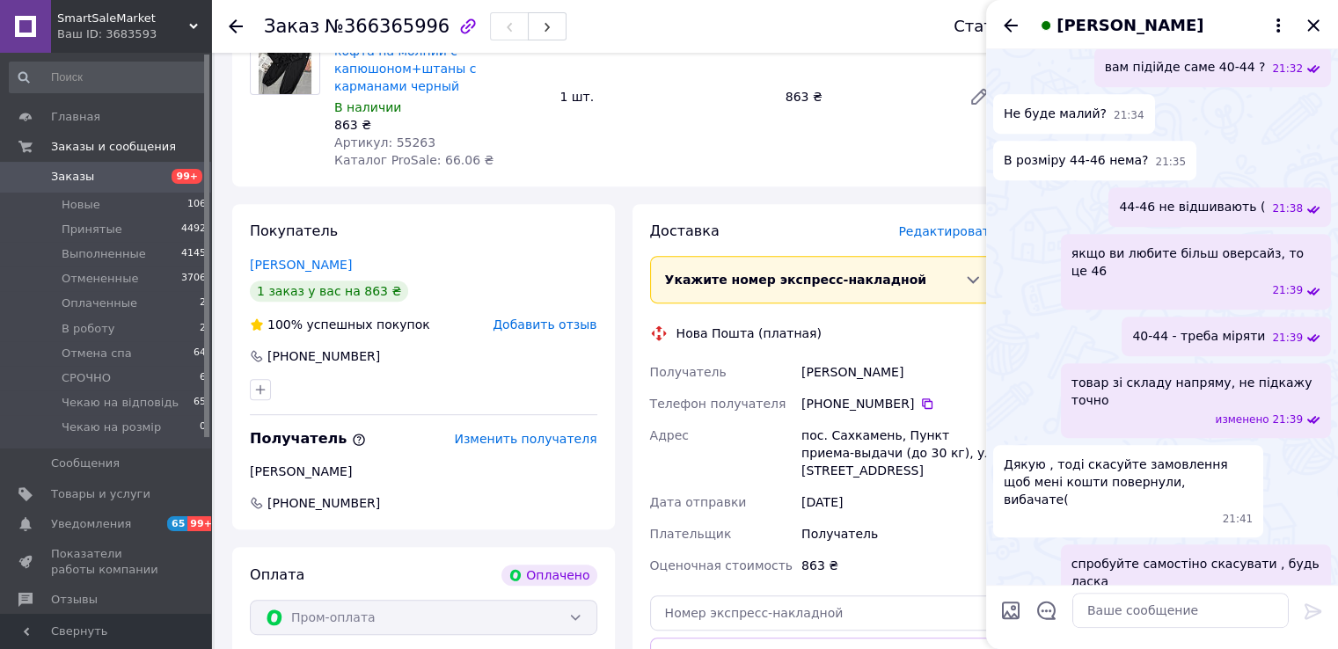
drag, startPoint x: 1007, startPoint y: 28, endPoint x: 1324, endPoint y: 21, distance: 316.7
click at [1009, 26] on icon "Назад" at bounding box center [1010, 25] width 21 height 21
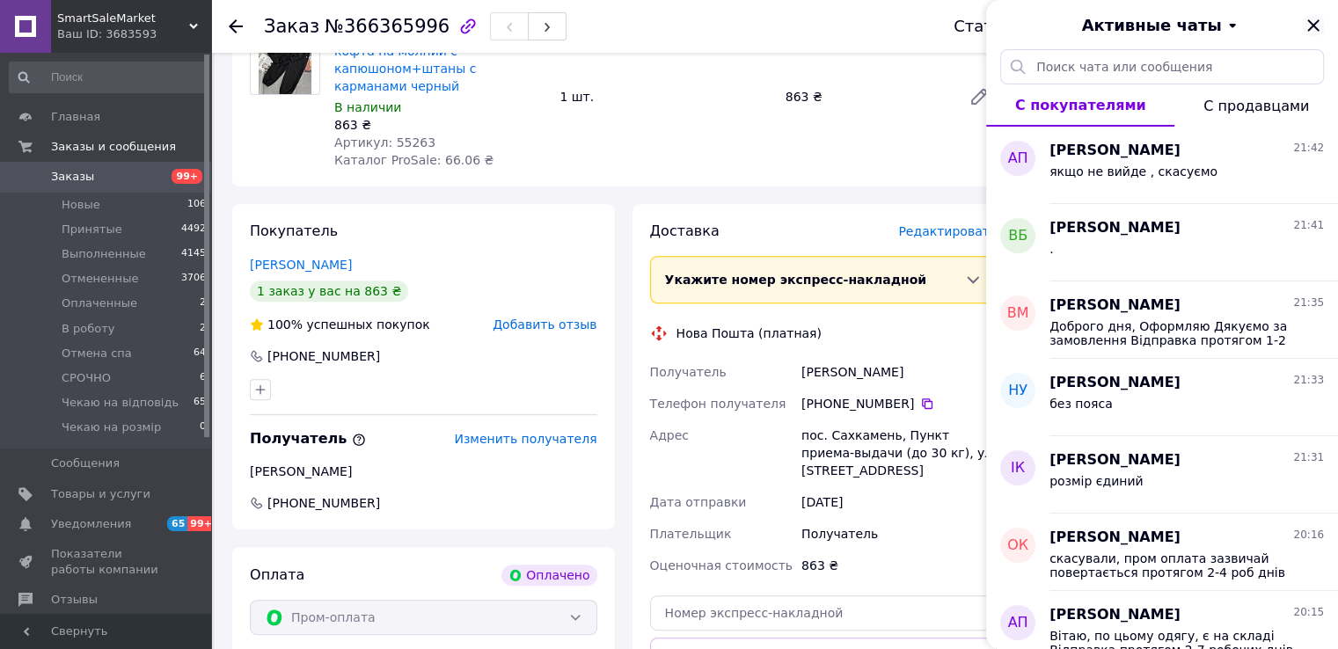
click at [1305, 32] on icon "Закрыть" at bounding box center [1313, 25] width 21 height 21
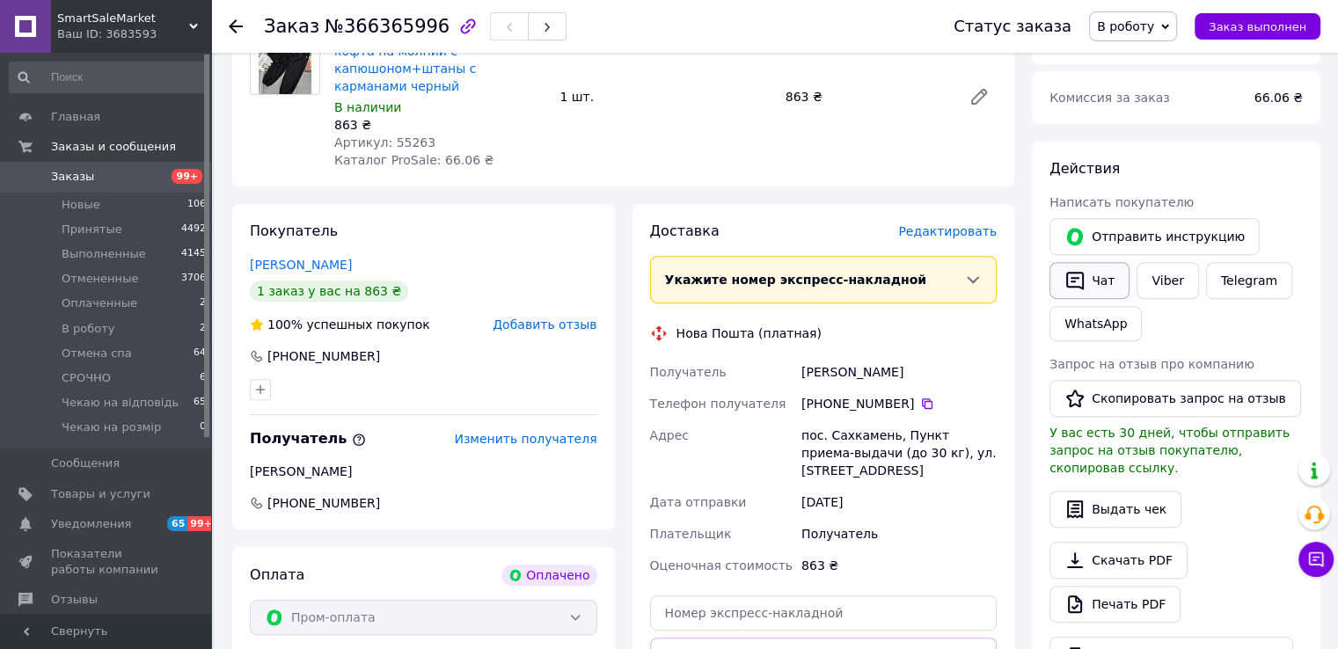
click at [1089, 274] on button "Чат" at bounding box center [1089, 280] width 80 height 37
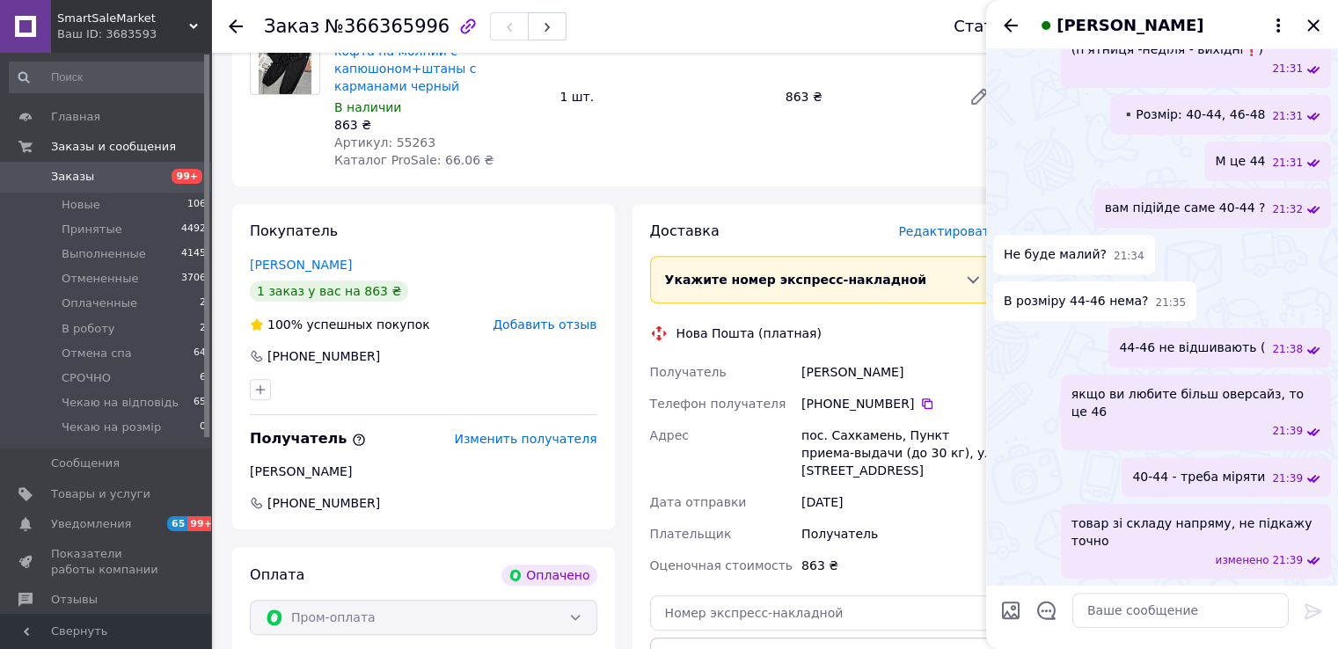
scroll to position [542, 0]
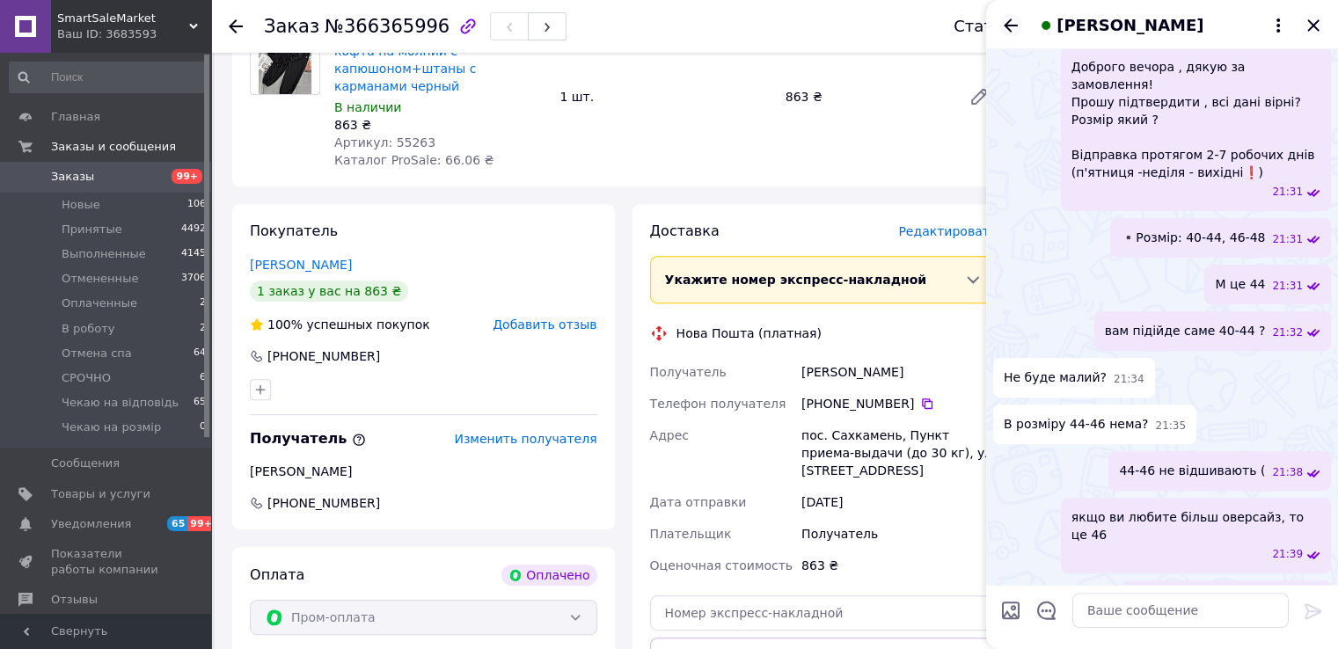
click at [1019, 24] on icon "Назад" at bounding box center [1010, 25] width 21 height 21
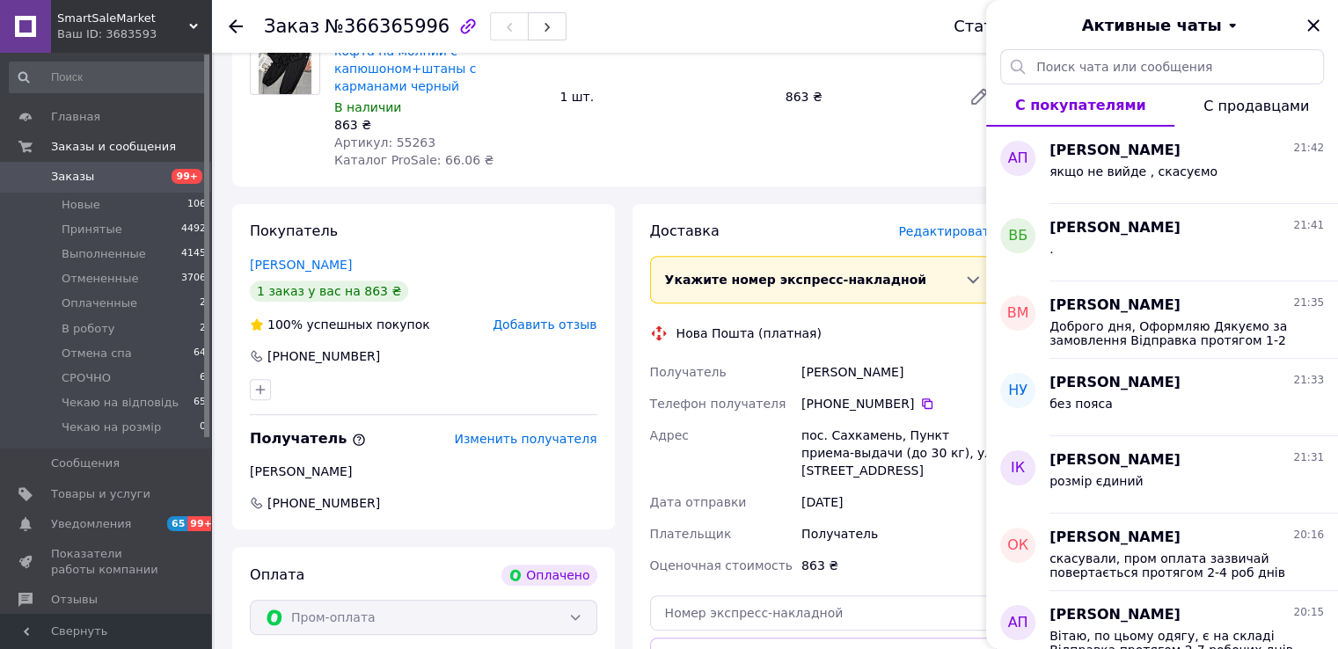
drag, startPoint x: 1301, startPoint y: 21, endPoint x: 1230, endPoint y: 124, distance: 125.2
click at [1287, 61] on div "Активные чаты С покупателями С продавцами АП [PERSON_NAME] 21:42 якщо не вийде …" at bounding box center [1162, 324] width 352 height 649
click at [71, 232] on span "Принятые" at bounding box center [92, 230] width 61 height 16
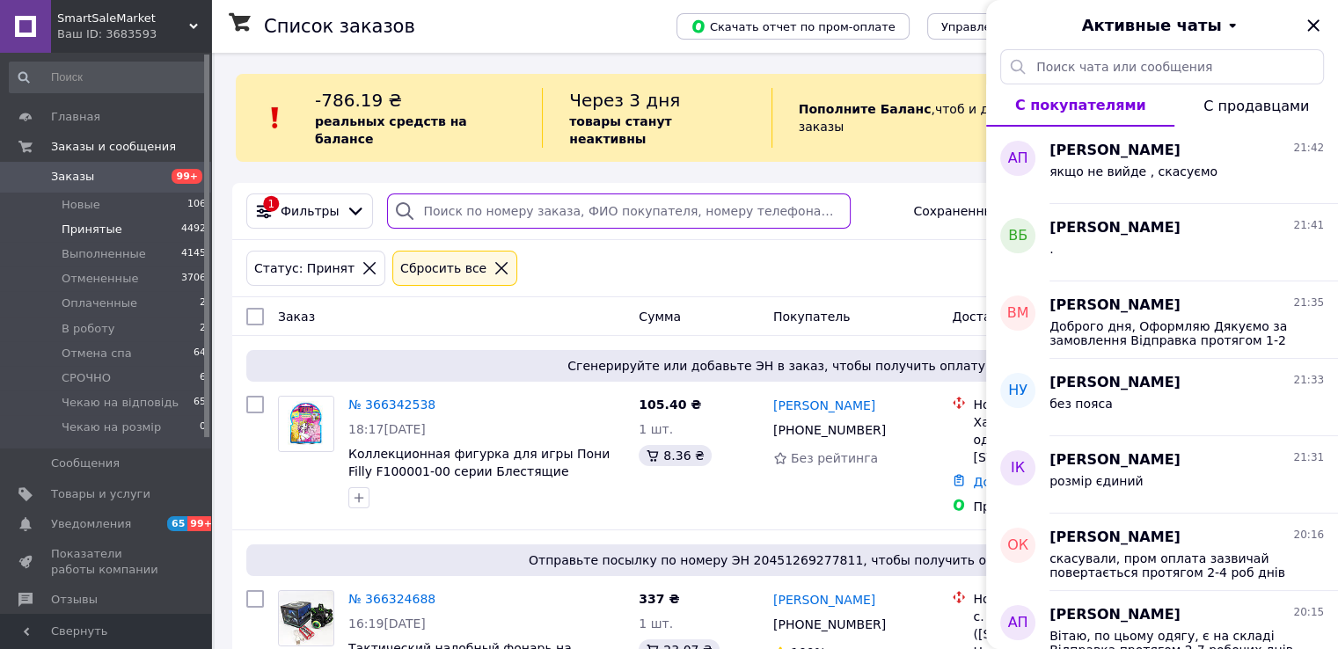
drag, startPoint x: 455, startPoint y: 173, endPoint x: 428, endPoint y: 189, distance: 30.8
paste input "+380631305689"
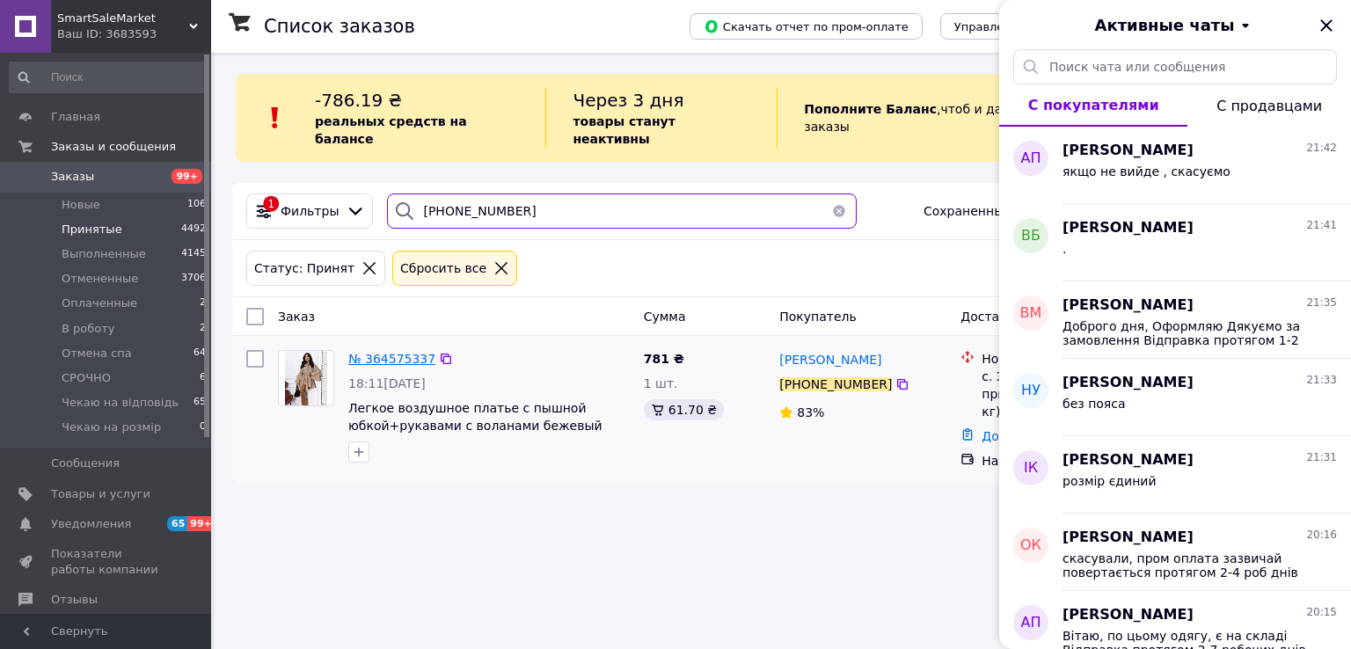
type input "+380631305689"
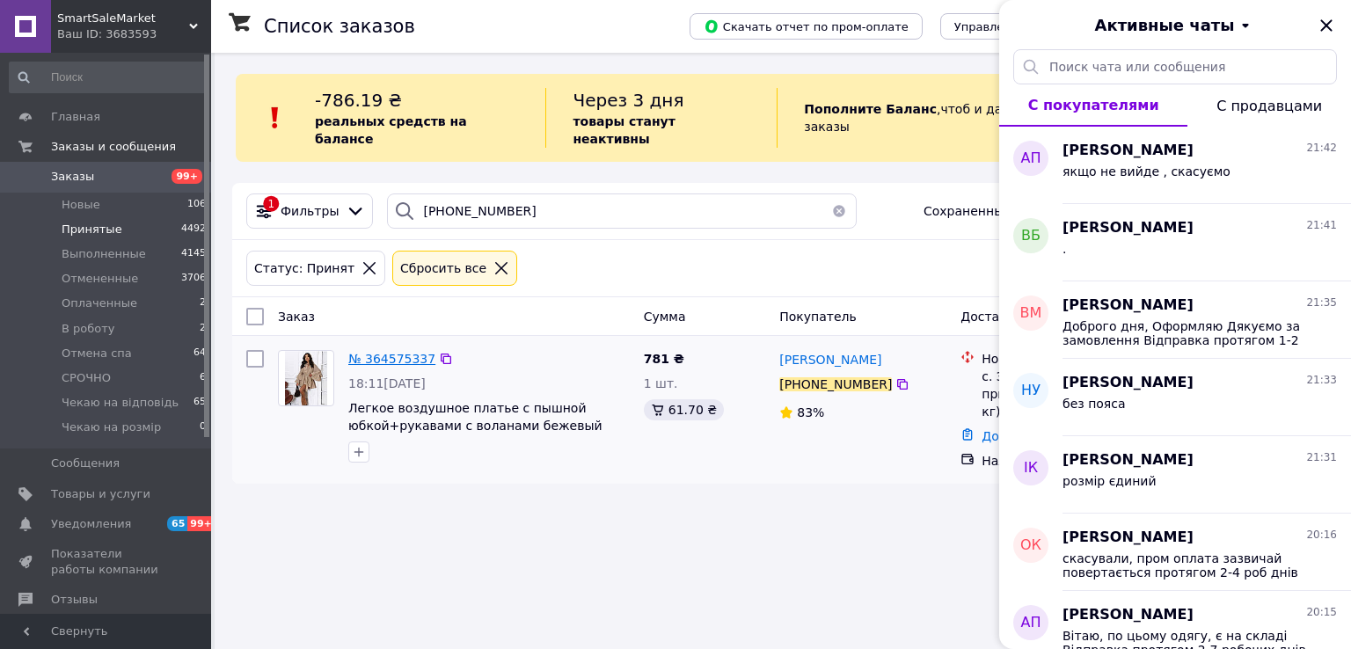
click at [372, 352] on span "№ 364575337" at bounding box center [391, 359] width 87 height 14
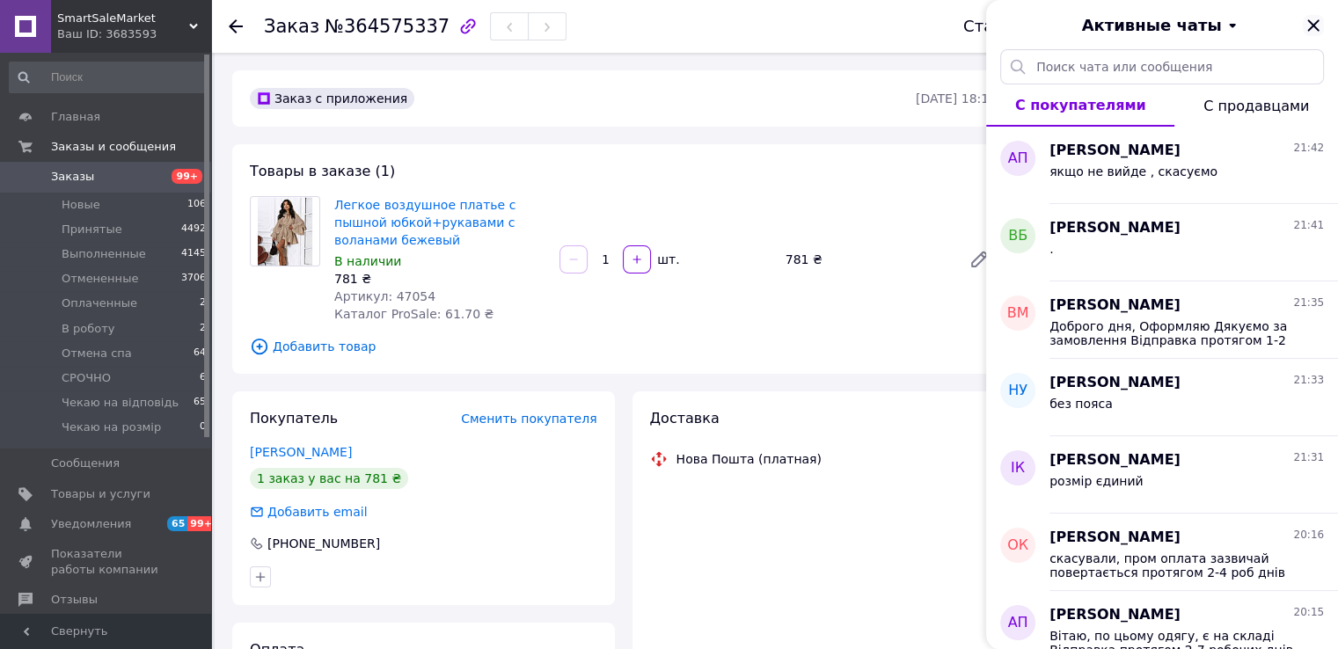
click at [1303, 28] on icon "Закрыть" at bounding box center [1313, 25] width 21 height 21
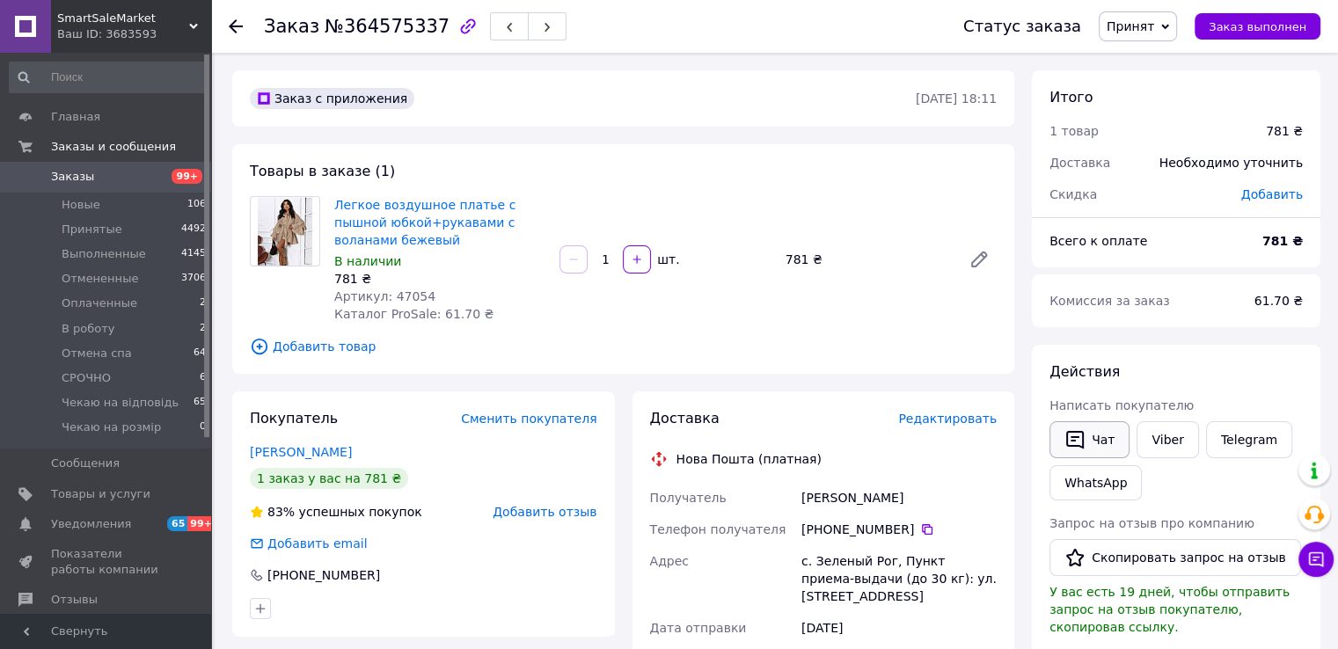
drag, startPoint x: 1087, startPoint y: 433, endPoint x: 1077, endPoint y: 426, distance: 12.7
click at [1087, 432] on button "Чат" at bounding box center [1089, 439] width 80 height 37
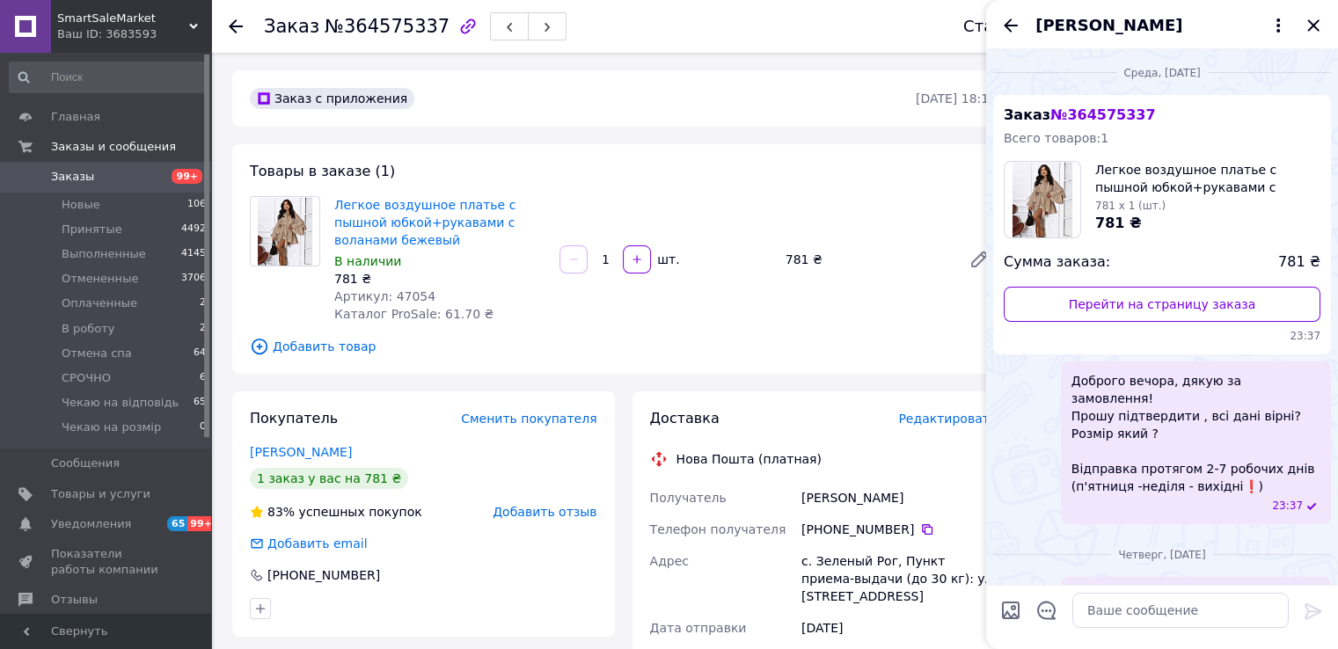
scroll to position [56, 0]
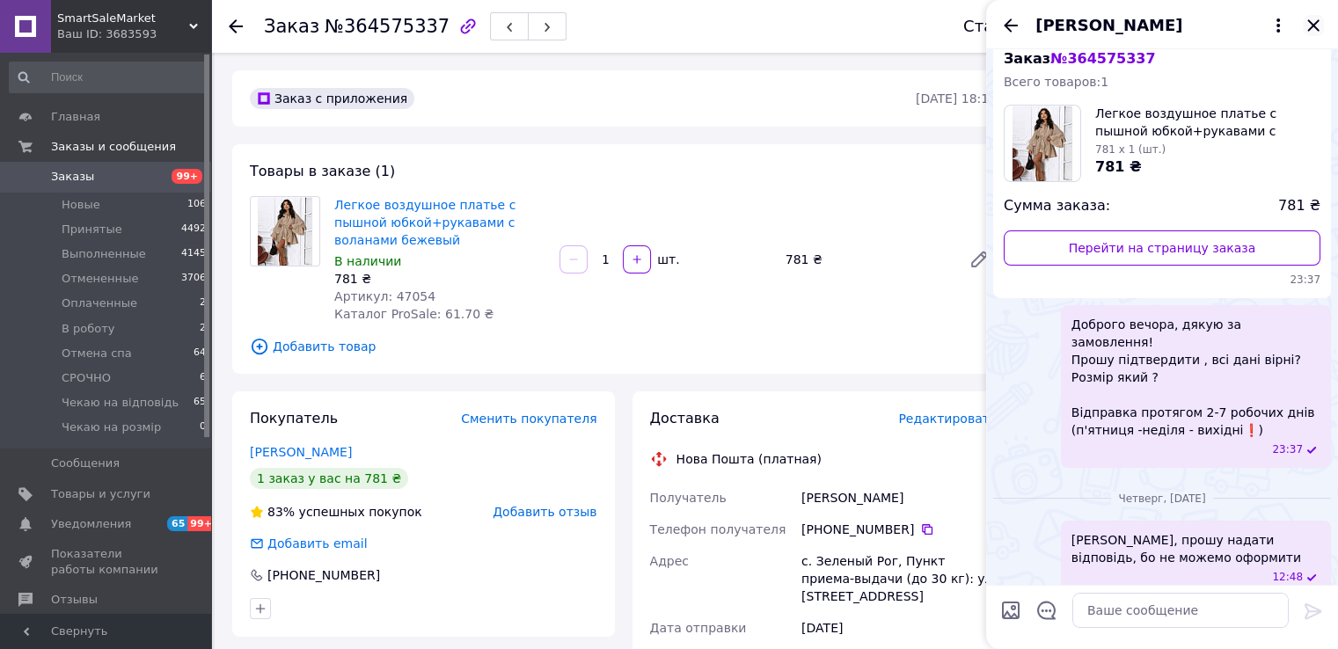
drag, startPoint x: 1311, startPoint y: 26, endPoint x: 1200, endPoint y: 154, distance: 169.0
click at [1309, 27] on icon "Закрыть" at bounding box center [1313, 25] width 21 height 21
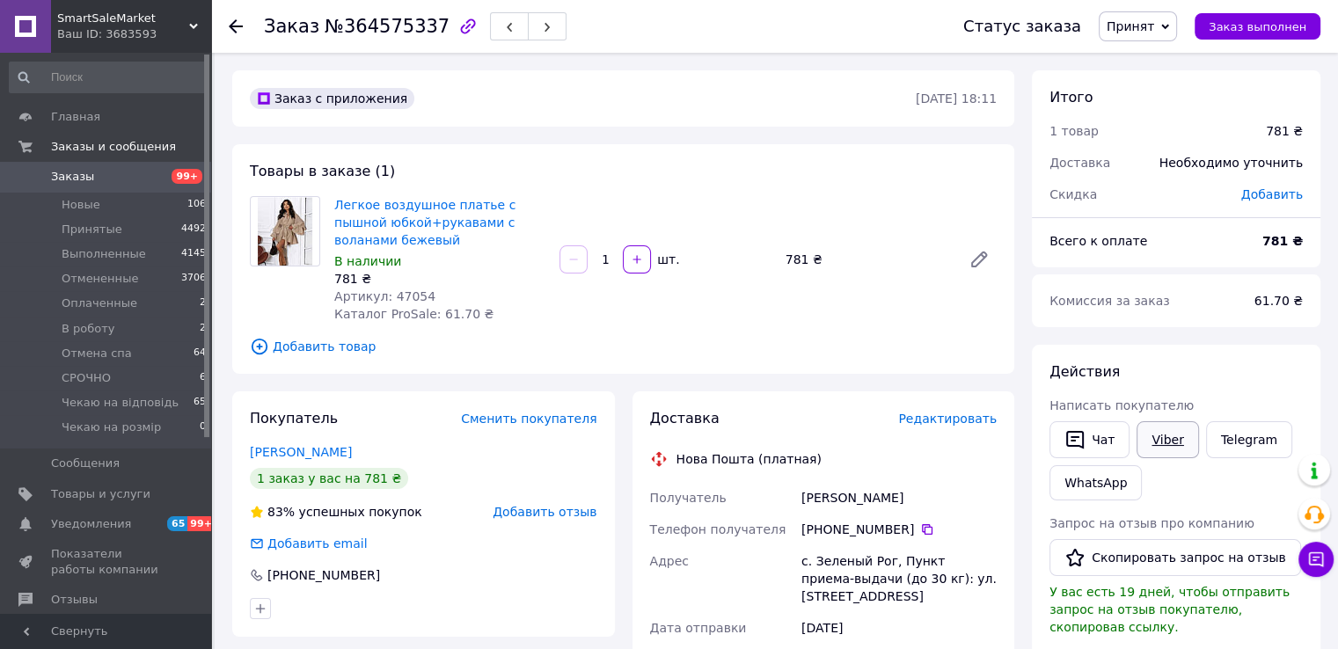
click at [1144, 439] on link "Viber" at bounding box center [1167, 439] width 62 height 37
click at [402, 296] on span "Артикул: 47054" at bounding box center [384, 296] width 101 height 14
copy span "47054"
click at [1305, 543] on div "Чат с покупателем 1" at bounding box center [1315, 559] width 35 height 35
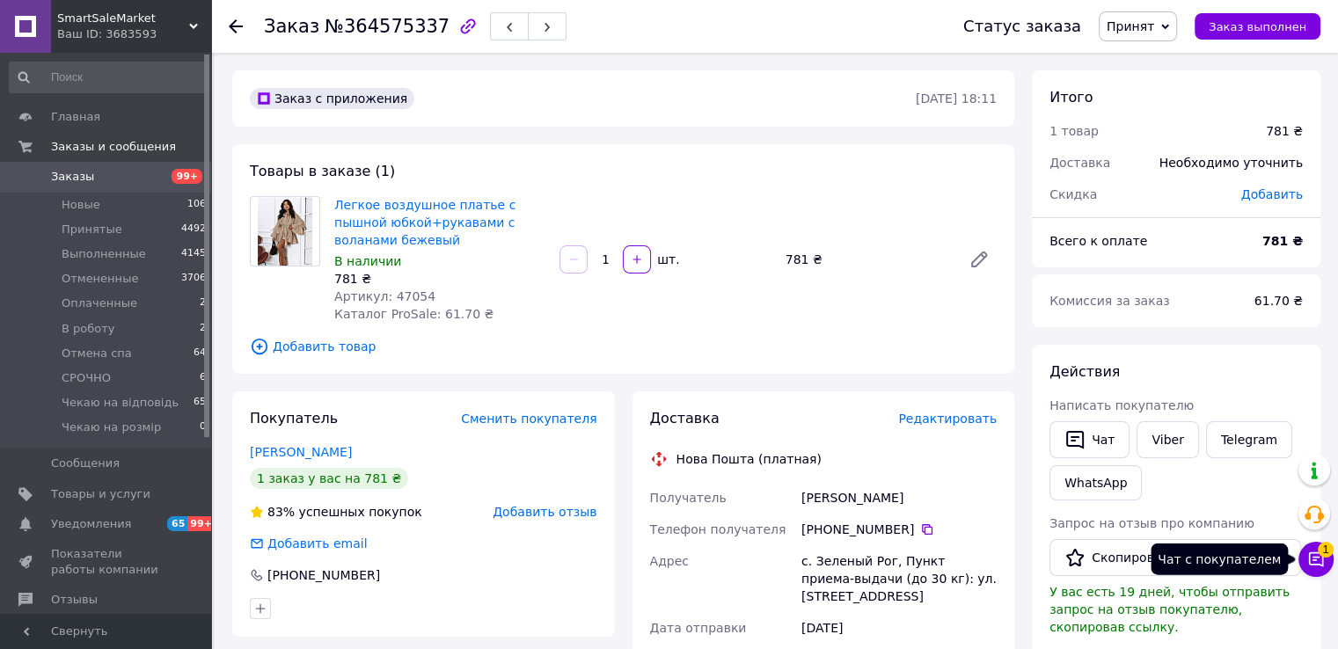
click at [1314, 559] on icon at bounding box center [1316, 560] width 18 height 18
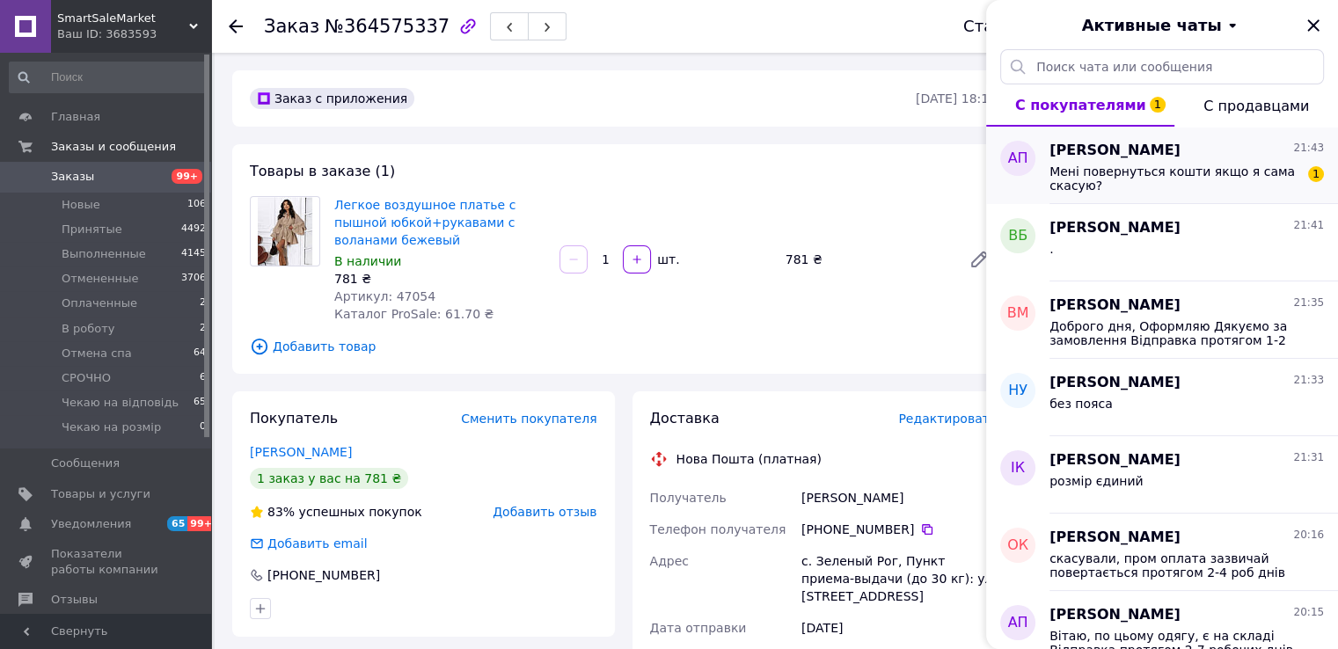
click at [1150, 172] on span "Мені повернуться кошти якщо я сама скасую?" at bounding box center [1174, 178] width 250 height 28
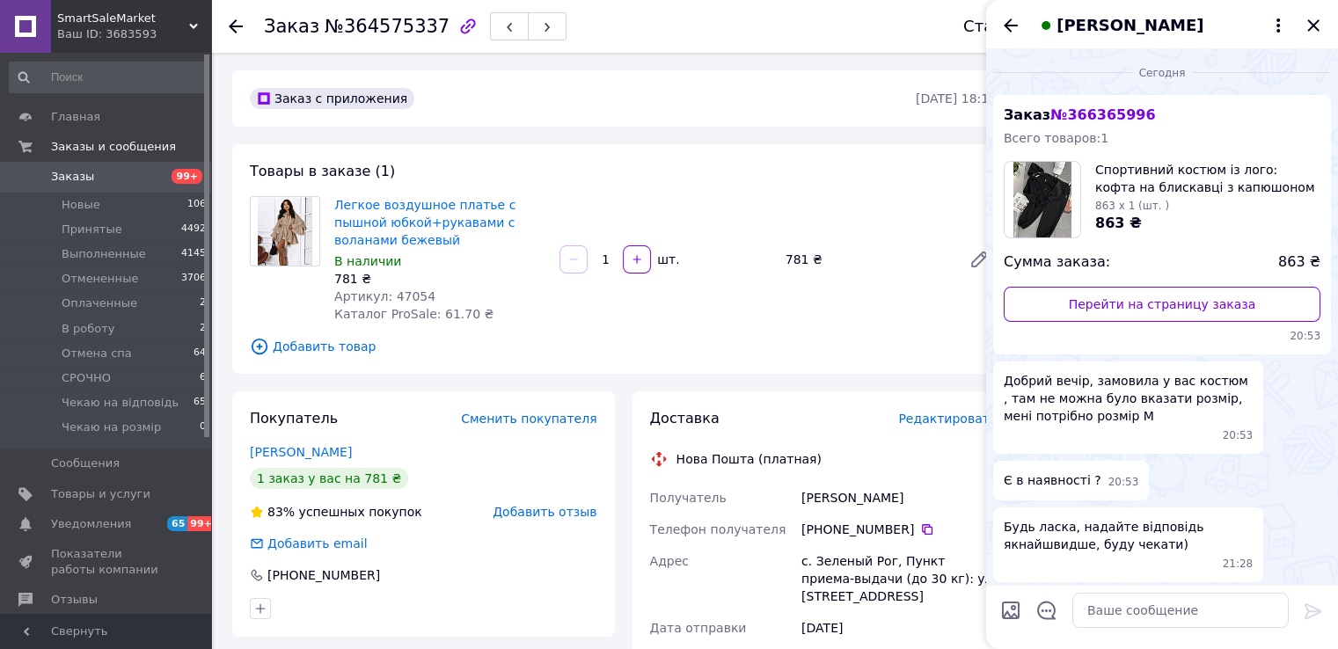
scroll to position [919, 0]
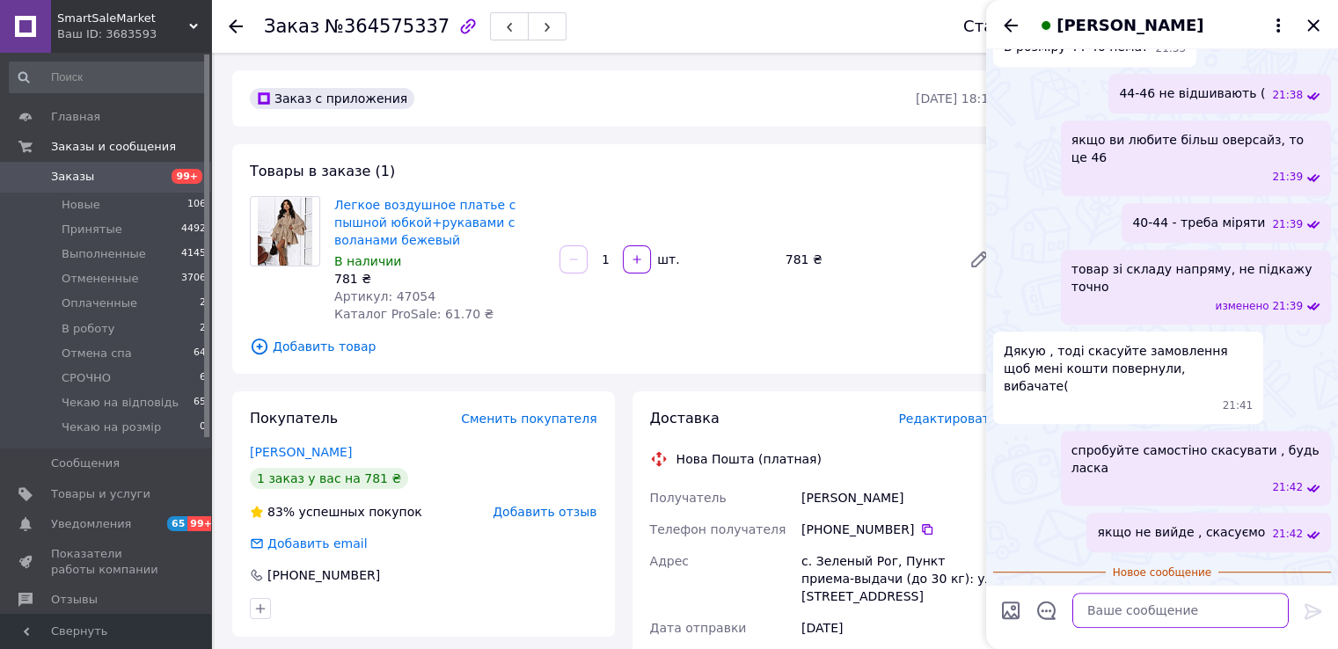
click at [1154, 600] on textarea at bounding box center [1180, 610] width 216 height 35
type textarea "так, авжеж"
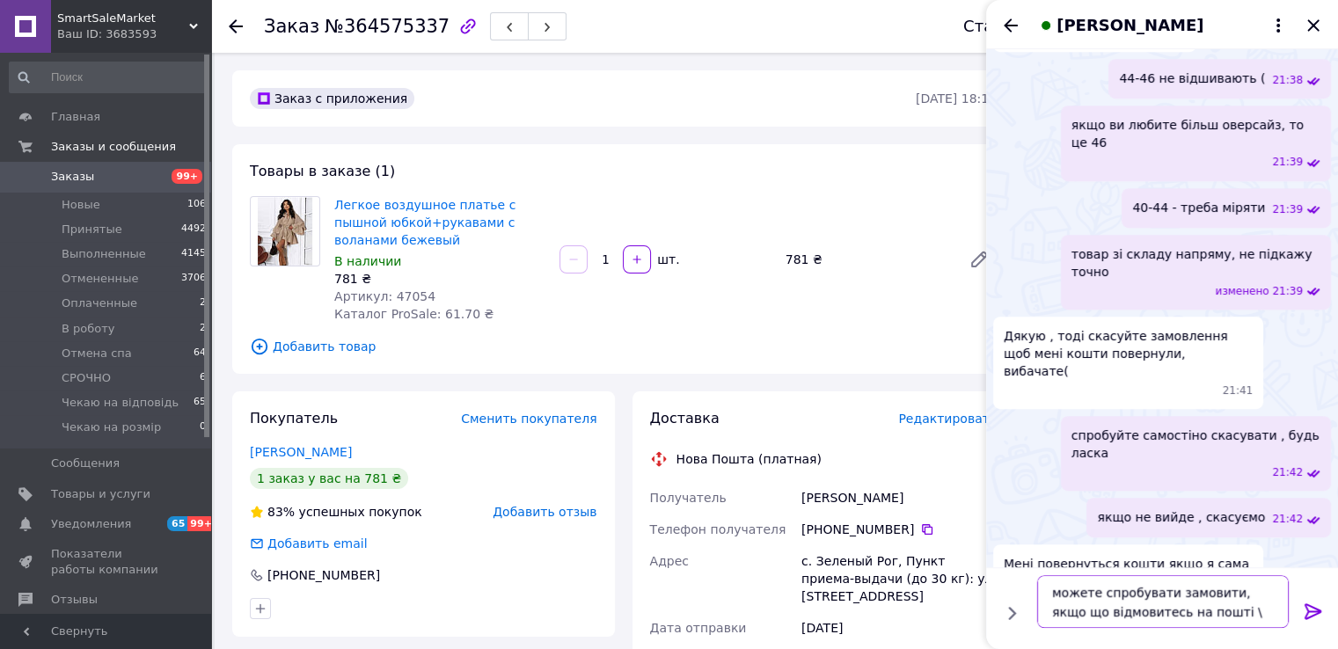
type textarea "можете спробувати замовити, якщо що відмовитесь на пошті"
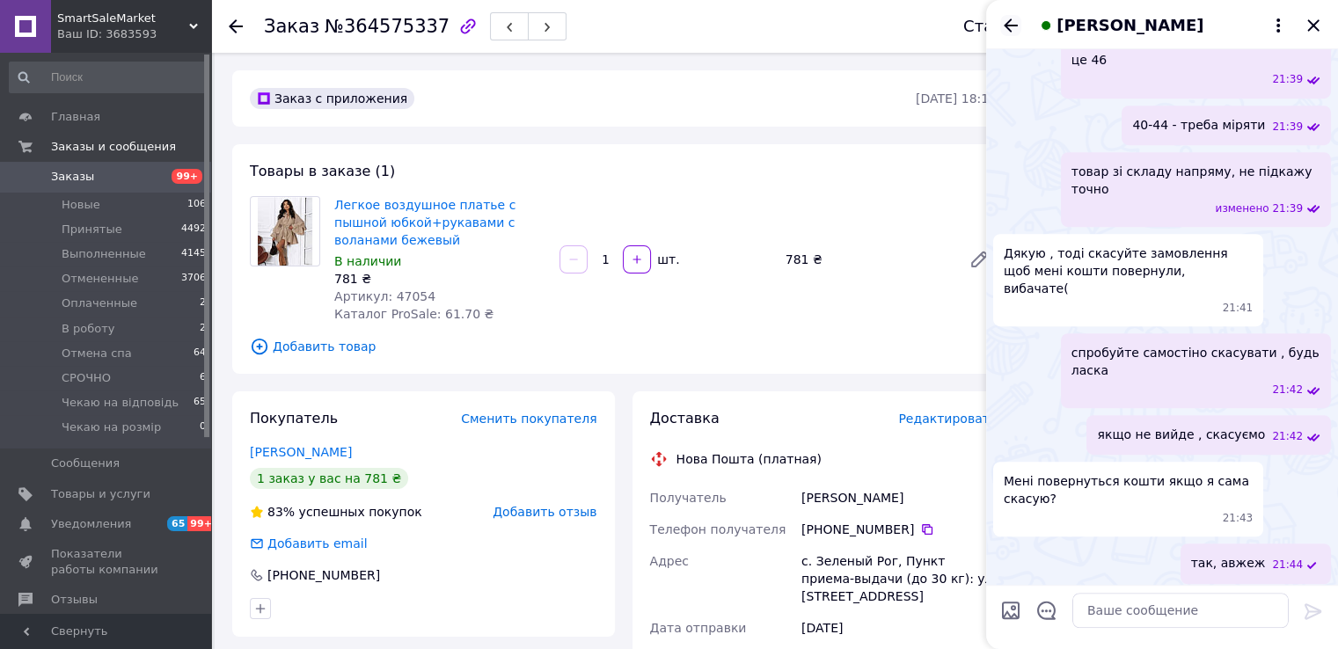
click at [1004, 26] on icon "Назад" at bounding box center [1011, 24] width 14 height 13
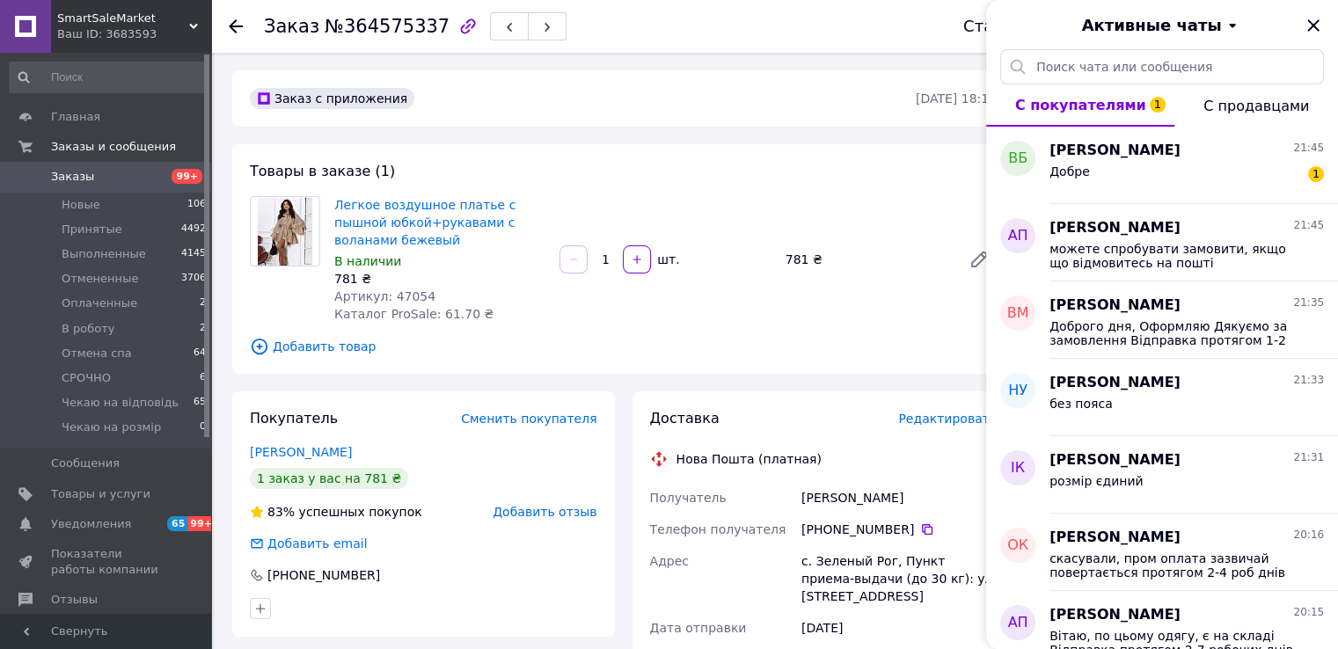
drag, startPoint x: 1309, startPoint y: 22, endPoint x: 1290, endPoint y: 42, distance: 27.4
click at [1309, 22] on icon "Закрыть" at bounding box center [1312, 24] width 11 height 11
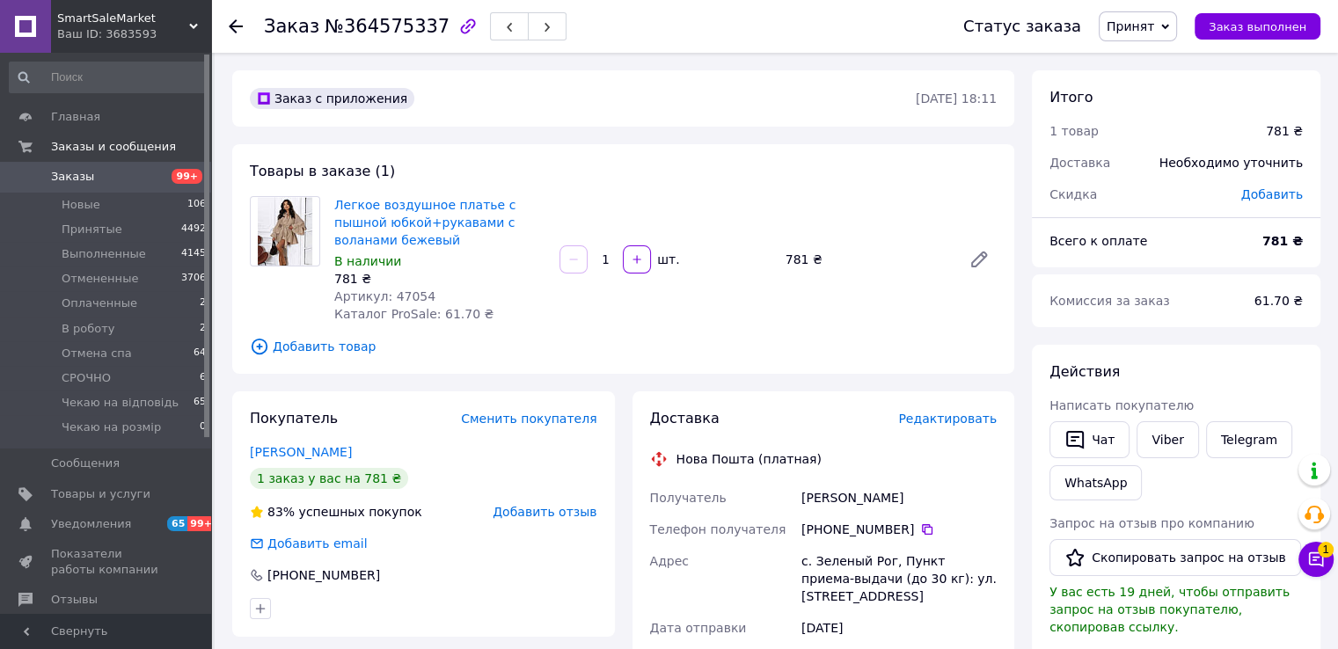
click at [1148, 22] on span "Принят" at bounding box center [1130, 26] width 47 height 14
click at [1147, 142] on li "В роботу" at bounding box center [1167, 141] width 135 height 26
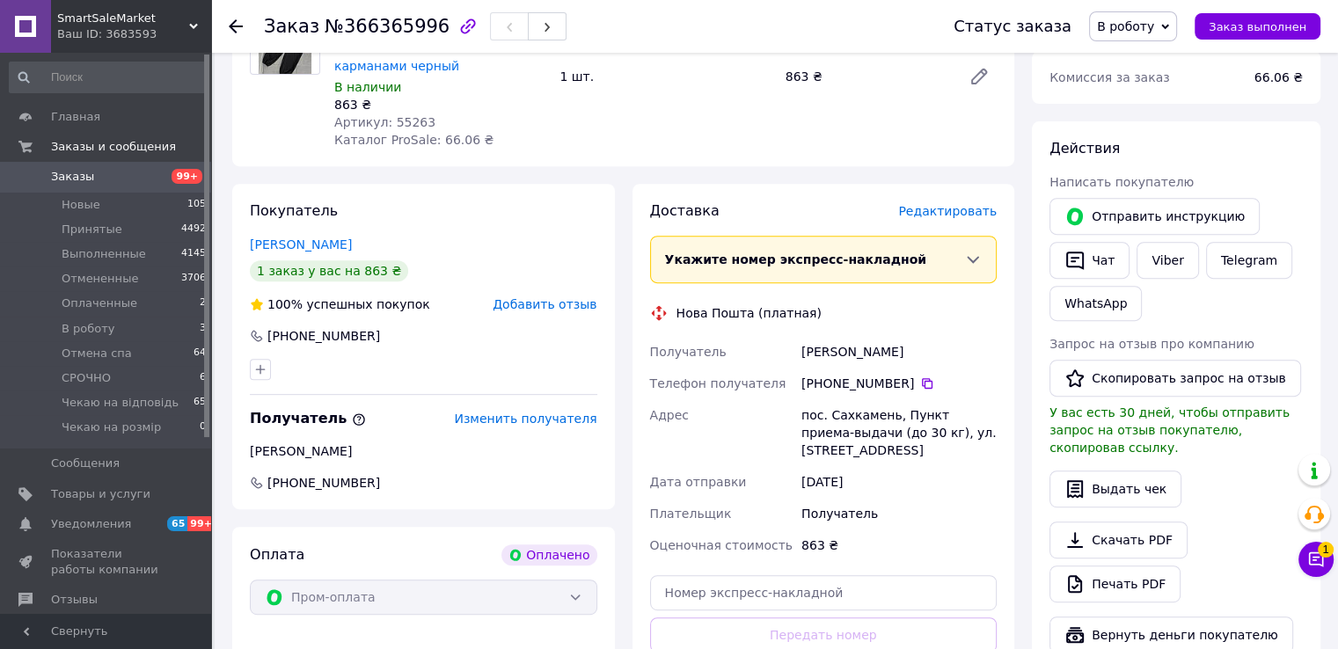
scroll to position [704, 0]
drag, startPoint x: 395, startPoint y: 89, endPoint x: 396, endPoint y: 99, distance: 10.6
click at [396, 94] on div "863 ₴" at bounding box center [439, 103] width 211 height 18
click at [398, 113] on span "Артикул: 55263" at bounding box center [384, 120] width 101 height 14
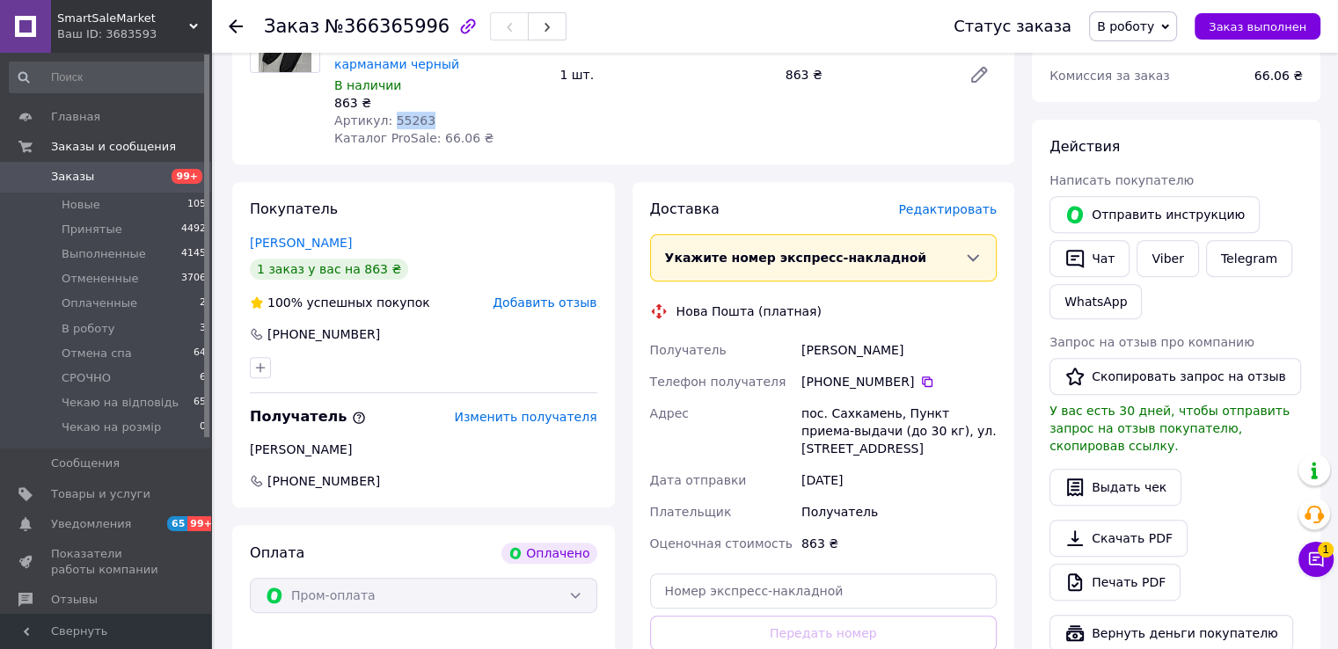
copy span "55263"
click at [1084, 254] on icon "button" at bounding box center [1074, 258] width 21 height 21
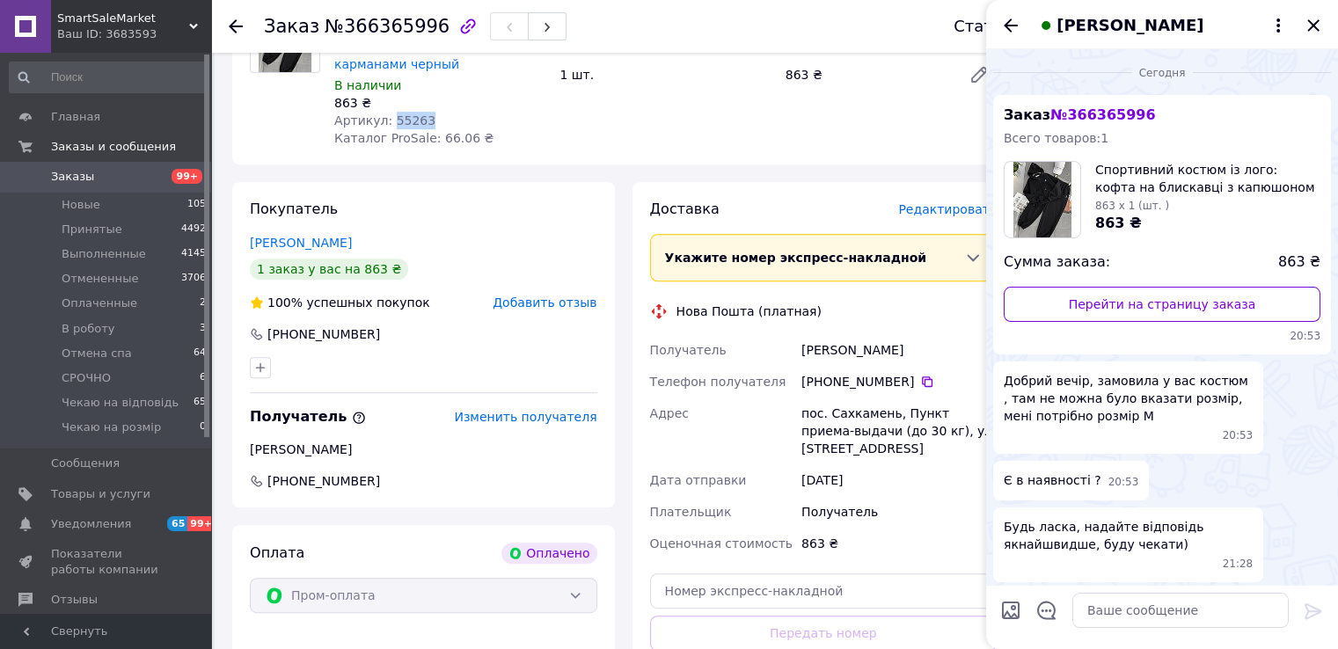
scroll to position [1145, 0]
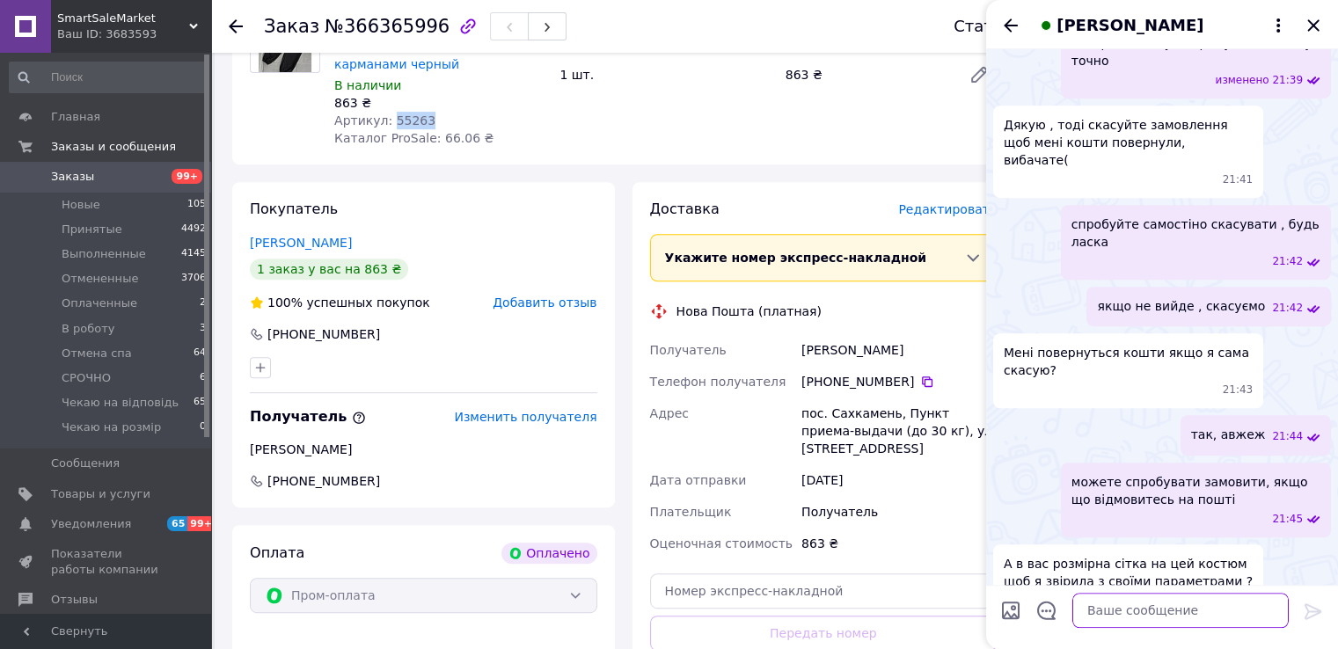
click at [1096, 593] on textarea at bounding box center [1180, 610] width 216 height 35
type textarea "уточню саме заміри"
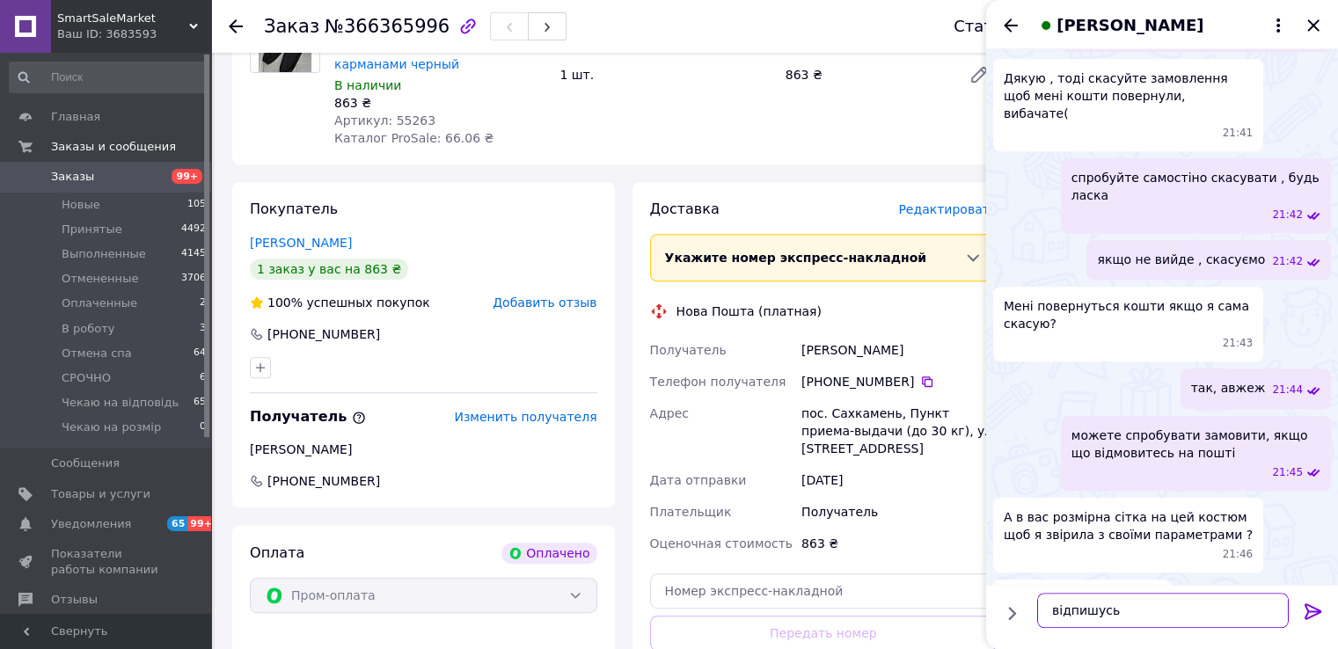
type textarea "відпишусь"
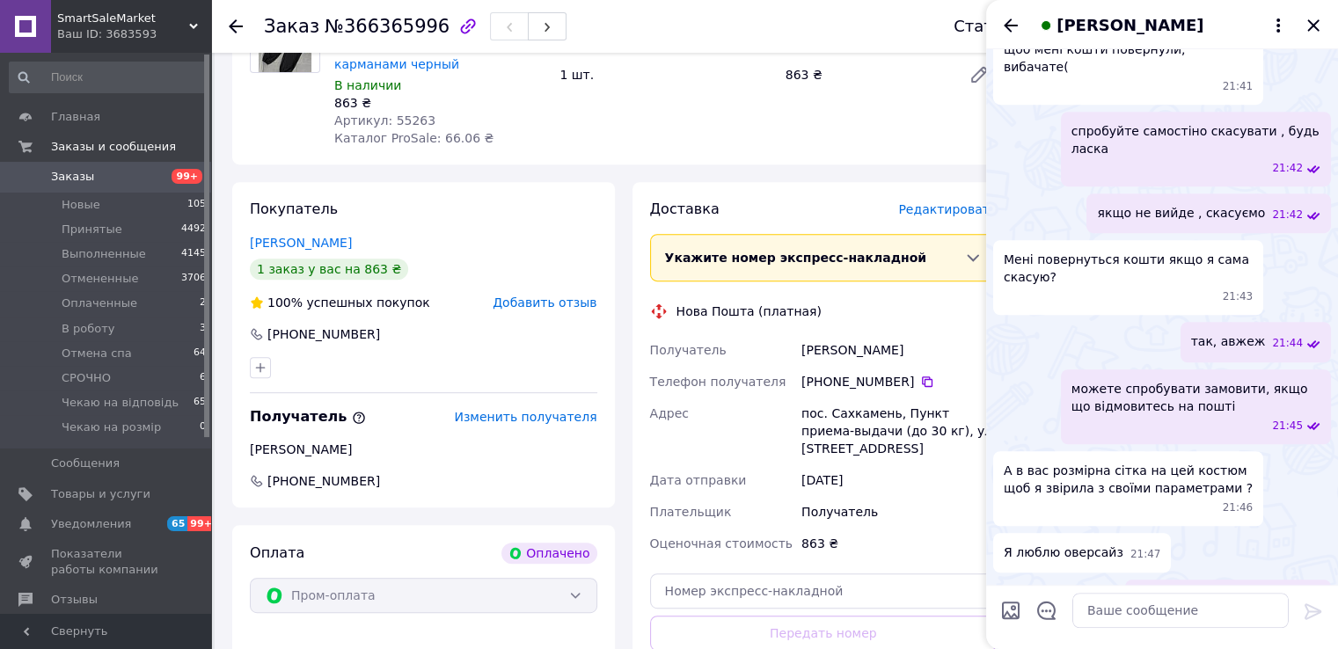
click at [1003, 29] on icon "Назад" at bounding box center [1010, 25] width 21 height 21
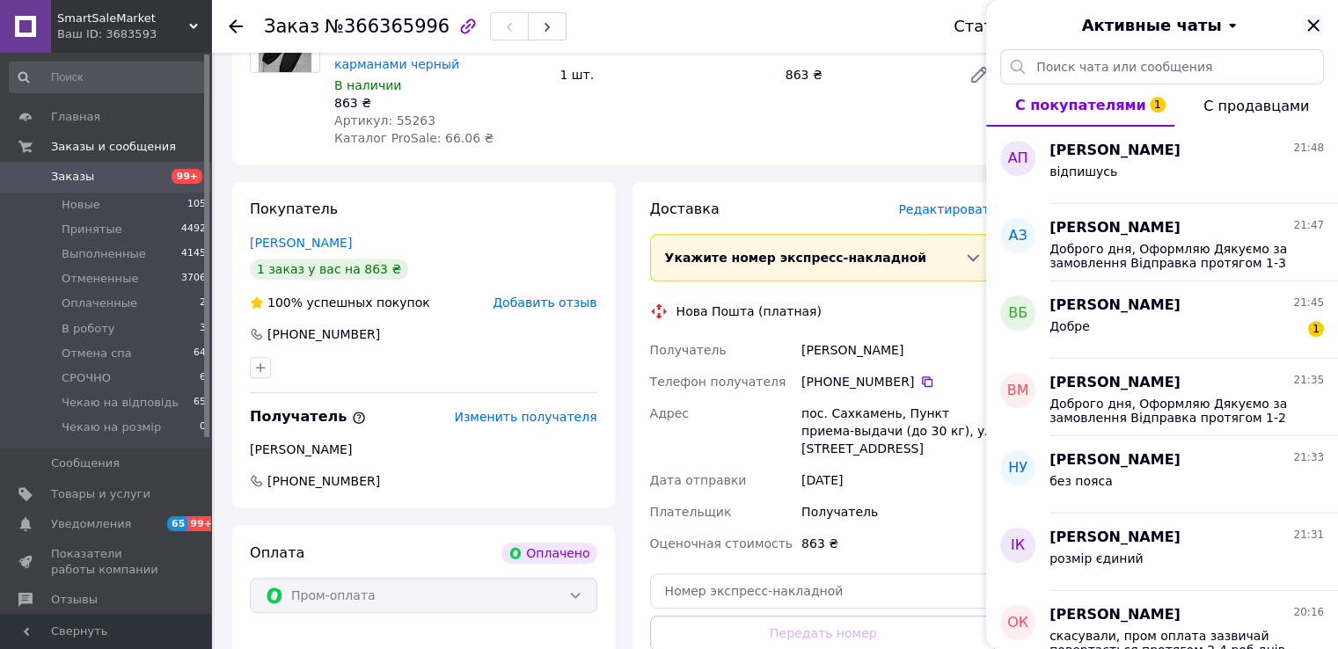
click at [1312, 29] on icon "Закрыть" at bounding box center [1313, 25] width 21 height 21
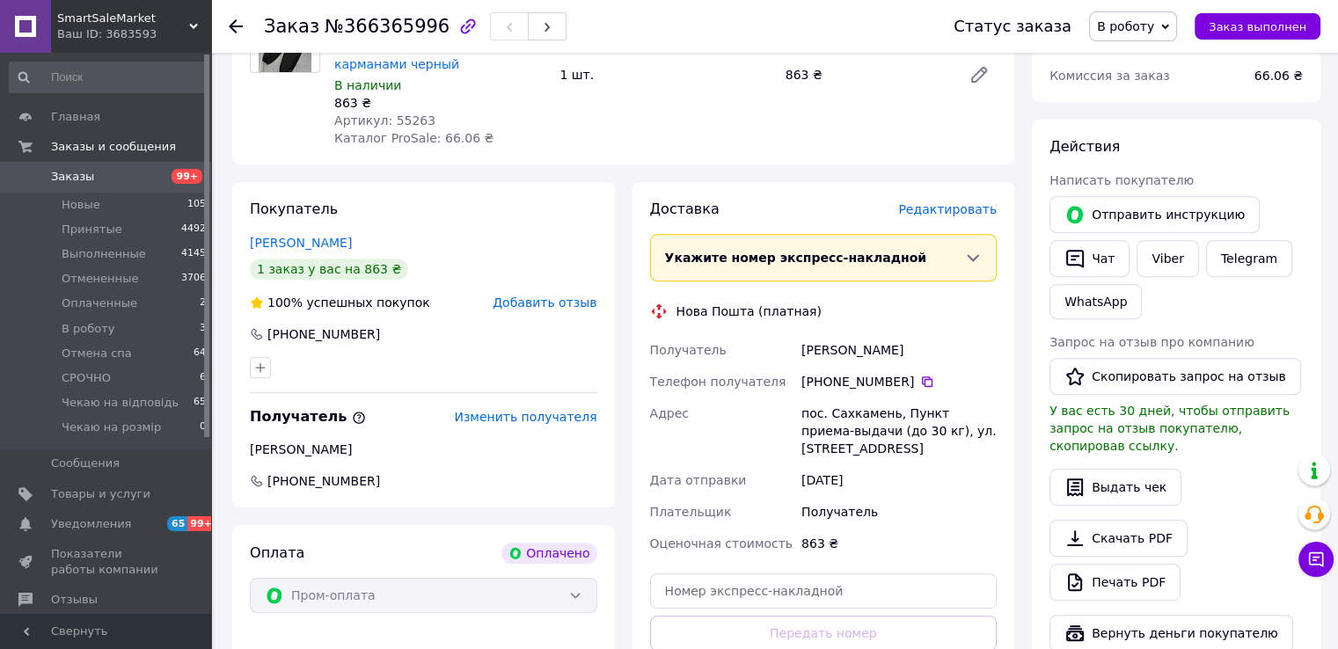
scroll to position [352, 0]
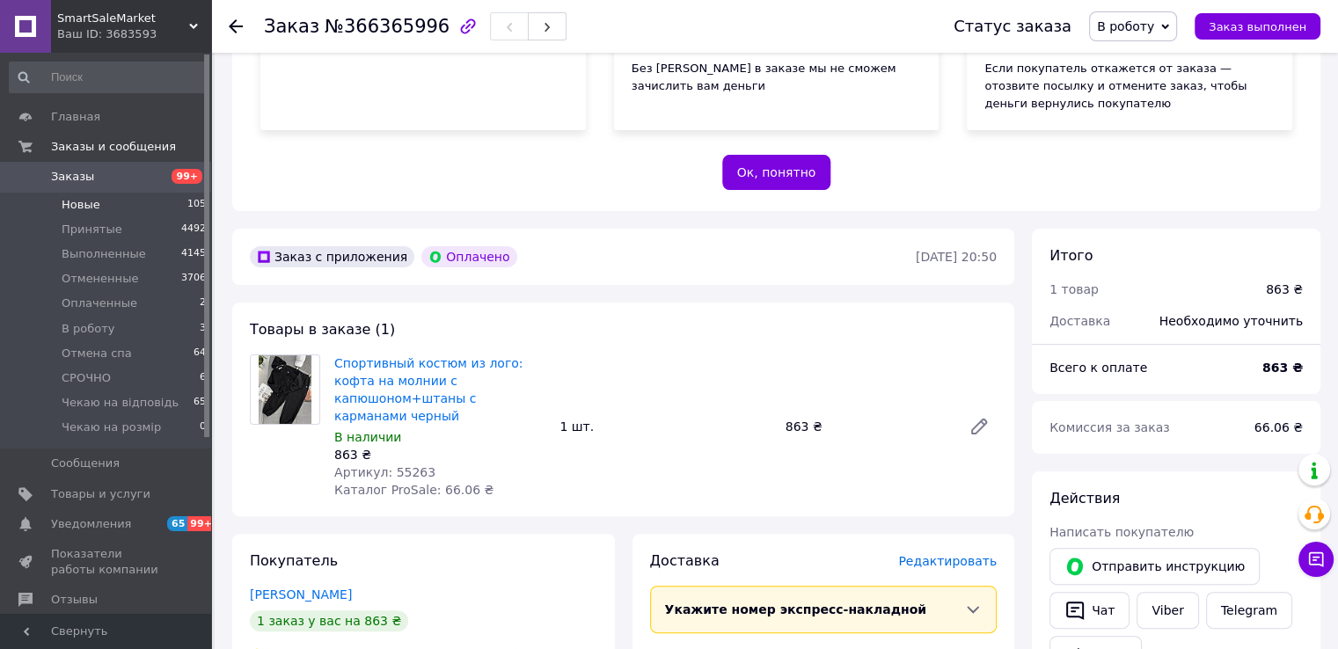
click at [103, 201] on li "Новые 105" at bounding box center [108, 205] width 216 height 25
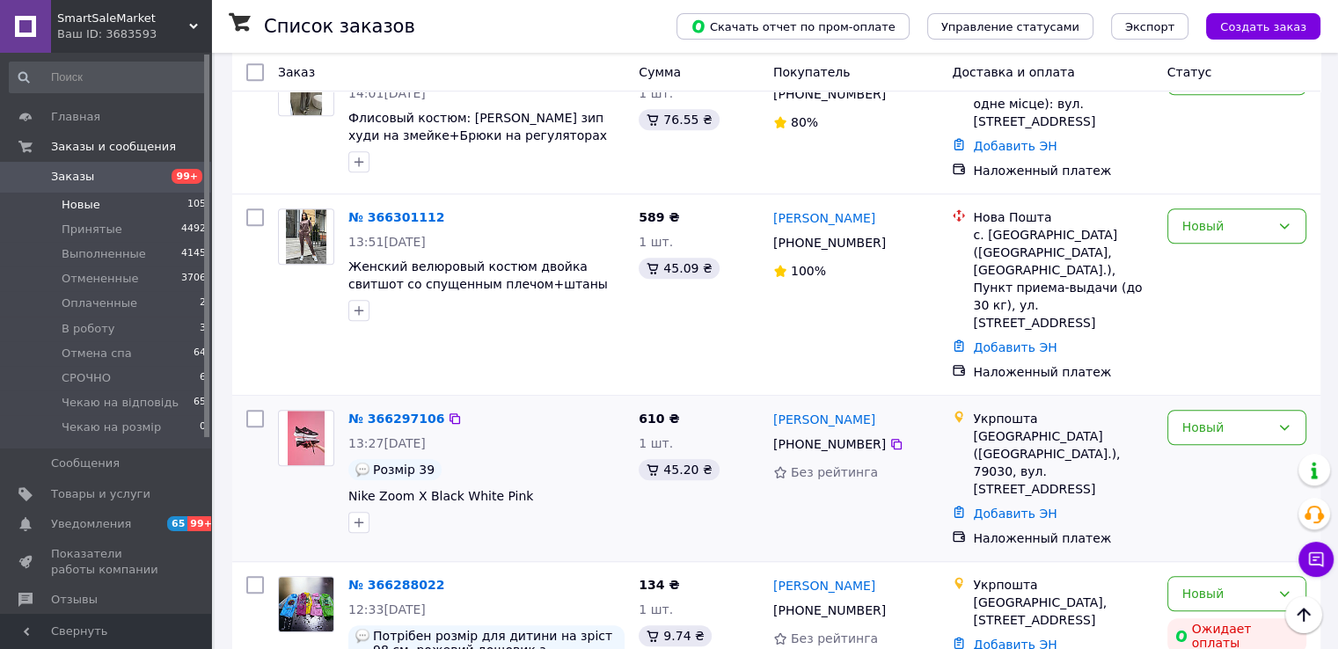
scroll to position [1495, 0]
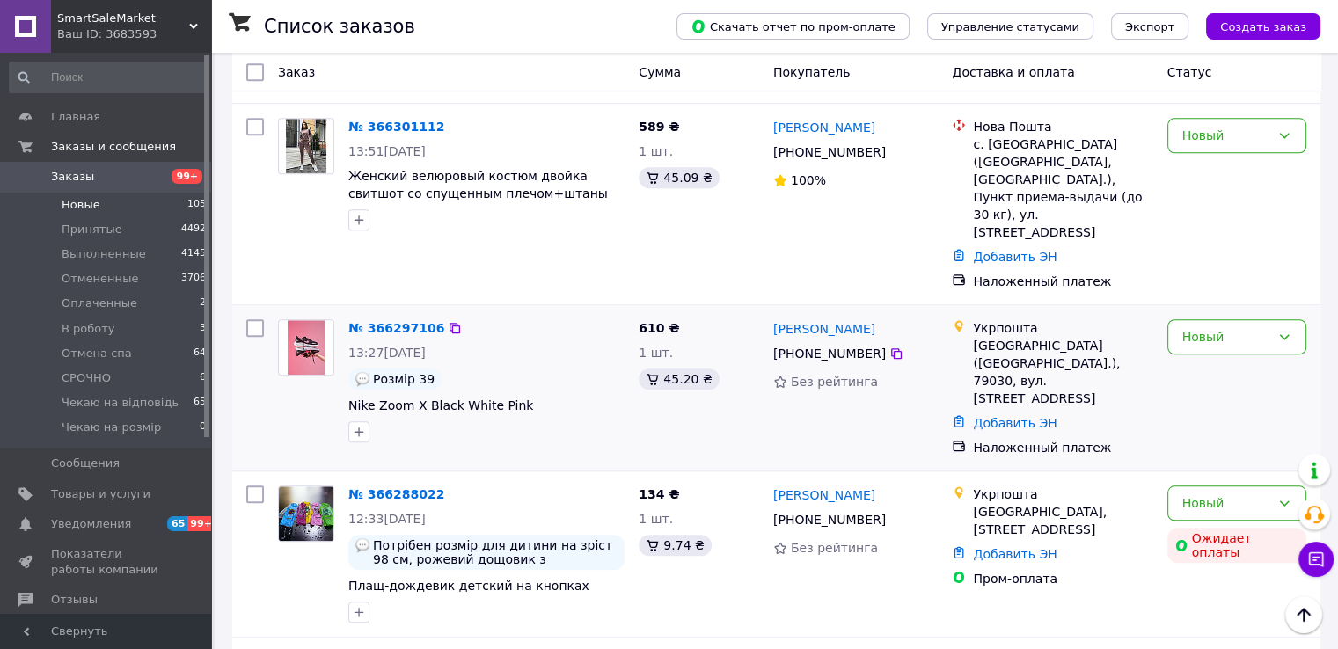
click at [416, 318] on div "№ 366297106" at bounding box center [396, 328] width 99 height 21
click at [416, 321] on link "№ 366297106" at bounding box center [396, 328] width 96 height 14
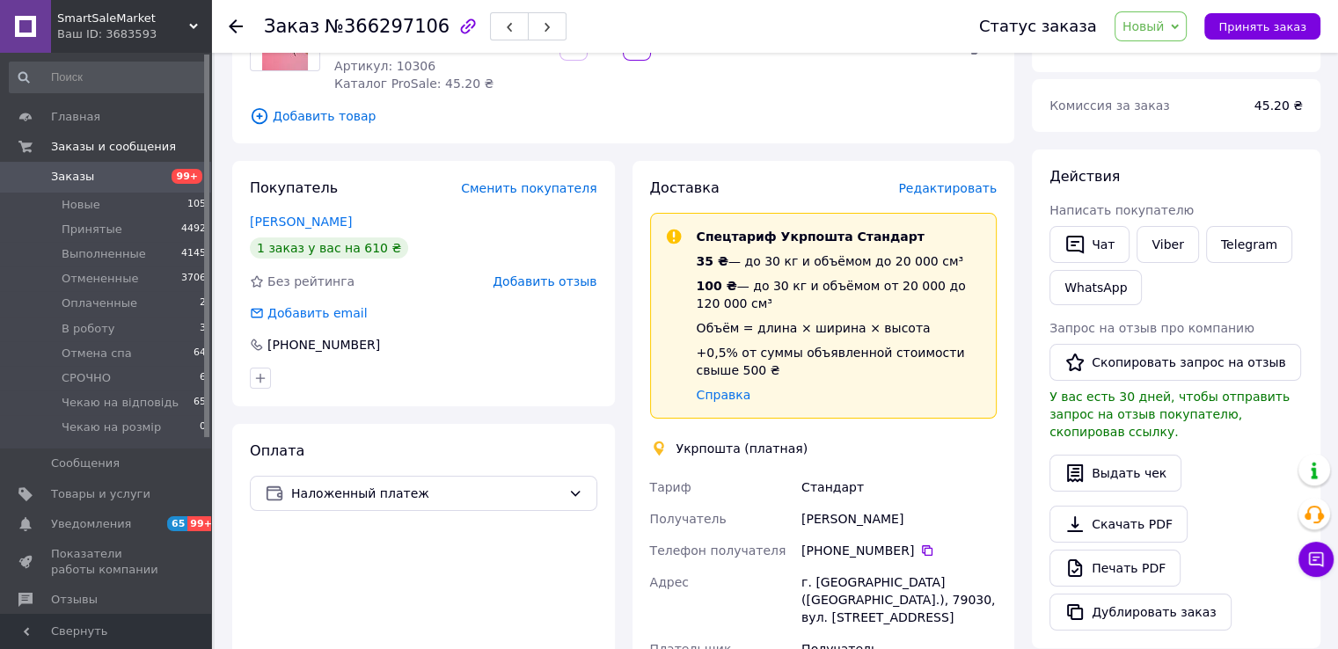
scroll to position [34, 0]
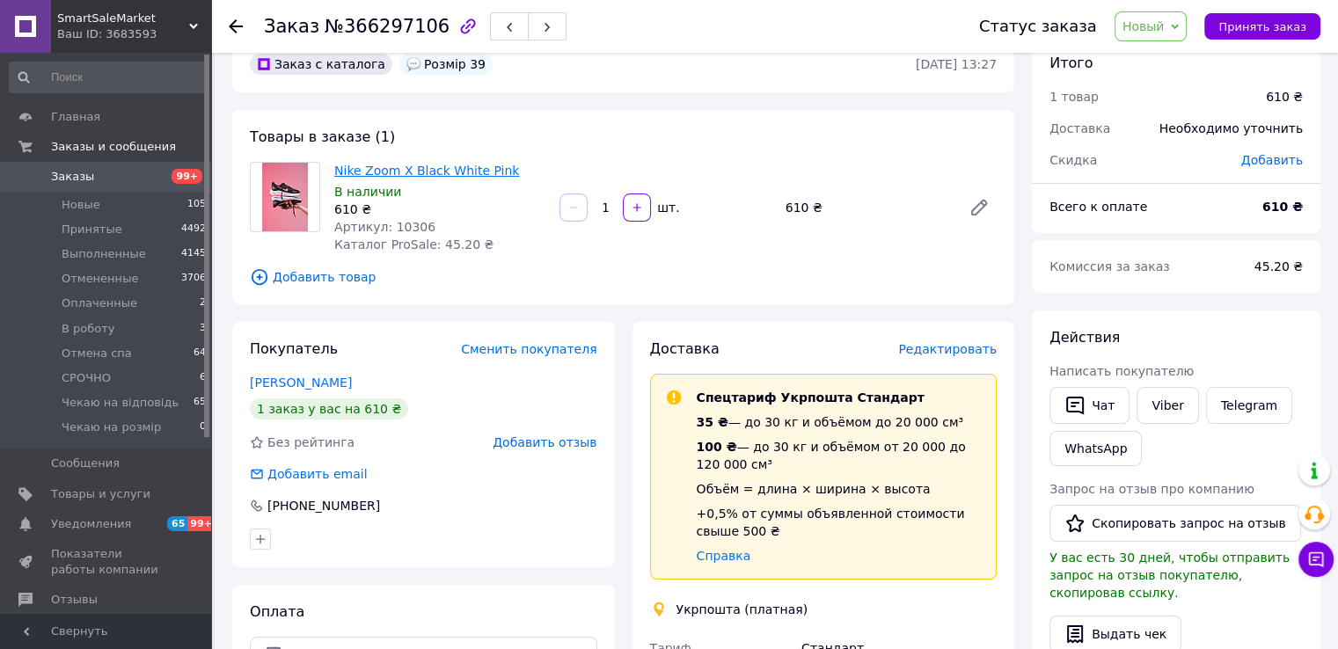
click at [398, 175] on link "Nike Zoom X Black White Pink" at bounding box center [426, 171] width 185 height 14
click at [334, 172] on link "Nike Zoom X Black White Pink" at bounding box center [426, 171] width 185 height 14
click at [1068, 409] on icon "button" at bounding box center [1074, 405] width 21 height 21
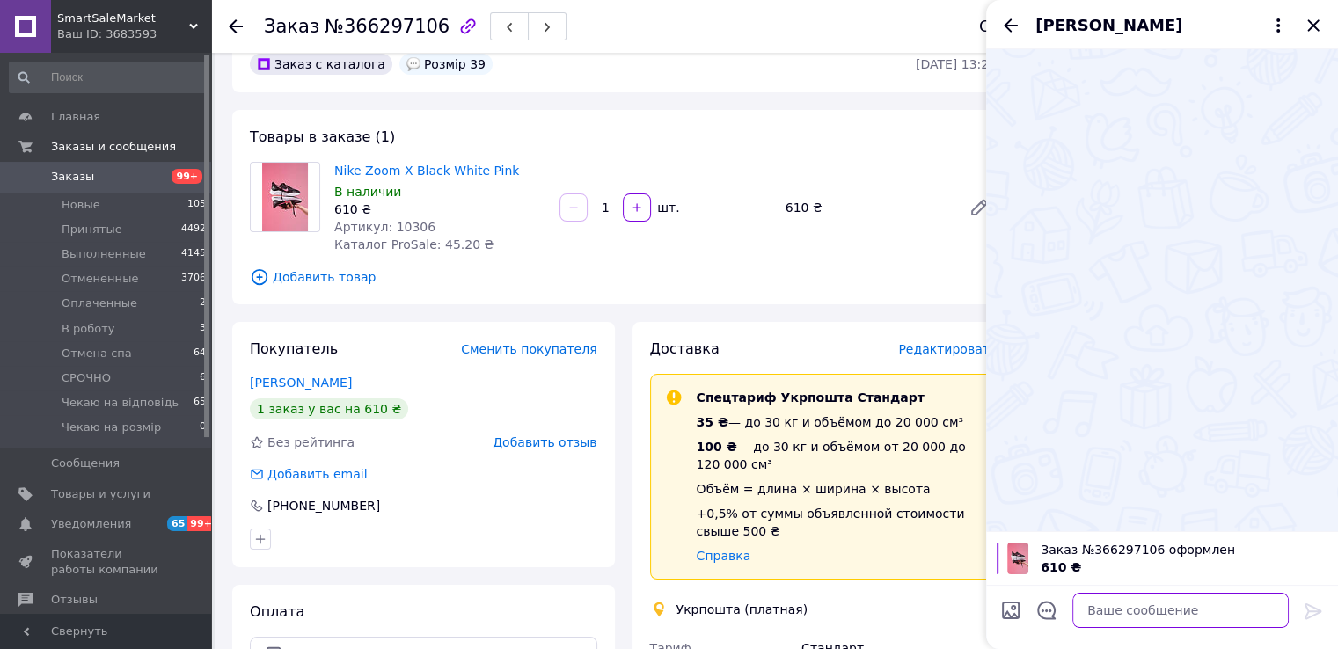
click at [1105, 601] on textarea at bounding box center [1180, 610] width 216 height 35
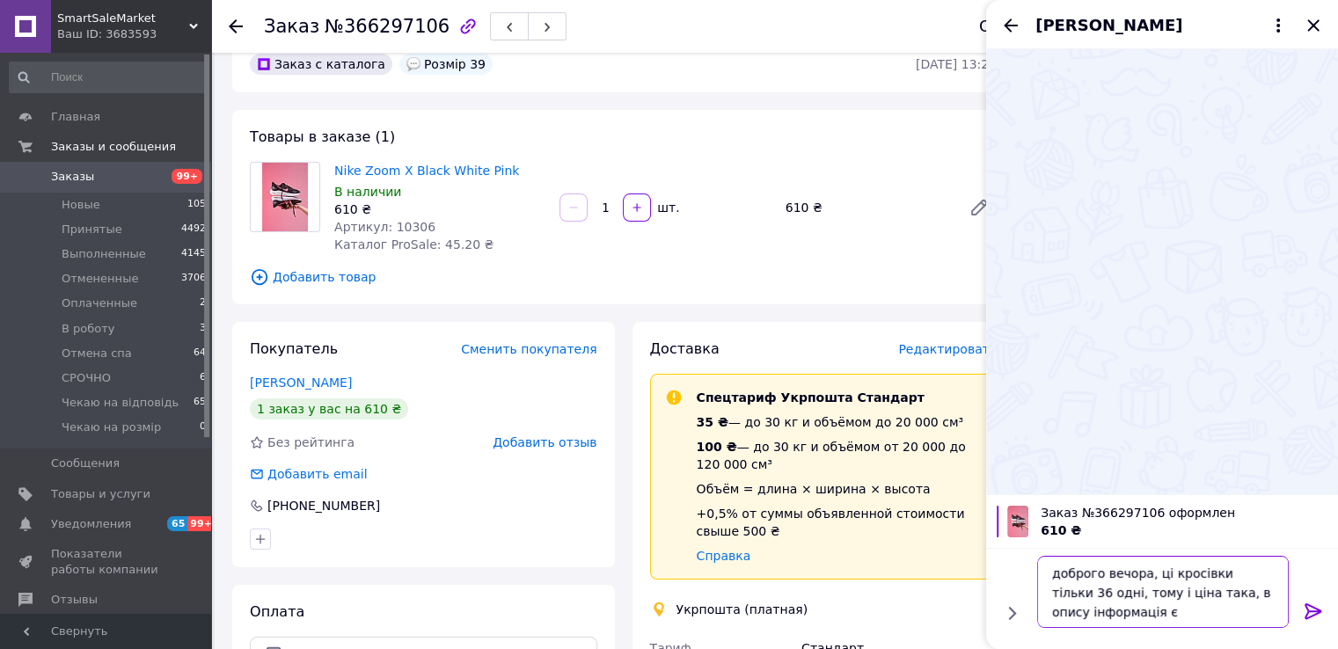
type textarea "доброго вечора, ці кросівки тільки 36 одні, тому і ціна така, в опису інформаці…"
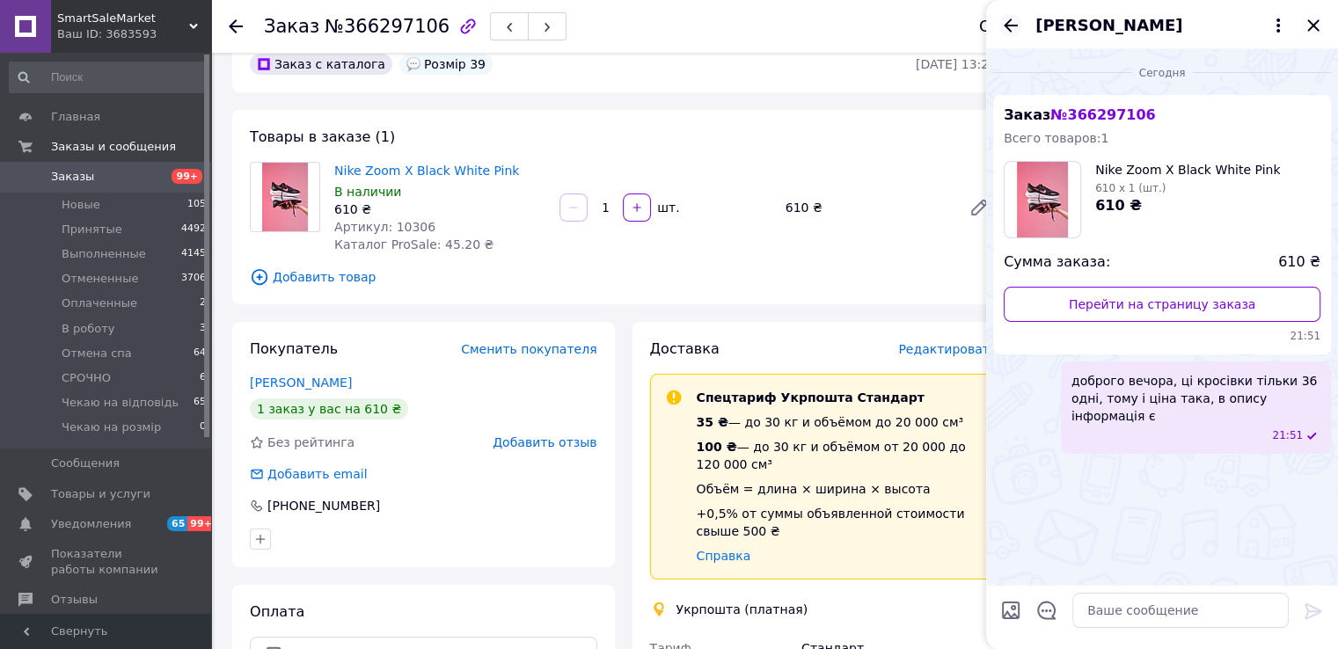
click at [1012, 25] on icon "Назад" at bounding box center [1011, 24] width 14 height 13
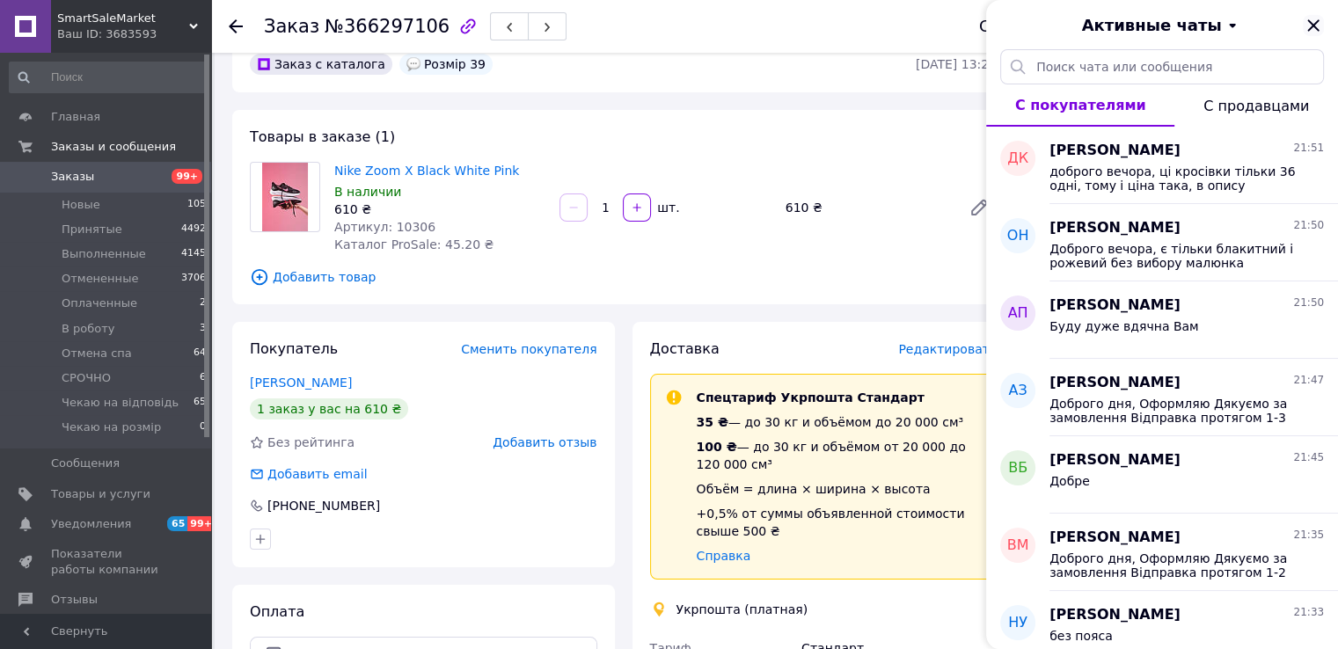
drag, startPoint x: 1309, startPoint y: 24, endPoint x: 1175, endPoint y: 8, distance: 134.6
click at [1304, 24] on icon "Закрыть" at bounding box center [1313, 25] width 21 height 21
